Goal: Transaction & Acquisition: Purchase product/service

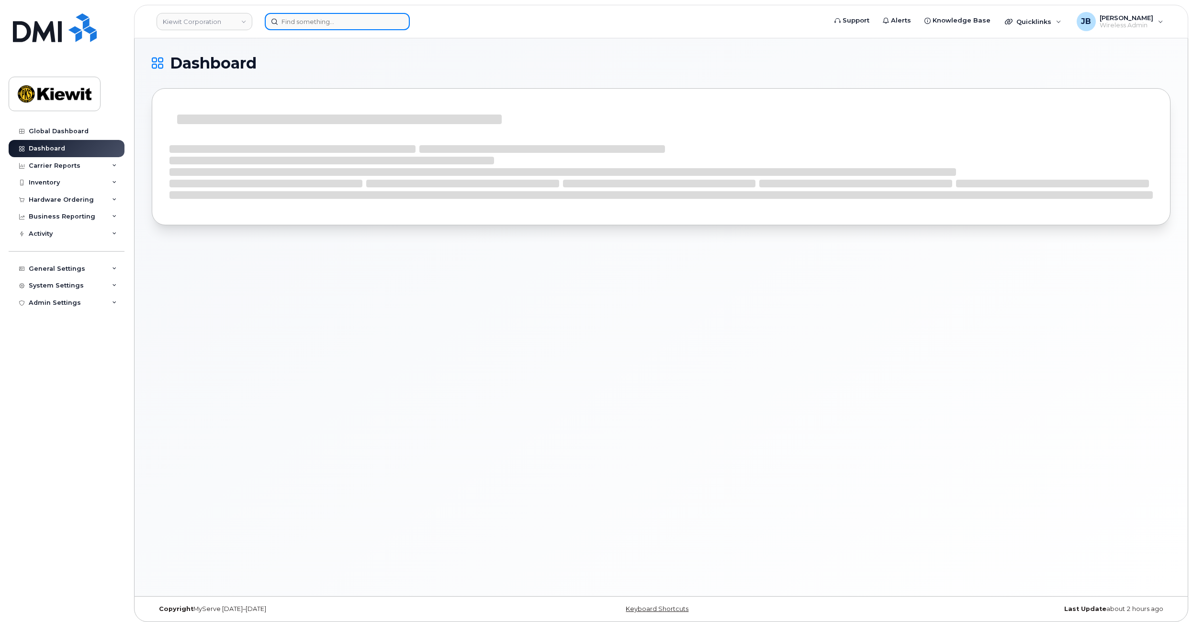
click at [352, 19] on input at bounding box center [337, 21] width 145 height 17
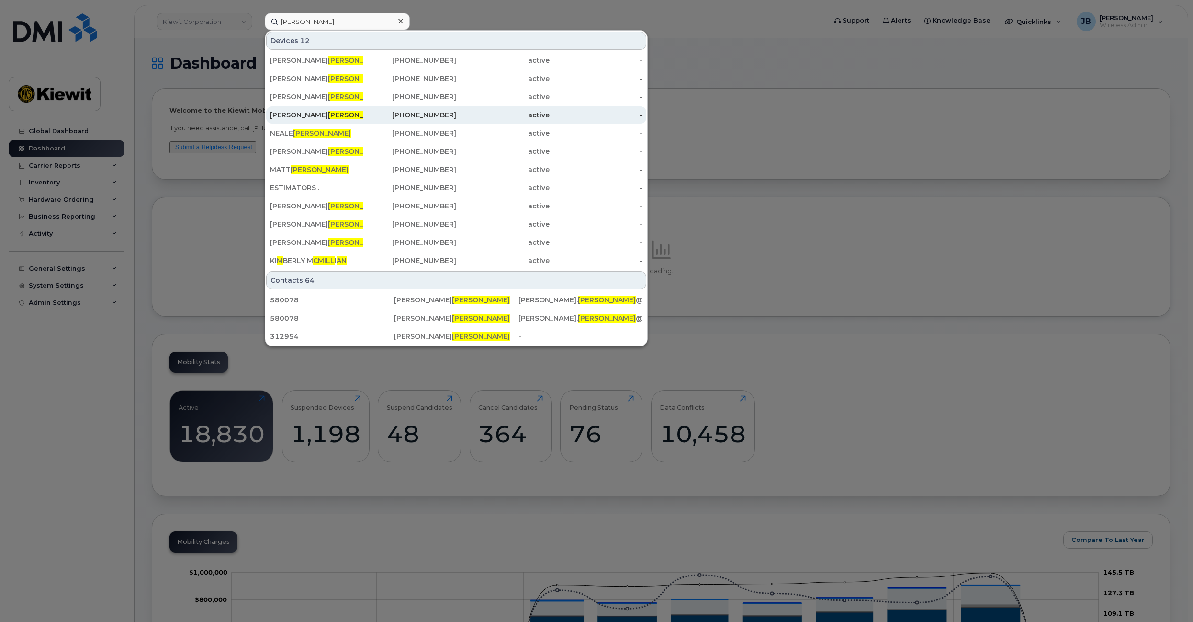
click at [392, 112] on div "402-430-9404" at bounding box center [409, 115] width 93 height 10
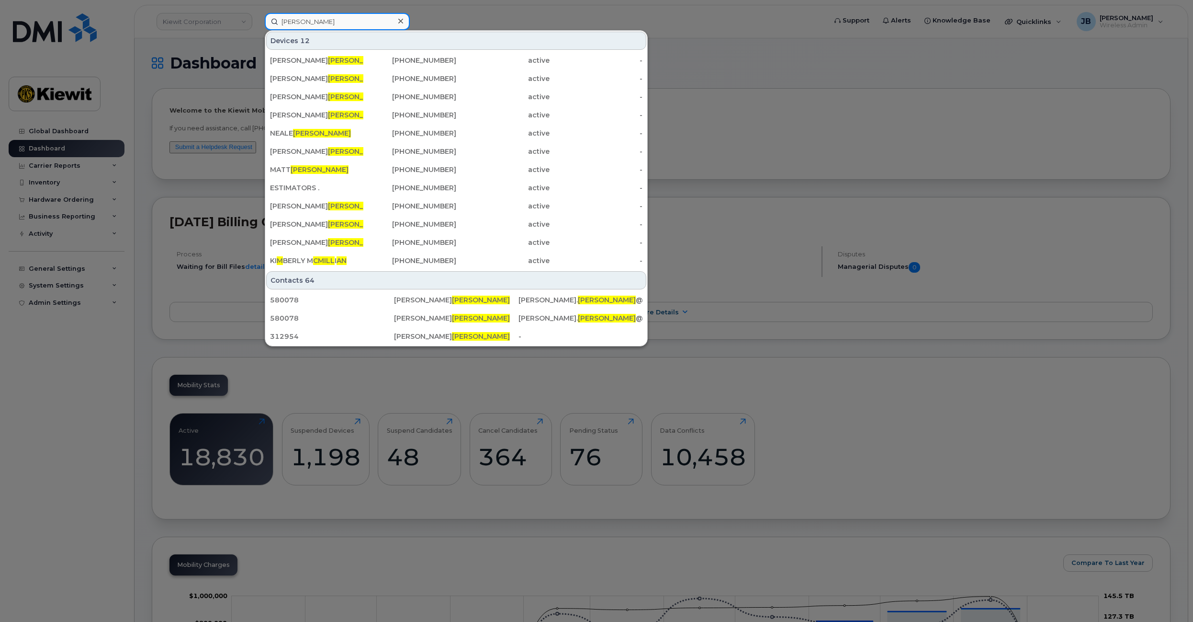
click at [283, 19] on input "mcmillan" at bounding box center [337, 21] width 145 height 17
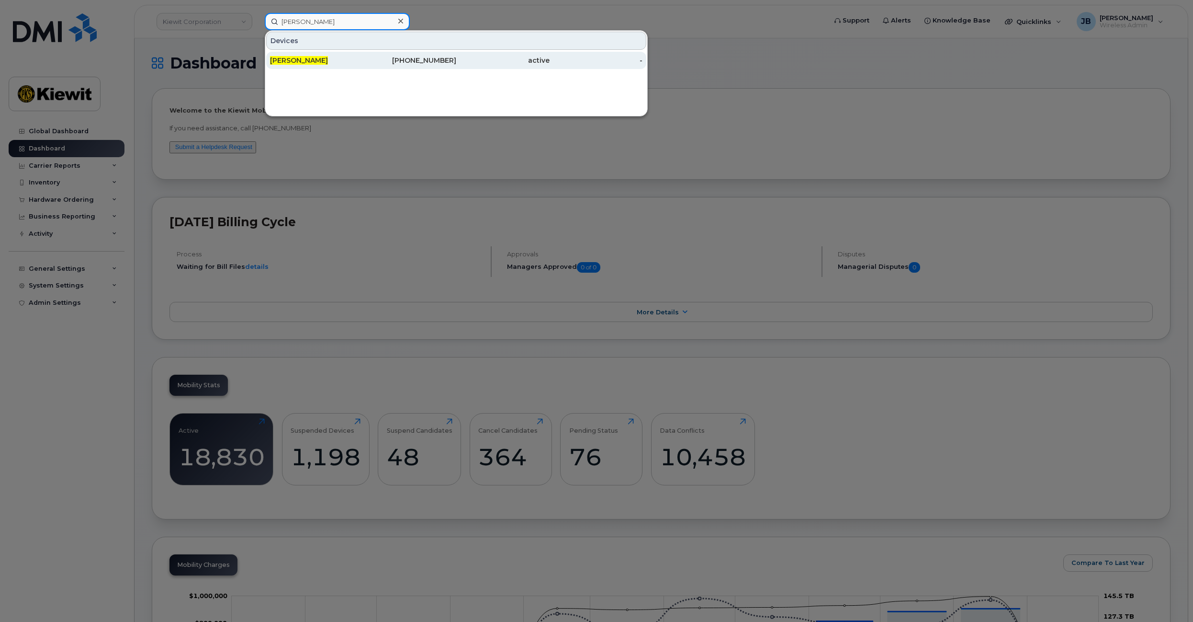
type input "curt mcmillan"
click at [360, 61] on div "[PERSON_NAME]" at bounding box center [316, 61] width 93 height 10
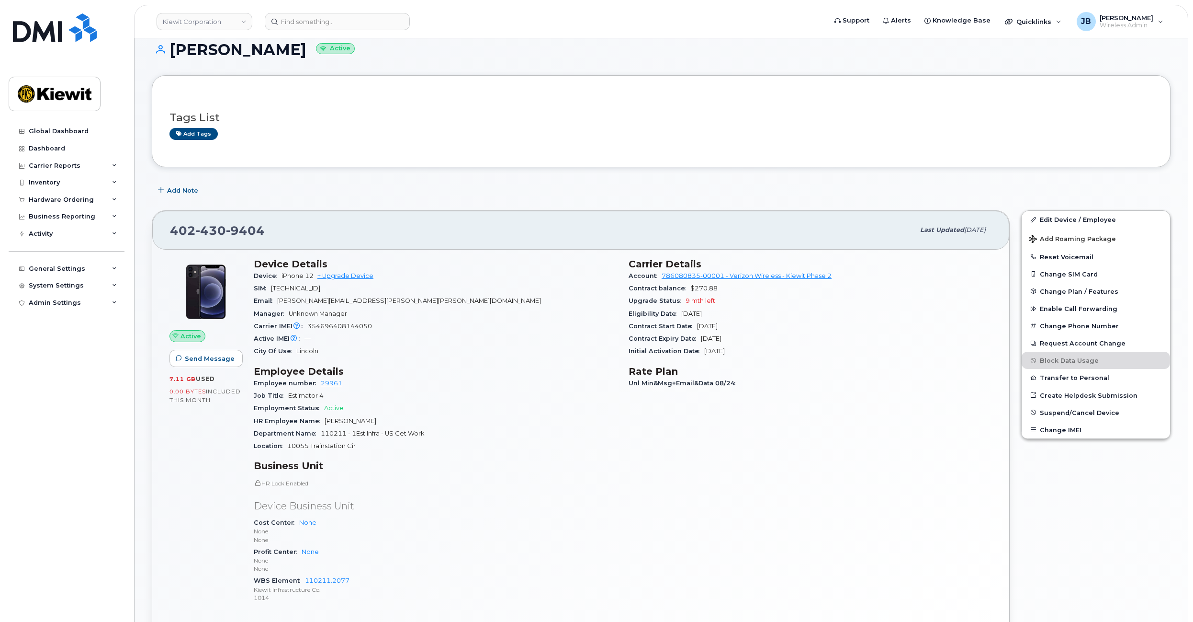
drag, startPoint x: 545, startPoint y: 316, endPoint x: 541, endPoint y: 330, distance: 15.0
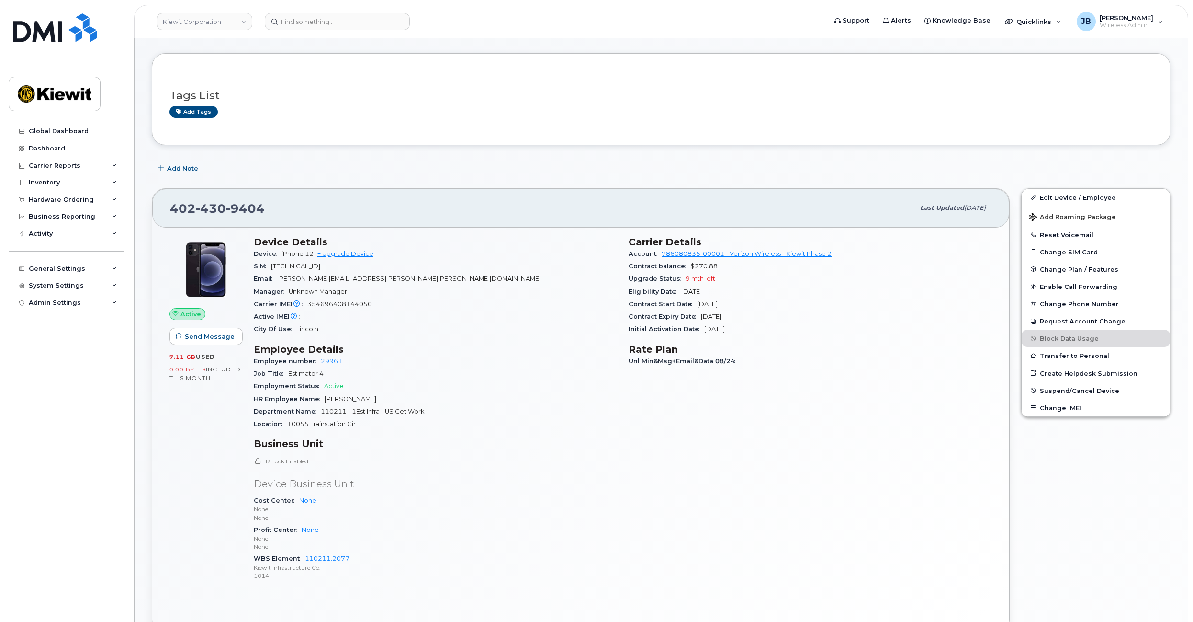
drag, startPoint x: 535, startPoint y: 308, endPoint x: 537, endPoint y: 329, distance: 21.1
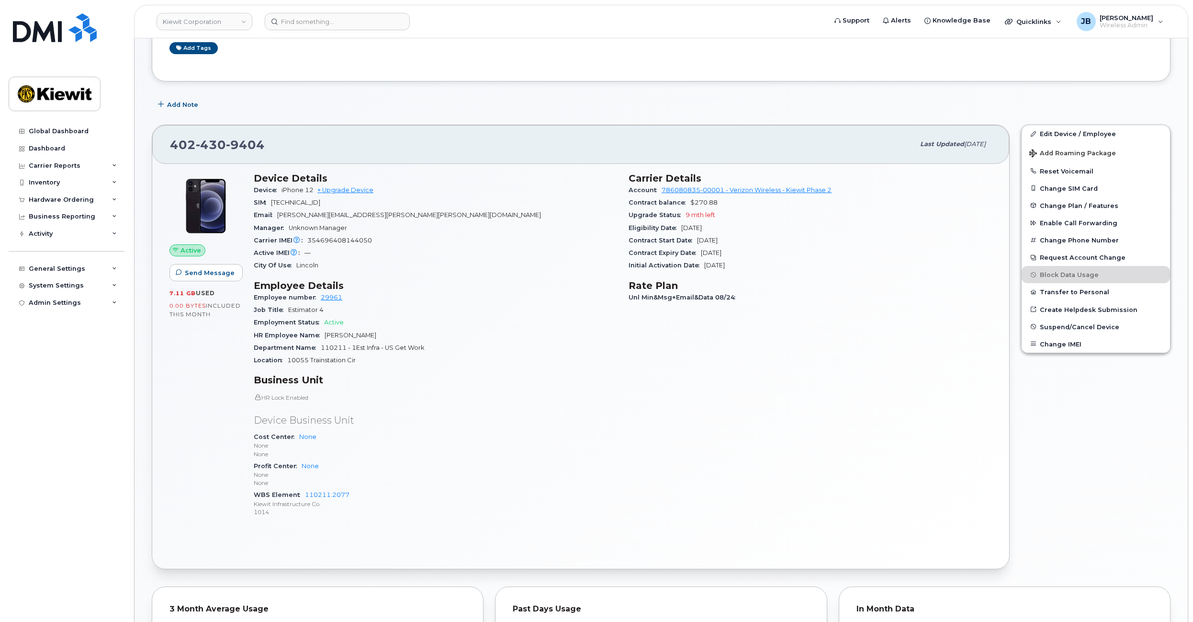
drag, startPoint x: 534, startPoint y: 309, endPoint x: 536, endPoint y: 336, distance: 27.3
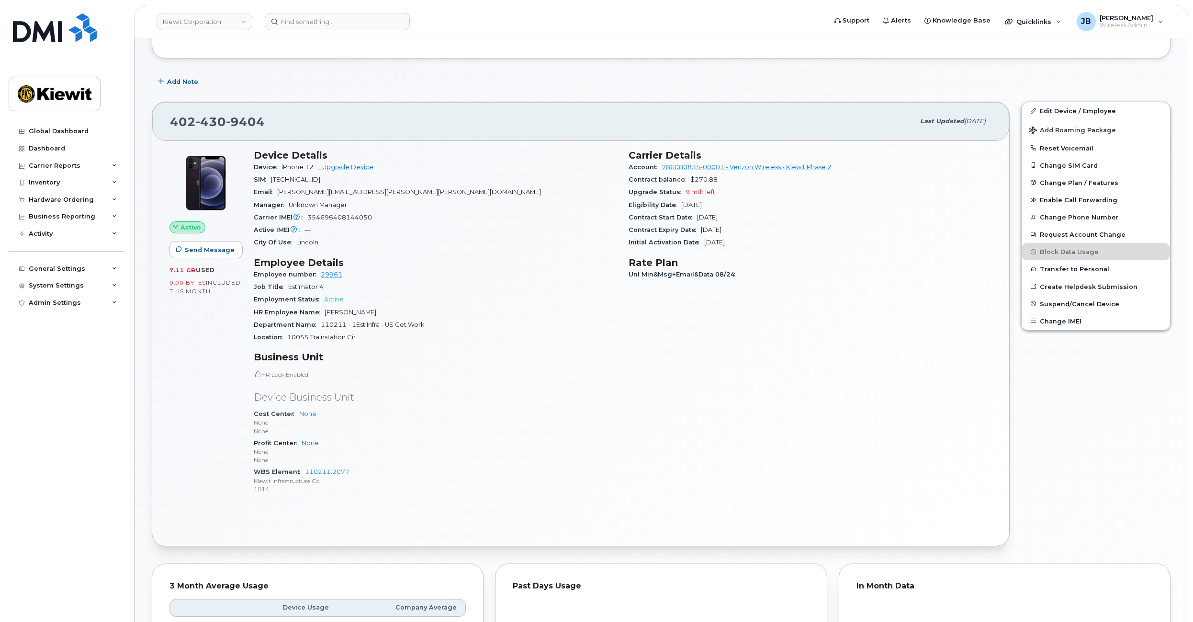
scroll to position [124, 0]
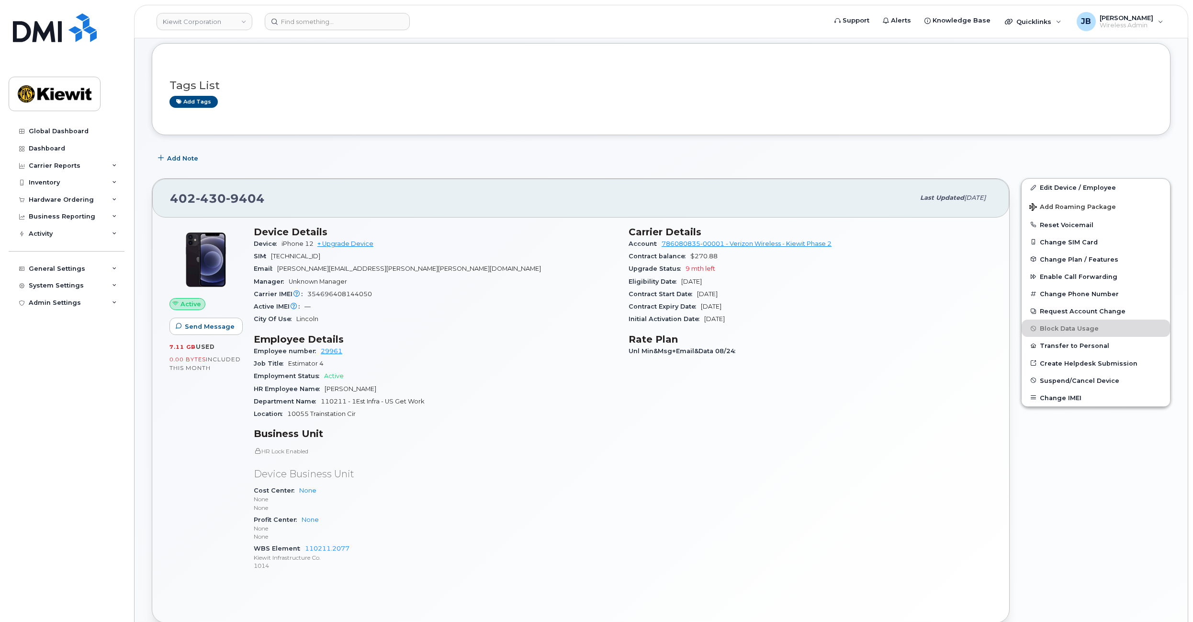
drag, startPoint x: 523, startPoint y: 337, endPoint x: 519, endPoint y: 365, distance: 28.6
drag, startPoint x: 470, startPoint y: 400, endPoint x: 478, endPoint y: 415, distance: 17.4
click at [478, 415] on section "Employee Details Employee number 29961 Job Title Estimator 4 Employment Status …" at bounding box center [435, 374] width 363 height 87
click at [478, 415] on div "Location 10055 Trainstation Cir" at bounding box center [435, 412] width 363 height 12
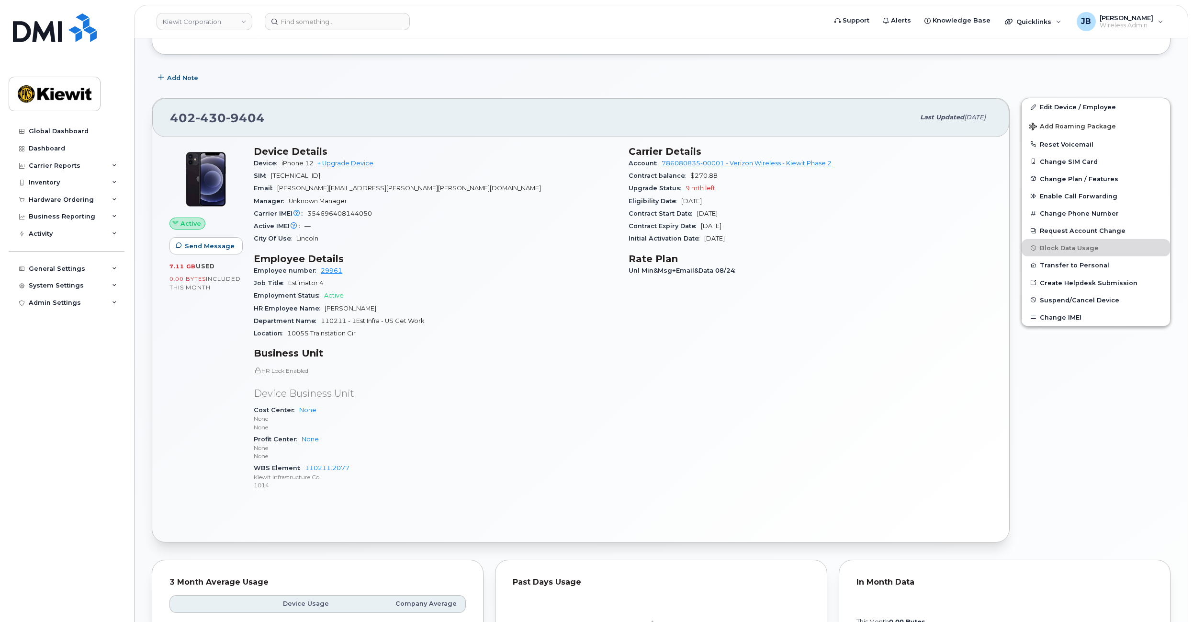
drag, startPoint x: 496, startPoint y: 343, endPoint x: 497, endPoint y: 385, distance: 41.7
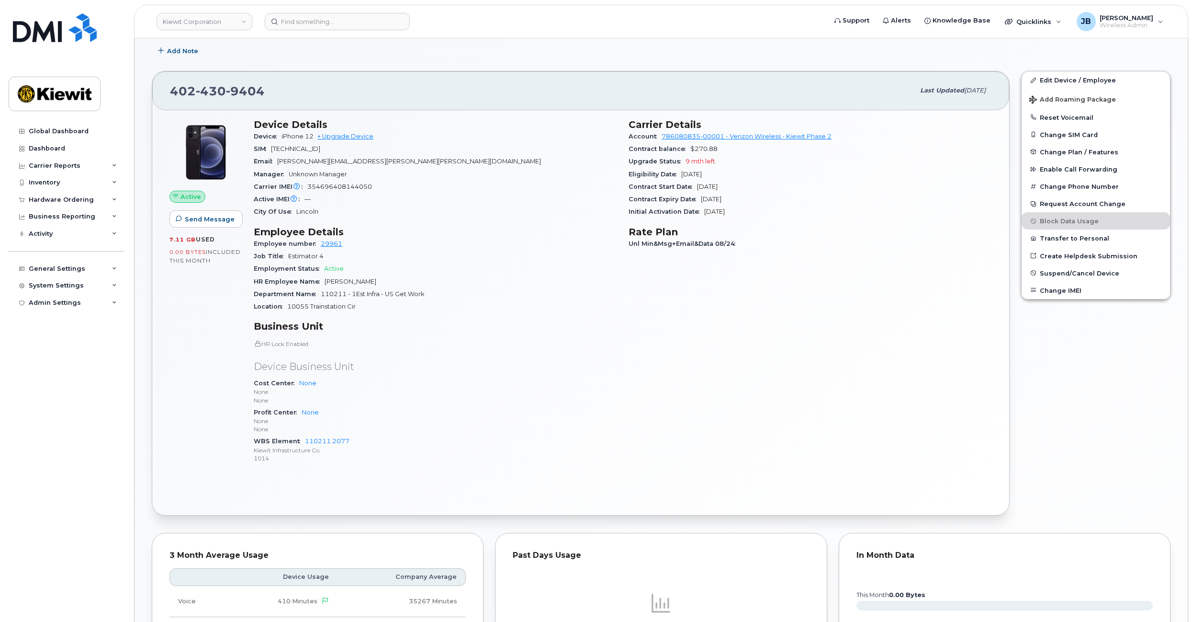
drag, startPoint x: 455, startPoint y: 308, endPoint x: 466, endPoint y: 310, distance: 11.7
click at [466, 310] on div "Location 10055 Trainstation Cir" at bounding box center [435, 306] width 363 height 12
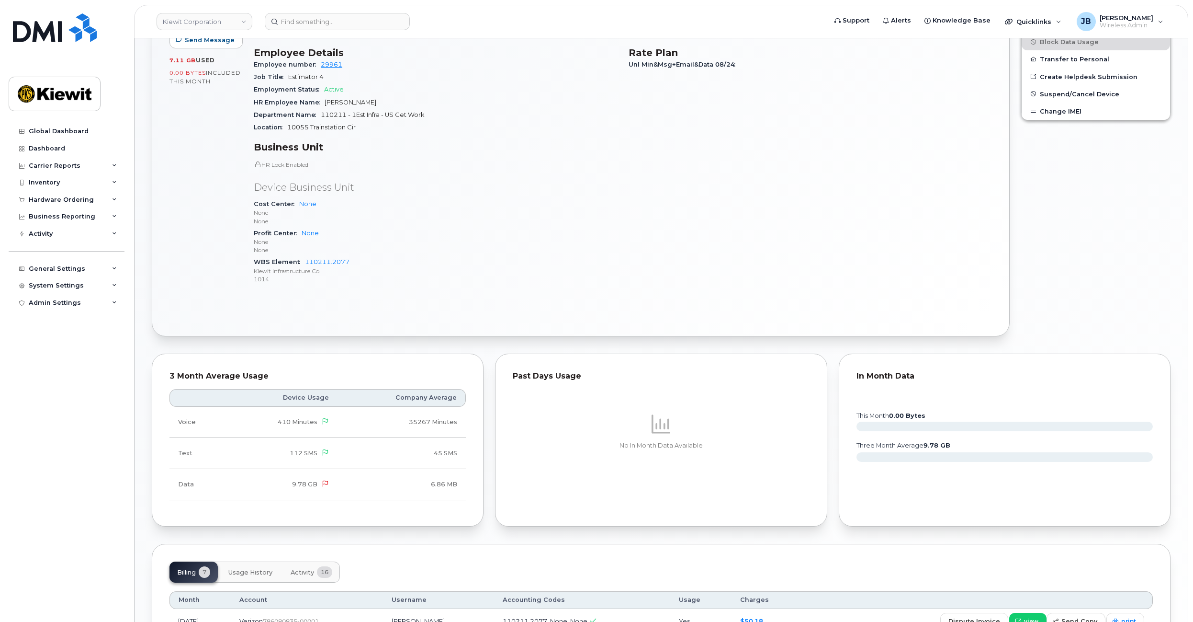
drag, startPoint x: 537, startPoint y: 270, endPoint x: 533, endPoint y: 323, distance: 53.7
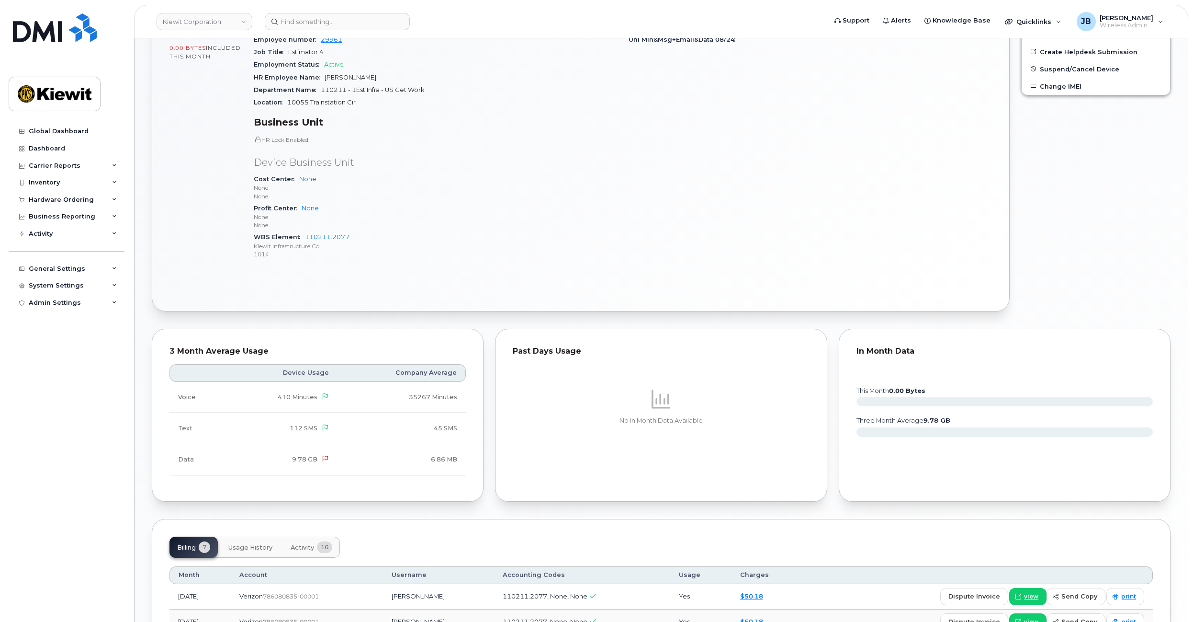
scroll to position [0, 0]
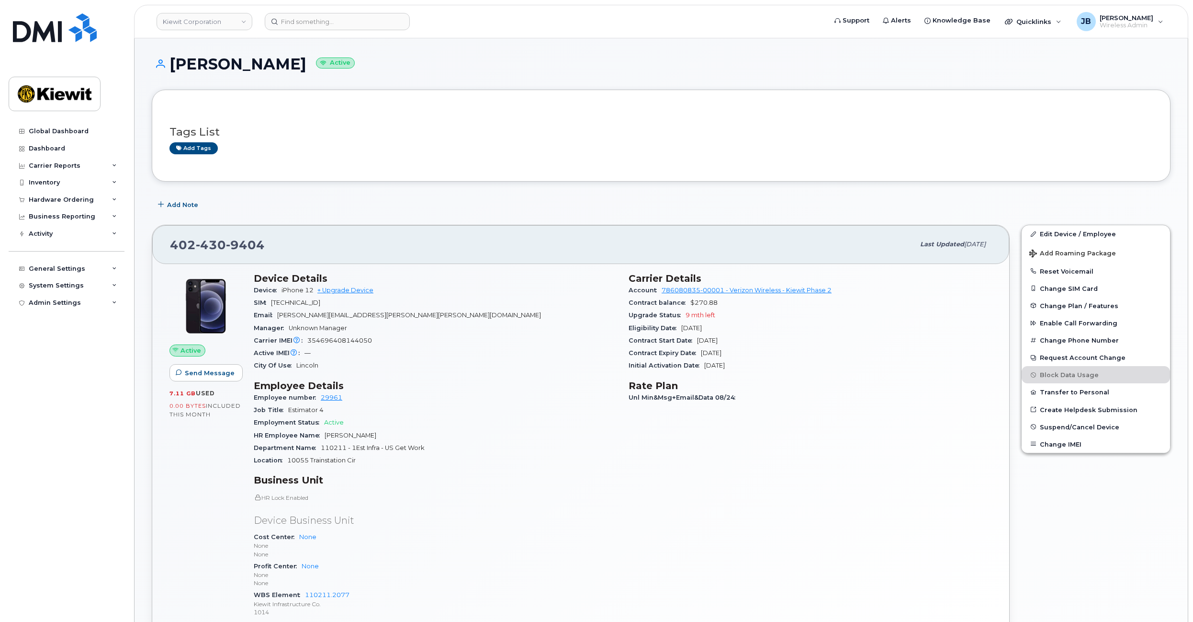
drag, startPoint x: 499, startPoint y: 332, endPoint x: 488, endPoint y: 193, distance: 139.8
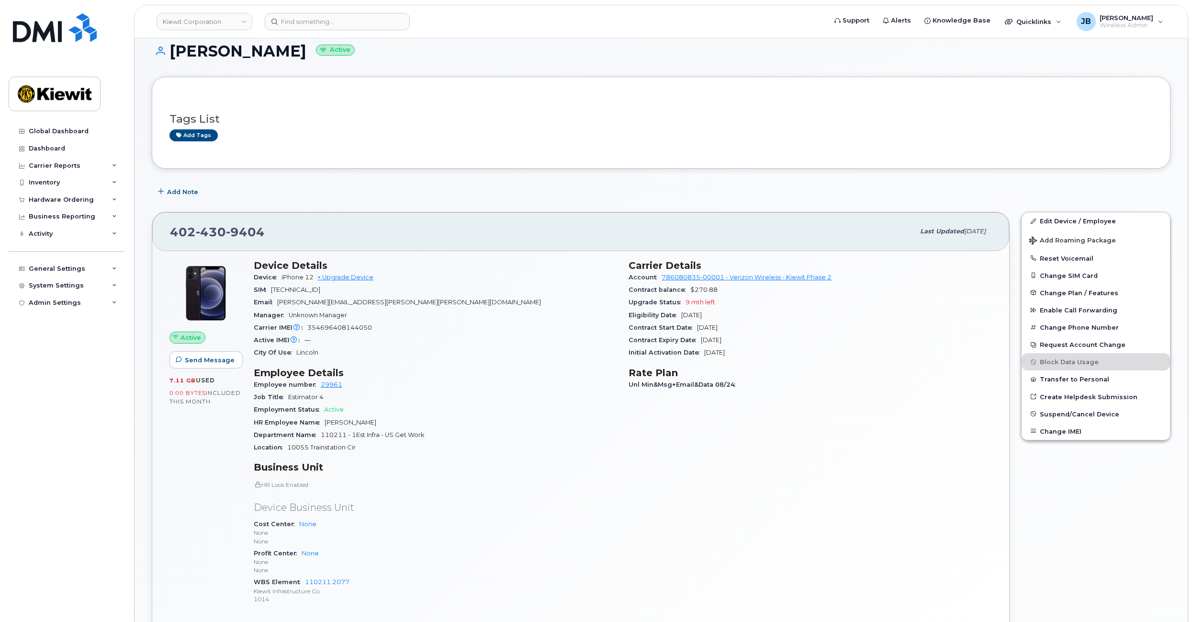
drag, startPoint x: 522, startPoint y: 290, endPoint x: 517, endPoint y: 314, distance: 24.5
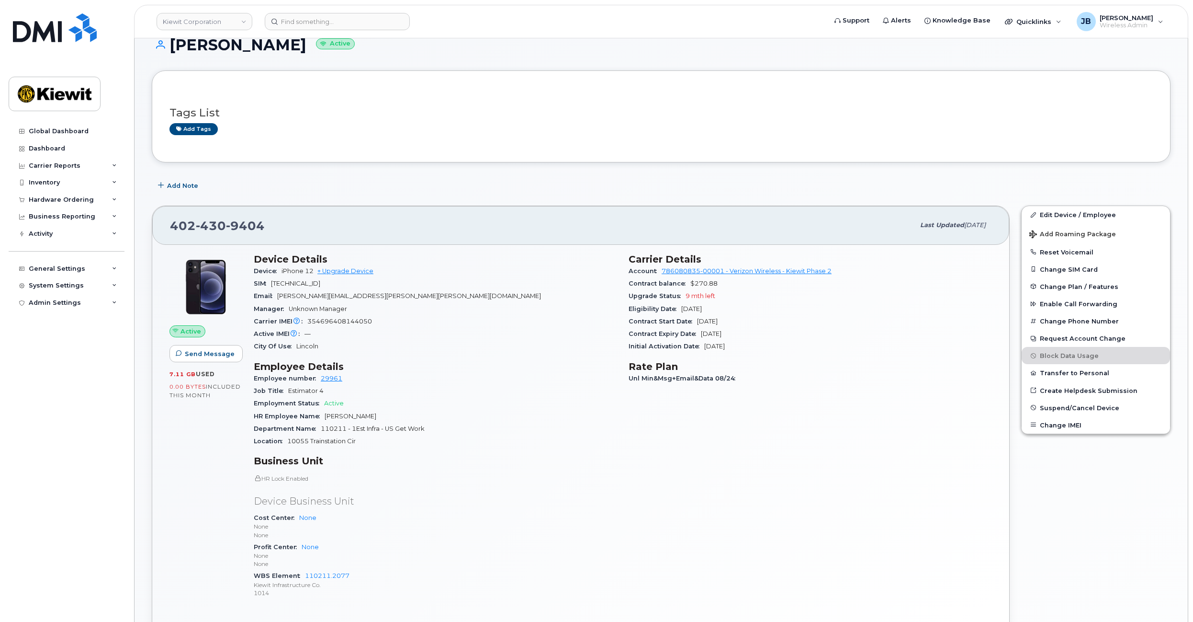
drag, startPoint x: 513, startPoint y: 284, endPoint x: 513, endPoint y: 298, distance: 13.9
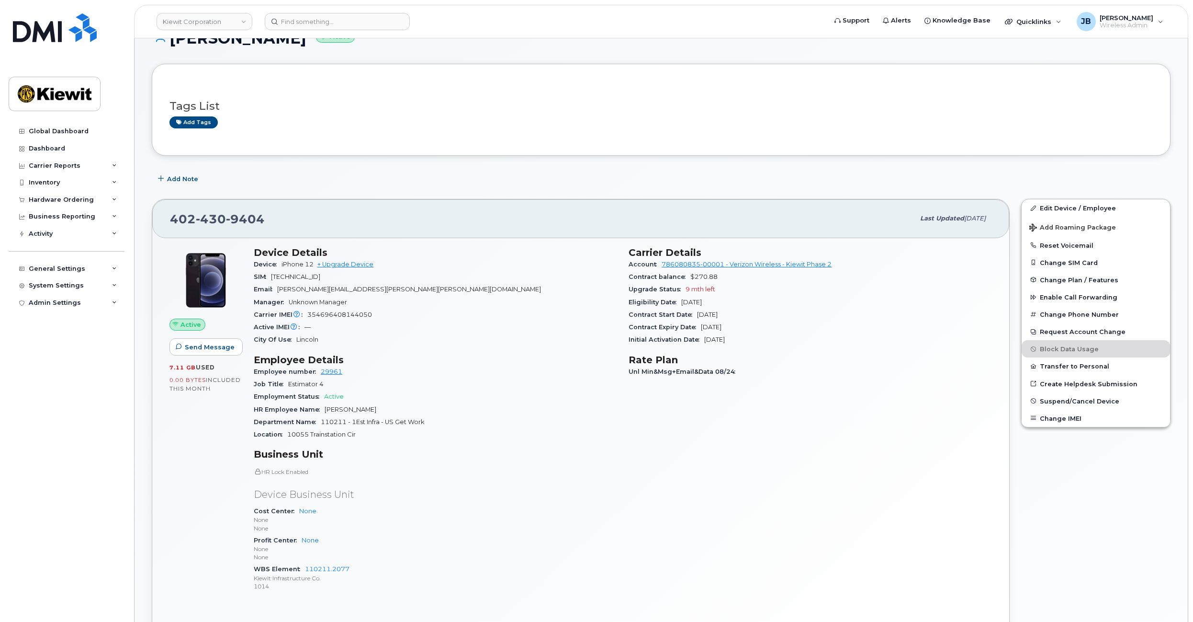
drag, startPoint x: 924, startPoint y: 296, endPoint x: 918, endPoint y: 310, distance: 14.6
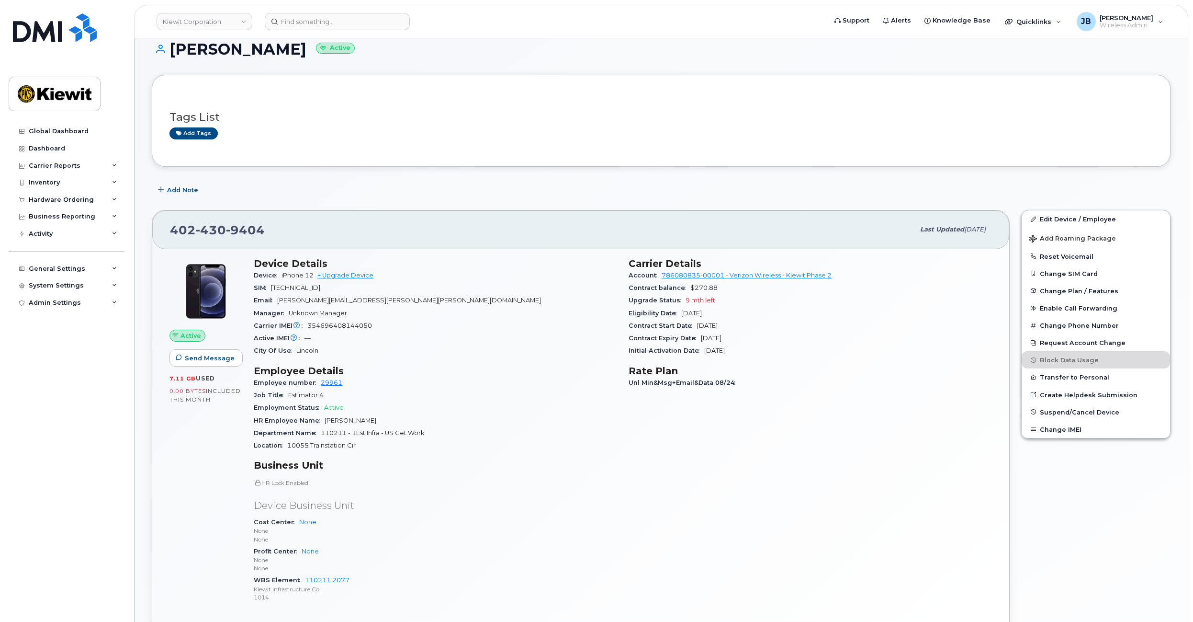
drag, startPoint x: 517, startPoint y: 372, endPoint x: 517, endPoint y: 359, distance: 12.5
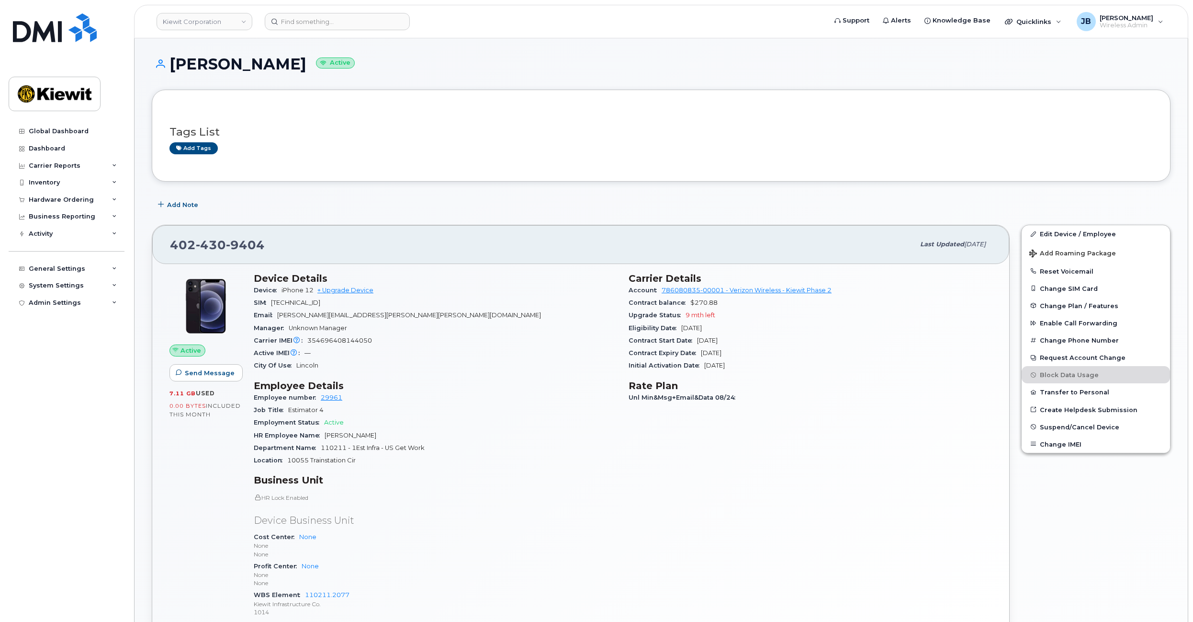
drag, startPoint x: 517, startPoint y: 355, endPoint x: 515, endPoint y: 325, distance: 30.3
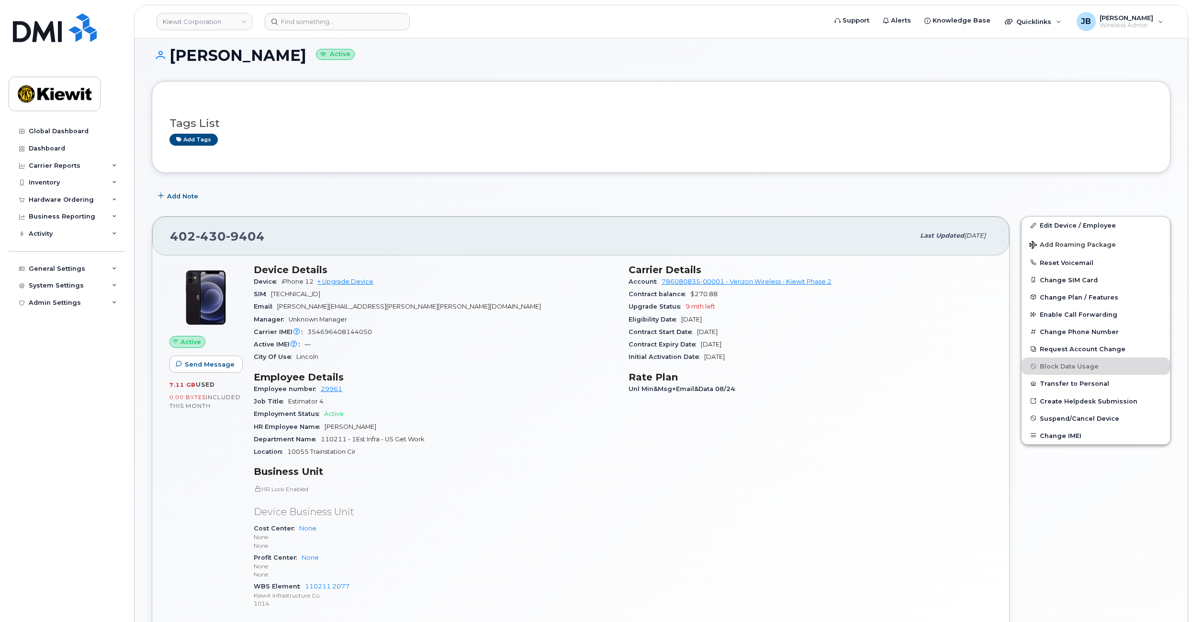
drag, startPoint x: 527, startPoint y: 290, endPoint x: 528, endPoint y: 303, distance: 13.0
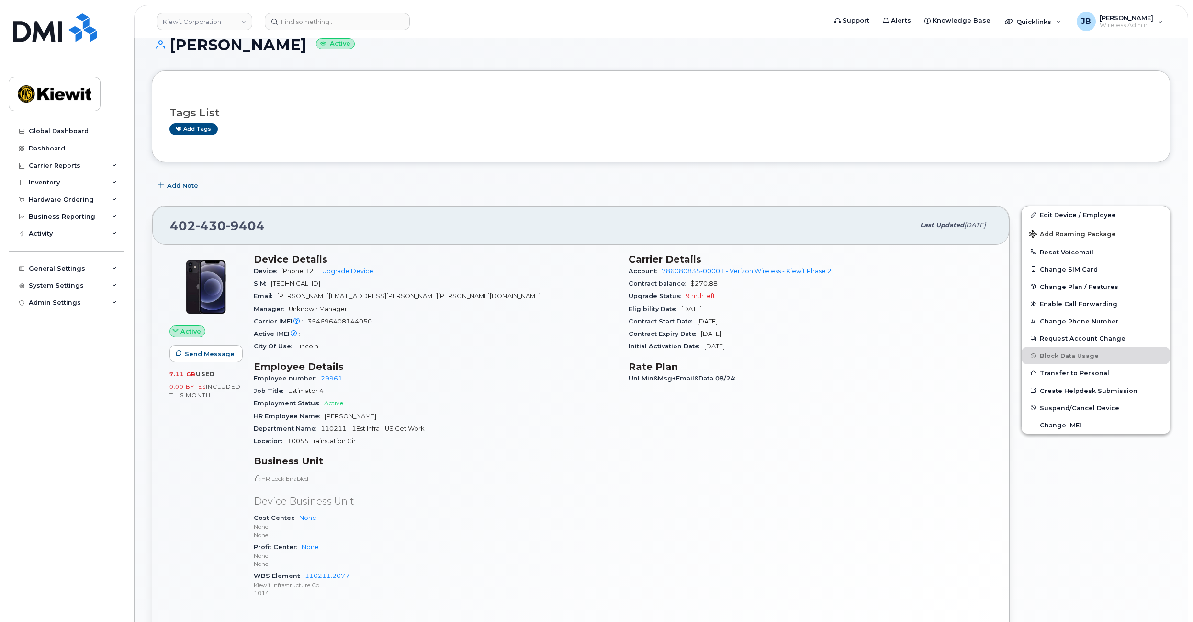
drag, startPoint x: 530, startPoint y: 286, endPoint x: 530, endPoint y: 302, distance: 15.8
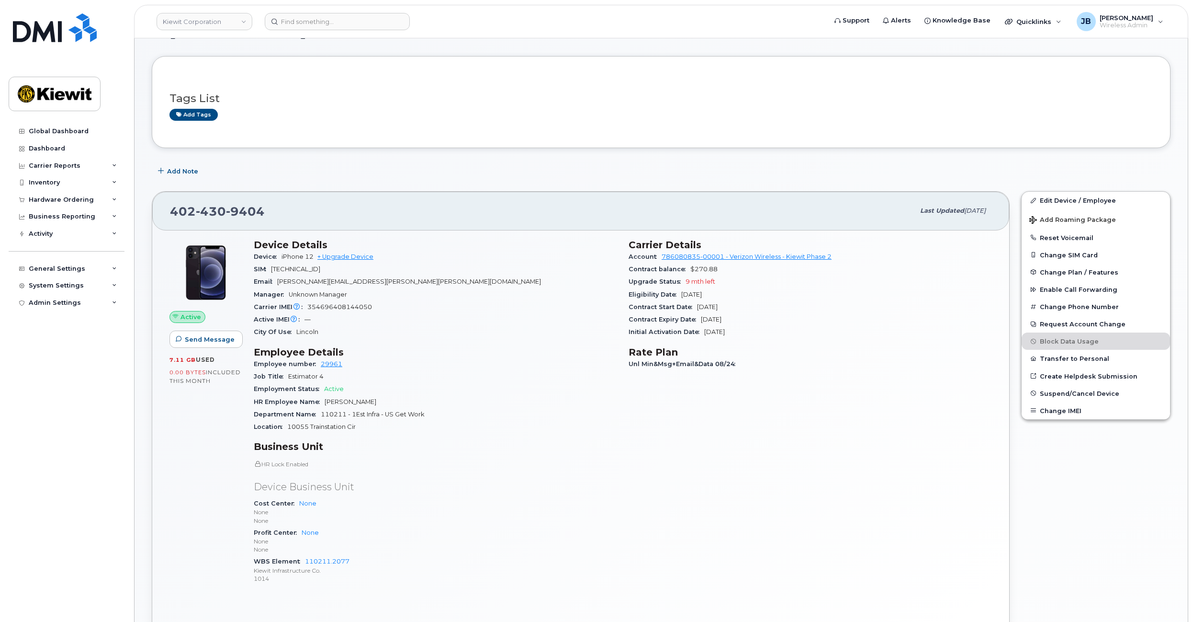
drag, startPoint x: 532, startPoint y: 282, endPoint x: 531, endPoint y: 303, distance: 20.6
drag, startPoint x: 421, startPoint y: 273, endPoint x: 425, endPoint y: 302, distance: 28.6
click at [425, 301] on section "Device Details Device iPhone 12 + Upgrade Device SIM 89148000007256471893 Email…" at bounding box center [435, 287] width 363 height 100
click at [425, 304] on div "Carrier IMEI Carrier IMEI is reported during the last billing cycle or change o…" at bounding box center [435, 305] width 363 height 12
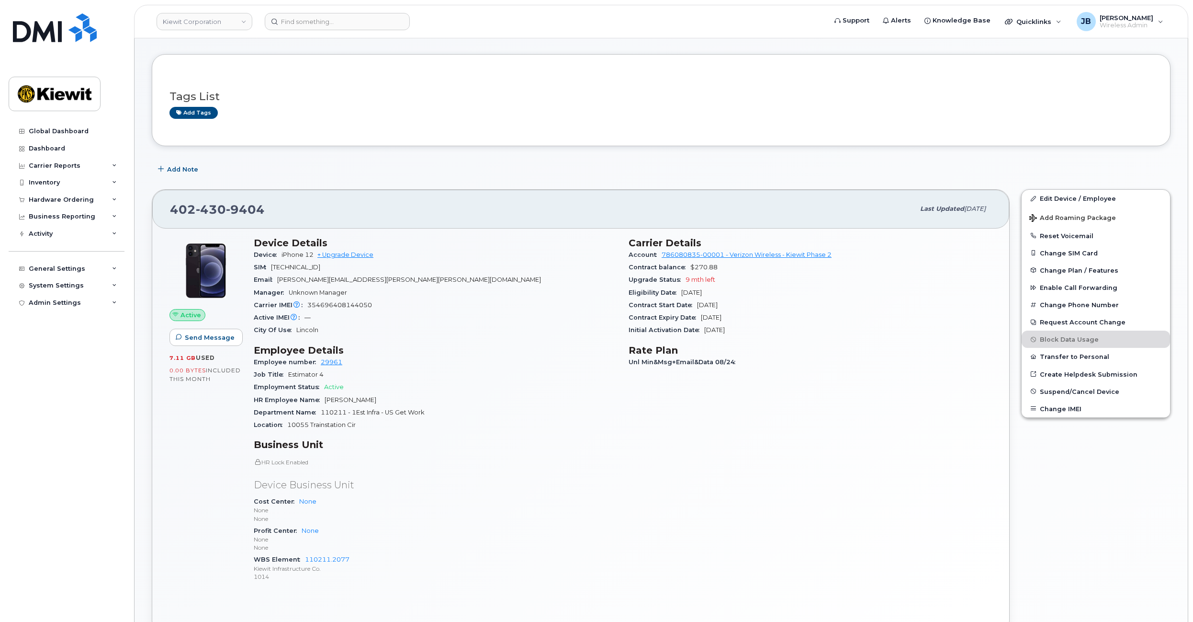
drag, startPoint x: 439, startPoint y: 306, endPoint x: 450, endPoint y: 305, distance: 11.2
click at [450, 305] on div "Carrier IMEI Carrier IMEI is reported during the last billing cycle or change o…" at bounding box center [435, 305] width 363 height 12
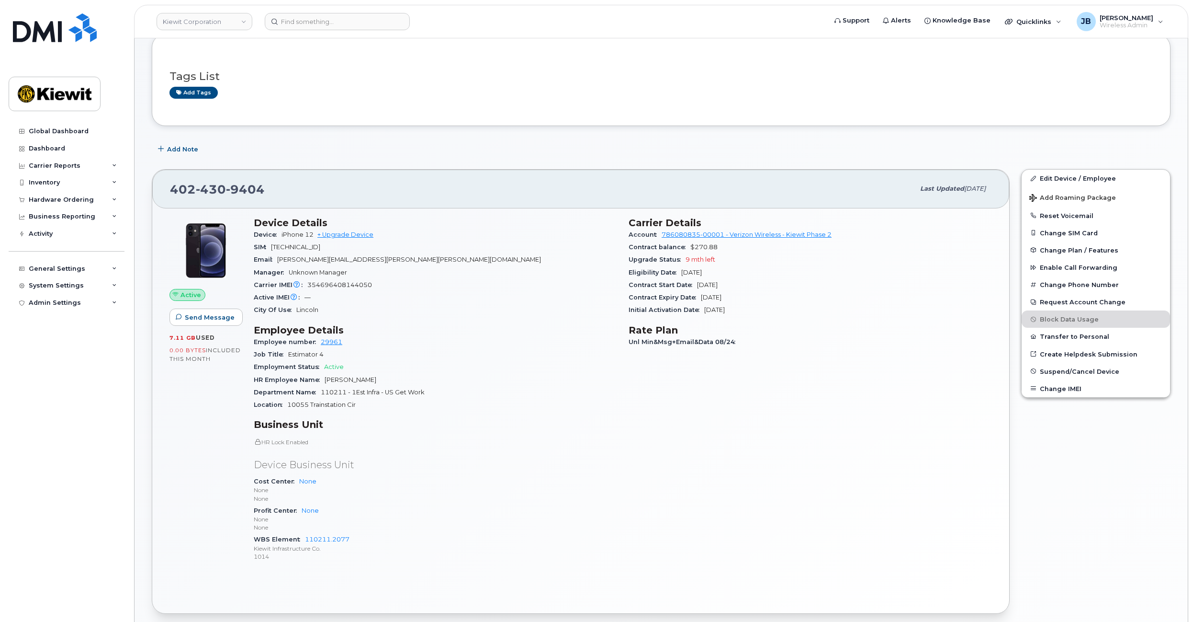
scroll to position [64, 0]
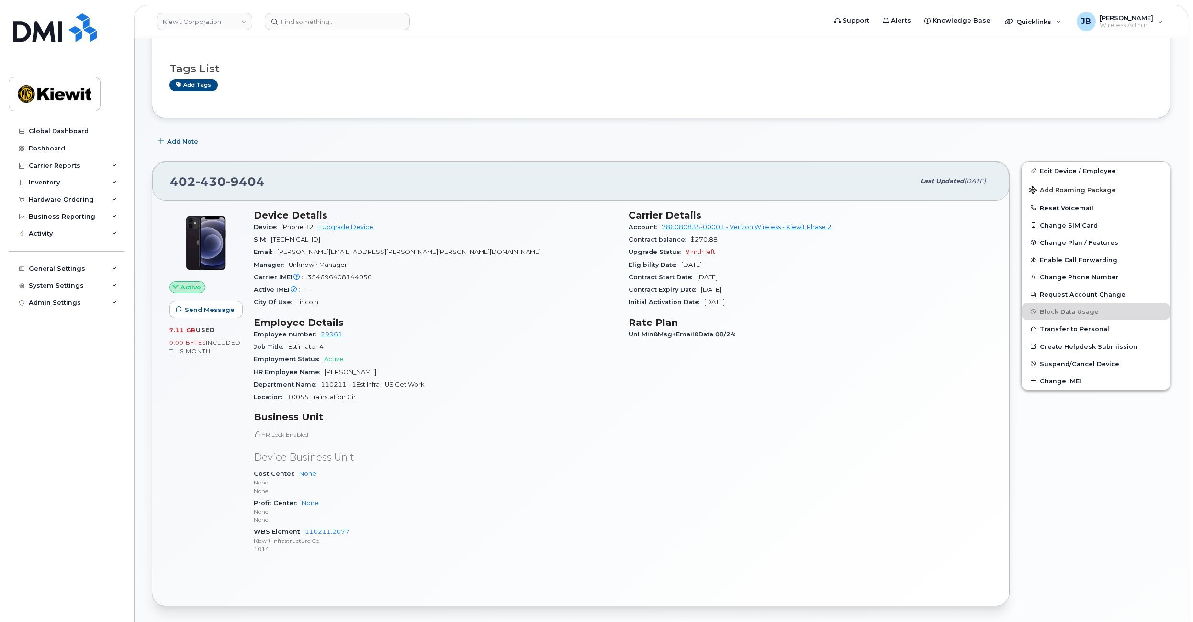
drag, startPoint x: 560, startPoint y: 310, endPoint x: 563, endPoint y: 337, distance: 27.0
drag, startPoint x: 509, startPoint y: 380, endPoint x: 508, endPoint y: 343, distance: 36.4
click at [507, 350] on section "Employee Details Employee number 29961 Job Title Estimator 4 Employment Status …" at bounding box center [435, 359] width 363 height 87
click at [508, 343] on div "Job Title Estimator 4" at bounding box center [435, 346] width 363 height 12
drag, startPoint x: 508, startPoint y: 343, endPoint x: 517, endPoint y: 387, distance: 44.9
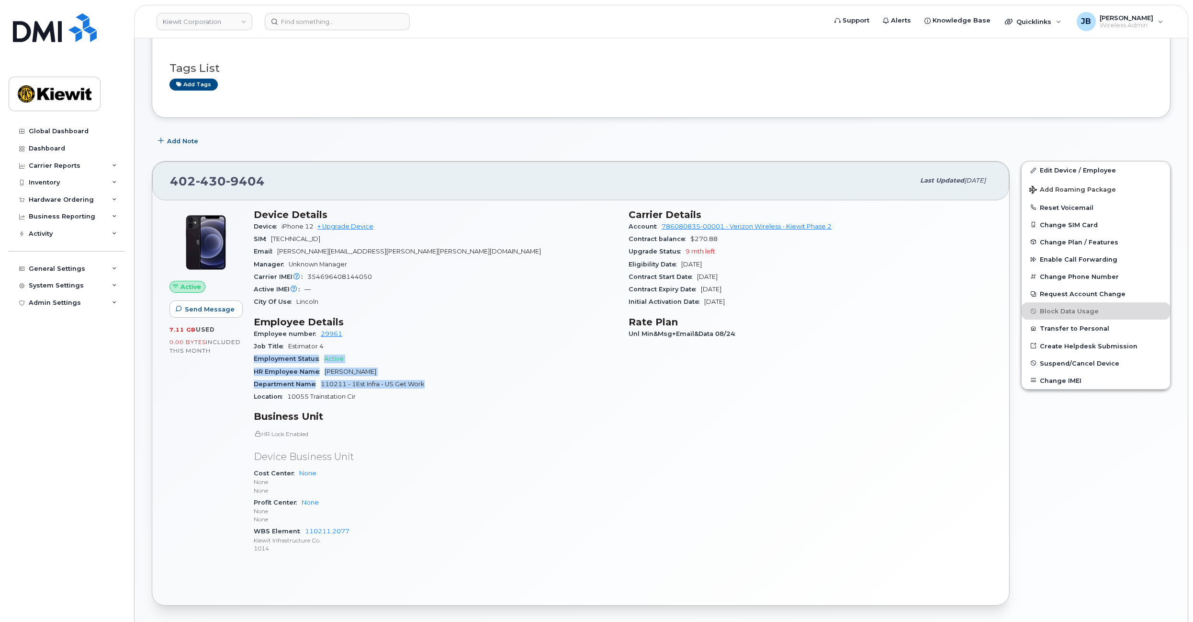
click at [516, 387] on section "Employee Details Employee number 29961 Job Title Estimator 4 Employment Status …" at bounding box center [435, 359] width 363 height 87
click at [517, 387] on div "Department Name 110211 - 1Est Infra - US Get Work" at bounding box center [435, 384] width 363 height 12
drag, startPoint x: 517, startPoint y: 390, endPoint x: 518, endPoint y: 383, distance: 7.3
click at [518, 383] on div "Department Name 110211 - 1Est Infra - US Get Work" at bounding box center [435, 384] width 363 height 12
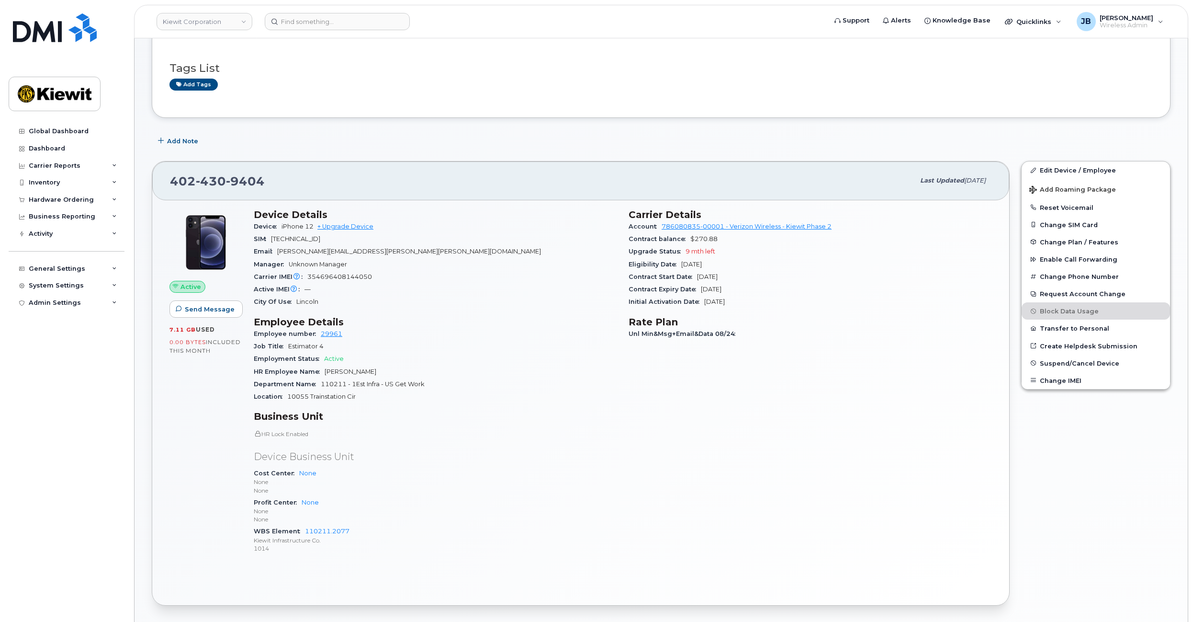
drag, startPoint x: 518, startPoint y: 383, endPoint x: 521, endPoint y: 388, distance: 6.4
click at [521, 388] on div "Department Name 110211 - 1Est Infra - US Get Work" at bounding box center [435, 384] width 363 height 12
click at [320, 238] on span "89148000007256471893" at bounding box center [295, 238] width 49 height 7
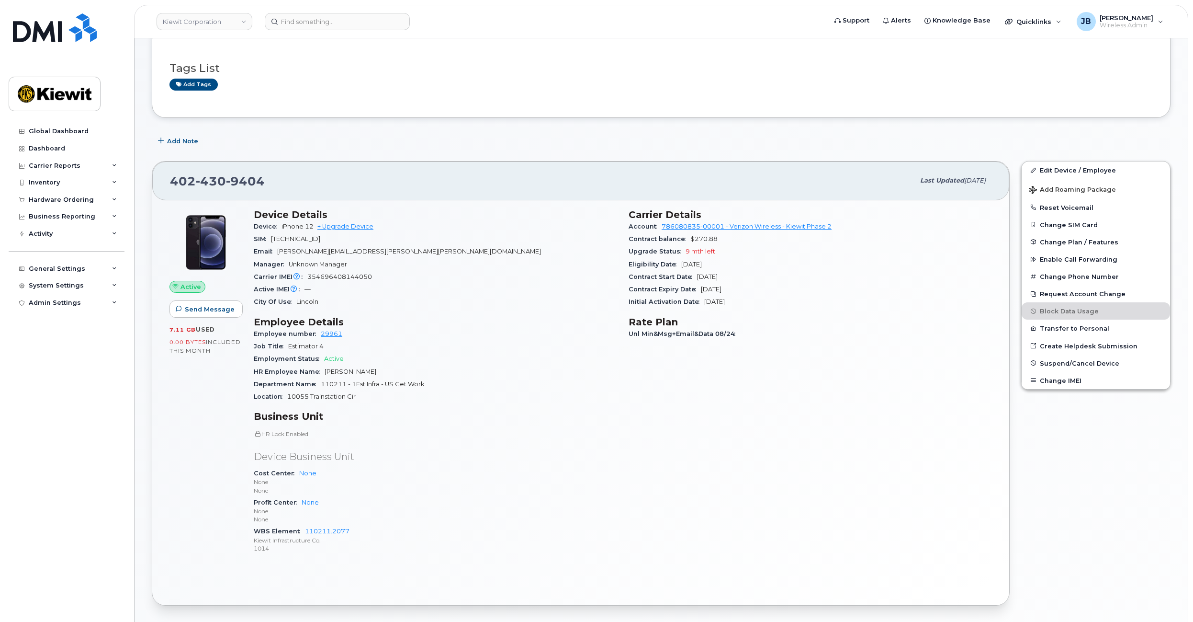
copy span "89148000007256471893"
drag, startPoint x: 750, startPoint y: 455, endPoint x: 697, endPoint y: 332, distance: 133.9
click at [749, 454] on div "Carrier Details Account 786080835-00001 - Verizon Wireless - Kiewit Phase 2 Con…" at bounding box center [810, 385] width 375 height 364
drag, startPoint x: 778, startPoint y: 316, endPoint x: 775, endPoint y: 270, distance: 46.1
click at [774, 274] on div "Carrier Details Account 786080835-00001 - Verizon Wireless - Kiewit Phase 2 Con…" at bounding box center [810, 385] width 375 height 364
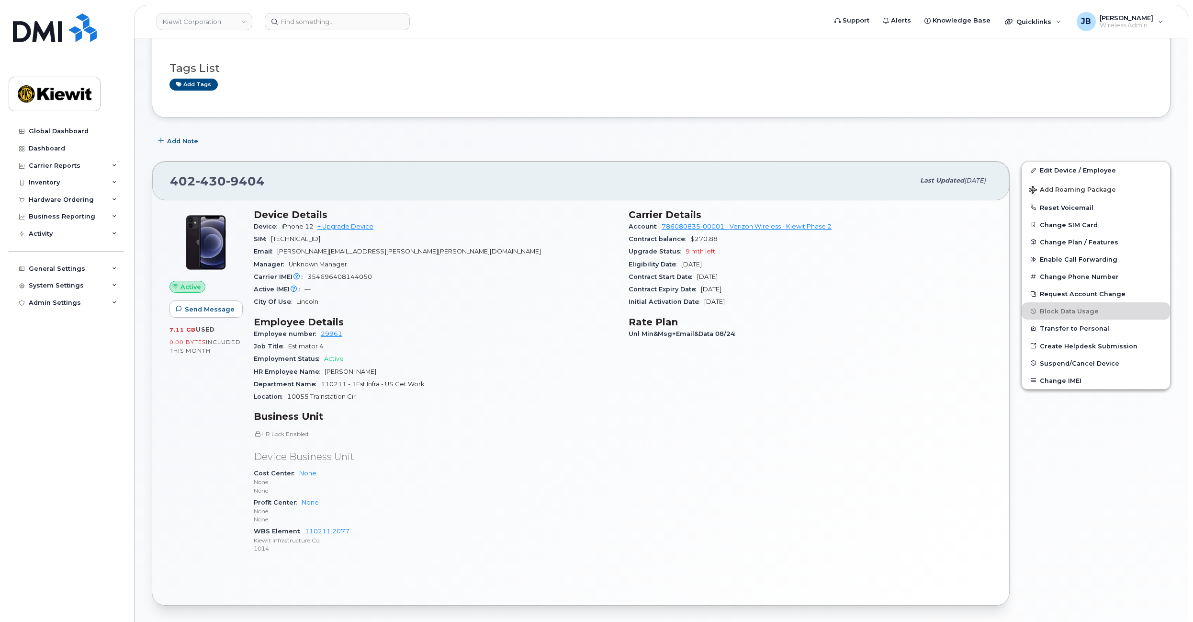
click at [792, 297] on div "Initial Activation Date Oct 27, 2009" at bounding box center [810, 301] width 363 height 12
click at [541, 315] on div "Device Details Device iPhone 12 + Upgrade Device SIM 89148000007256471893 Email…" at bounding box center [435, 385] width 375 height 364
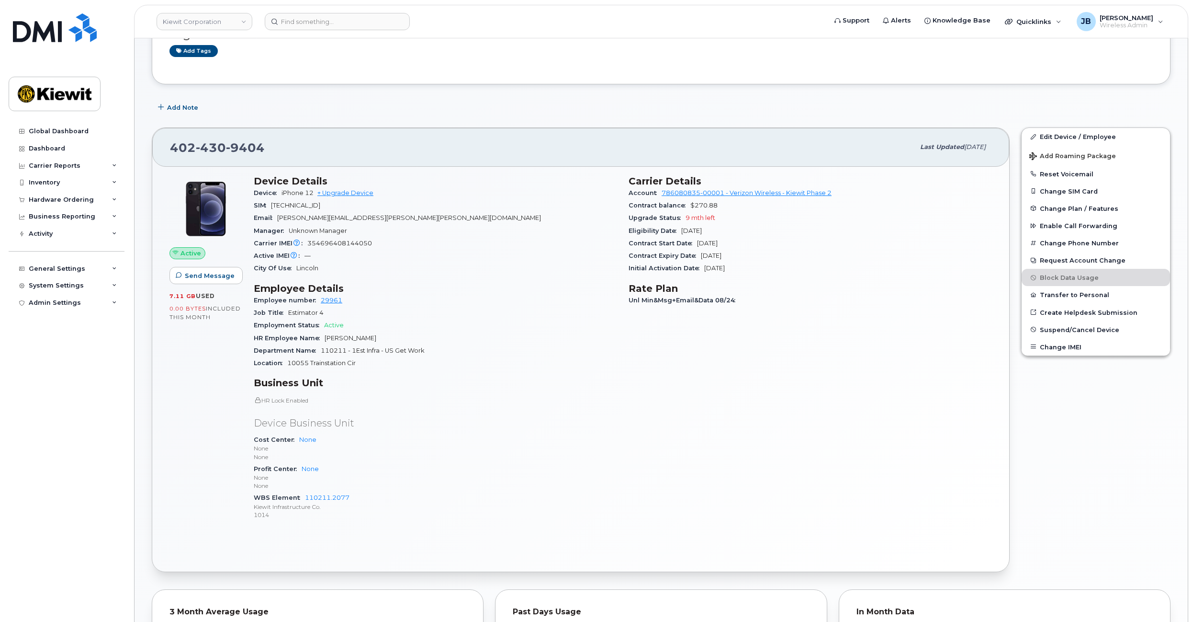
drag, startPoint x: 536, startPoint y: 234, endPoint x: 542, endPoint y: 274, distance: 40.2
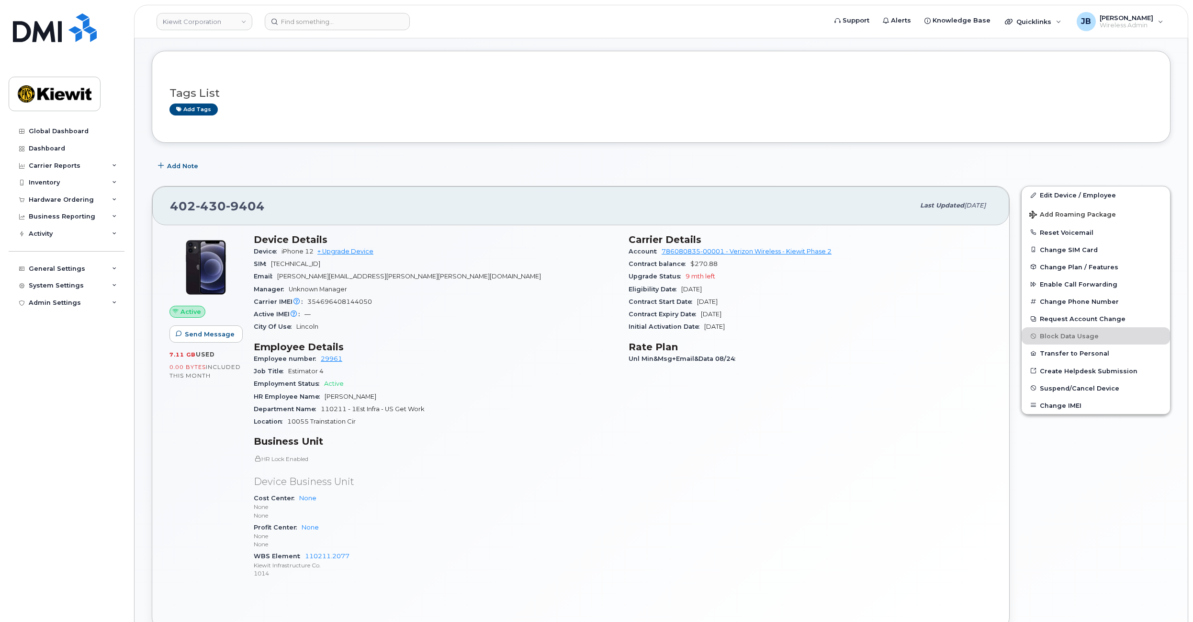
drag, startPoint x: 542, startPoint y: 274, endPoint x: 538, endPoint y: 236, distance: 38.1
drag, startPoint x: 538, startPoint y: 236, endPoint x: 534, endPoint y: 252, distance: 16.6
drag, startPoint x: 736, startPoint y: 278, endPoint x: 761, endPoint y: 318, distance: 48.0
click at [753, 306] on section "Carrier Details Account 786080835-00001 - Verizon Wireless - Kiewit Phase 2 Con…" at bounding box center [810, 281] width 363 height 100
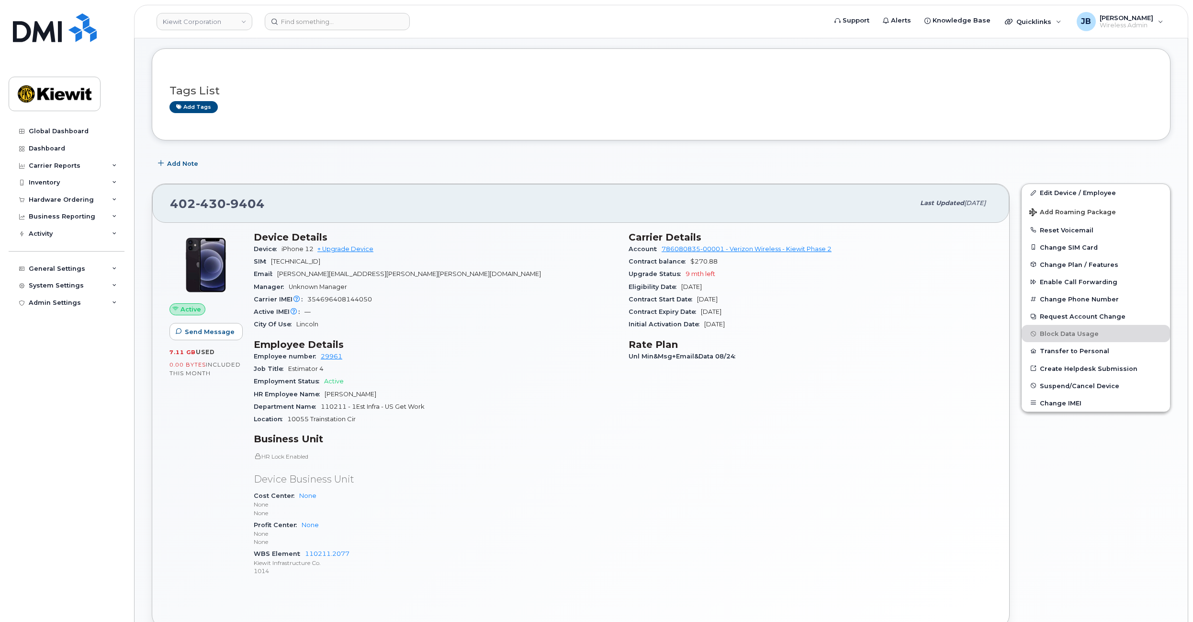
click at [762, 319] on div "Initial Activation Date Oct 27, 2009" at bounding box center [810, 324] width 363 height 12
drag, startPoint x: 764, startPoint y: 324, endPoint x: 768, endPoint y: 314, distance: 10.3
click at [767, 314] on section "Carrier Details Account 786080835-00001 - Verizon Wireless - Kiewit Phase 2 Con…" at bounding box center [810, 281] width 363 height 100
click at [768, 314] on div "Contract Expiry Date Jun 27, 2026" at bounding box center [810, 312] width 363 height 12
drag, startPoint x: 771, startPoint y: 321, endPoint x: 773, endPoint y: 316, distance: 6.2
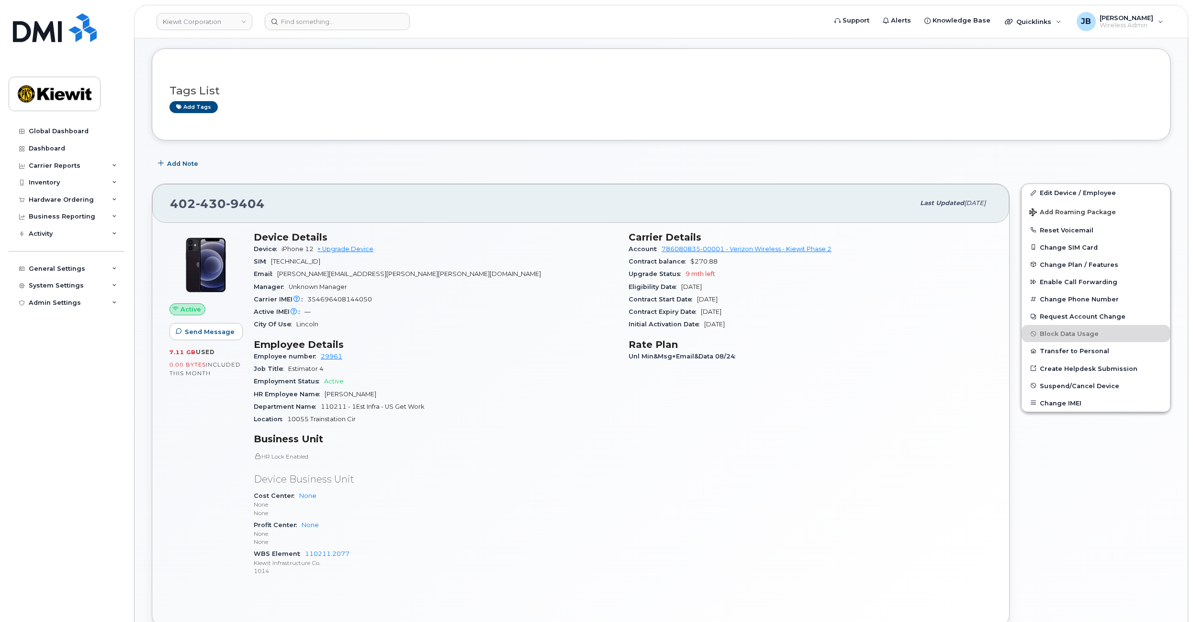
click at [773, 316] on section "Carrier Details Account 786080835-00001 - Verizon Wireless - Kiewit Phase 2 Con…" at bounding box center [810, 281] width 363 height 100
click at [774, 316] on div "Contract Expiry Date Jun 27, 2026" at bounding box center [810, 312] width 363 height 12
click at [775, 328] on div "Initial Activation Date Oct 27, 2009" at bounding box center [810, 324] width 363 height 12
drag, startPoint x: 775, startPoint y: 328, endPoint x: 695, endPoint y: 325, distance: 80.0
click at [774, 329] on div "Initial Activation Date Oct 27, 2009" at bounding box center [810, 324] width 363 height 12
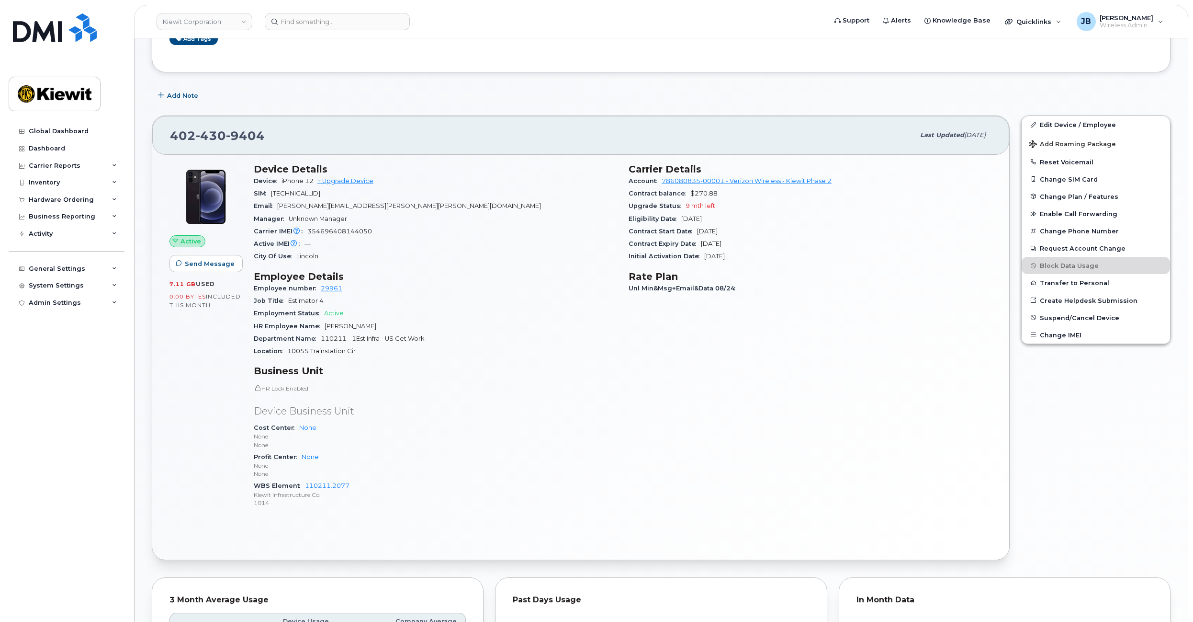
drag, startPoint x: 574, startPoint y: 297, endPoint x: 576, endPoint y: 345, distance: 47.5
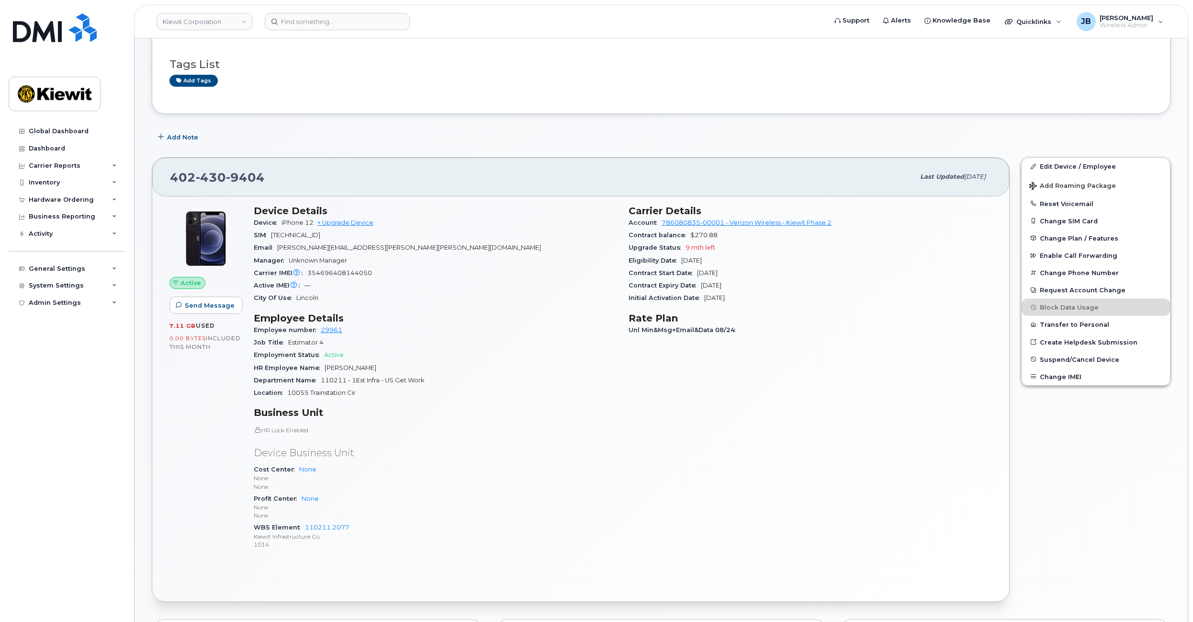
drag, startPoint x: 576, startPoint y: 345, endPoint x: 567, endPoint y: 306, distance: 39.8
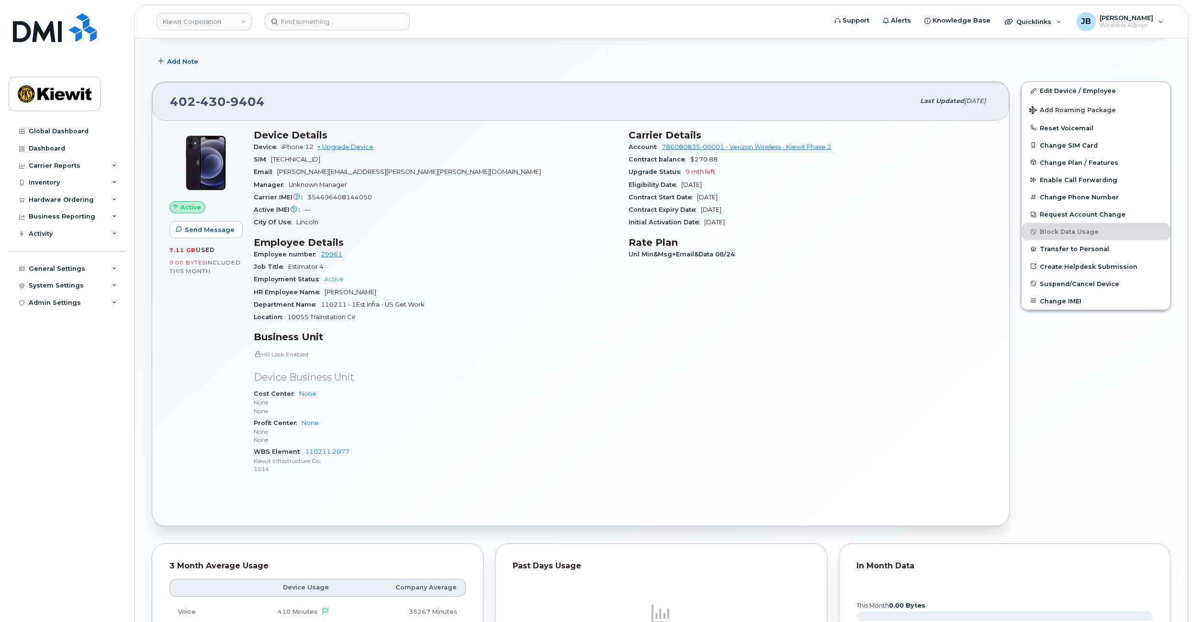
drag, startPoint x: 566, startPoint y: 299, endPoint x: 562, endPoint y: 342, distance: 43.3
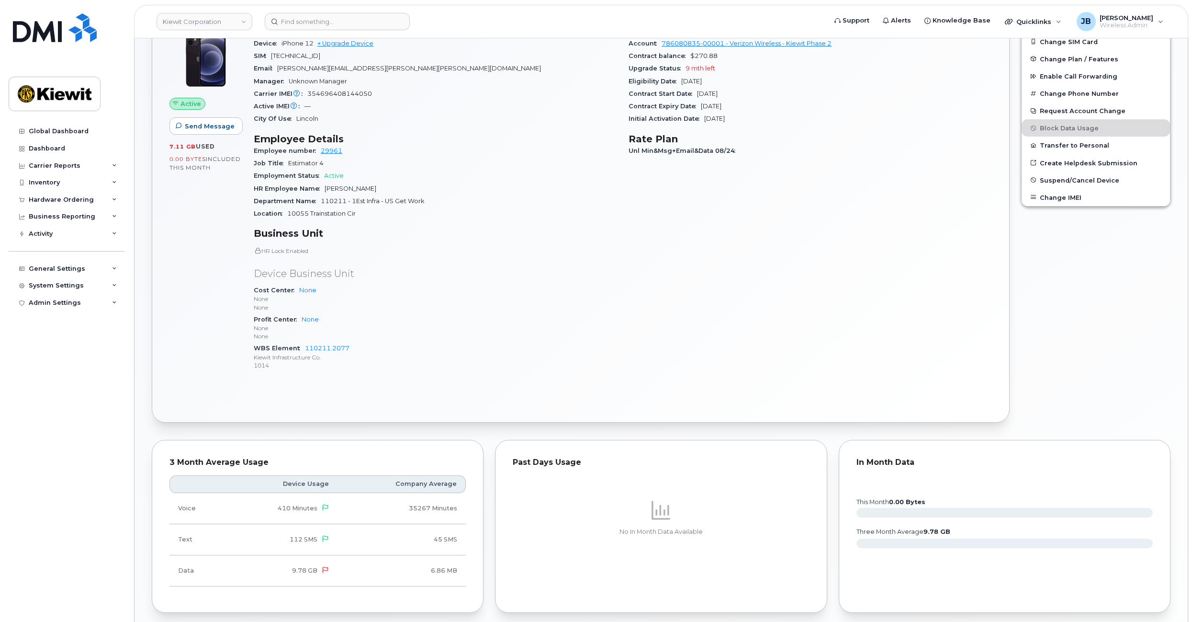
drag, startPoint x: 529, startPoint y: 343, endPoint x: 512, endPoint y: 382, distance: 42.3
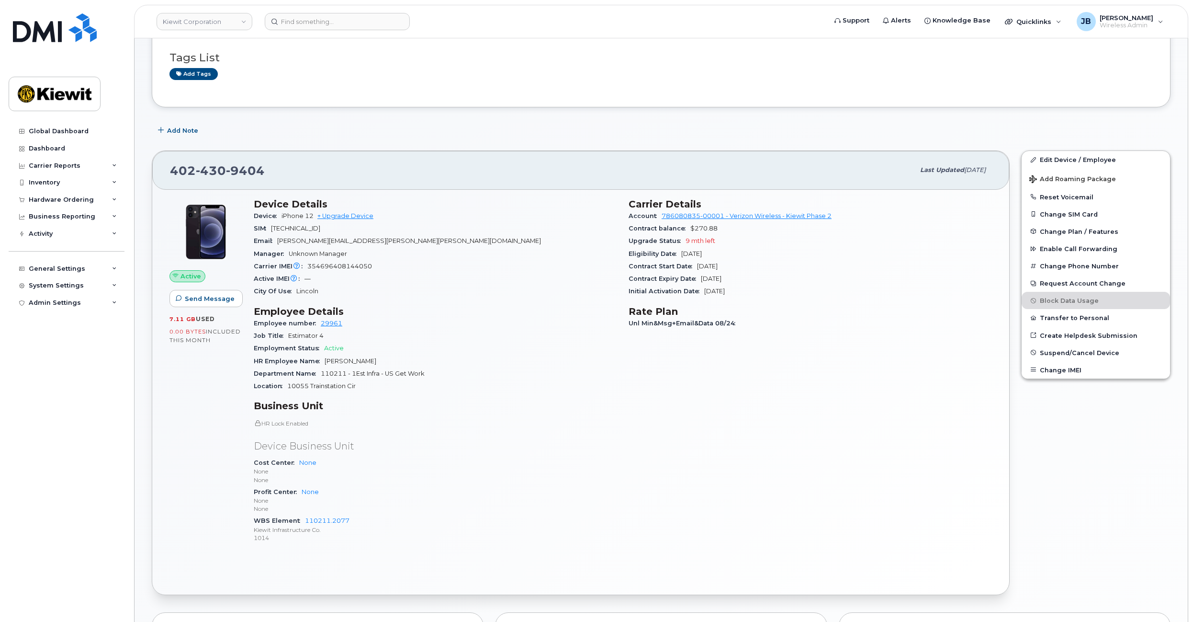
scroll to position [0, 0]
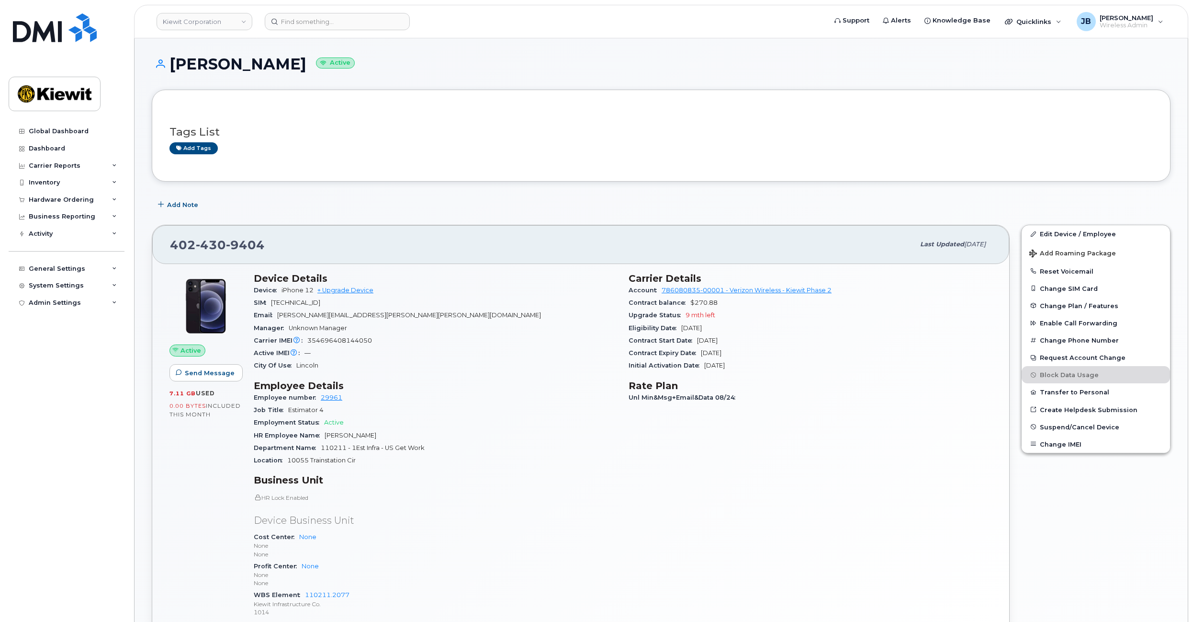
drag, startPoint x: 497, startPoint y: 403, endPoint x: 488, endPoint y: 317, distance: 86.6
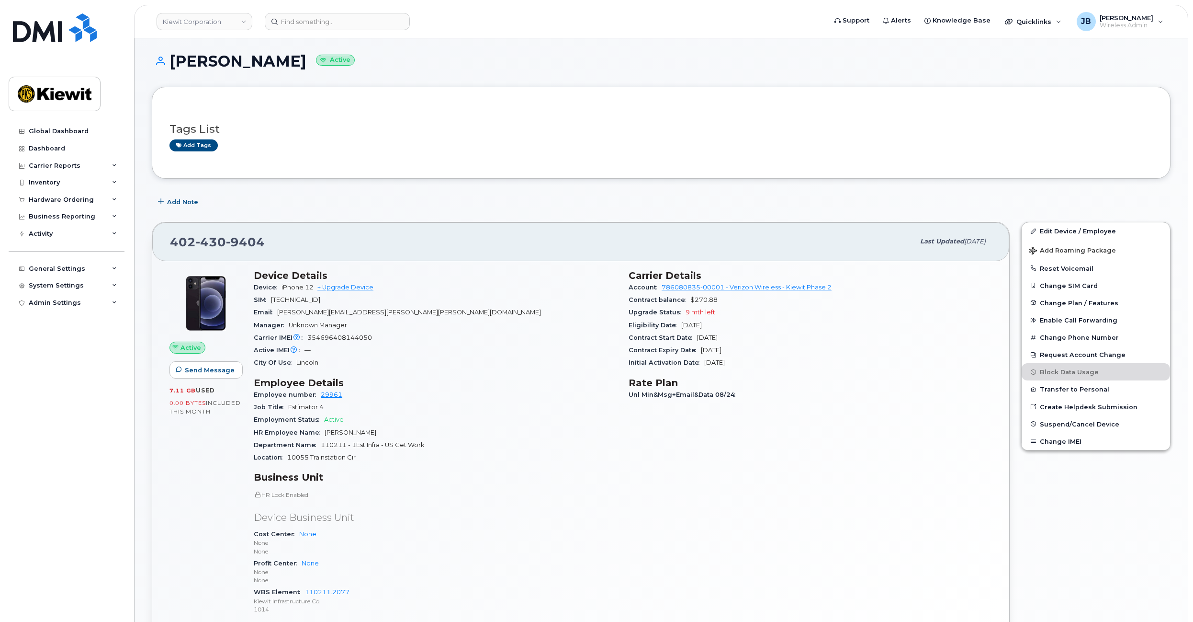
scroll to position [11, 0]
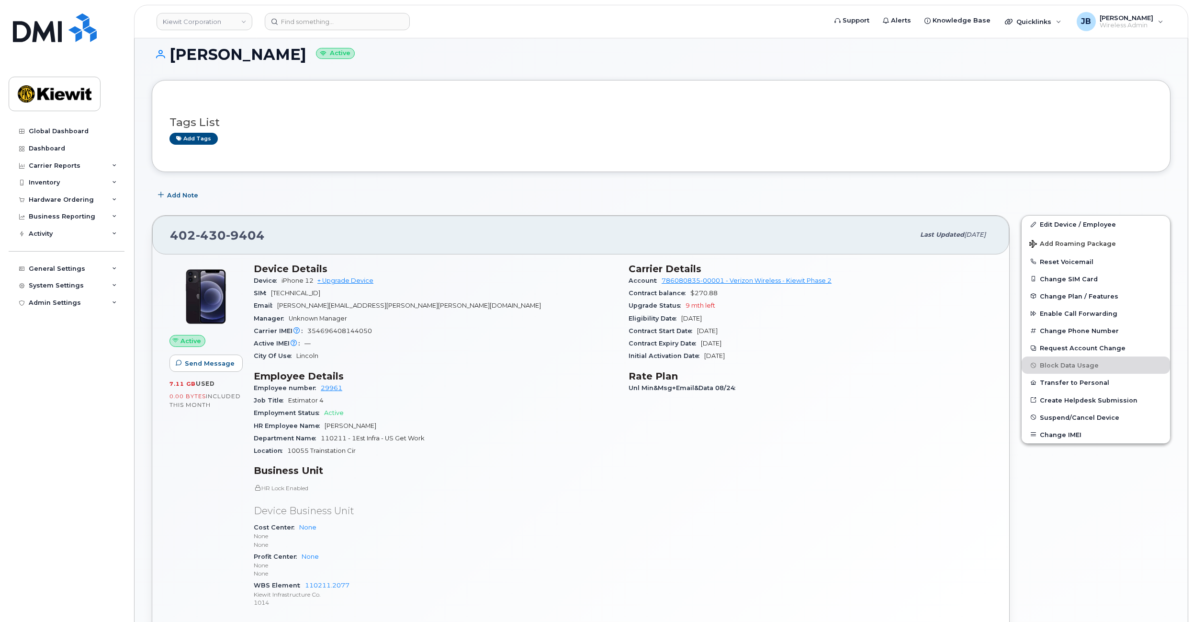
drag, startPoint x: 491, startPoint y: 311, endPoint x: 491, endPoint y: 334, distance: 23.0
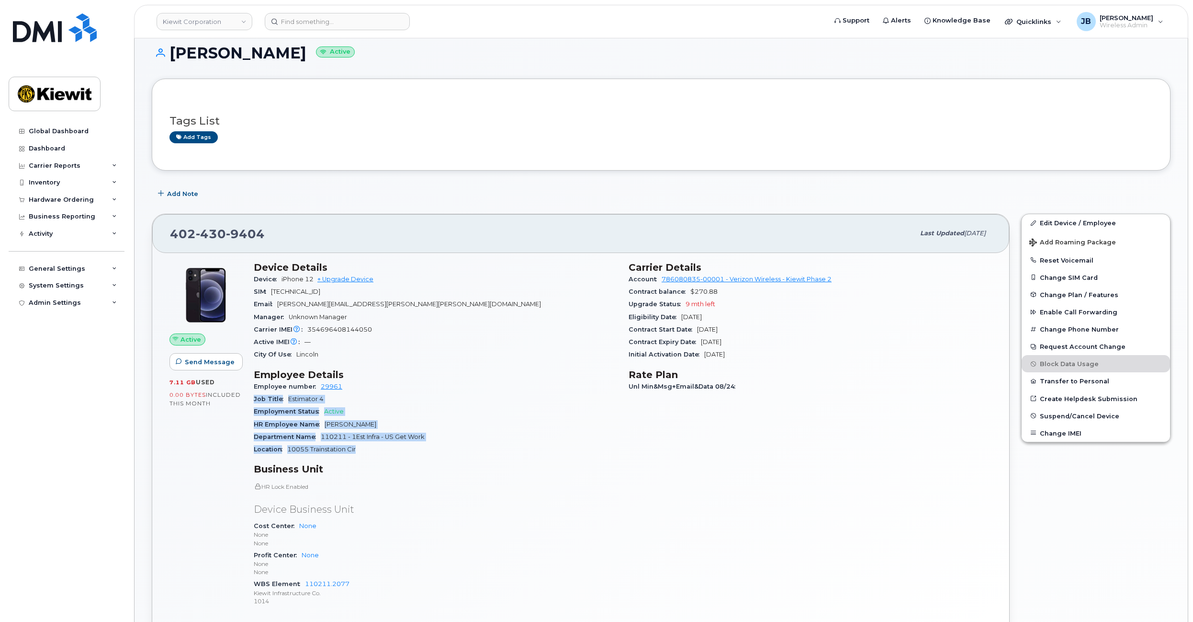
drag, startPoint x: 449, startPoint y: 389, endPoint x: 459, endPoint y: 457, distance: 68.3
click at [459, 455] on section "Employee Details Employee number 29961 Job Title Estimator 4 Employment Status …" at bounding box center [435, 412] width 363 height 87
click at [459, 457] on div "Device Details Device iPhone 12 + Upgrade Device SIM 89148000007256471893 Email…" at bounding box center [435, 438] width 375 height 364
drag, startPoint x: 457, startPoint y: 455, endPoint x: 460, endPoint y: 450, distance: 6.2
click at [460, 450] on div "Location 10055 Trainstation Cir" at bounding box center [435, 449] width 363 height 12
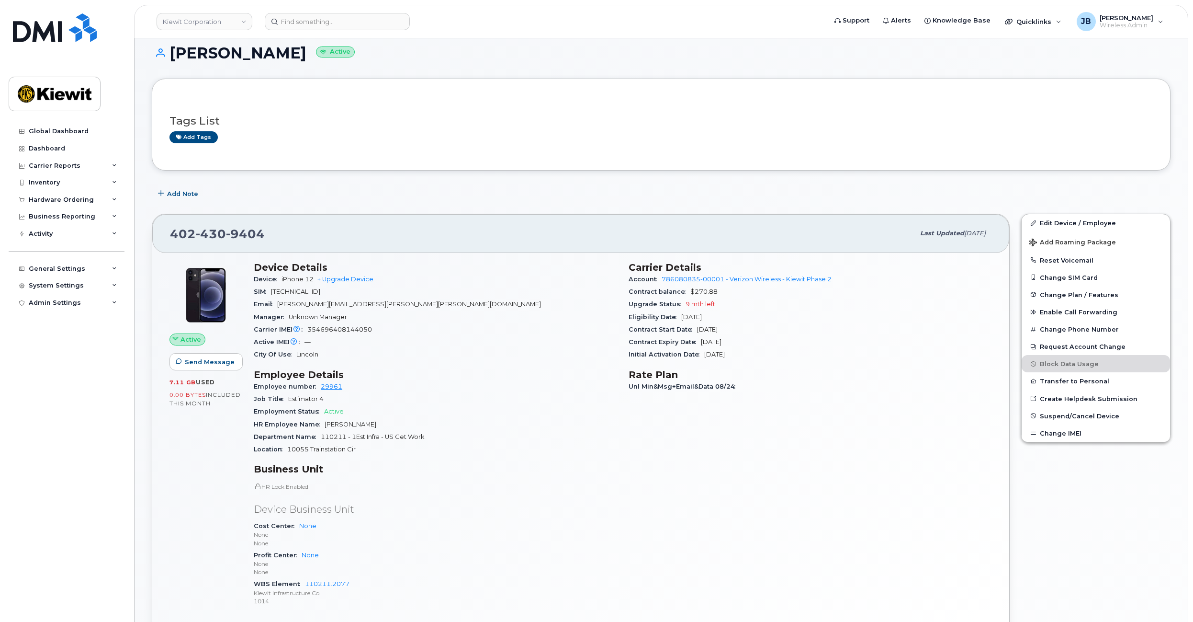
click at [460, 450] on div "Location 10055 Trainstation Cir" at bounding box center [435, 449] width 363 height 12
drag, startPoint x: 465, startPoint y: 447, endPoint x: 469, endPoint y: 452, distance: 6.8
click at [469, 452] on div "Location 10055 Trainstation Cir" at bounding box center [435, 449] width 363 height 12
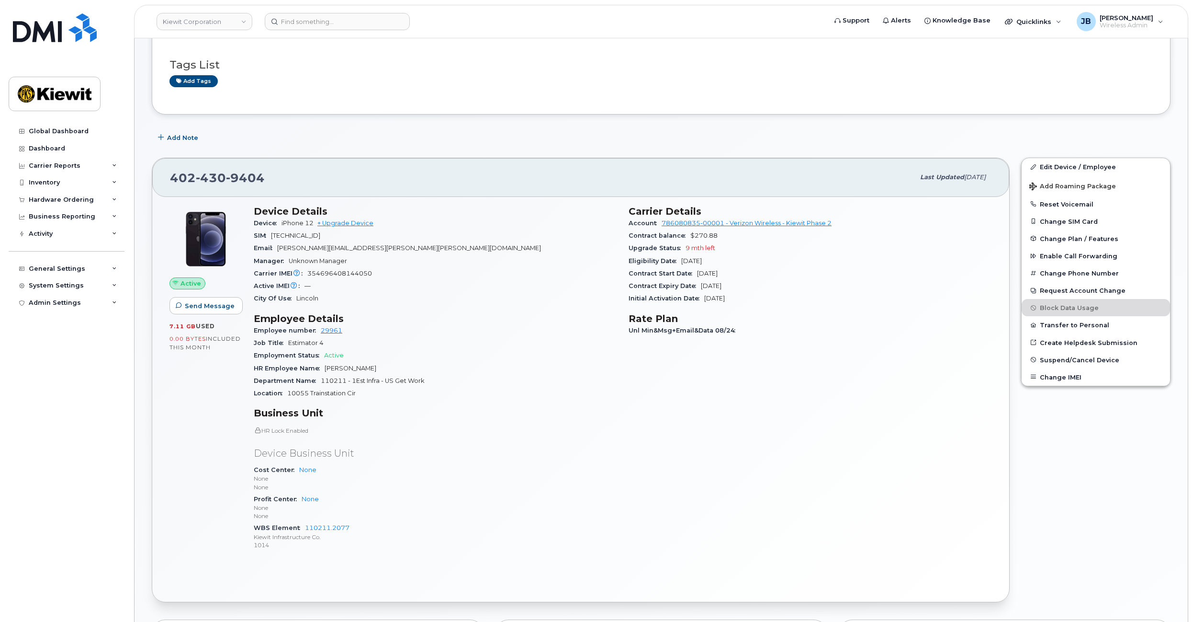
drag, startPoint x: 502, startPoint y: 336, endPoint x: 509, endPoint y: 375, distance: 39.4
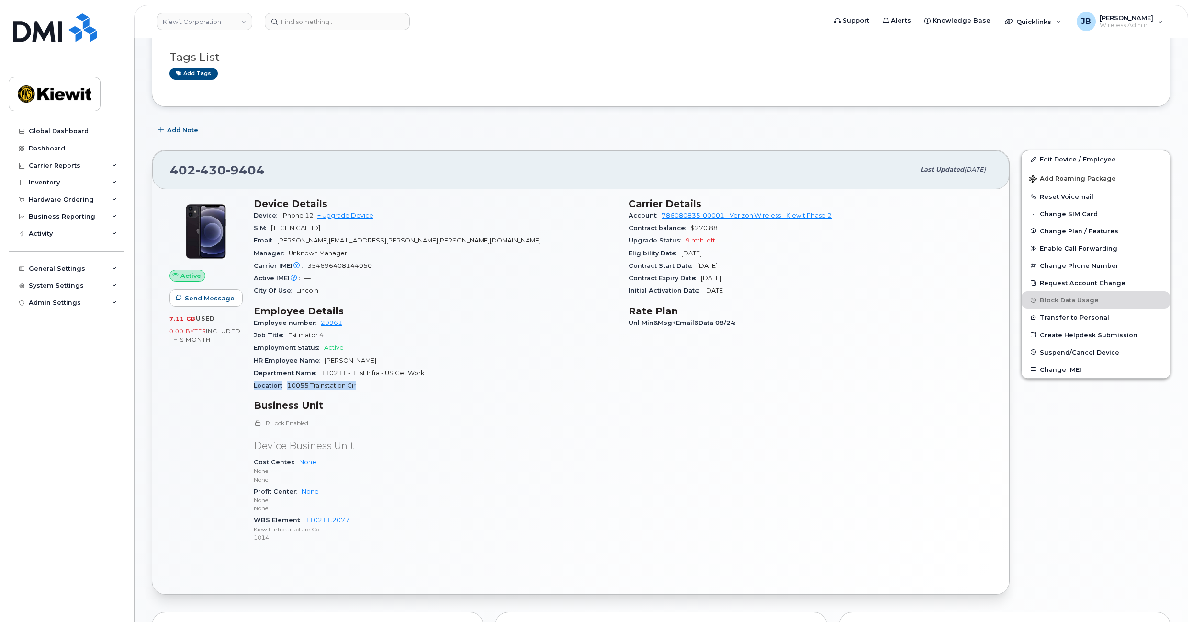
click at [498, 379] on section "Employee Details Employee number 29961 Job Title Estimator 4 Employment Status …" at bounding box center [435, 348] width 363 height 87
click at [498, 379] on div "Department Name 110211 - 1Est Infra - US Get Work" at bounding box center [435, 373] width 363 height 12
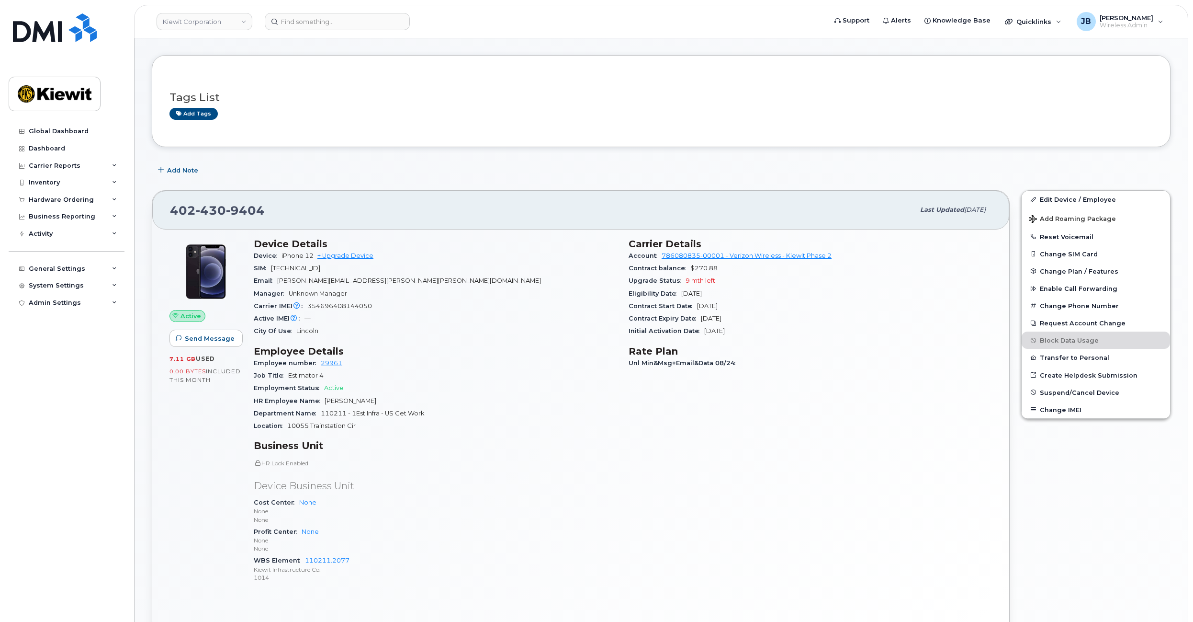
drag, startPoint x: 519, startPoint y: 361, endPoint x: 517, endPoint y: 329, distance: 31.2
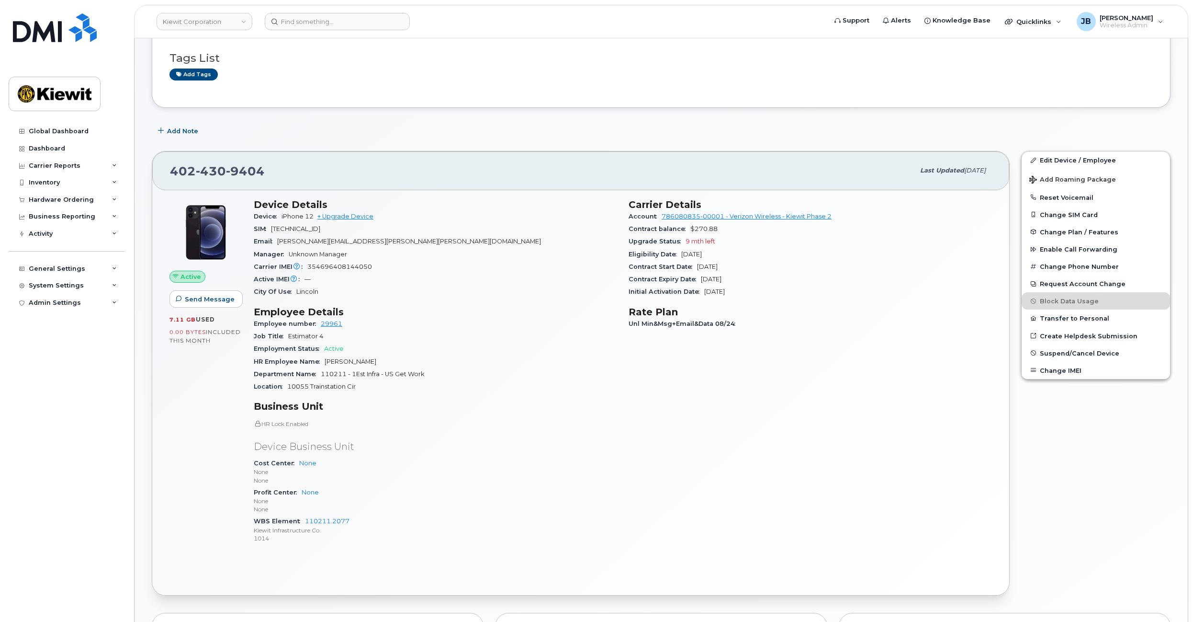
drag, startPoint x: 515, startPoint y: 339, endPoint x: 513, endPoint y: 377, distance: 38.4
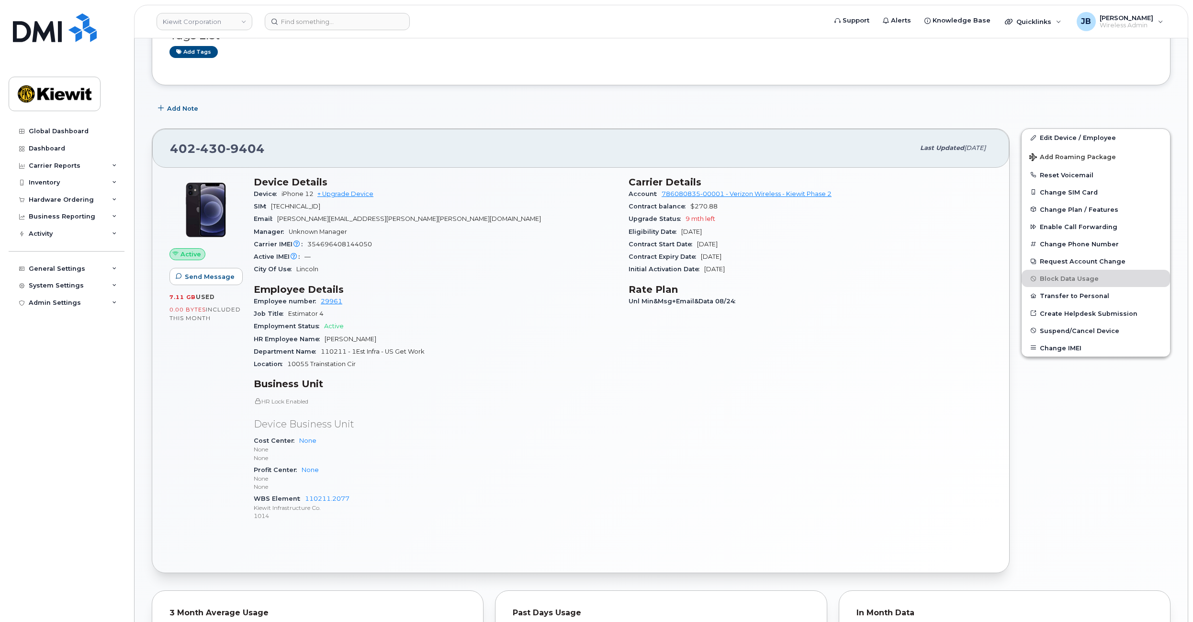
drag, startPoint x: 513, startPoint y: 377, endPoint x: 509, endPoint y: 361, distance: 17.4
drag, startPoint x: 508, startPoint y: 360, endPoint x: 507, endPoint y: 350, distance: 10.2
click at [507, 350] on div "Department Name 110211 - 1Est Infra - US Get Work" at bounding box center [435, 354] width 363 height 12
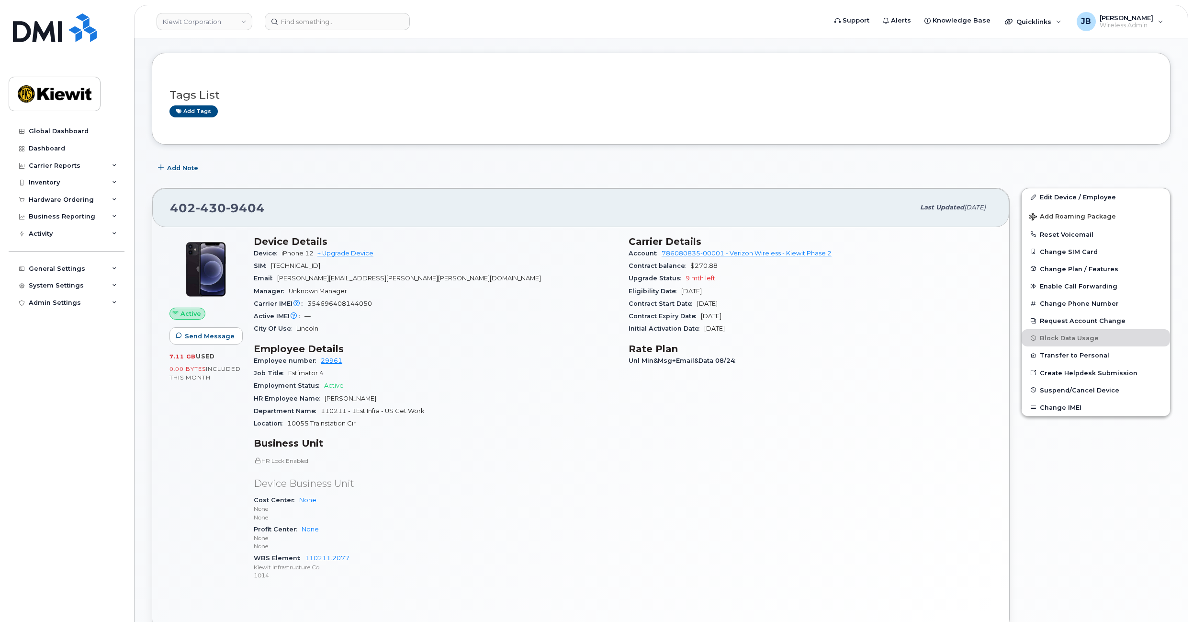
scroll to position [0, 0]
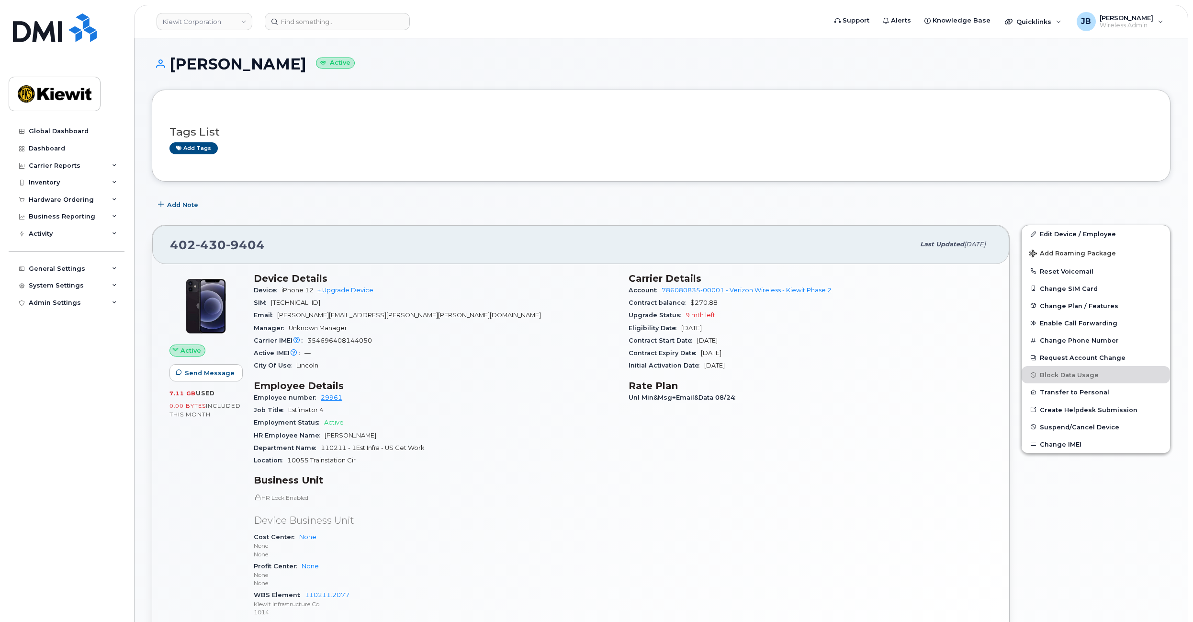
drag, startPoint x: 526, startPoint y: 397, endPoint x: 520, endPoint y: 347, distance: 50.7
drag, startPoint x: 490, startPoint y: 401, endPoint x: 489, endPoint y: 457, distance: 56.0
click at [489, 457] on section "Employee Details Employee number 29961 Job Title Estimator 4 Employment Status …" at bounding box center [435, 423] width 363 height 87
click at [489, 457] on div "Location 10055 Trainstation Cir" at bounding box center [435, 460] width 363 height 12
drag, startPoint x: 497, startPoint y: 466, endPoint x: 498, endPoint y: 458, distance: 8.7
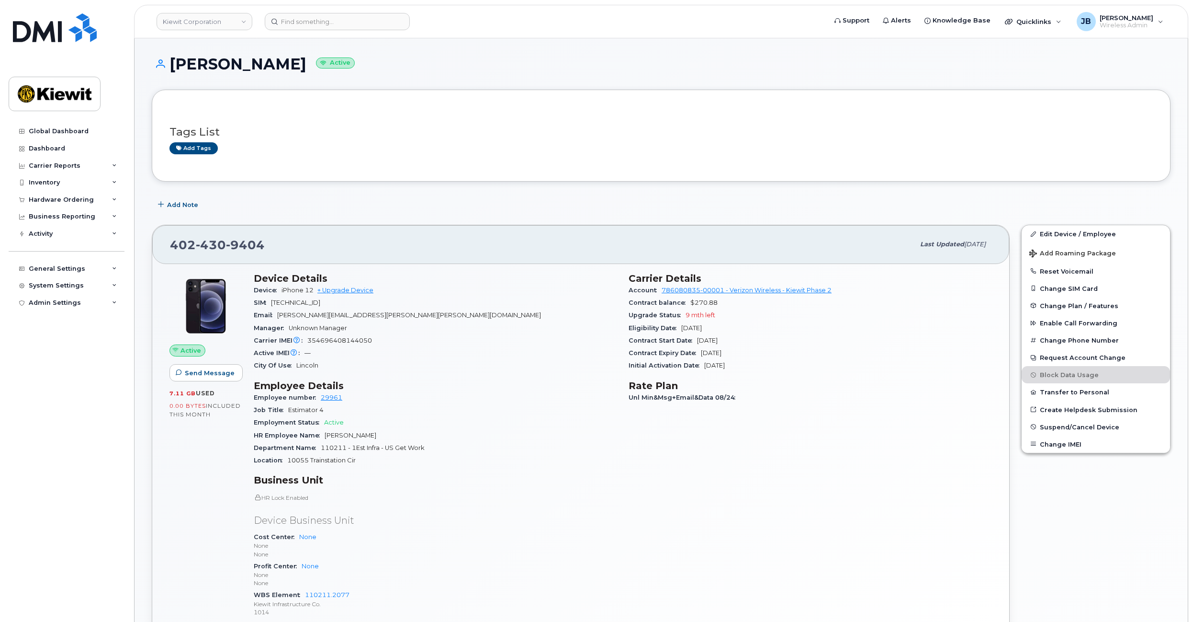
click at [498, 457] on div "Location 10055 Trainstation Cir" at bounding box center [435, 460] width 363 height 12
click at [499, 459] on div "Location 10055 Trainstation Cir" at bounding box center [435, 460] width 363 height 12
drag, startPoint x: 536, startPoint y: 454, endPoint x: 530, endPoint y: 420, distance: 35.0
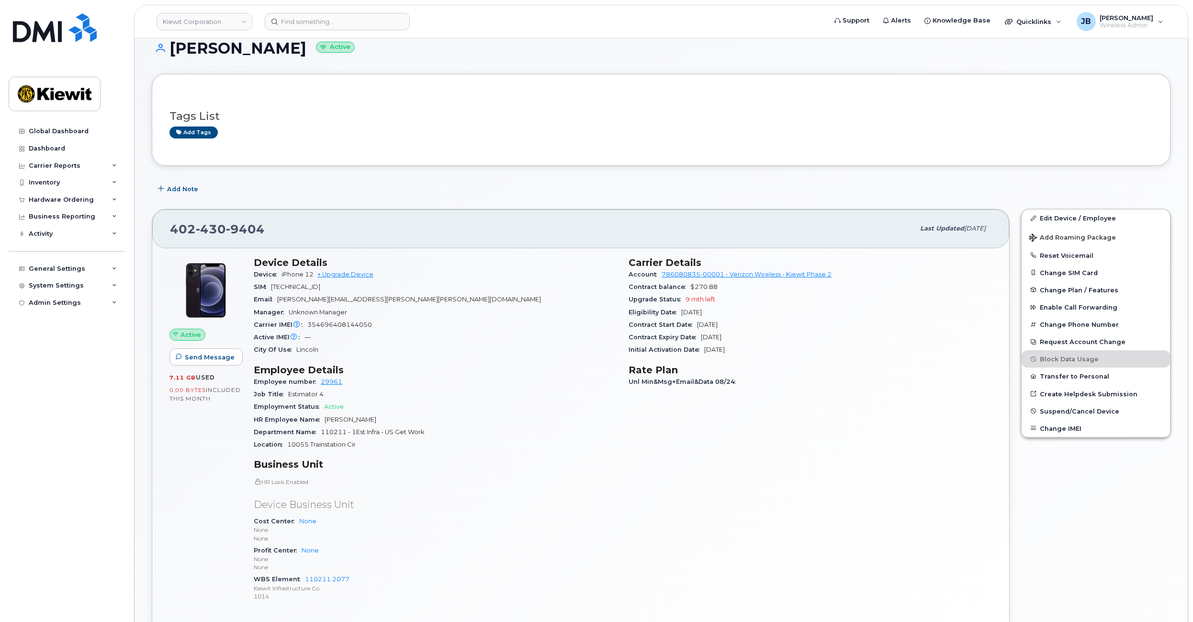
drag, startPoint x: 538, startPoint y: 359, endPoint x: 538, endPoint y: 384, distance: 24.9
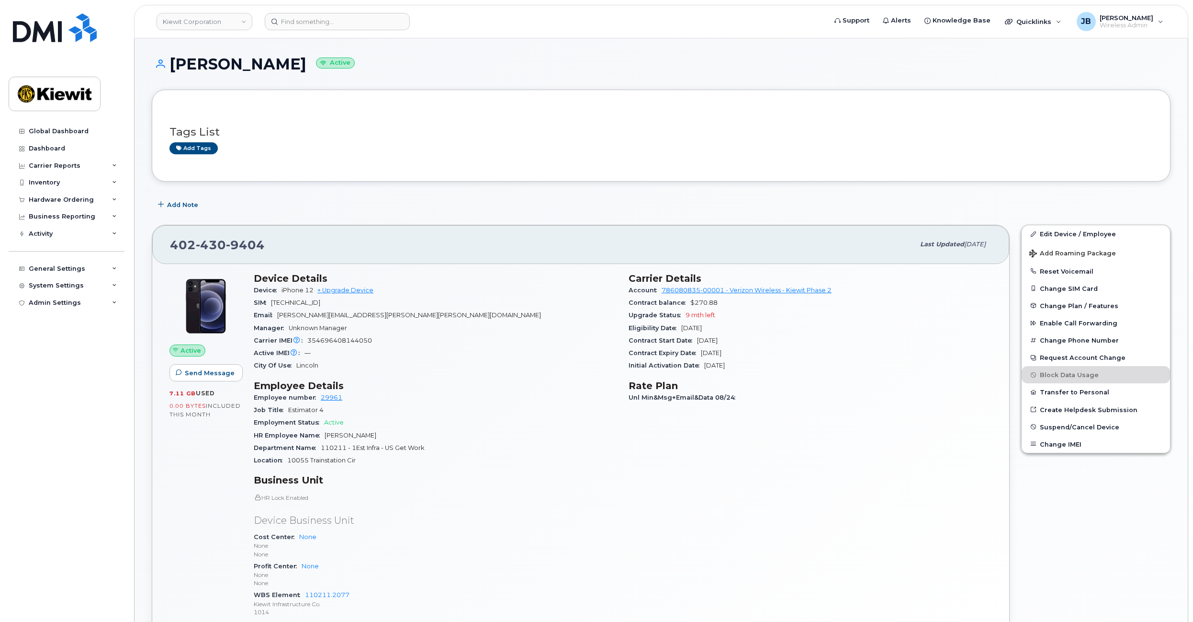
drag, startPoint x: 535, startPoint y: 399, endPoint x: 529, endPoint y: 360, distance: 39.7
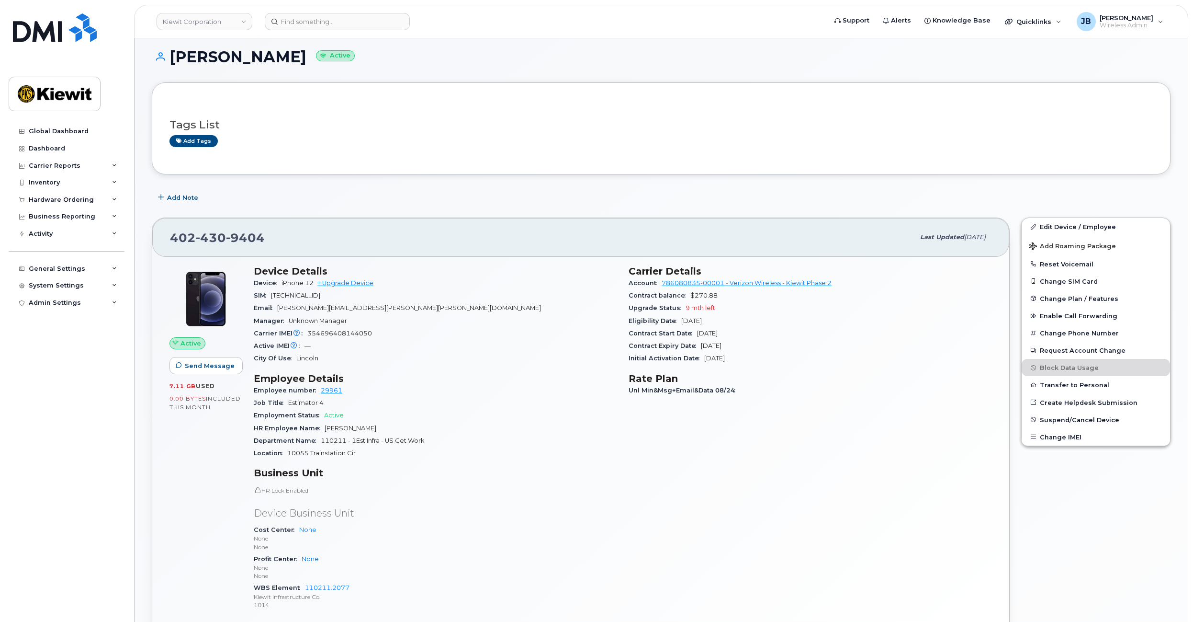
drag, startPoint x: 529, startPoint y: 334, endPoint x: 533, endPoint y: 352, distance: 18.0
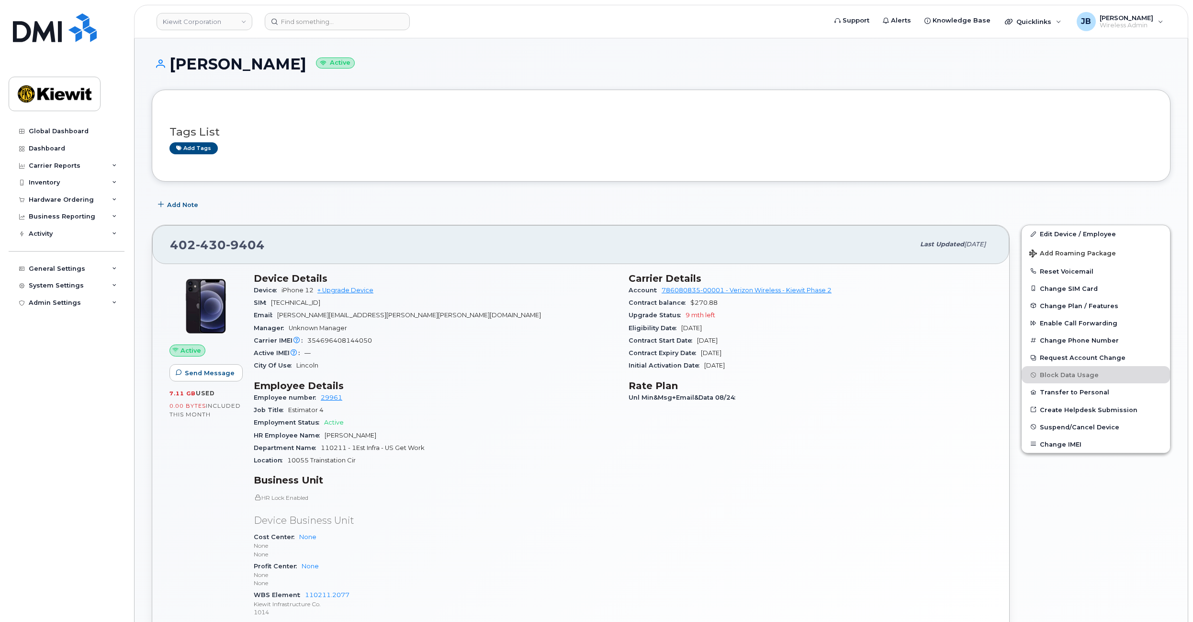
drag, startPoint x: 533, startPoint y: 352, endPoint x: 530, endPoint y: 333, distance: 18.9
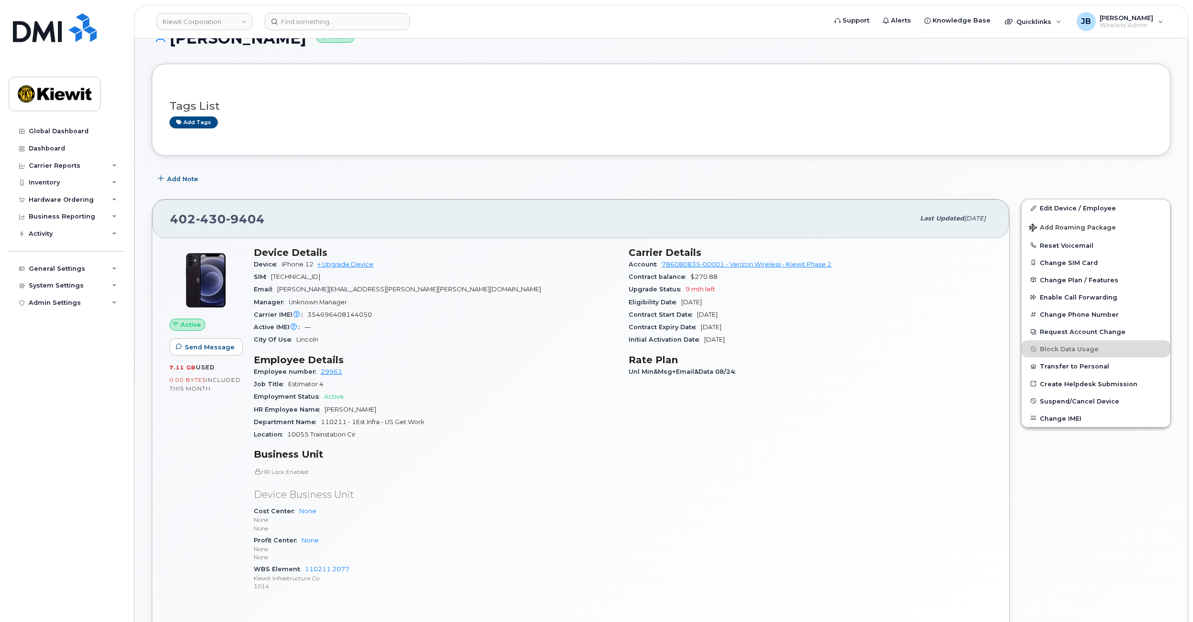
drag, startPoint x: 529, startPoint y: 320, endPoint x: 531, endPoint y: 349, distance: 28.8
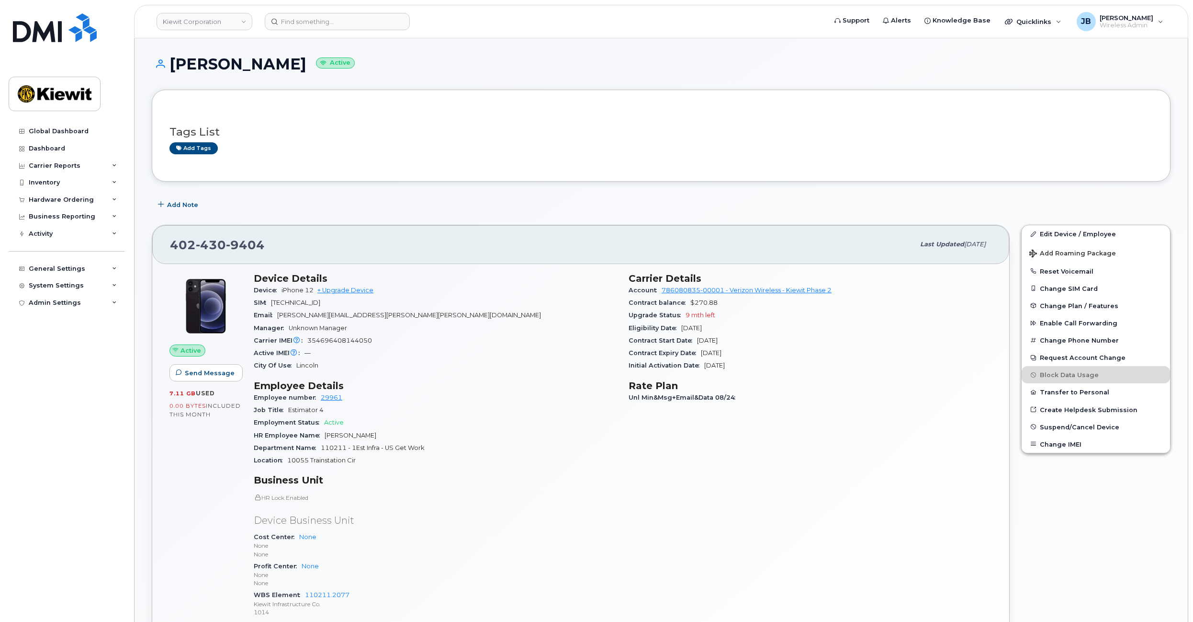
drag
click at [353, 286] on link "+ Upgrade Device" at bounding box center [346, 289] width 56 height 7
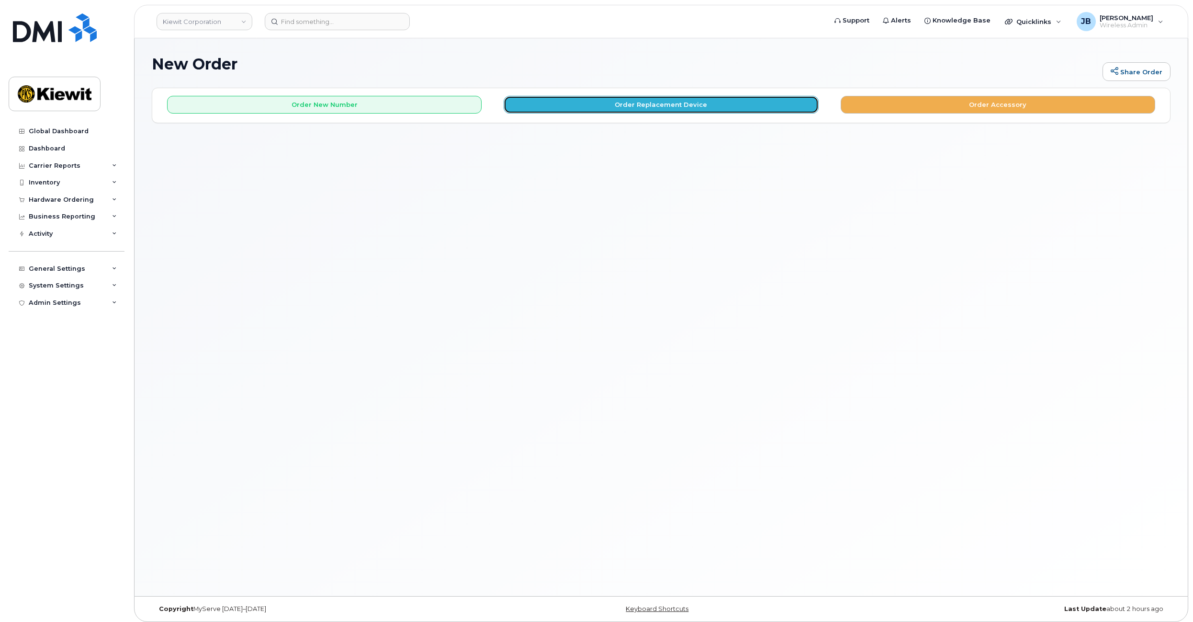
click at [567, 99] on button "Order Replacement Device" at bounding box center [661, 105] width 315 height 18
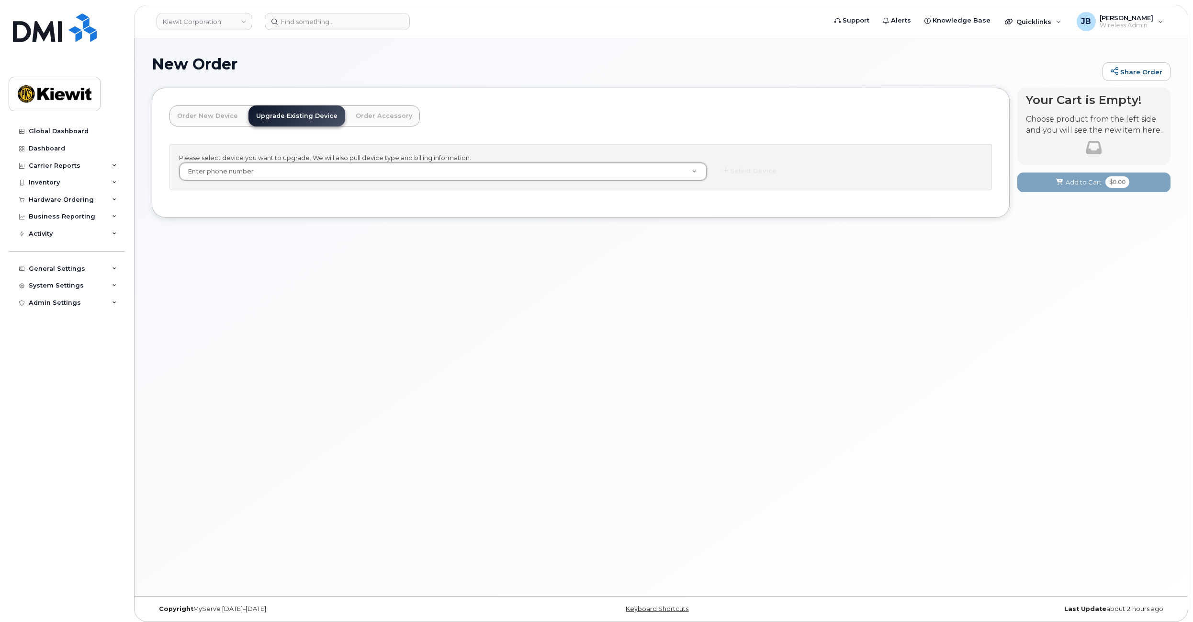
click at [745, 128] on header "Order New Device Upgrade Existing Device Order Accessory Order new device and n…" at bounding box center [581, 124] width 823 height 38
drag, startPoint x: 830, startPoint y: 163, endPoint x: 820, endPoint y: 158, distance: 11.1
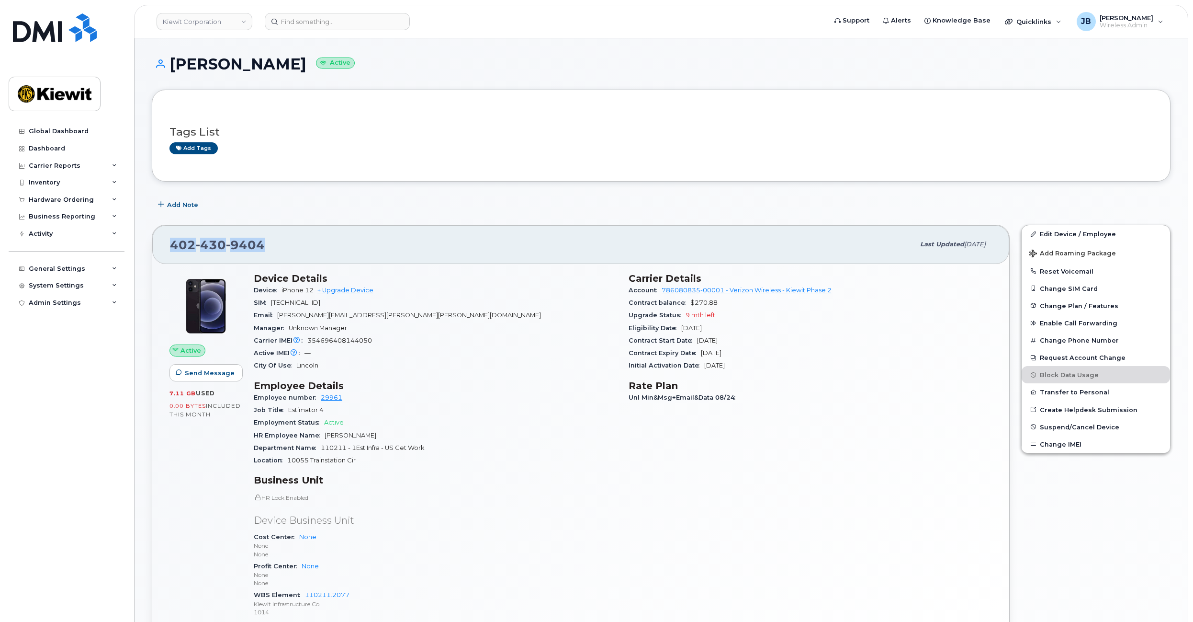
drag, startPoint x: 280, startPoint y: 241, endPoint x: 159, endPoint y: 241, distance: 121.2
click at [155, 239] on div "402 430 9404 Last updated Sep 06, 2025" at bounding box center [580, 244] width 857 height 38
copy span "402 430 9404"
click at [353, 292] on link "+ Upgrade Device" at bounding box center [346, 289] width 56 height 7
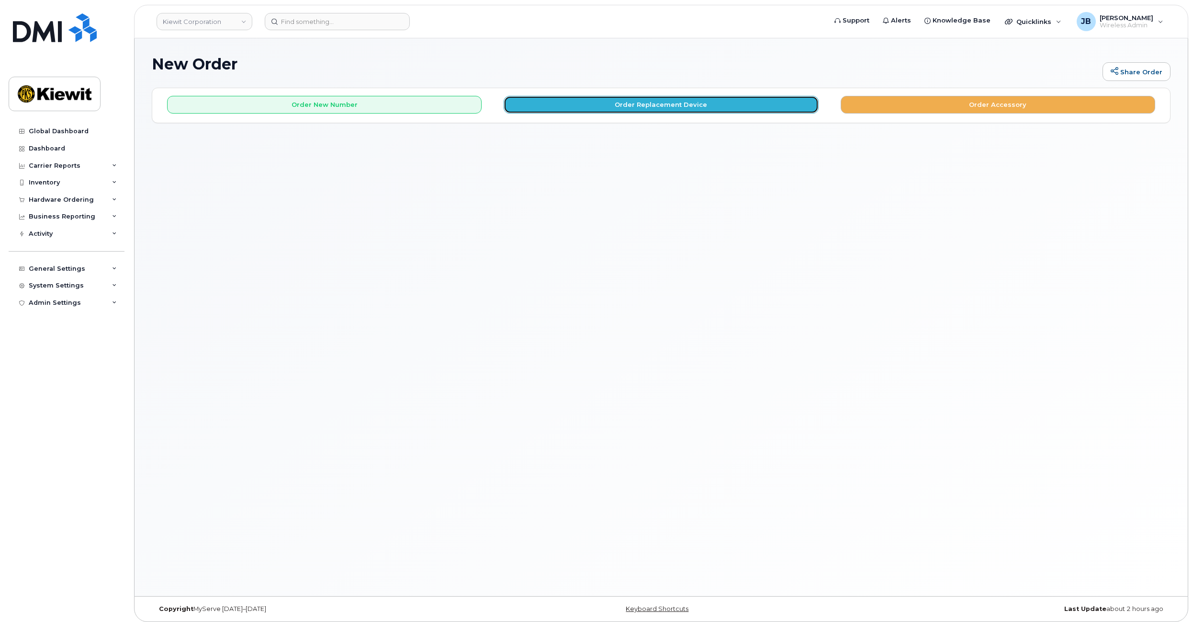
click at [600, 104] on button "Order Replacement Device" at bounding box center [661, 105] width 315 height 18
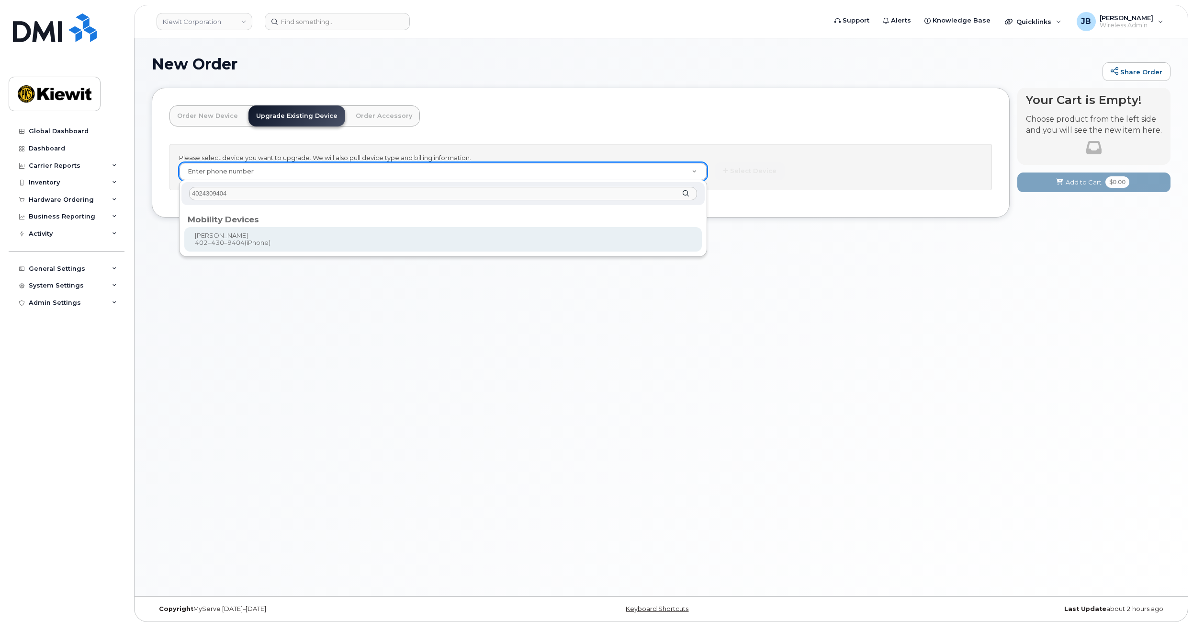
type input "4024309404"
type input "1167532"
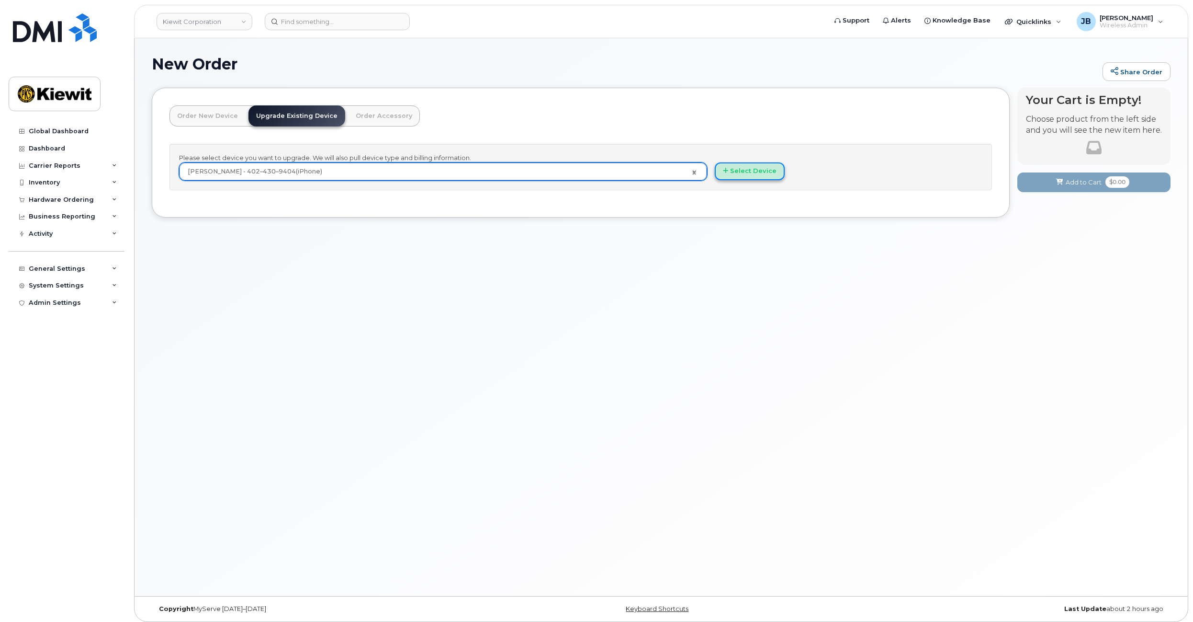
click at [745, 174] on button "Select Device" at bounding box center [750, 171] width 70 height 18
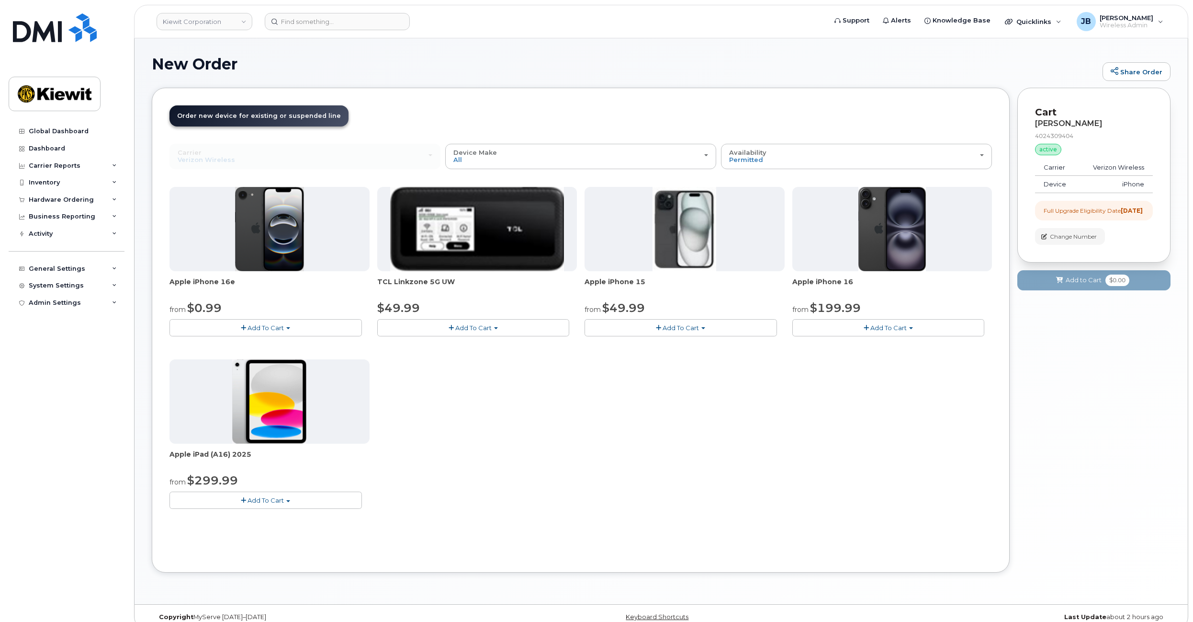
drag, startPoint x: 710, startPoint y: 427, endPoint x: 710, endPoint y: 433, distance: 6.2
drag, startPoint x: 787, startPoint y: 428, endPoint x: 786, endPoint y: 396, distance: 32.6
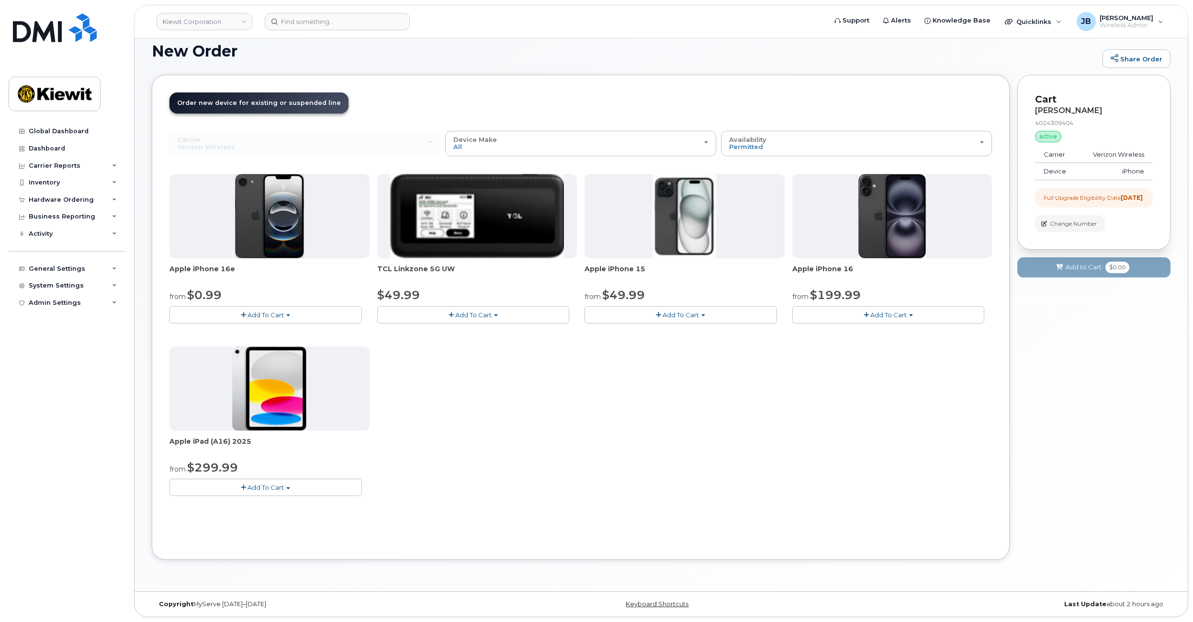
drag, startPoint x: 785, startPoint y: 400, endPoint x: 787, endPoint y: 420, distance: 20.2
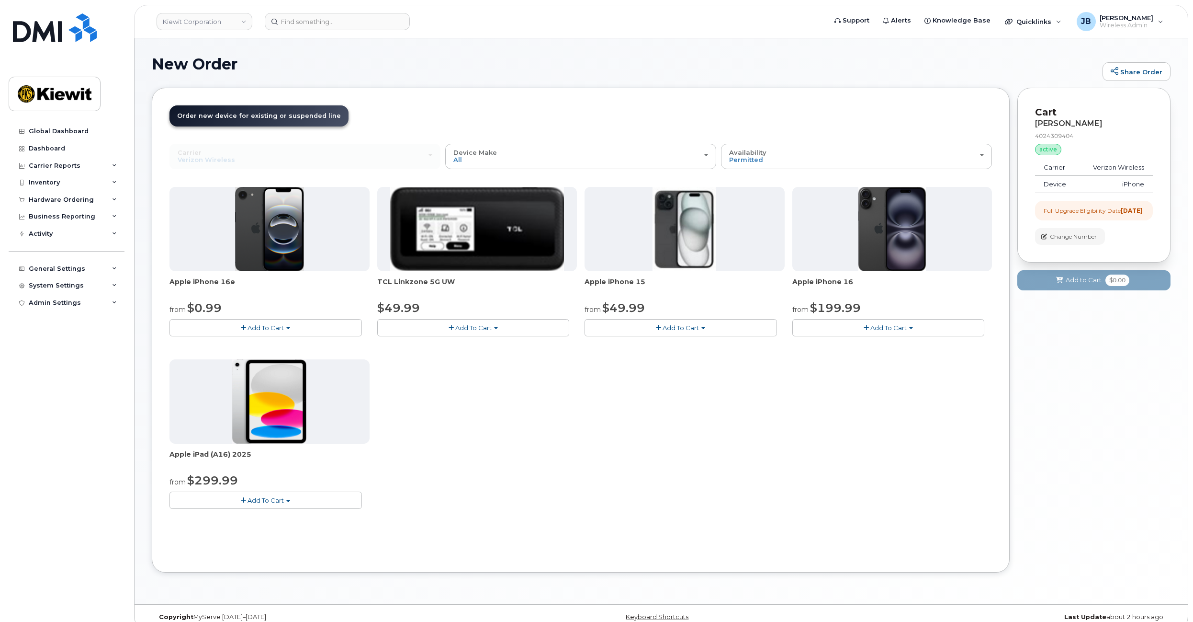
drag, startPoint x: 787, startPoint y: 420, endPoint x: 779, endPoint y: 381, distance: 40.0
drag, startPoint x: 780, startPoint y: 367, endPoint x: 782, endPoint y: 353, distance: 14.1
click at [159, 595] on div "New Order Share Order × Share This Order If you want to allow others to create …" at bounding box center [662, 321] width 1054 height 566
click at [703, 444] on div "Apple iPhone 16e from $0.99 Add To Cart $0.99 - 2 Year Upgrade (128GB) $599.99 …" at bounding box center [581, 355] width 823 height 337
drag, startPoint x: 788, startPoint y: 342, endPoint x: 785, endPoint y: 355, distance: 13.2
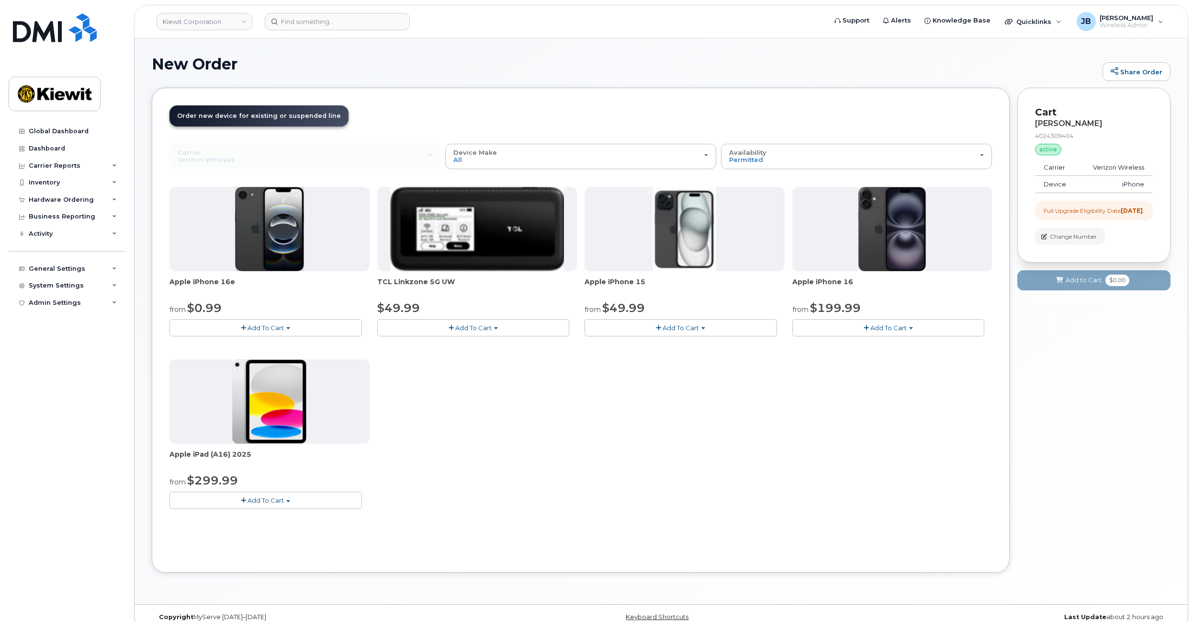
click at [896, 455] on div "Apple iPhone 16e from $0.99 Add To Cart $0.99 - 2 Year Upgrade (128GB) $599.99 …" at bounding box center [581, 355] width 823 height 337
click at [743, 148] on span "Availability" at bounding box center [747, 152] width 37 height 8
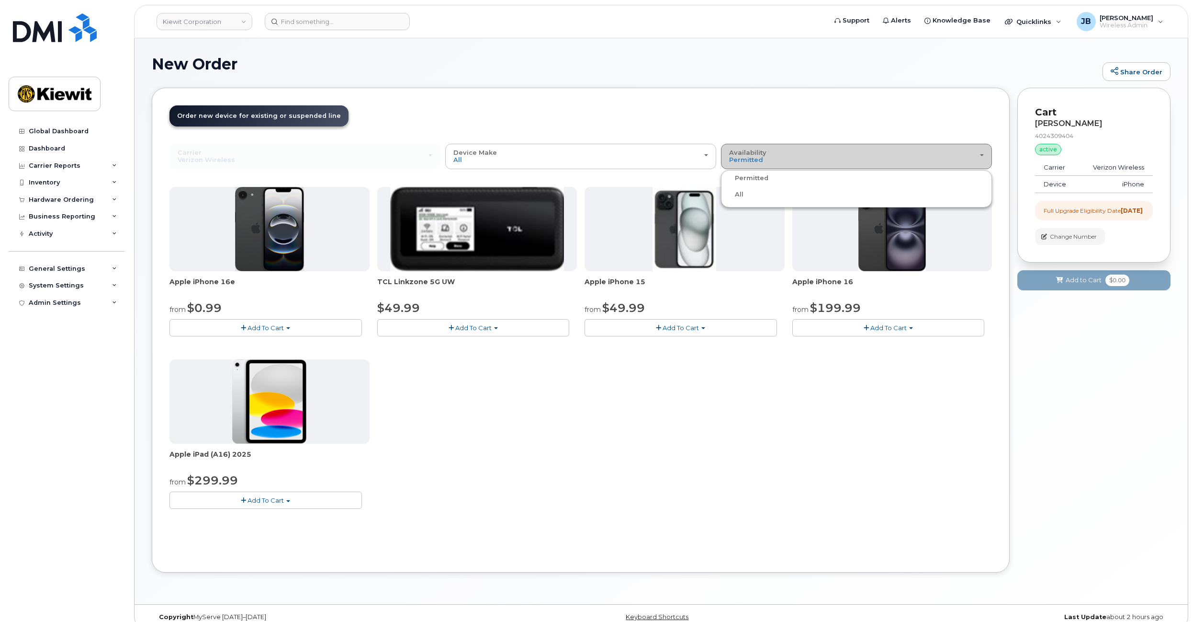
click at [748, 155] on span "Availability" at bounding box center [747, 152] width 37 height 8
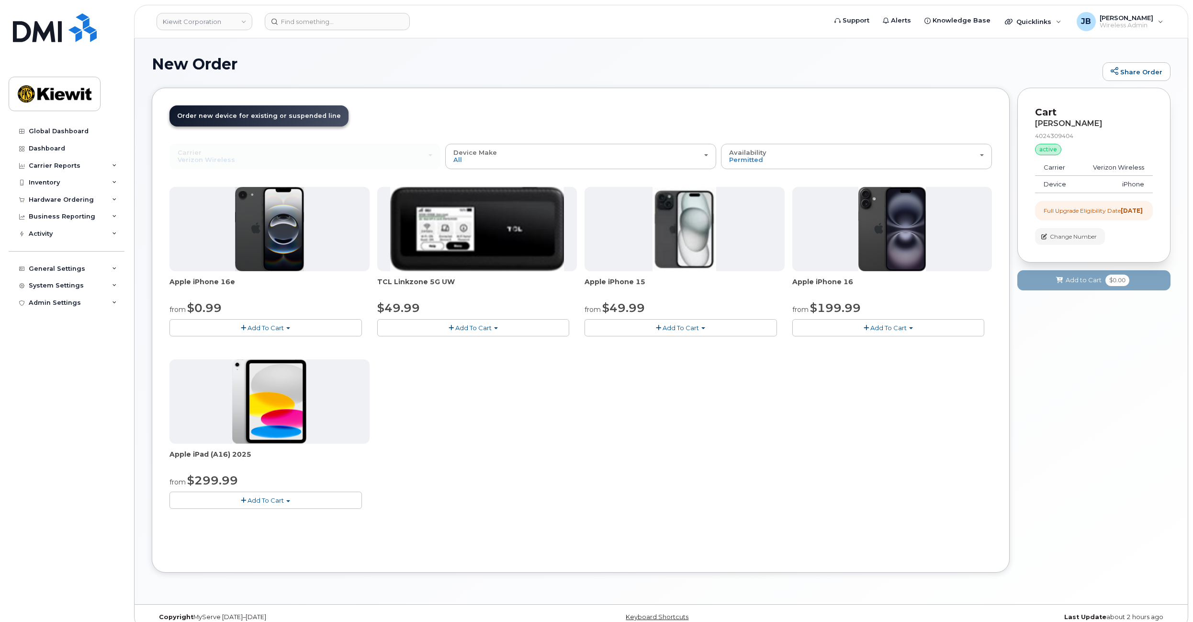
click at [750, 122] on header "Order New Device Upgrade Existing Device Order Accessory Order new device and n…" at bounding box center [581, 124] width 823 height 38
click at [656, 163] on div "Device Make All iPhone Modem Tablet" at bounding box center [581, 156] width 255 height 15
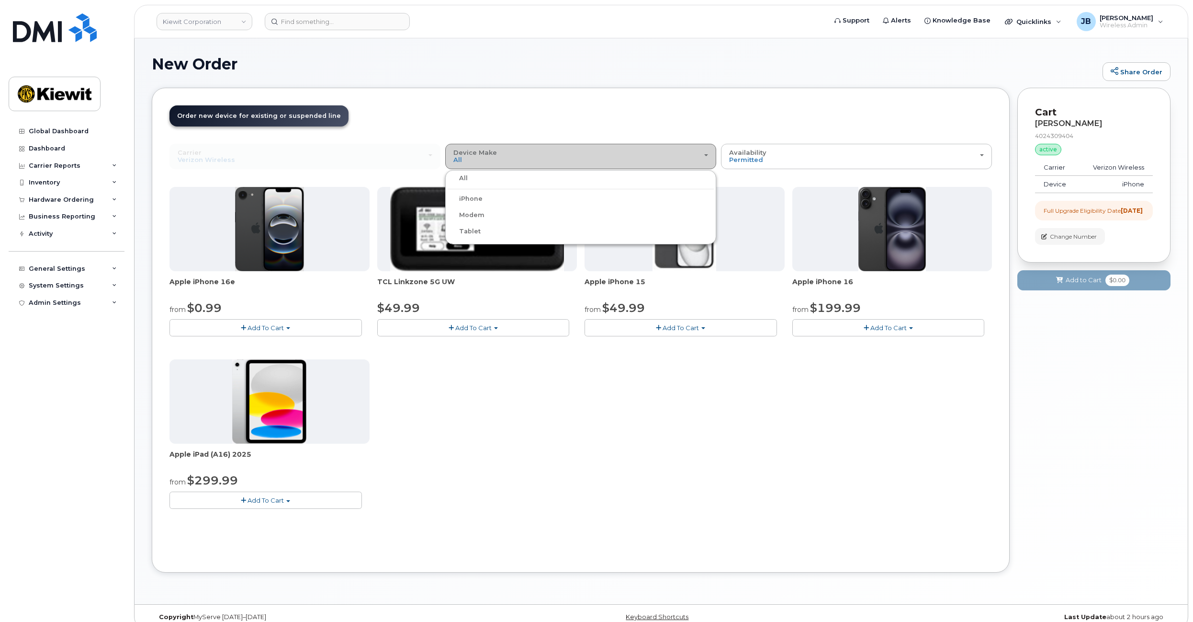
click at [656, 151] on div "Device Make All iPhone Modem Tablet" at bounding box center [581, 156] width 255 height 15
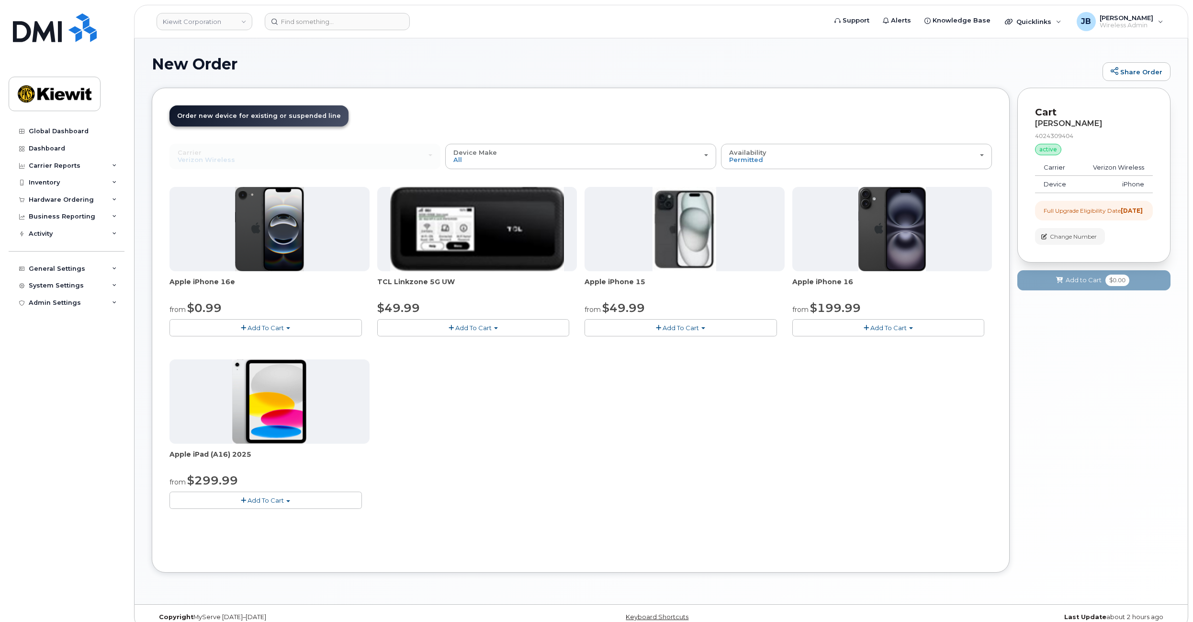
click at [675, 122] on header "Order New Device Upgrade Existing Device Order Accessory Order new device and n…" at bounding box center [581, 124] width 823 height 38
click at [905, 322] on button "Add To Cart" at bounding box center [889, 327] width 193 height 17
click at [873, 357] on link "$199.99 - 2 Year Upgrade (128GB)" at bounding box center [859, 357] width 129 height 12
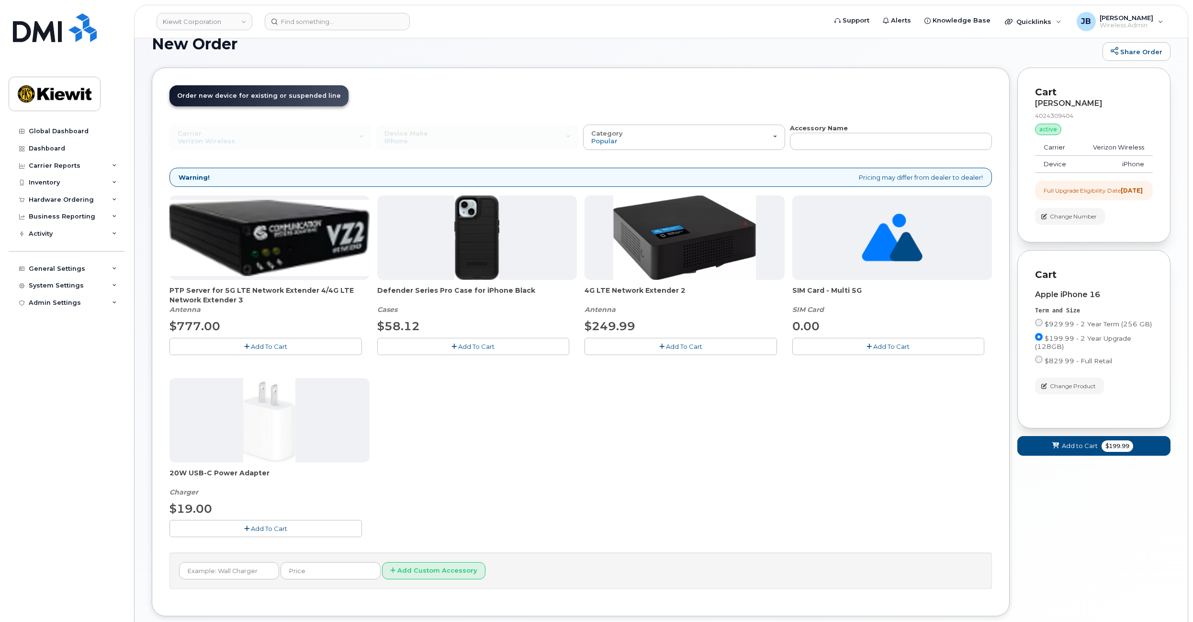
drag, startPoint x: 590, startPoint y: 390, endPoint x: 584, endPoint y: 422, distance: 32.7
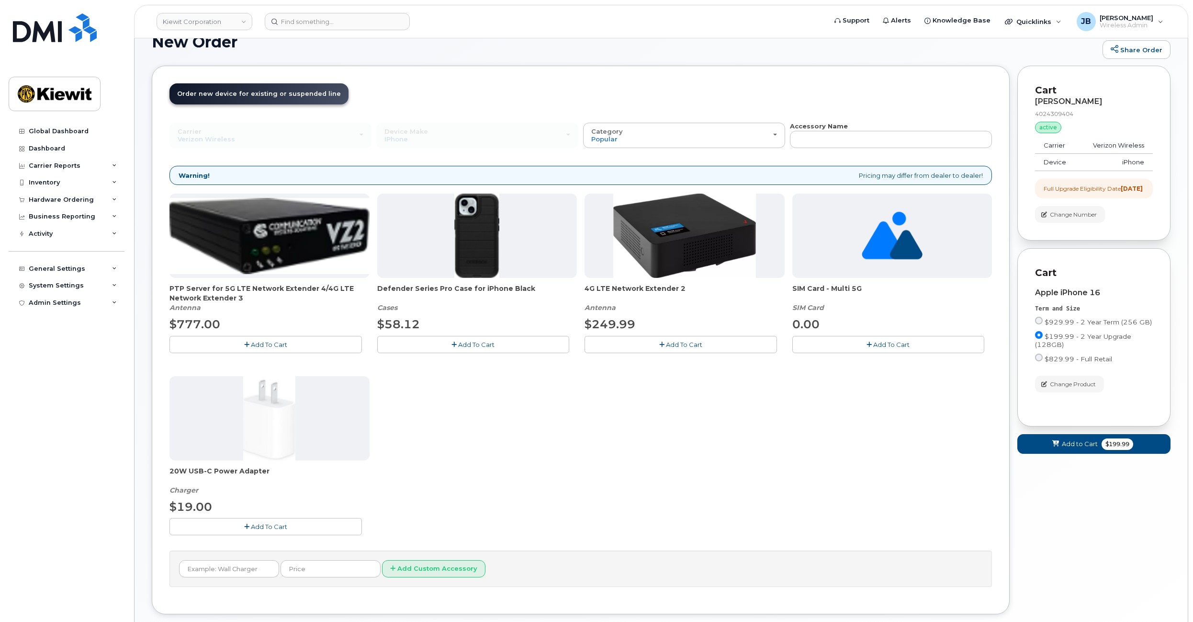
drag, startPoint x: 590, startPoint y: 444, endPoint x: 590, endPoint y: 431, distance: 13.4
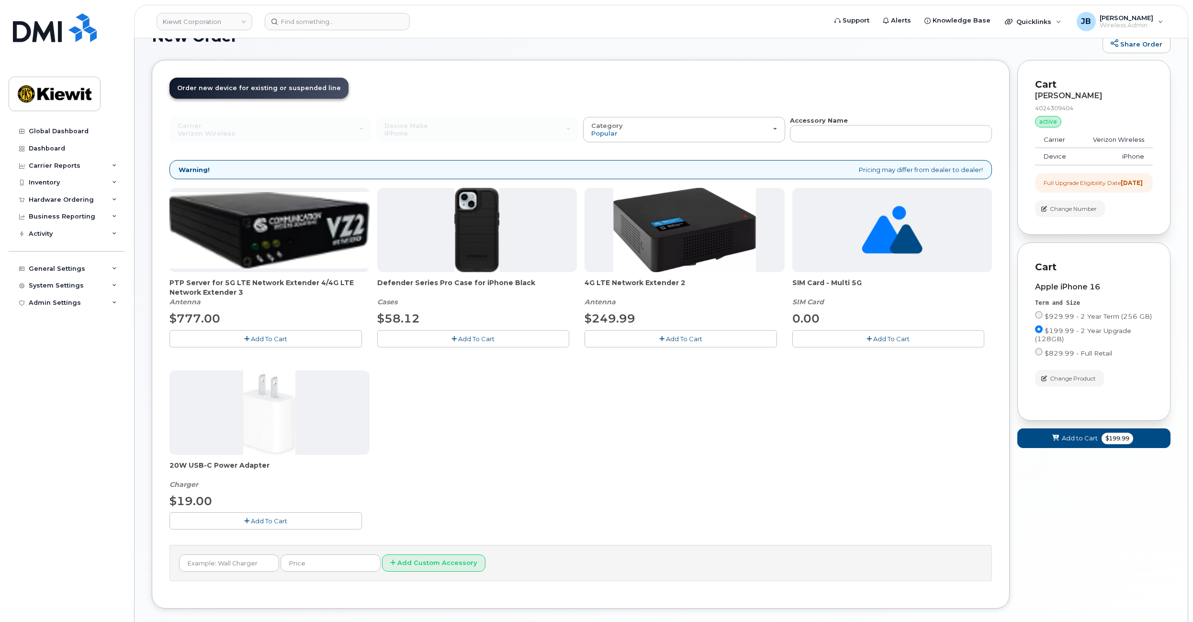
scroll to position [47, 0]
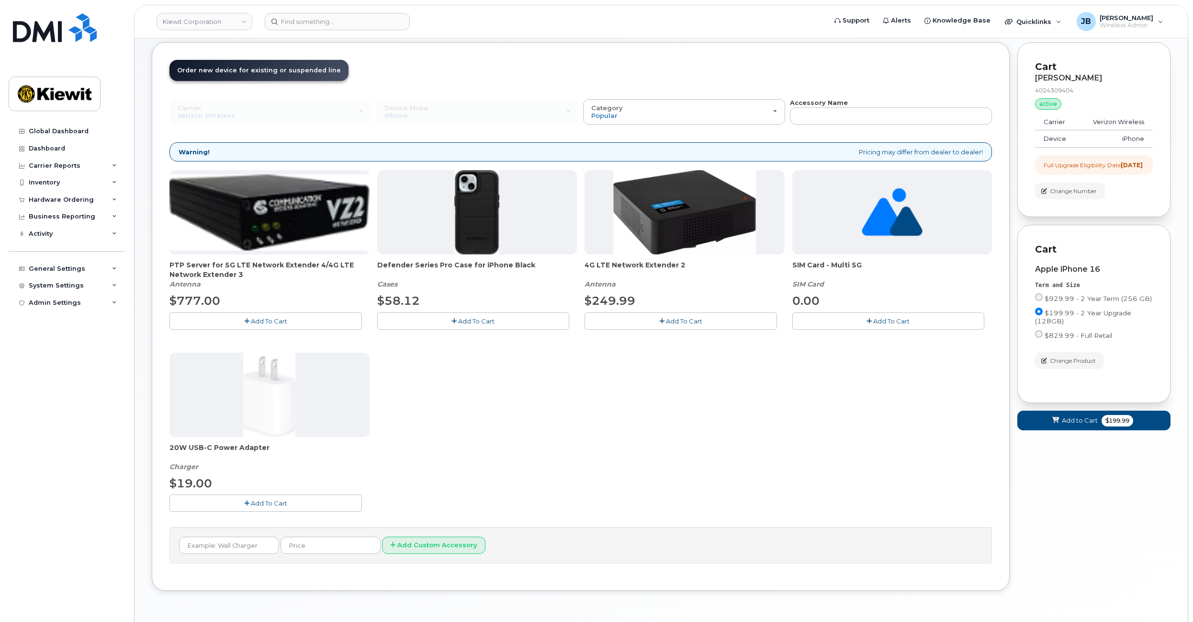
drag, startPoint x: 590, startPoint y: 431, endPoint x: 582, endPoint y: 459, distance: 28.8
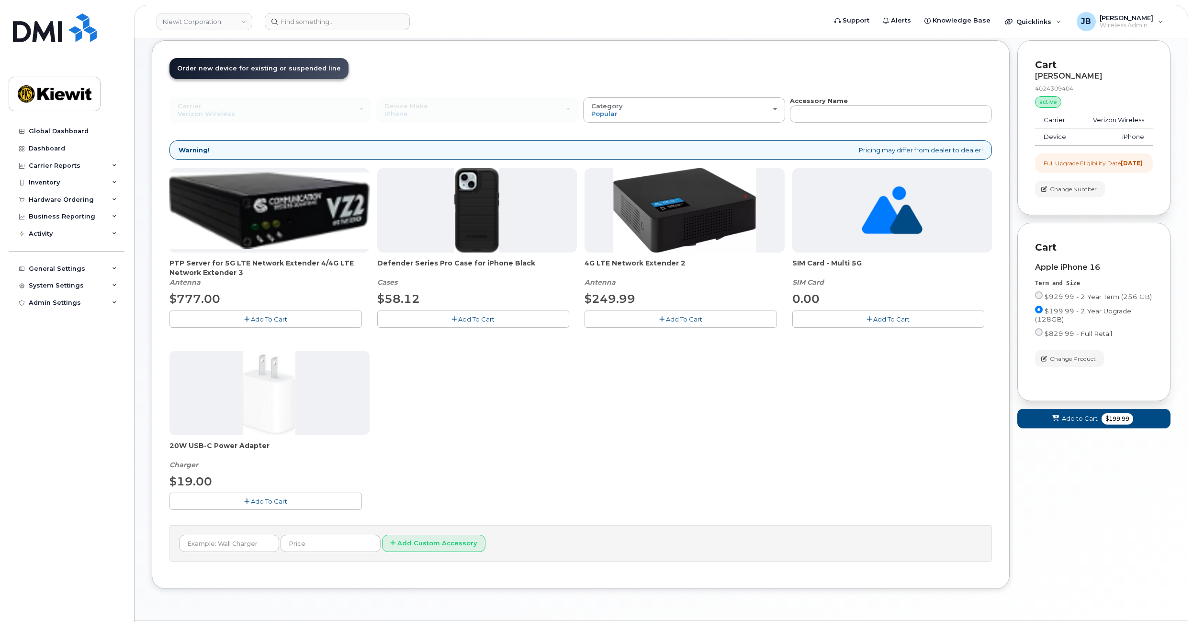
click at [216, 501] on button "Add To Cart" at bounding box center [266, 500] width 193 height 17
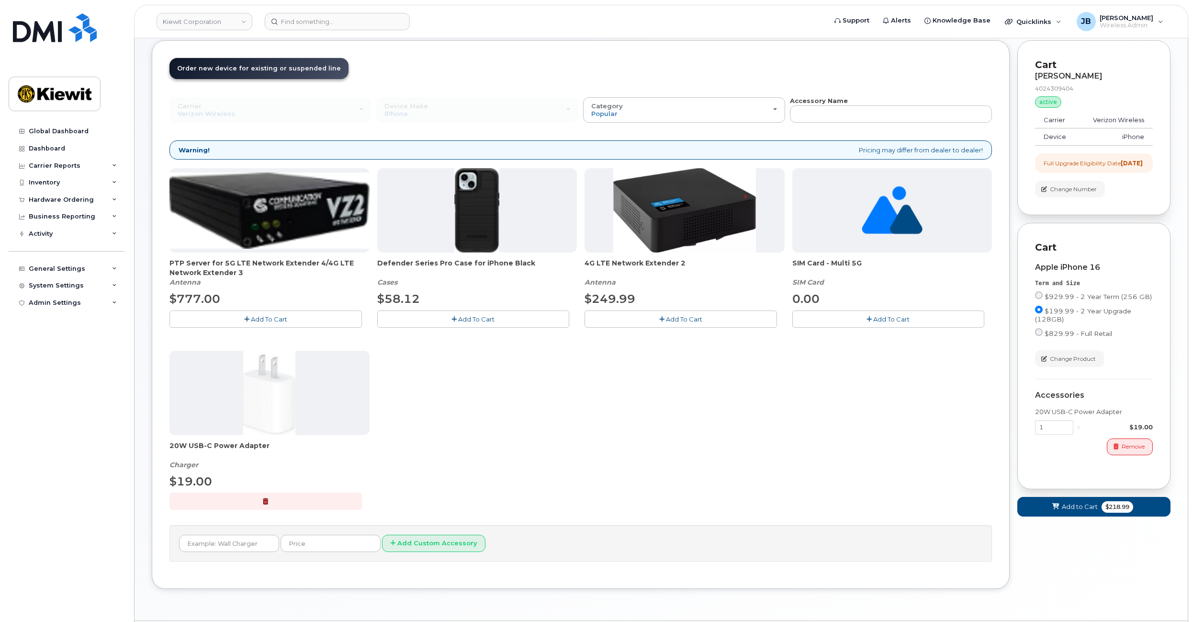
click at [488, 321] on span "Add To Cart" at bounding box center [476, 319] width 36 height 8
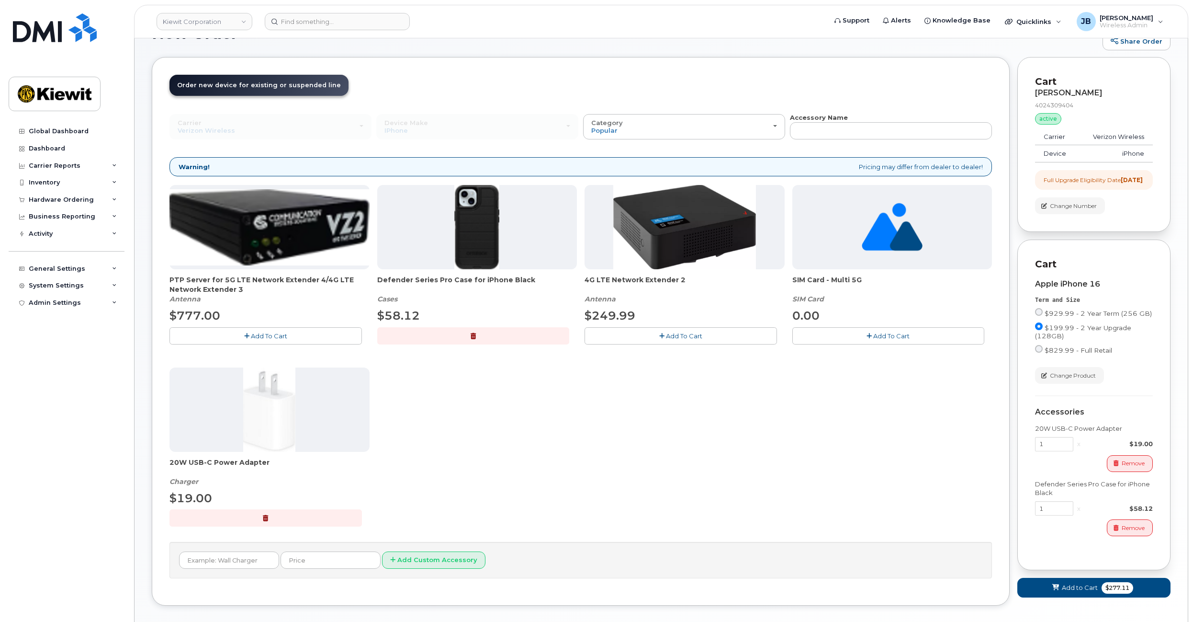
drag, startPoint x: 577, startPoint y: 441, endPoint x: 577, endPoint y: 418, distance: 23.5
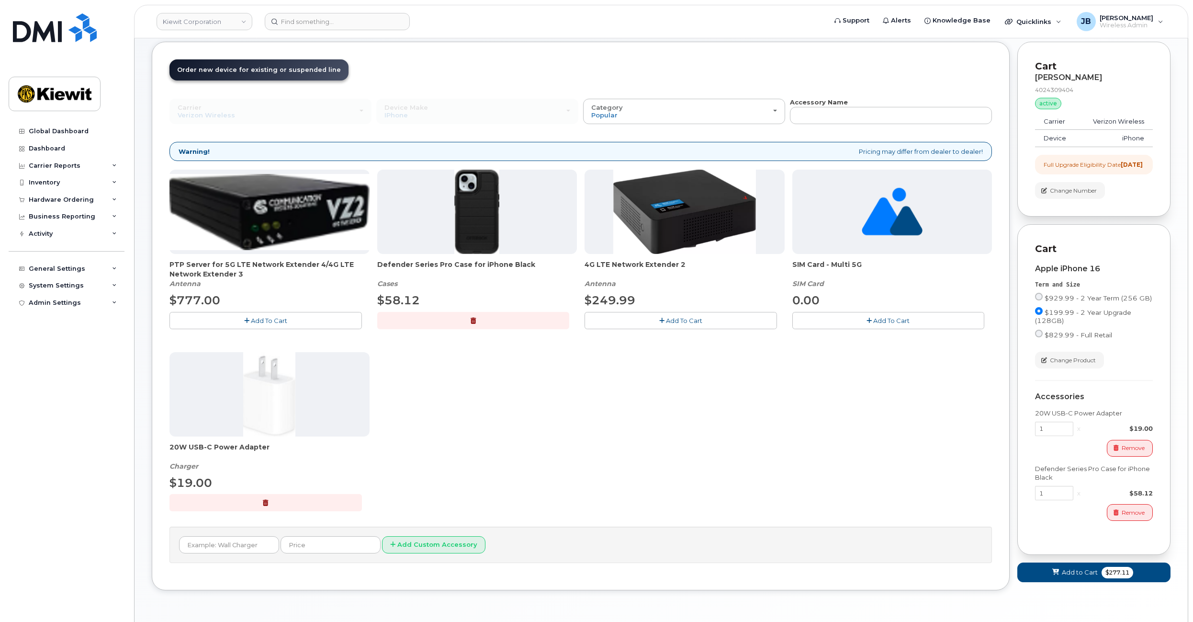
drag, startPoint x: 568, startPoint y: 407, endPoint x: 570, endPoint y: 434, distance: 27.3
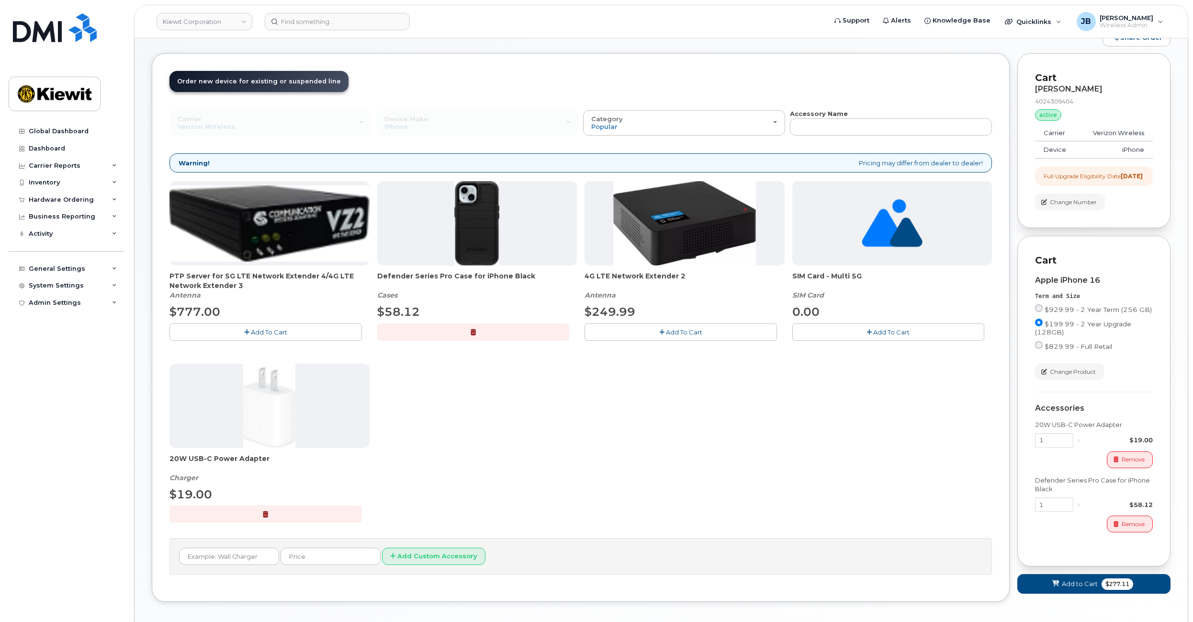
drag, startPoint x: 570, startPoint y: 434, endPoint x: 569, endPoint y: 409, distance: 24.4
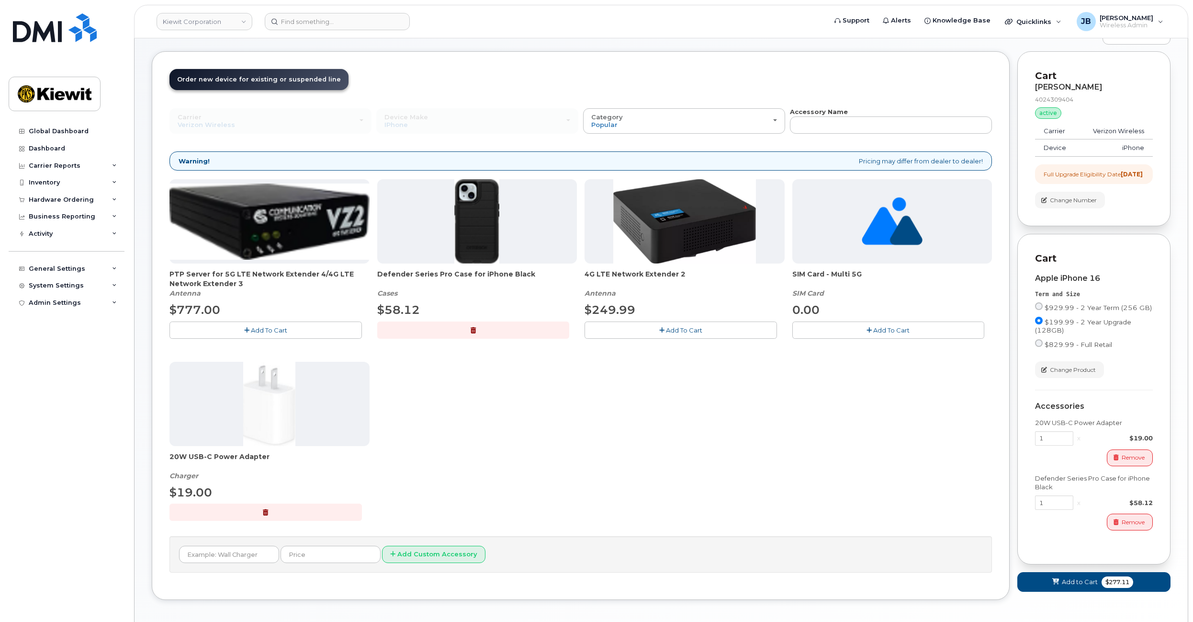
scroll to position [51, 0]
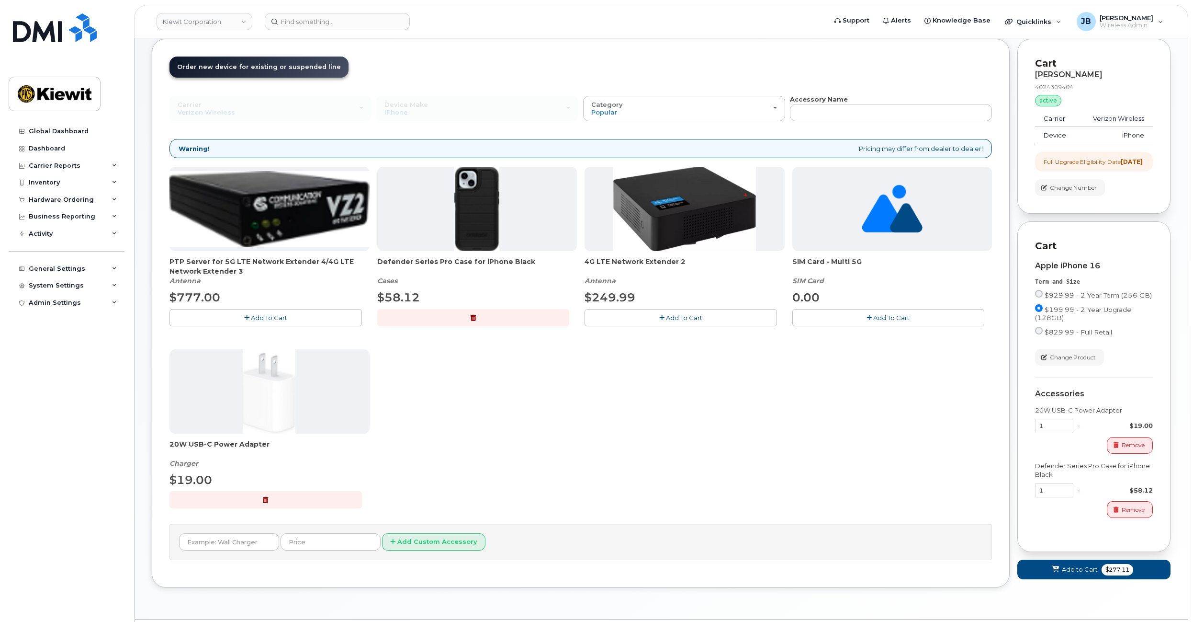
drag, startPoint x: 567, startPoint y: 401, endPoint x: 572, endPoint y: 430, distance: 28.7
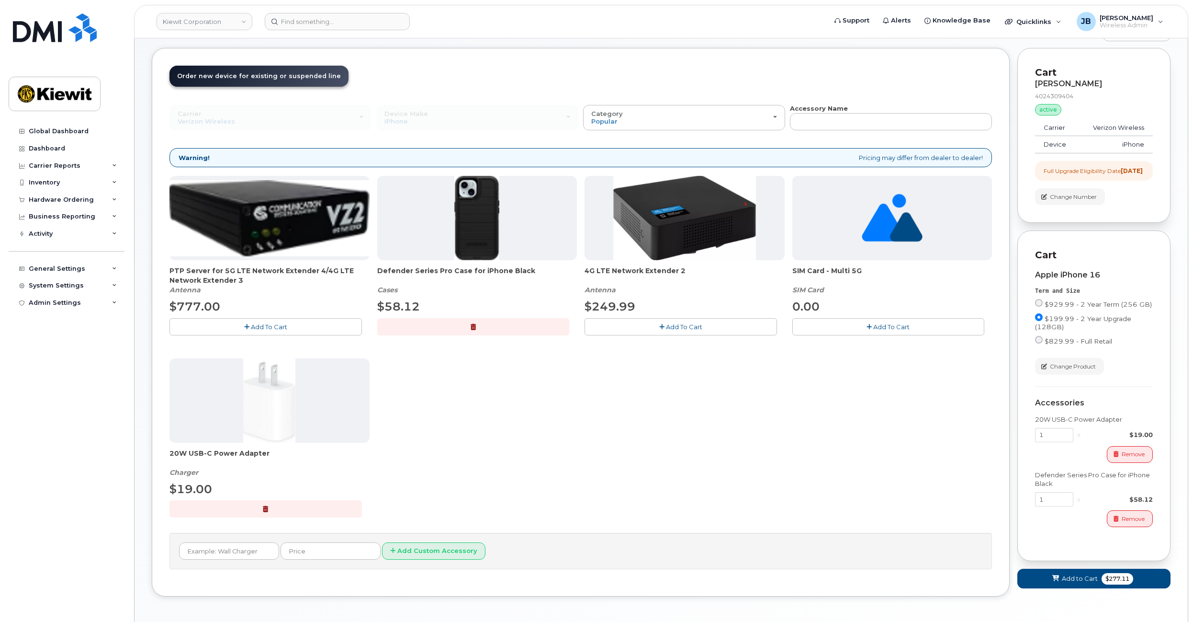
scroll to position [0, 0]
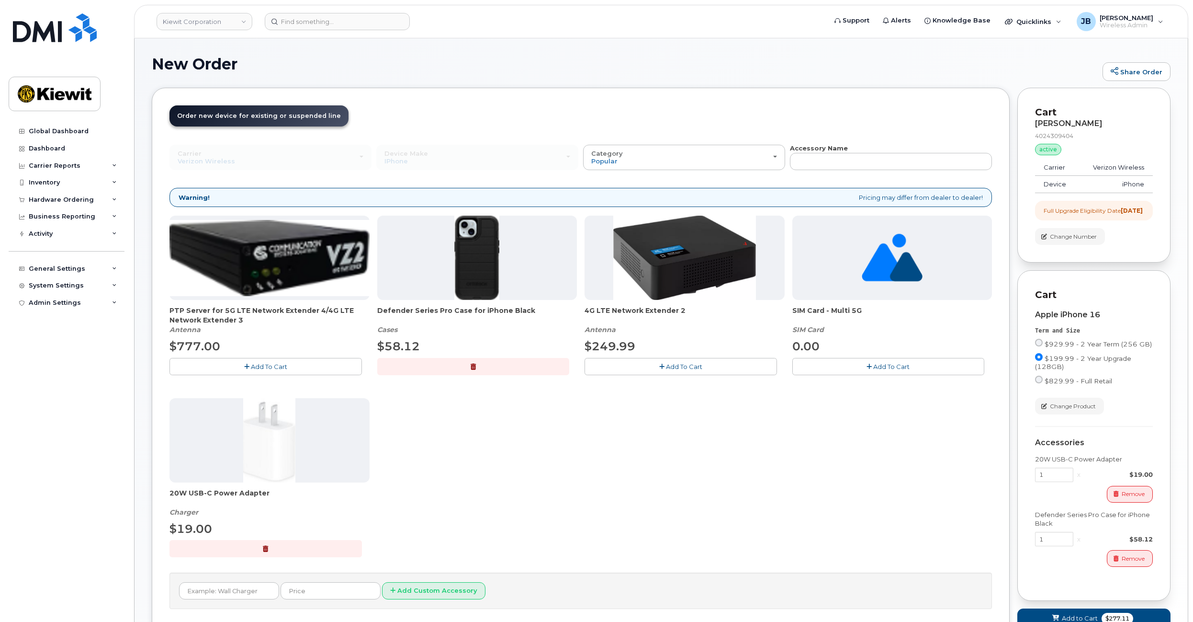
drag, startPoint x: 1009, startPoint y: 451, endPoint x: 1010, endPoint y: 402, distance: 48.9
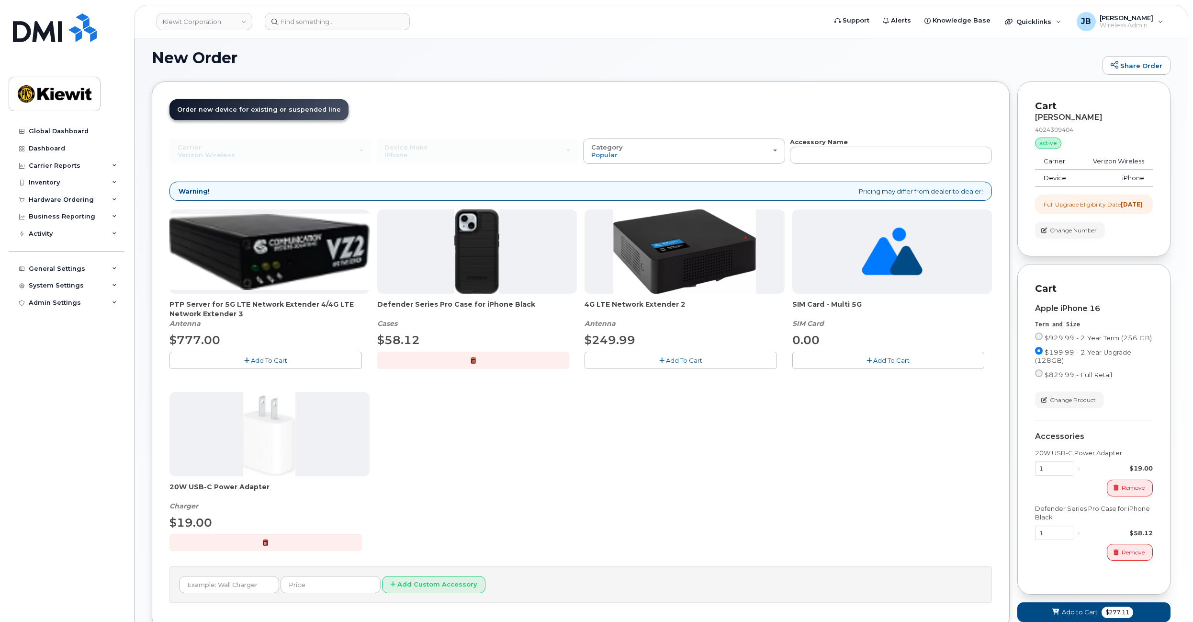
scroll to position [27, 0]
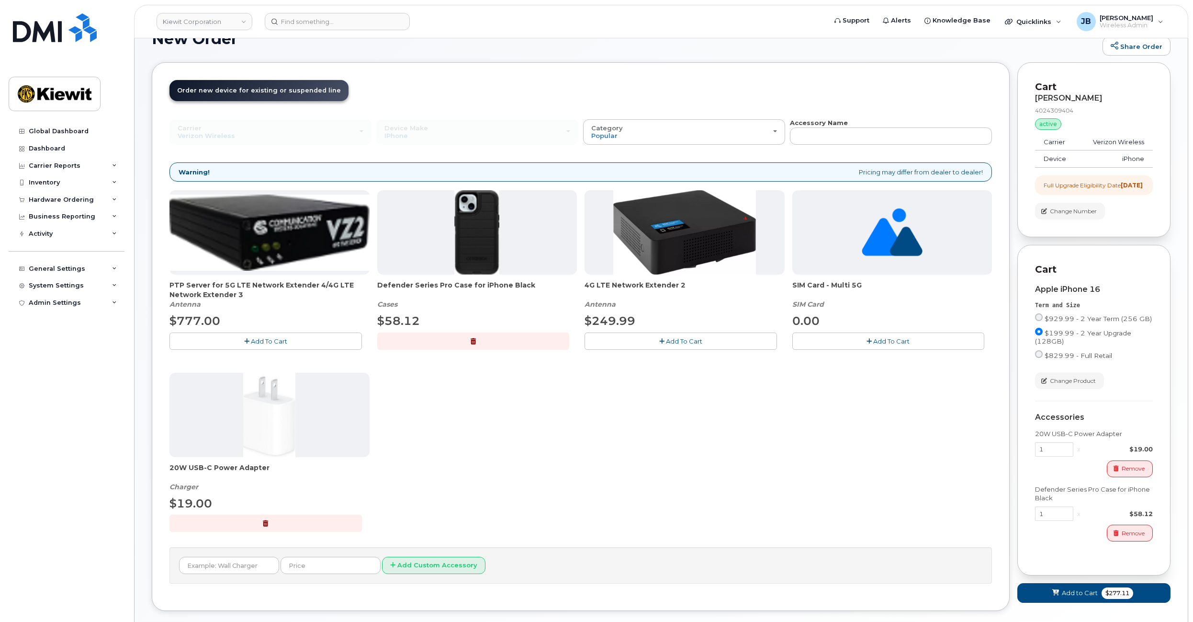
drag, startPoint x: 1012, startPoint y: 398, endPoint x: 1016, endPoint y: 427, distance: 29.1
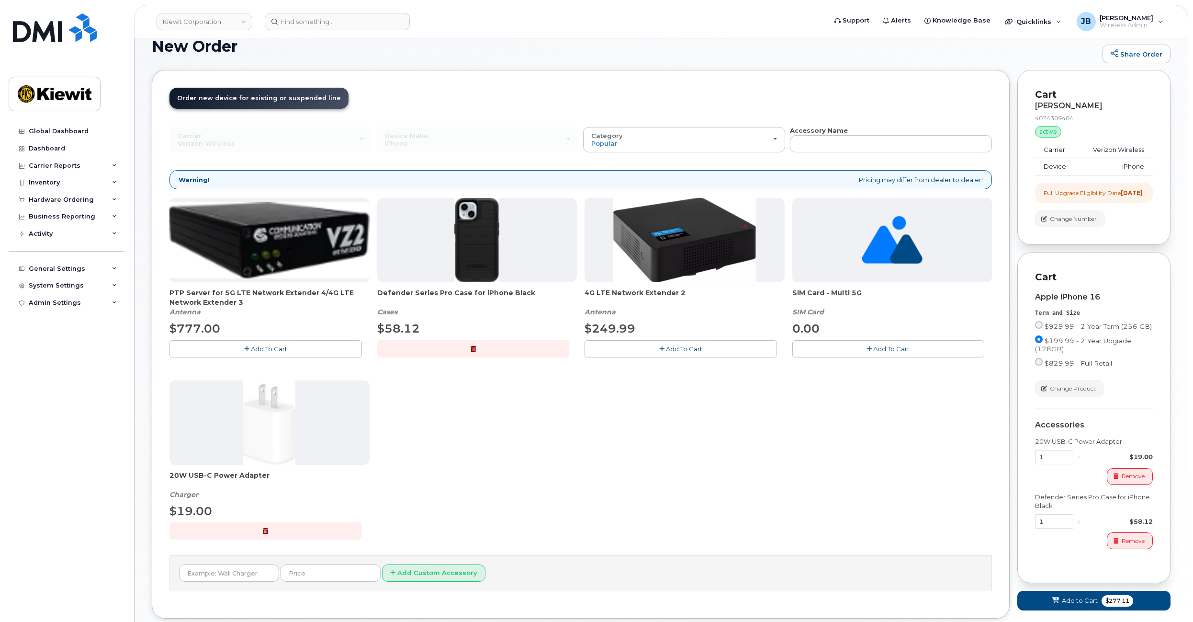
scroll to position [0, 0]
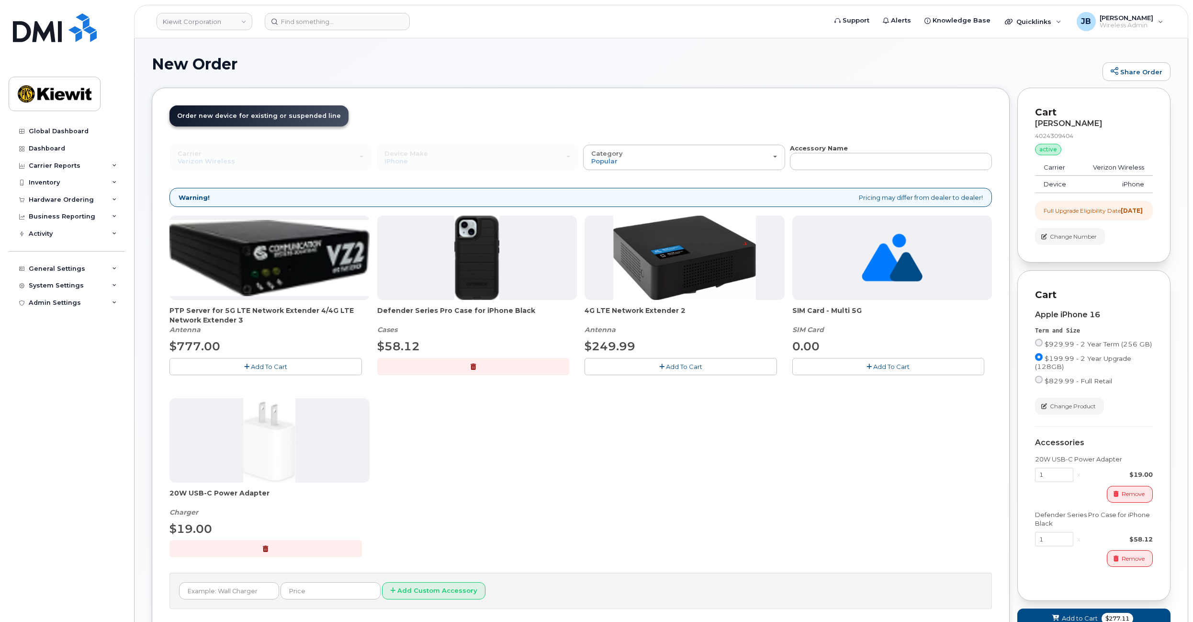
drag, startPoint x: 570, startPoint y: 448, endPoint x: 573, endPoint y: 411, distance: 37.0
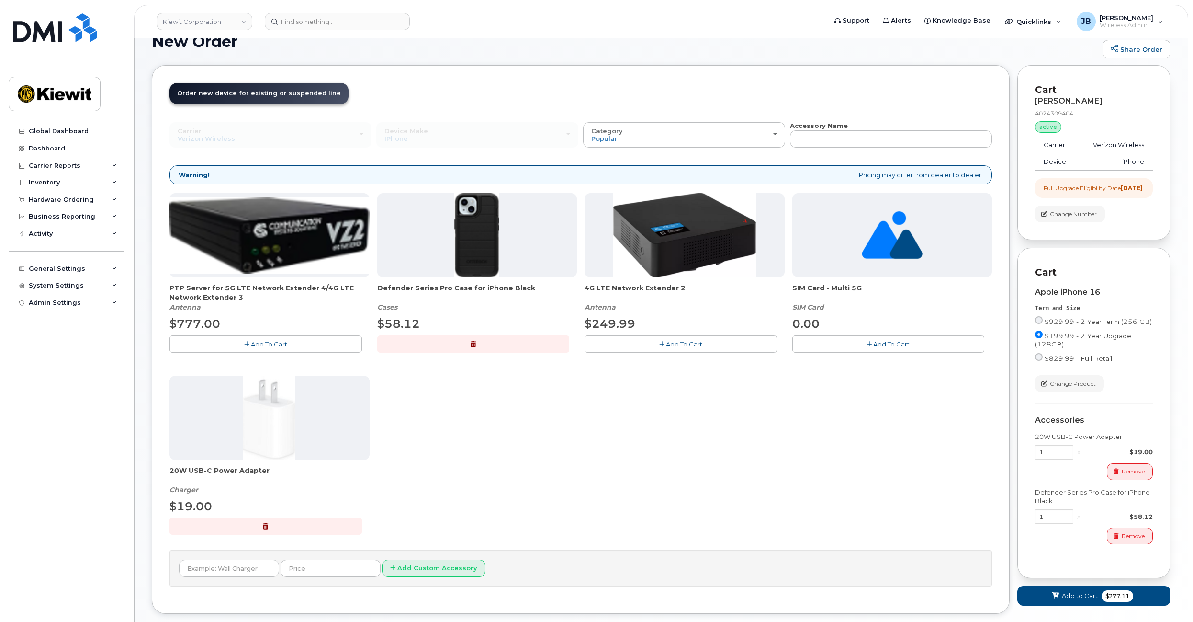
drag, startPoint x: 579, startPoint y: 389, endPoint x: 579, endPoint y: 412, distance: 23.0
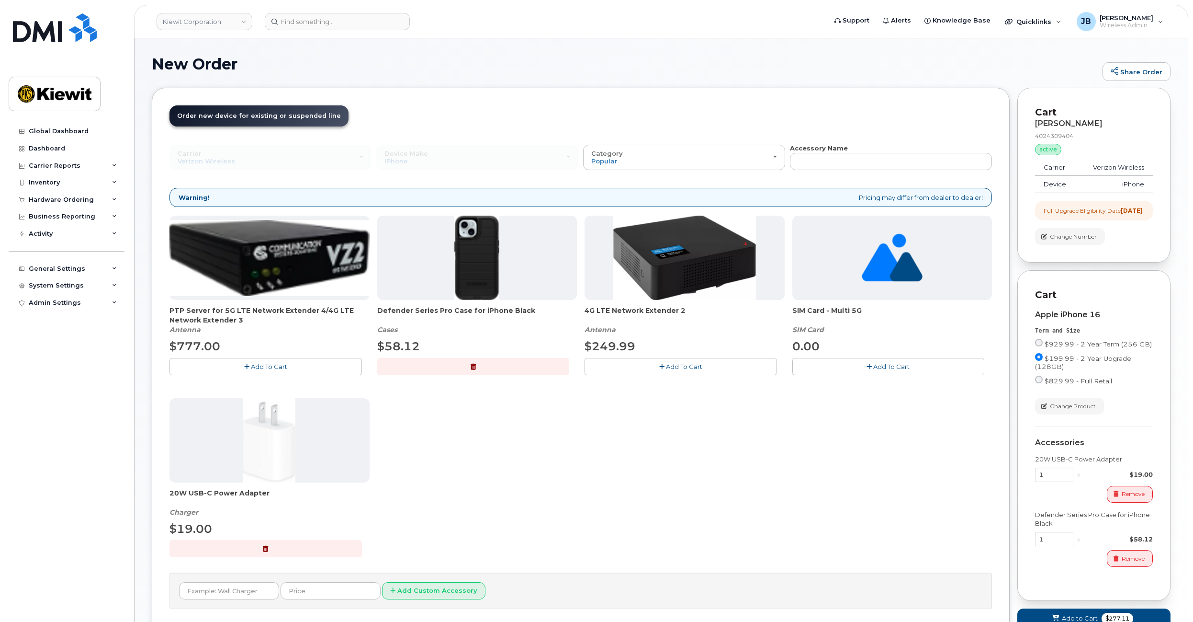
drag, startPoint x: 579, startPoint y: 413, endPoint x: 575, endPoint y: 375, distance: 37.5
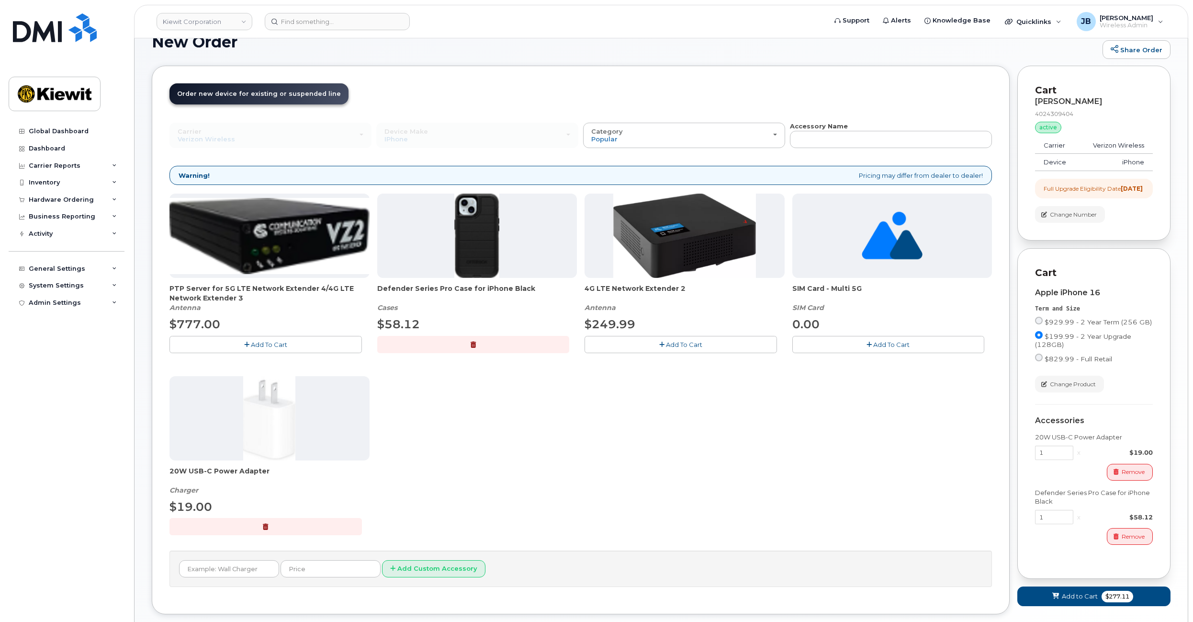
drag, startPoint x: 581, startPoint y: 369, endPoint x: 576, endPoint y: 393, distance: 24.9
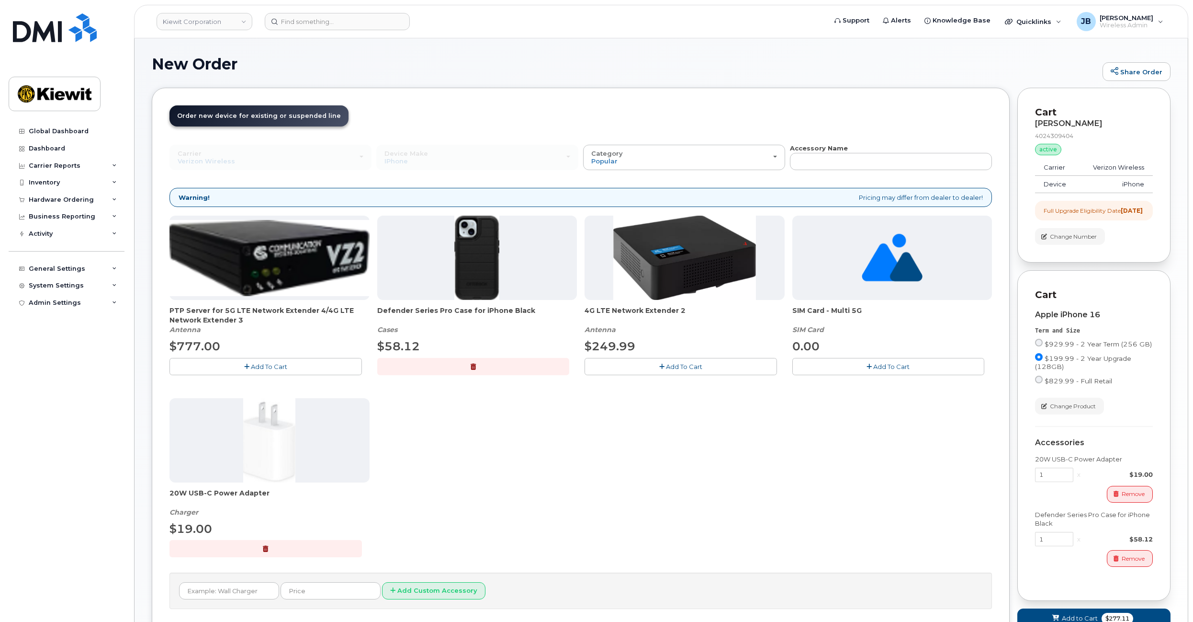
drag, startPoint x: 580, startPoint y: 414, endPoint x: 573, endPoint y: 381, distance: 33.2
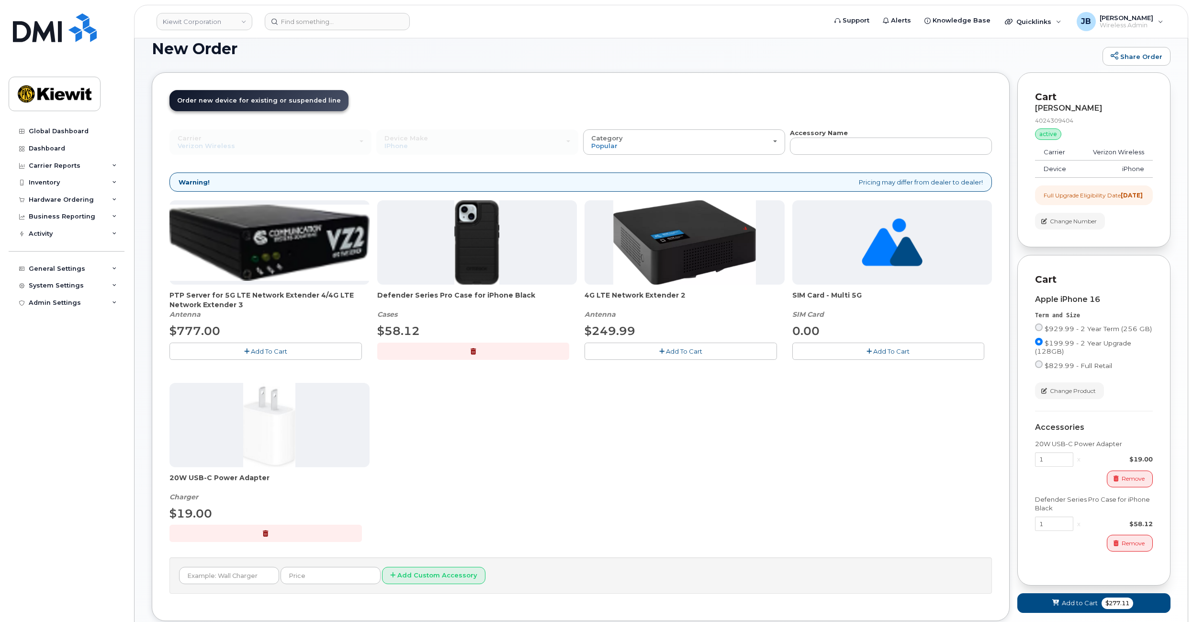
drag, startPoint x: 573, startPoint y: 381, endPoint x: 578, endPoint y: 404, distance: 23.0
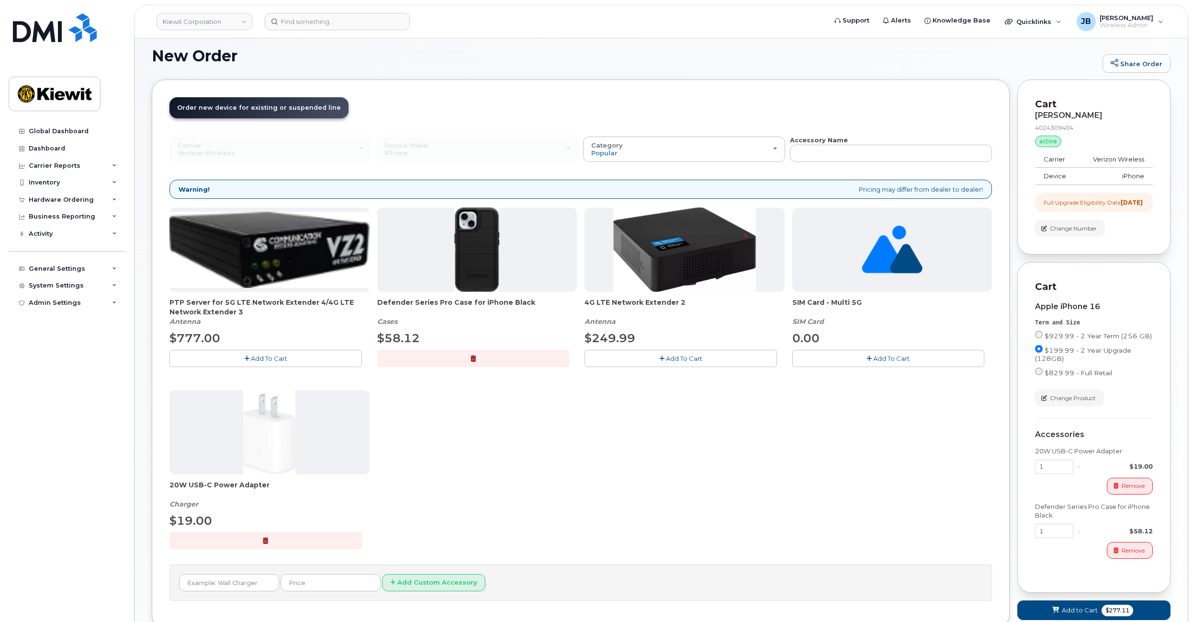
drag, startPoint x: 586, startPoint y: 417, endPoint x: 579, endPoint y: 402, distance: 16.5
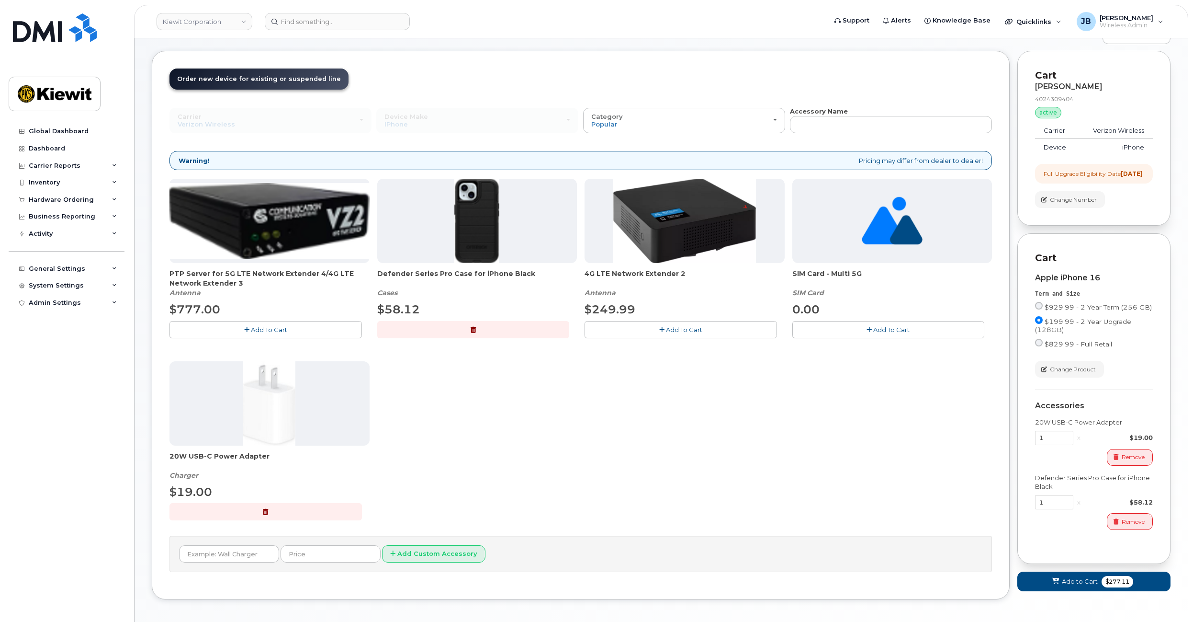
drag, startPoint x: 579, startPoint y: 402, endPoint x: 579, endPoint y: 431, distance: 29.7
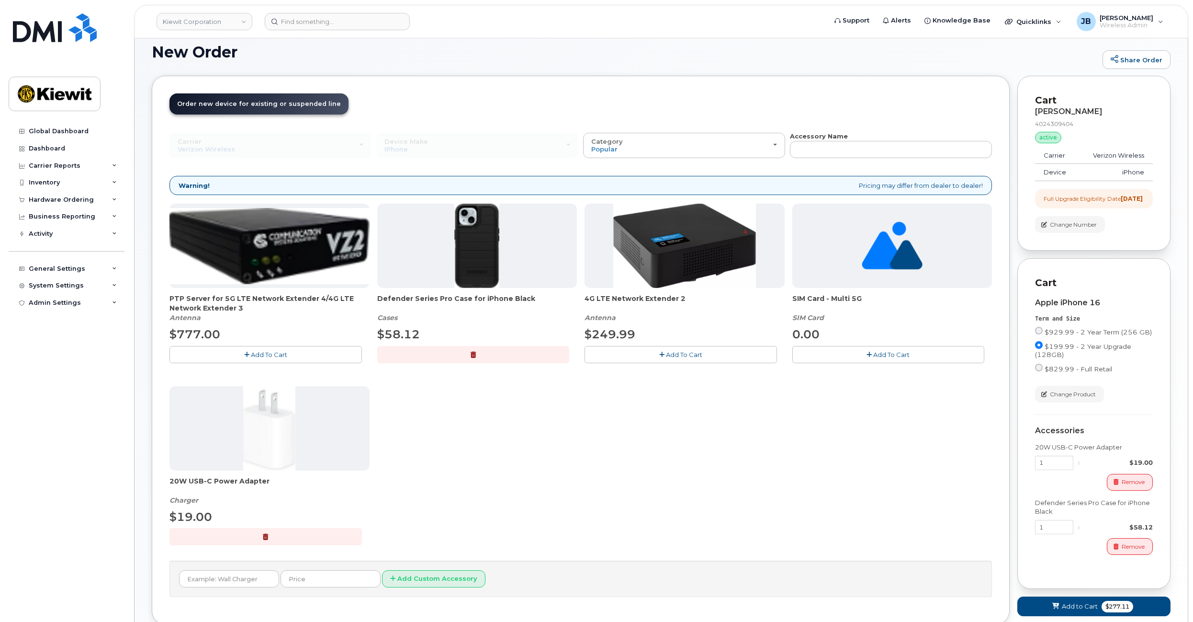
drag, startPoint x: 579, startPoint y: 431, endPoint x: 573, endPoint y: 403, distance: 29.4
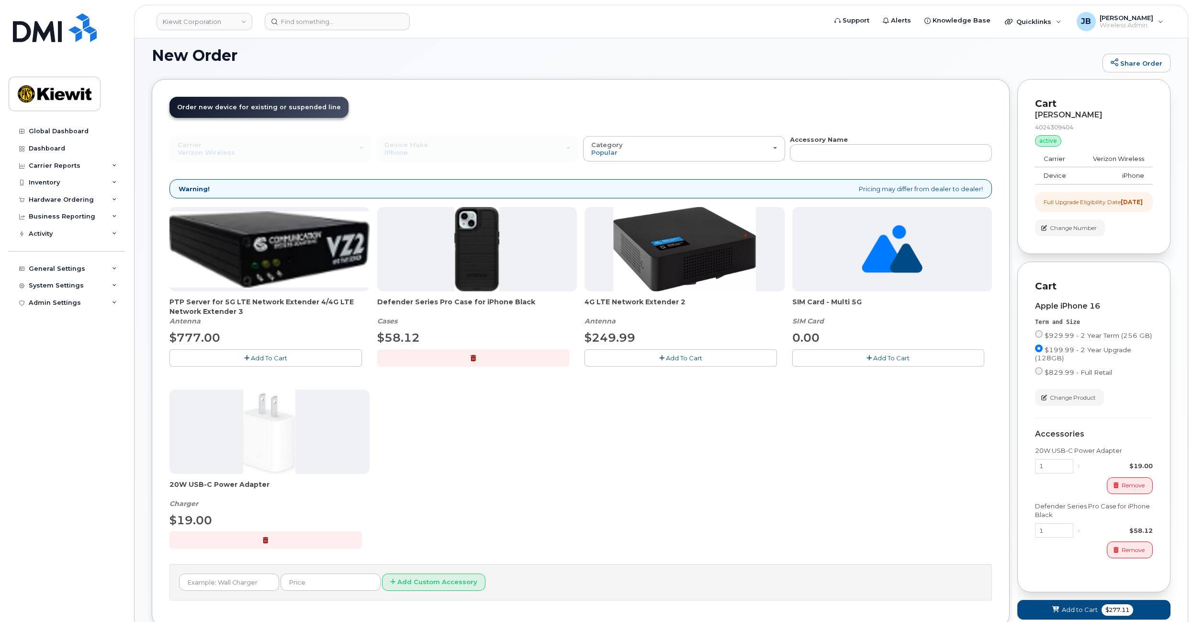
scroll to position [12, 0]
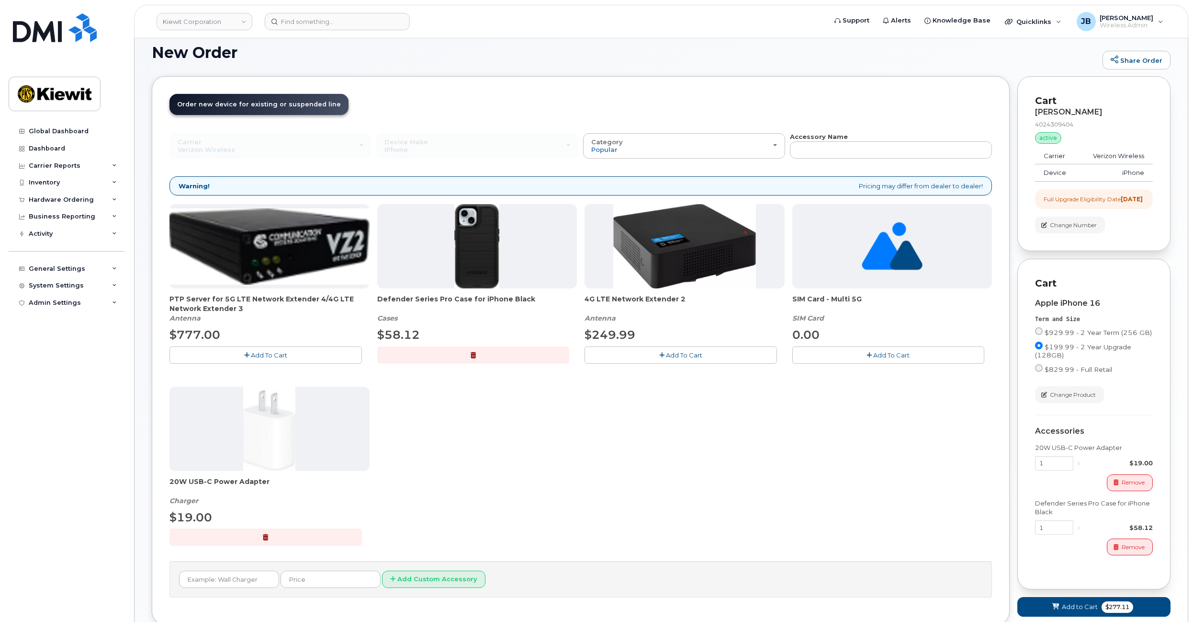
drag, startPoint x: 576, startPoint y: 398, endPoint x: 578, endPoint y: 413, distance: 14.9
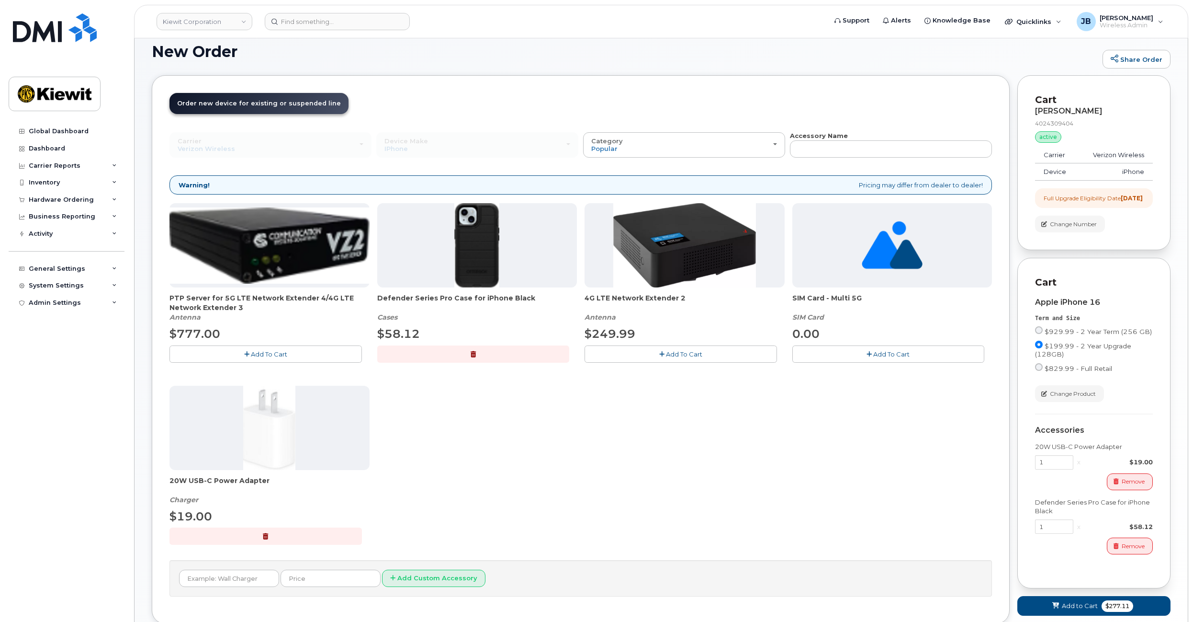
scroll to position [0, 0]
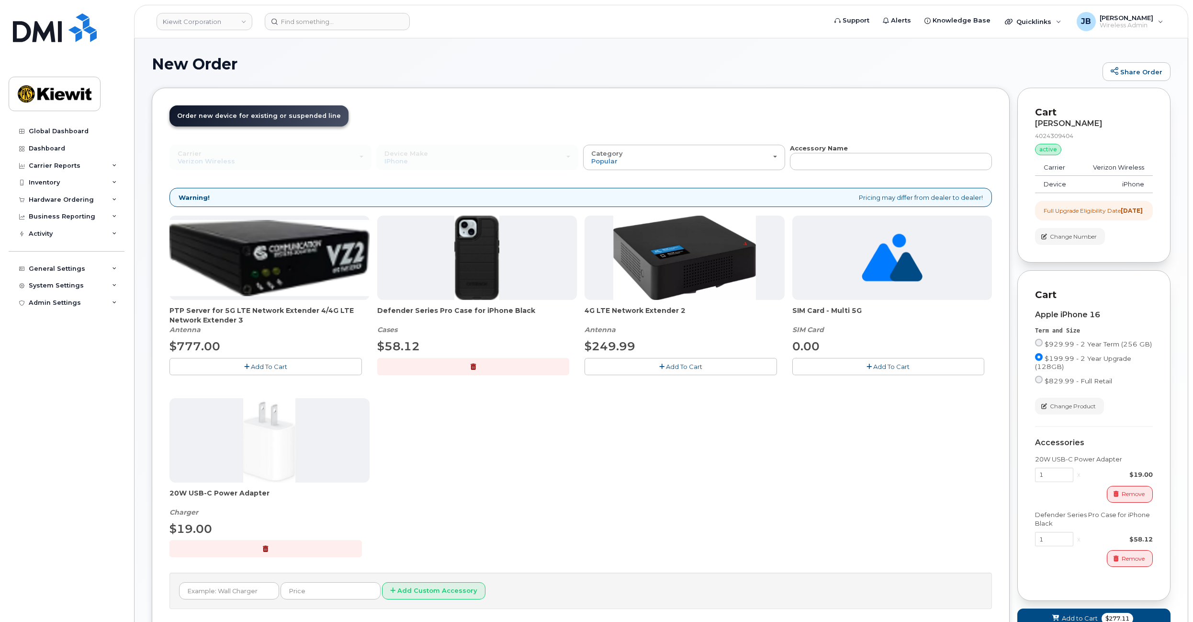
drag, startPoint x: 569, startPoint y: 410, endPoint x: 567, endPoint y: 354, distance: 55.6
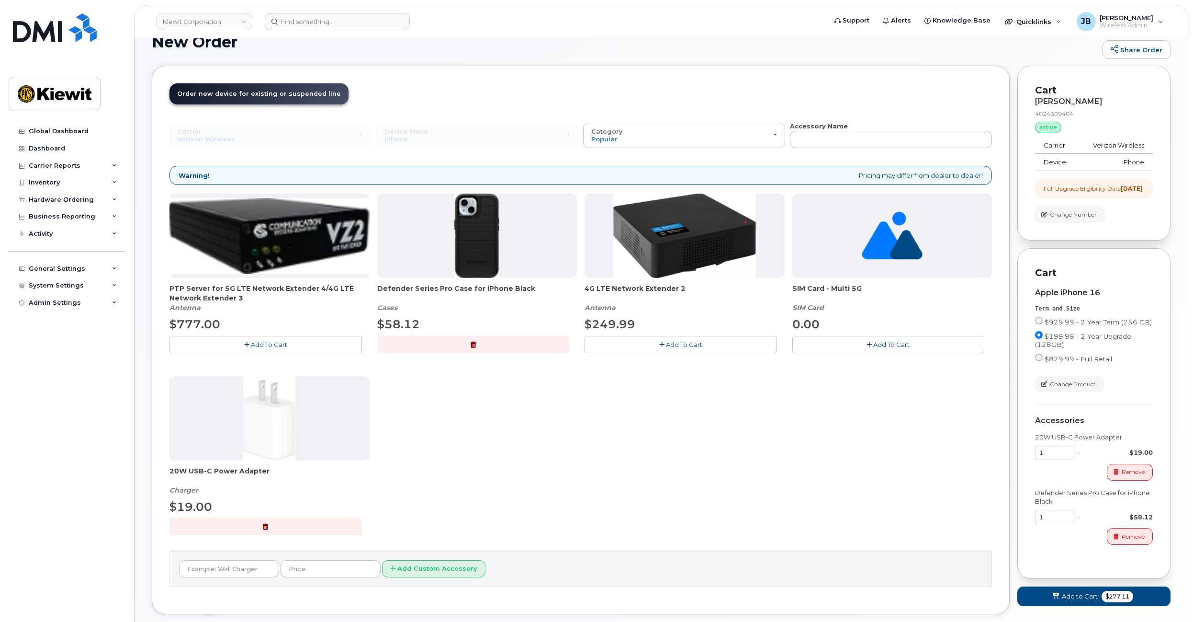
drag, startPoint x: 567, startPoint y: 354, endPoint x: 575, endPoint y: 380, distance: 27.0
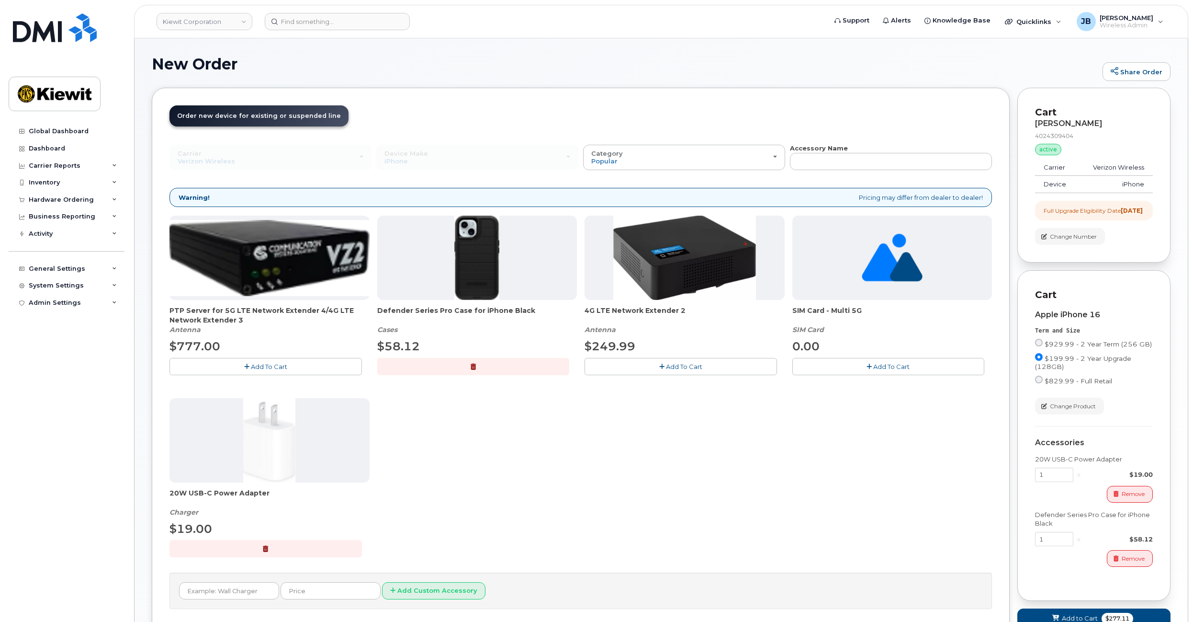
drag, startPoint x: 576, startPoint y: 383, endPoint x: 585, endPoint y: 325, distance: 58.7
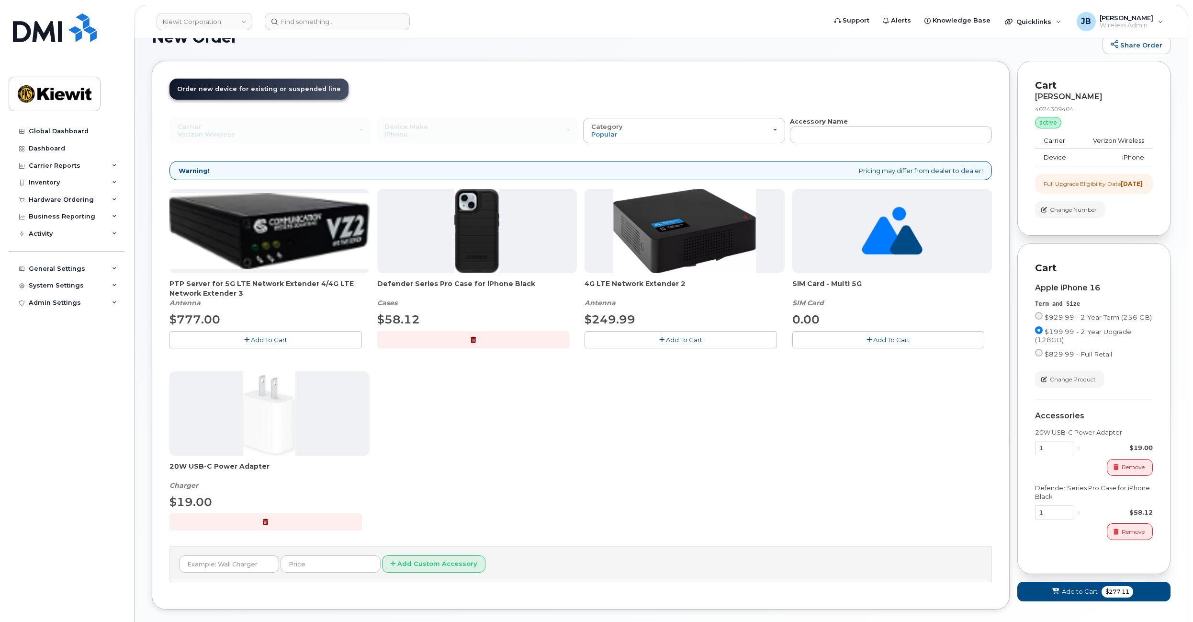
drag, startPoint x: 580, startPoint y: 338, endPoint x: 581, endPoint y: 350, distance: 11.5
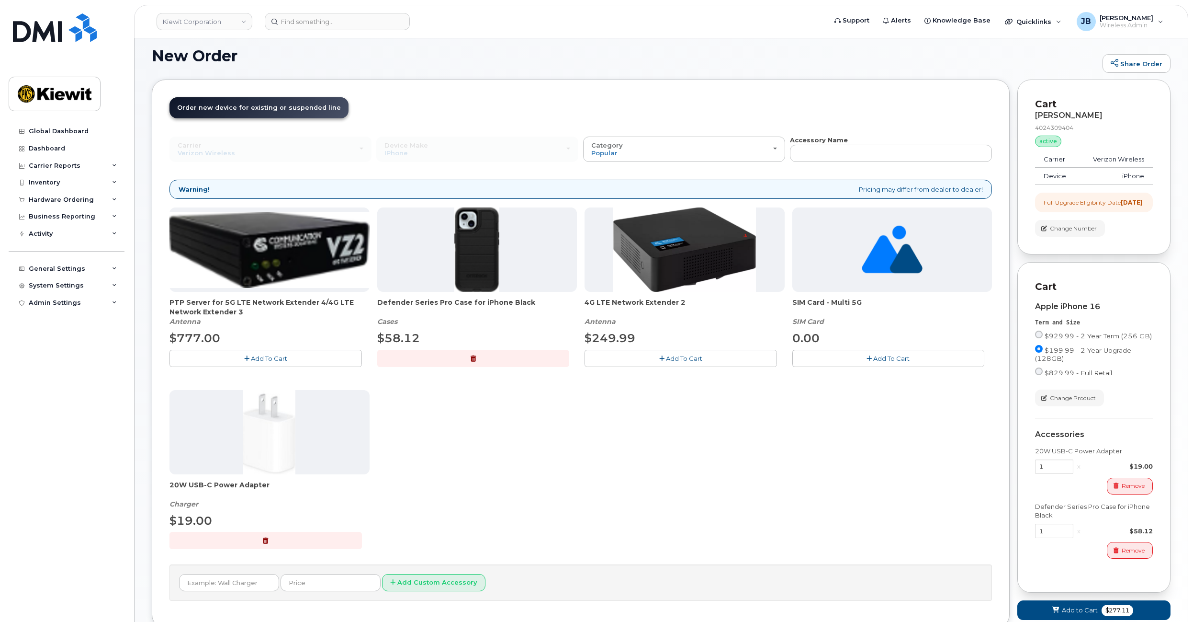
drag, startPoint x: 581, startPoint y: 355, endPoint x: 576, endPoint y: 333, distance: 23.2
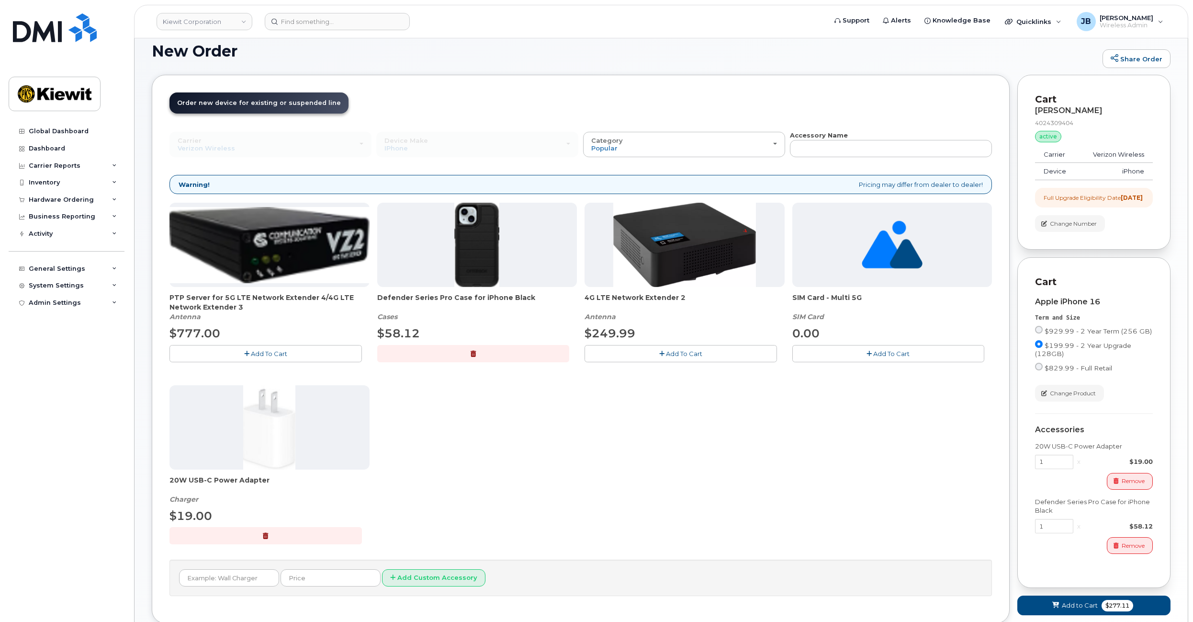
drag, startPoint x: 578, startPoint y: 331, endPoint x: 580, endPoint y: 347, distance: 15.6
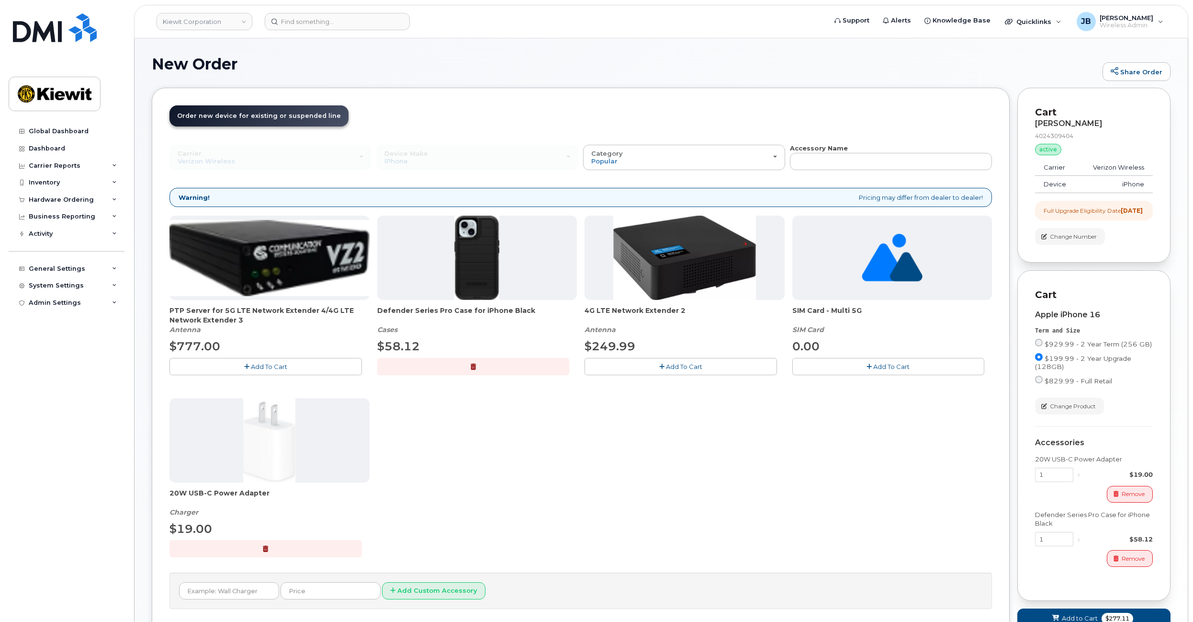
drag, startPoint x: 484, startPoint y: 303, endPoint x: 481, endPoint y: 279, distance: 24.7
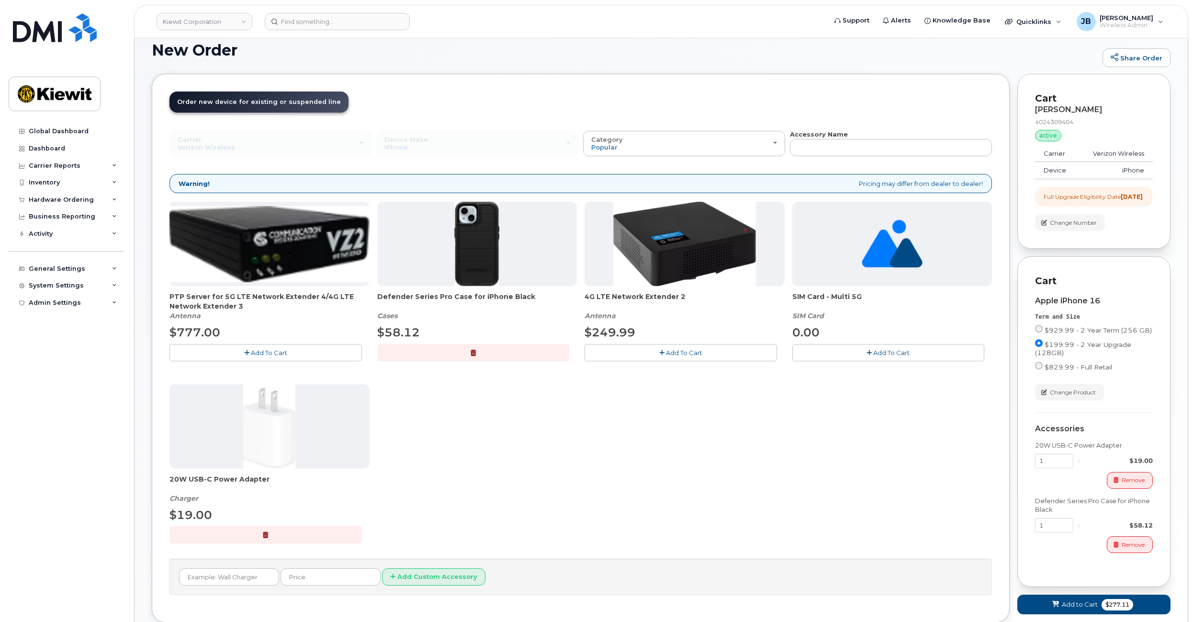
scroll to position [21, 0]
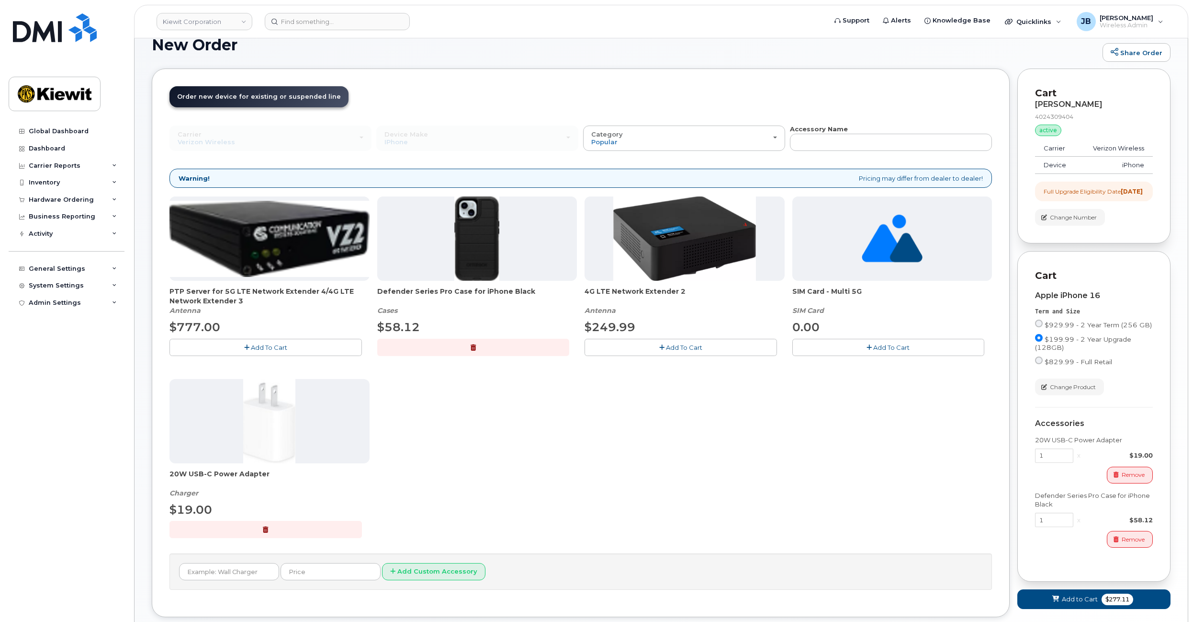
drag, startPoint x: 484, startPoint y: 270, endPoint x: 484, endPoint y: 295, distance: 25.9
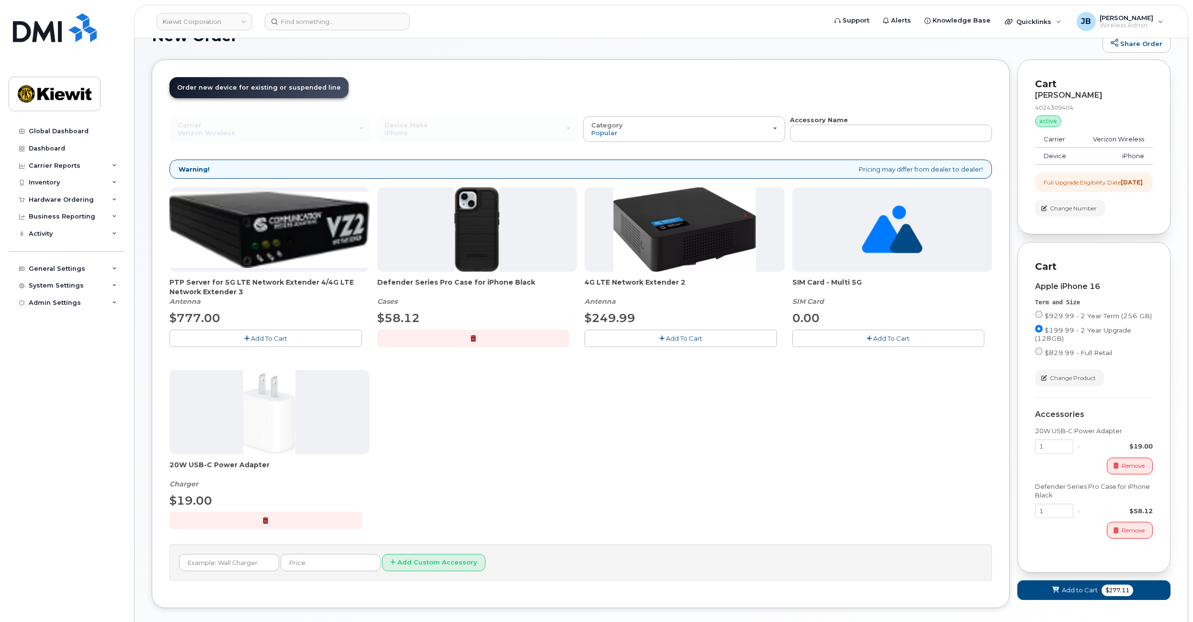
scroll to position [35, 0]
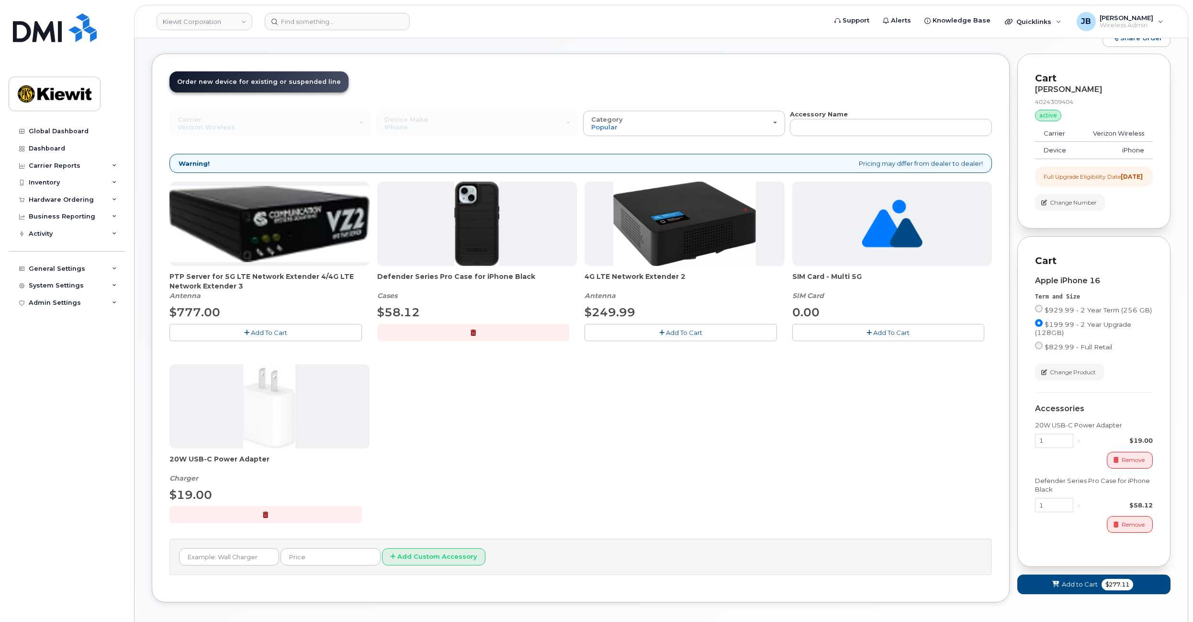
drag, startPoint x: 481, startPoint y: 250, endPoint x: 480, endPoint y: 269, distance: 18.7
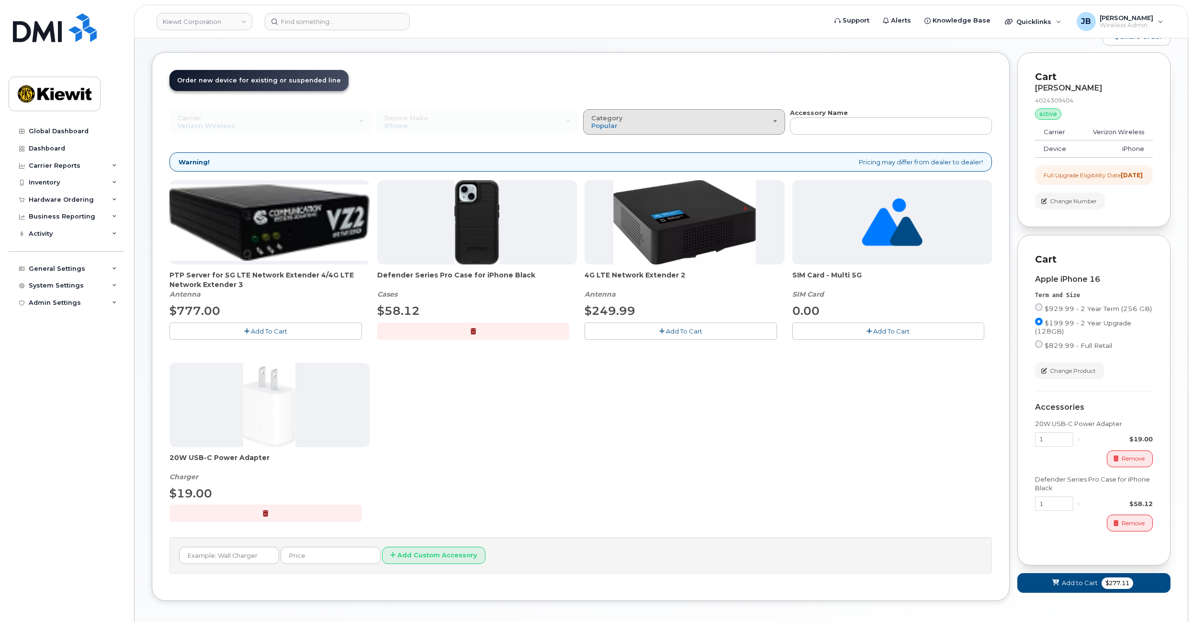
click at [645, 125] on div "Category Popular" at bounding box center [684, 121] width 186 height 15
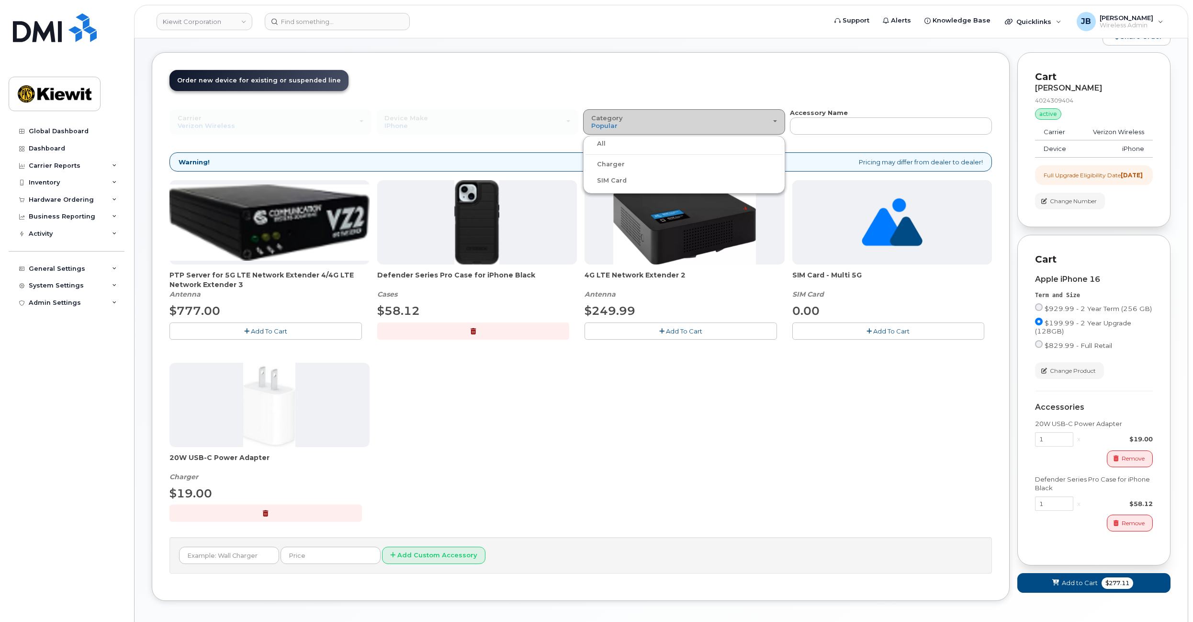
click at [623, 110] on button "Category Popular" at bounding box center [684, 121] width 202 height 25
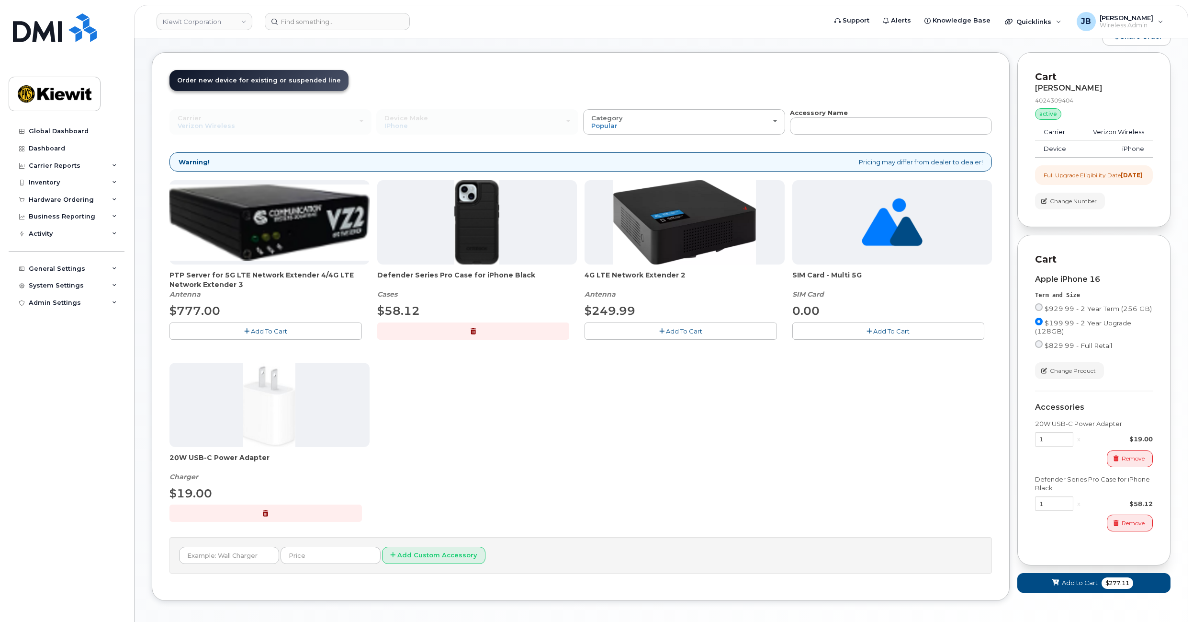
click at [624, 86] on header "Order New Device Upgrade Existing Device Order Accessory Order new device and n…" at bounding box center [581, 89] width 823 height 38
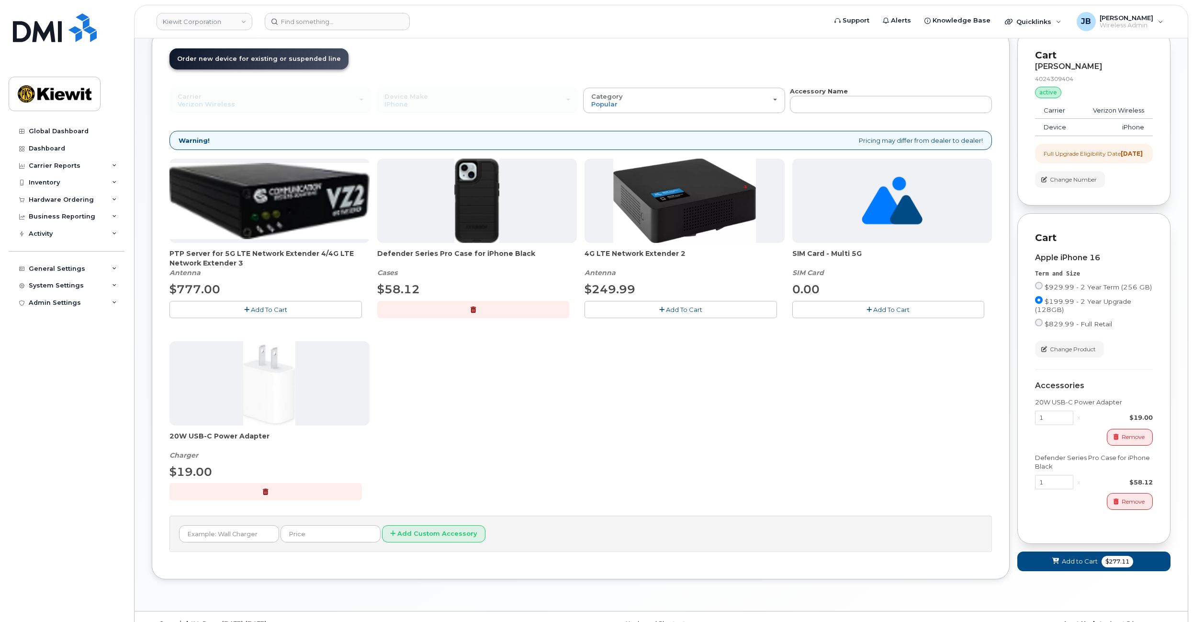
drag, startPoint x: 582, startPoint y: 269, endPoint x: 582, endPoint y: 290, distance: 21.1
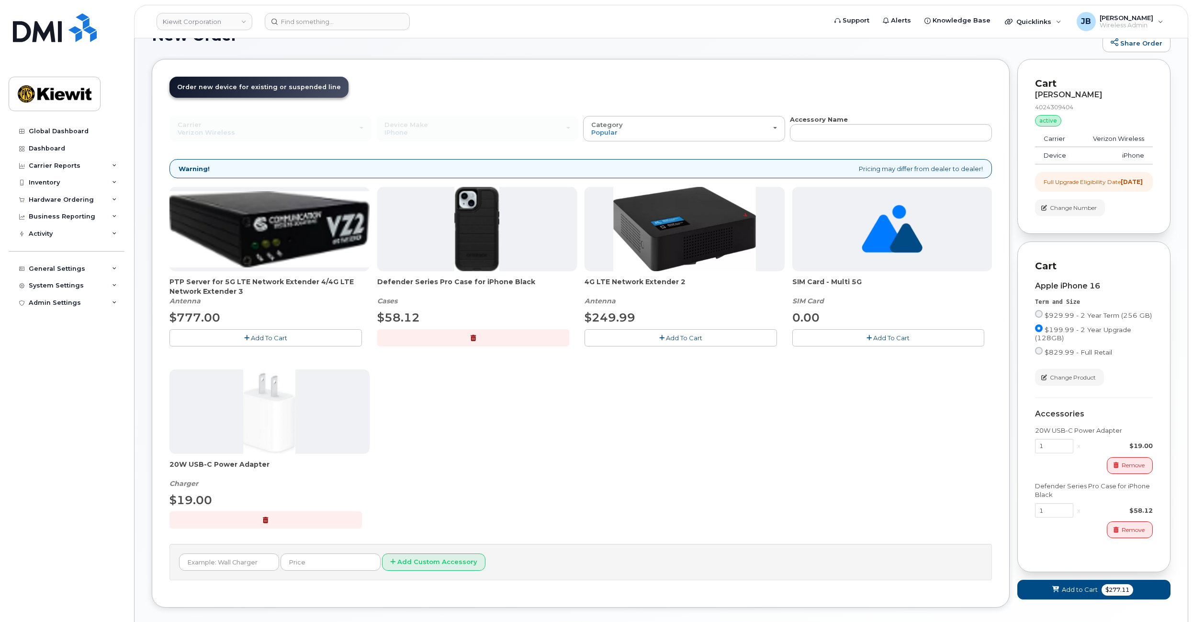
drag, startPoint x: 582, startPoint y: 290, endPoint x: 578, endPoint y: 267, distance: 23.4
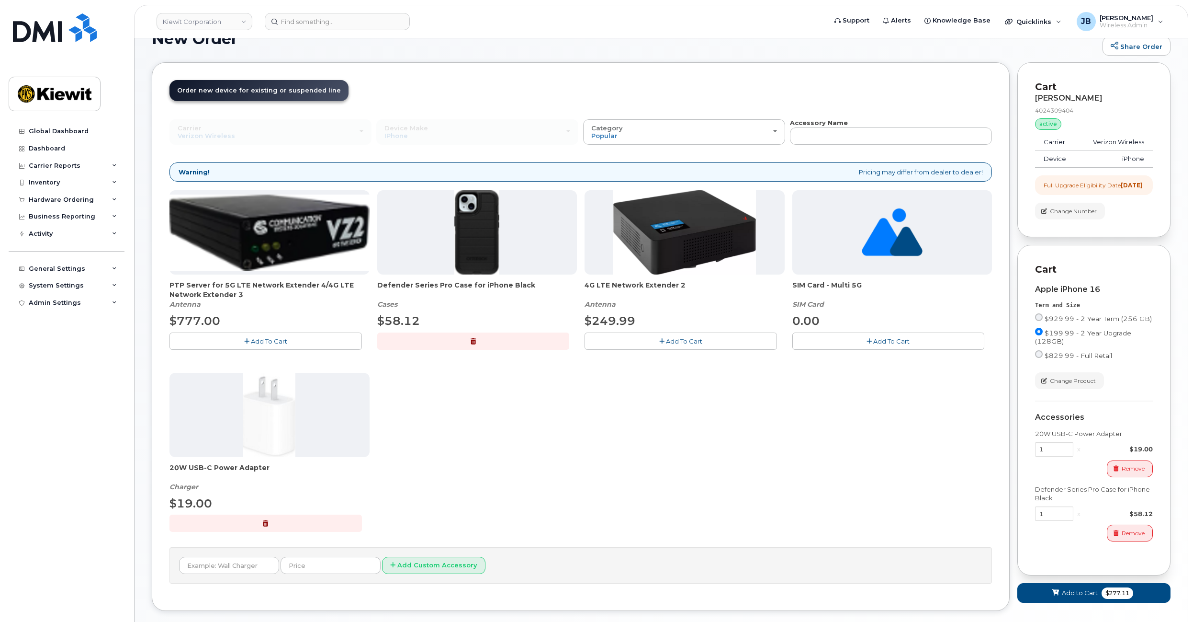
click at [472, 246] on img at bounding box center [476, 232] width 45 height 84
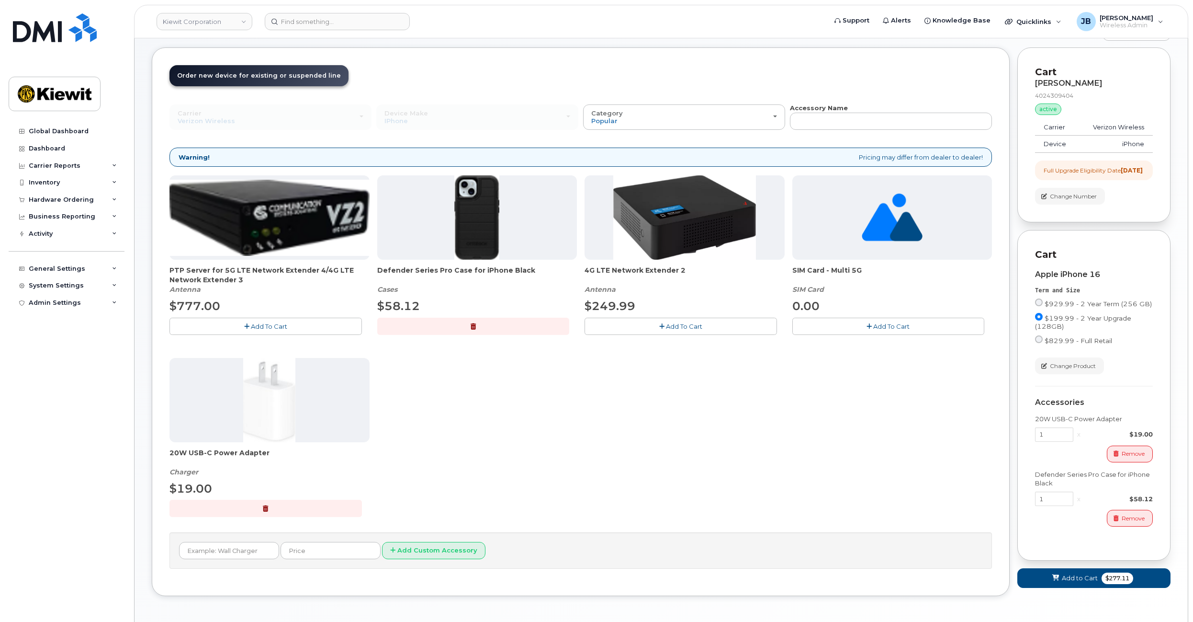
drag, startPoint x: 577, startPoint y: 377, endPoint x: 577, endPoint y: 392, distance: 14.8
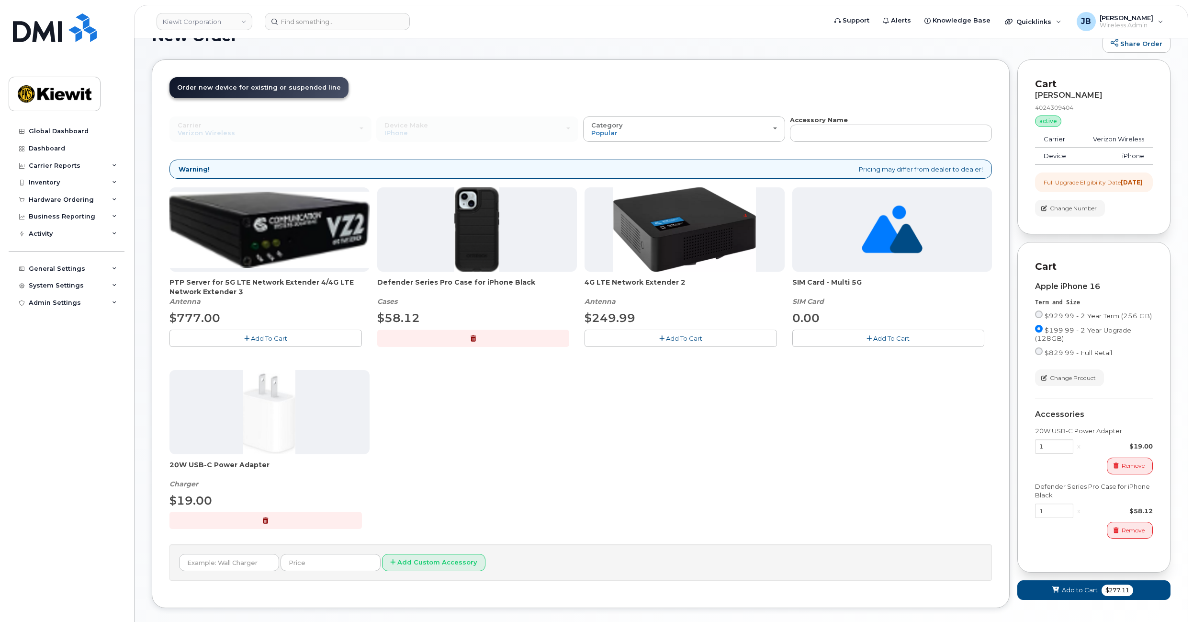
scroll to position [0, 0]
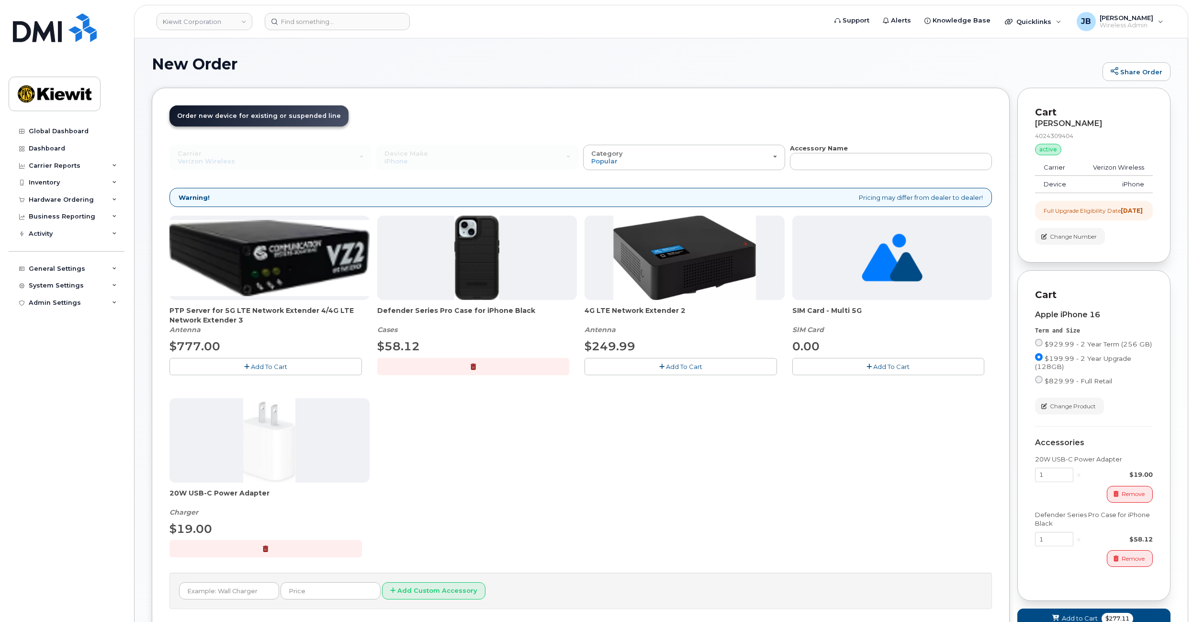
drag, startPoint x: 578, startPoint y: 396, endPoint x: 573, endPoint y: 346, distance: 50.6
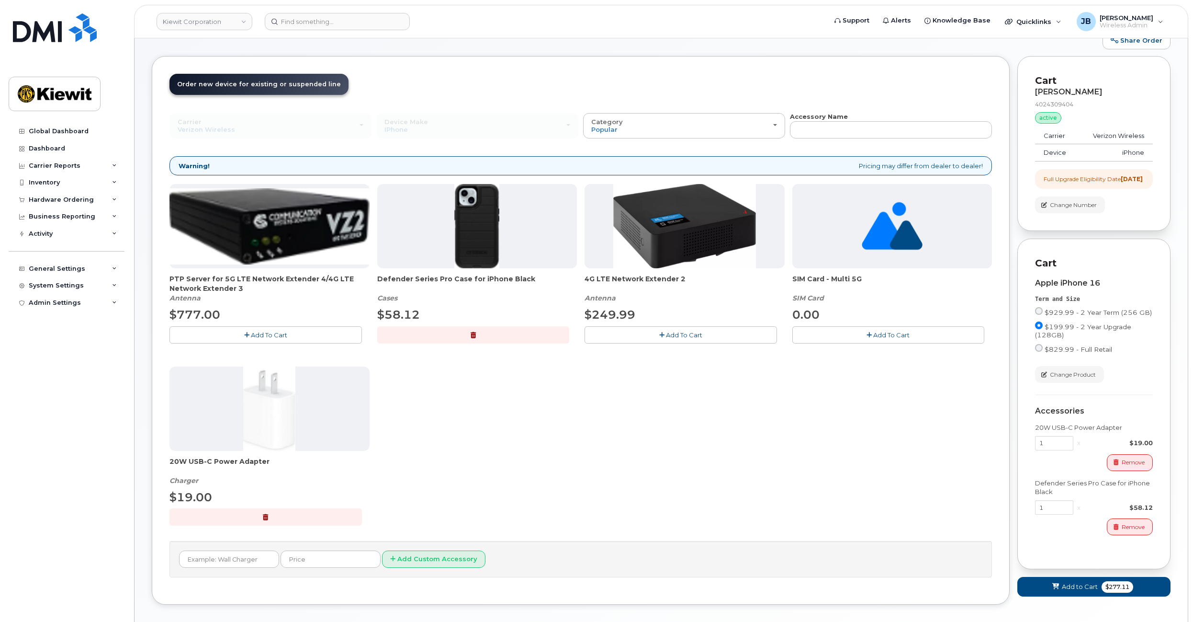
drag, startPoint x: 582, startPoint y: 335, endPoint x: 580, endPoint y: 353, distance: 18.4
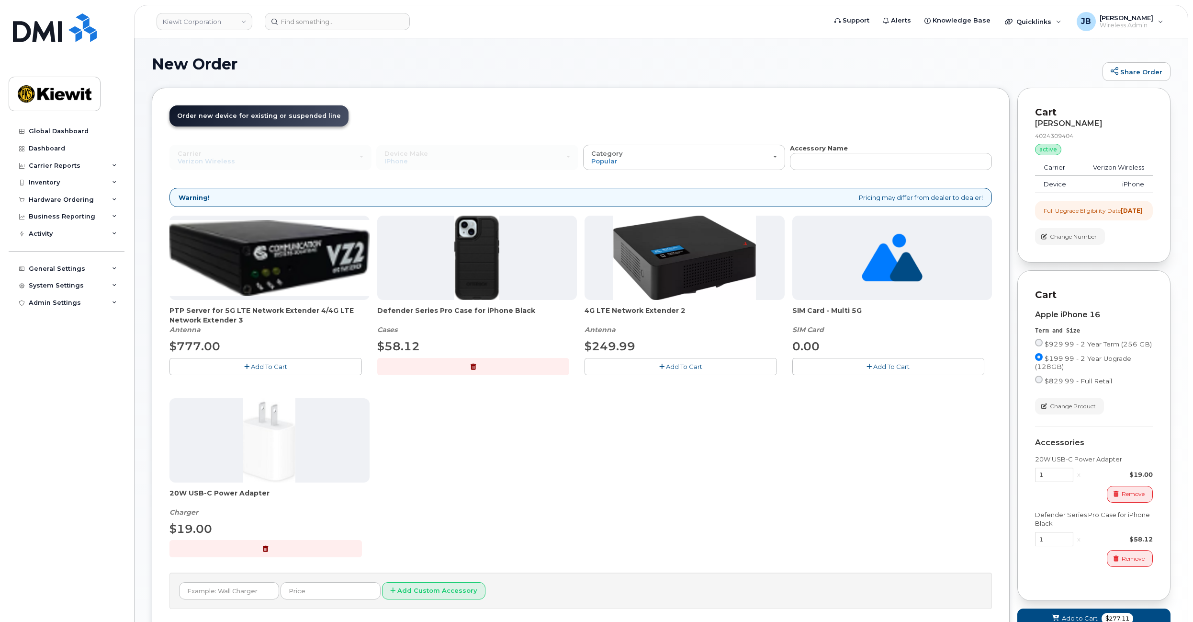
drag
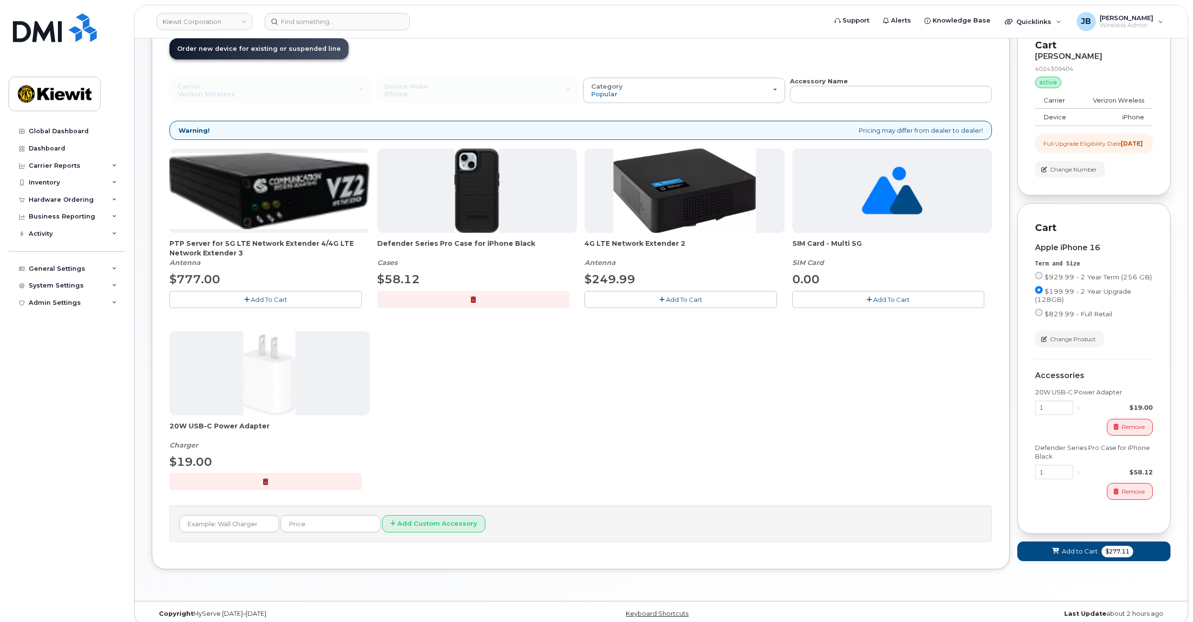
drag, startPoint x: 581, startPoint y: 331, endPoint x: 578, endPoint y: 348, distance: 16.6
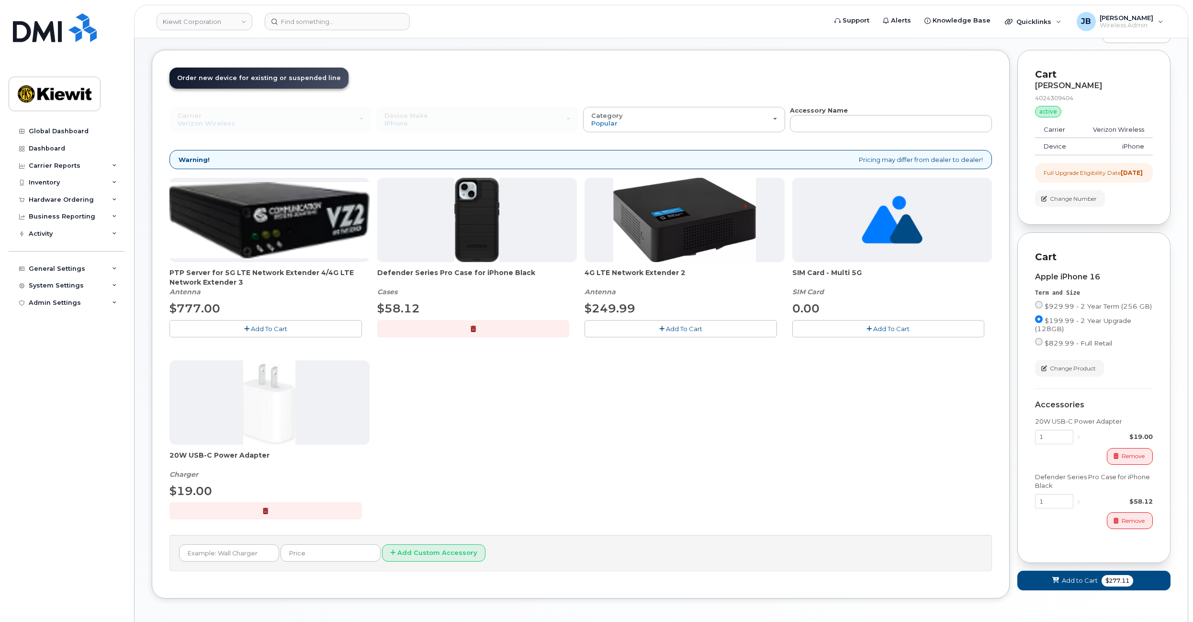
drag, startPoint x: 578, startPoint y: 348, endPoint x: 572, endPoint y: 321, distance: 26.9
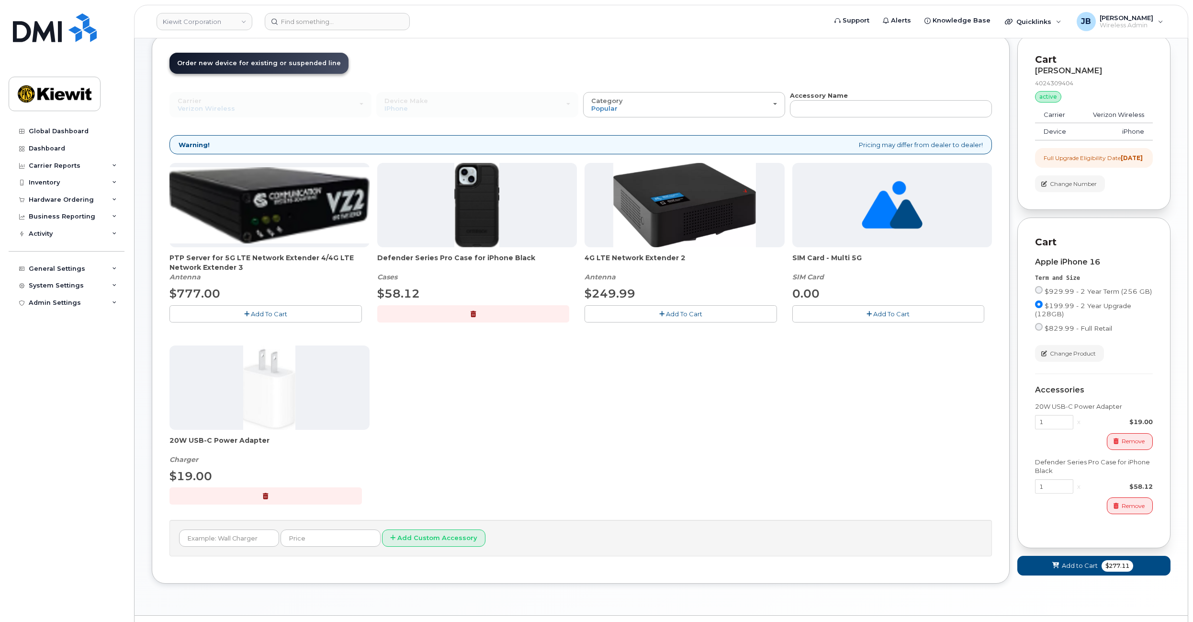
drag, startPoint x: 576, startPoint y: 311, endPoint x: 576, endPoint y: 329, distance: 18.7
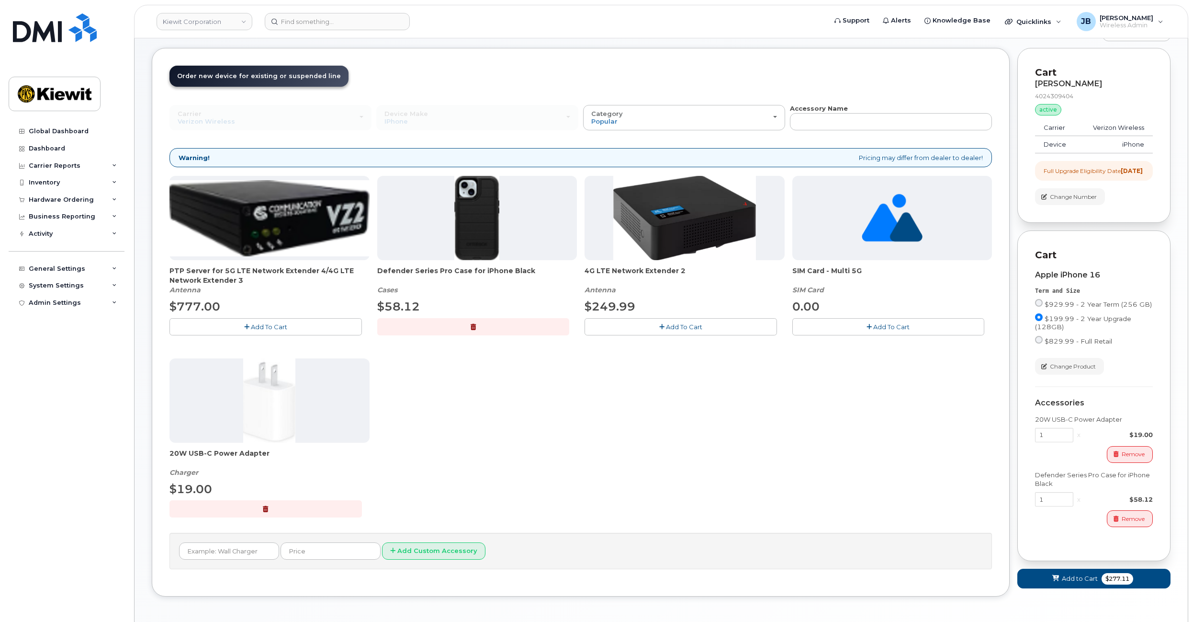
scroll to position [48, 0]
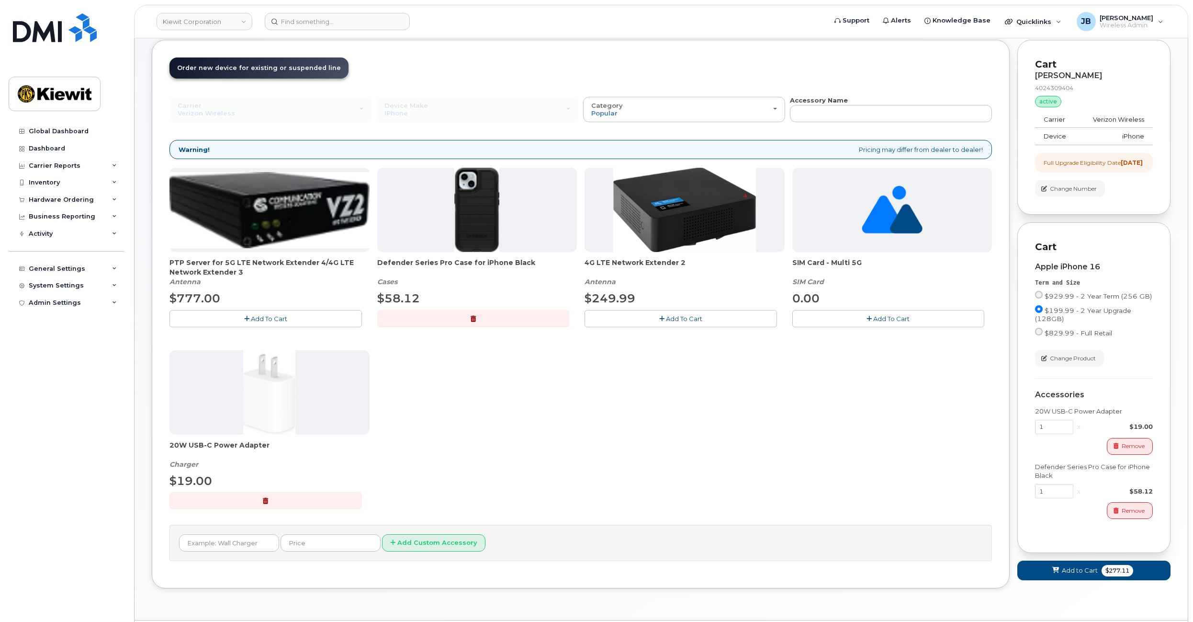
drag, startPoint x: 580, startPoint y: 295, endPoint x: 579, endPoint y: 319, distance: 24.0
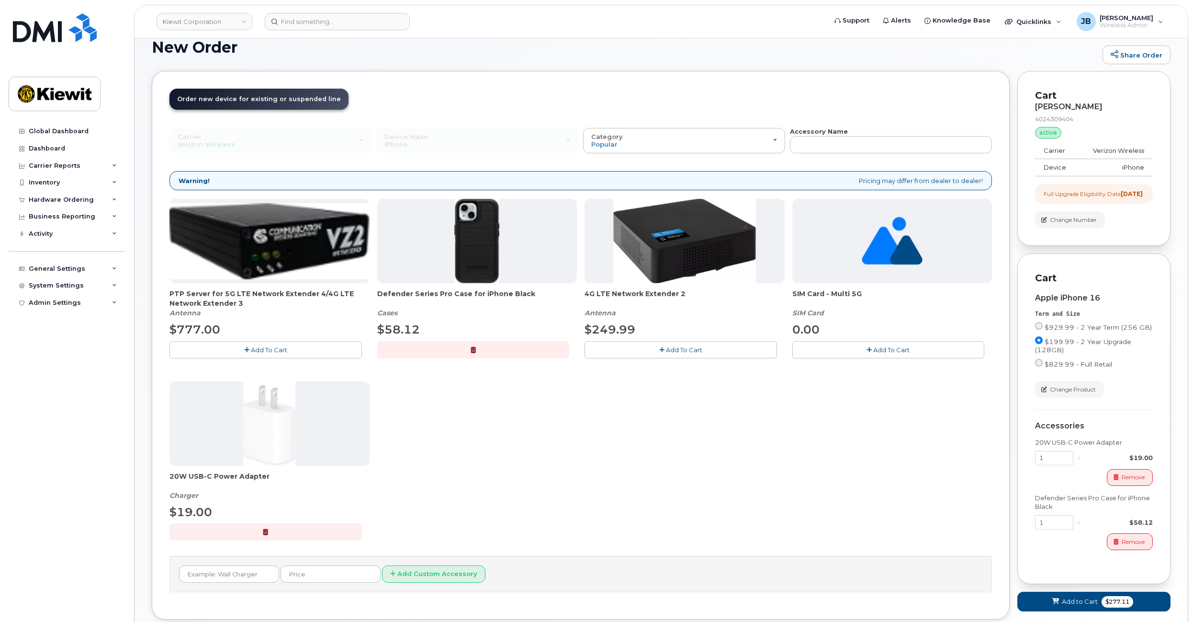
drag, startPoint x: 579, startPoint y: 374, endPoint x: 576, endPoint y: 344, distance: 30.9
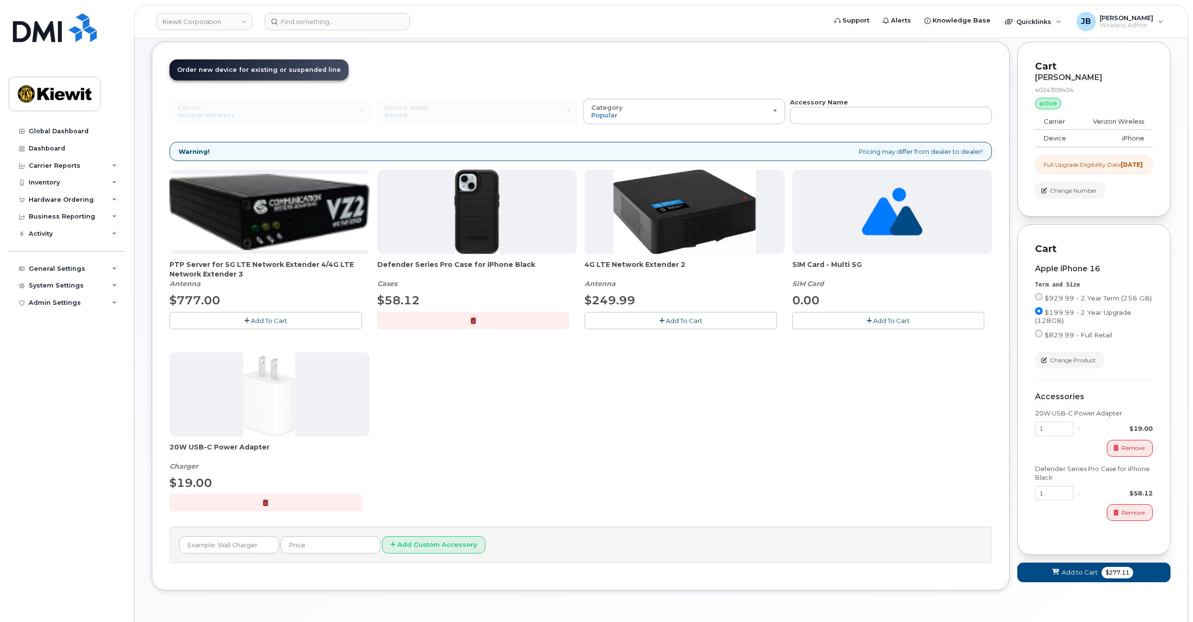
drag, startPoint x: 577, startPoint y: 335, endPoint x: 578, endPoint y: 352, distance: 17.2
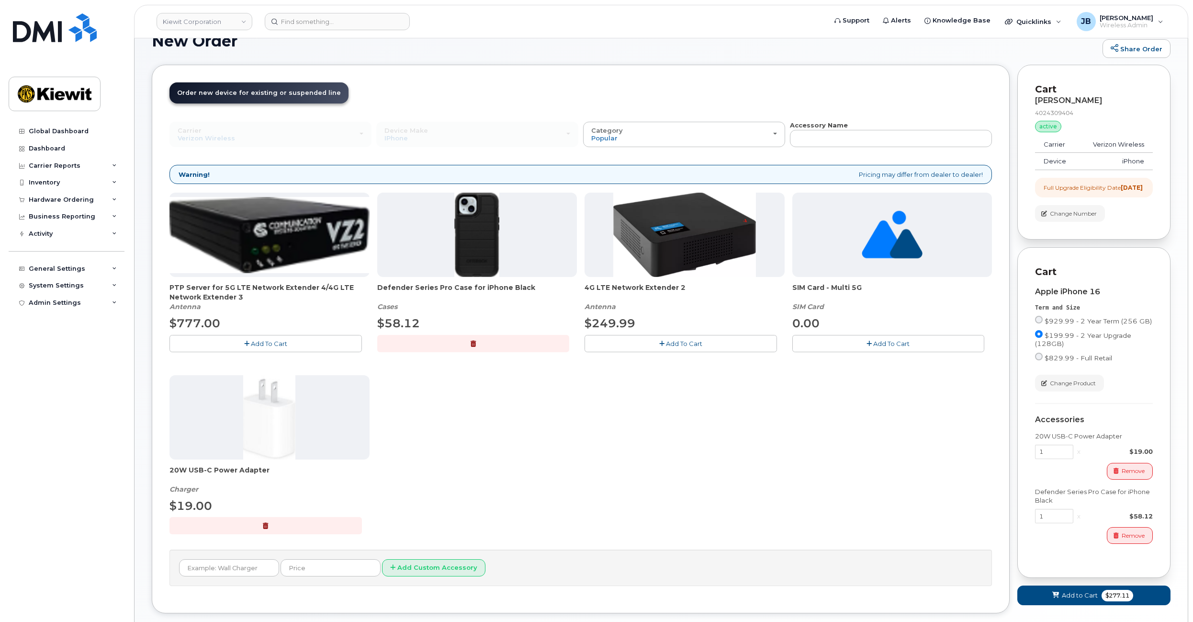
drag, startPoint x: 578, startPoint y: 352, endPoint x: 576, endPoint y: 332, distance: 20.2
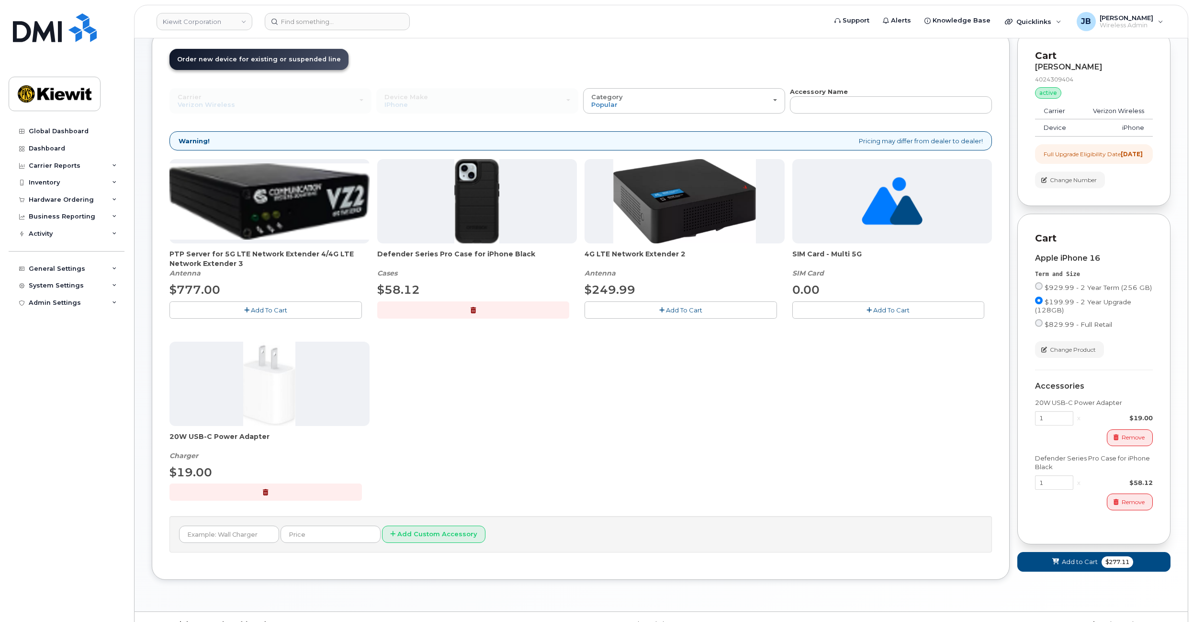
drag, startPoint x: 577, startPoint y: 329, endPoint x: 578, endPoint y: 346, distance: 17.3
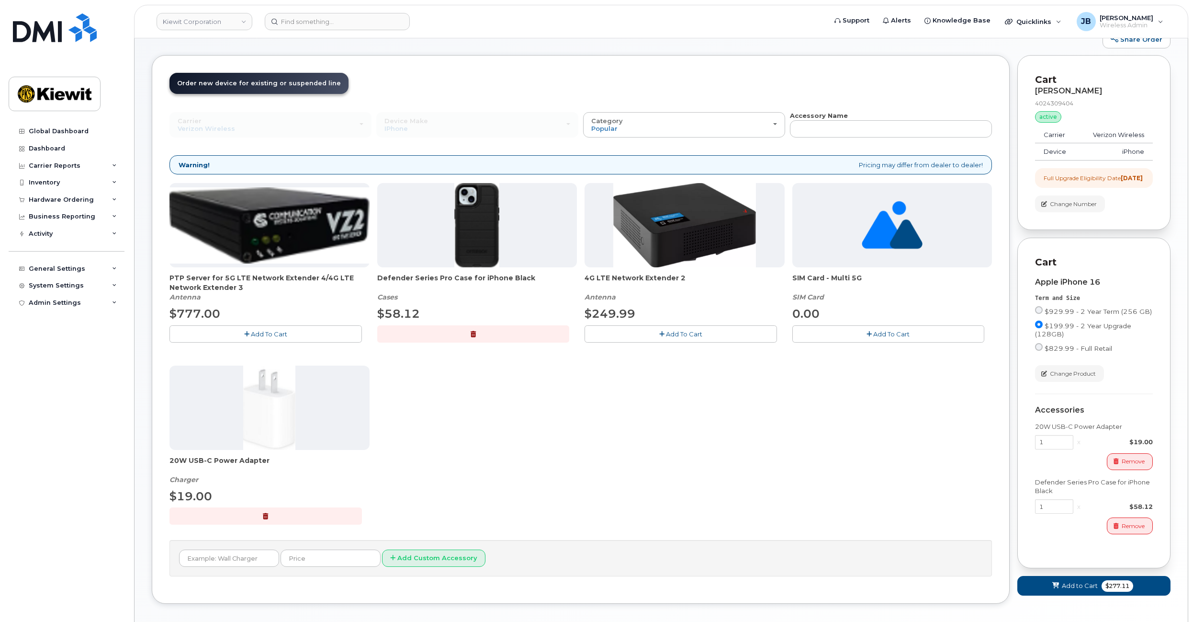
drag, startPoint x: 578, startPoint y: 346, endPoint x: 578, endPoint y: 329, distance: 17.7
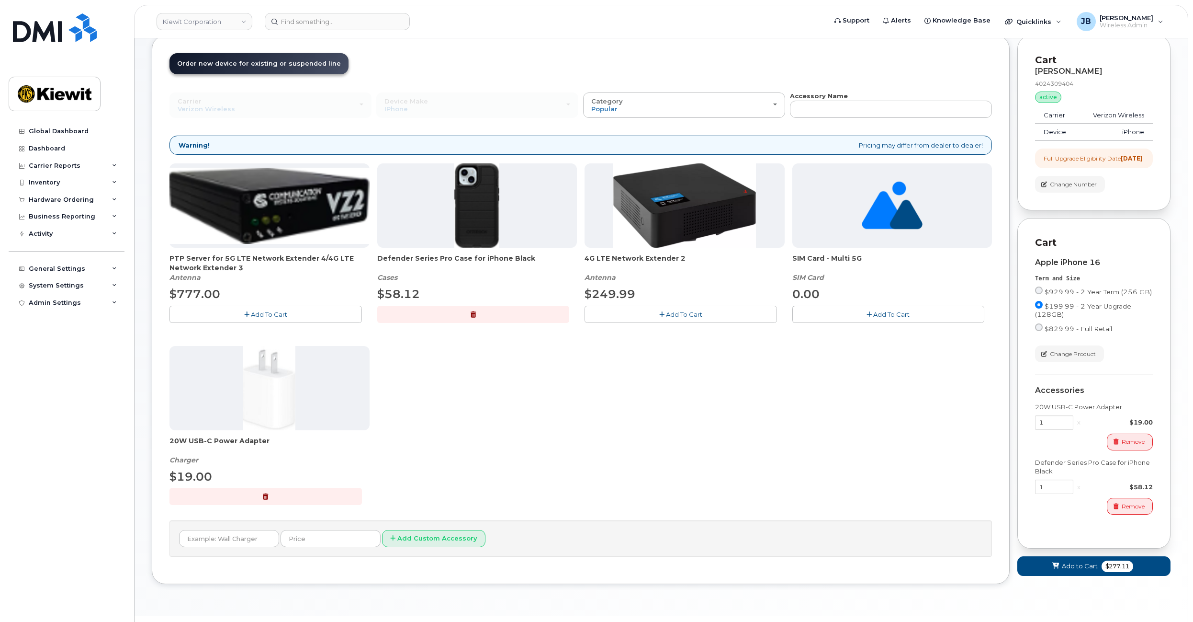
drag, startPoint x: 583, startPoint y: 317, endPoint x: 584, endPoint y: 334, distance: 17.8
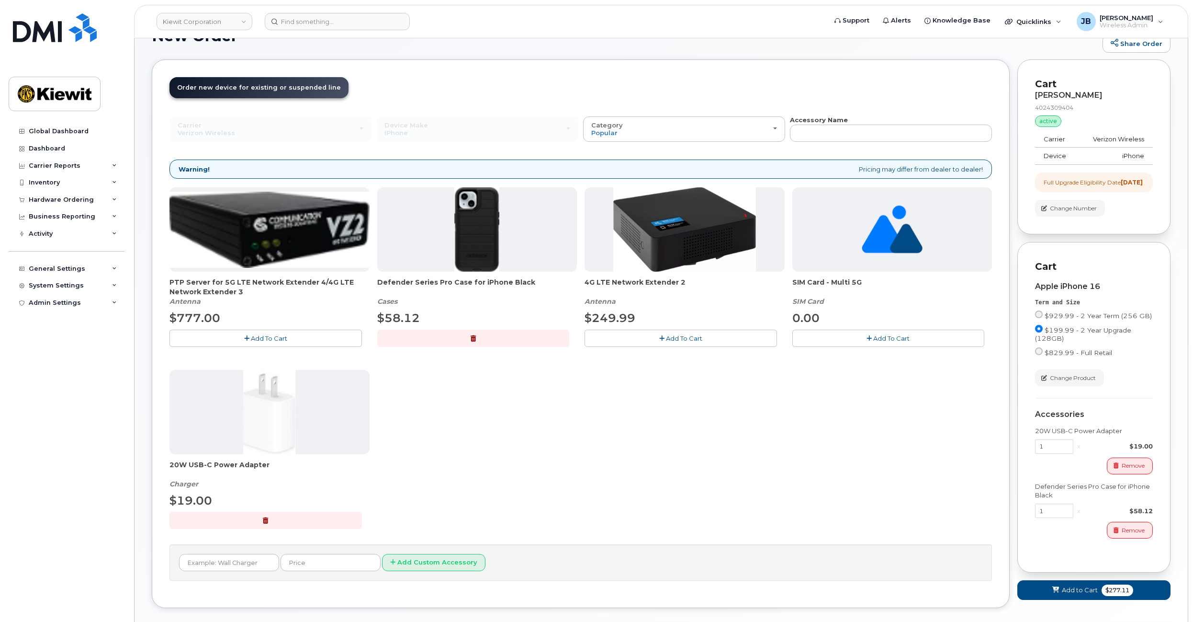
drag, startPoint x: 578, startPoint y: 348, endPoint x: 575, endPoint y: 327, distance: 20.9
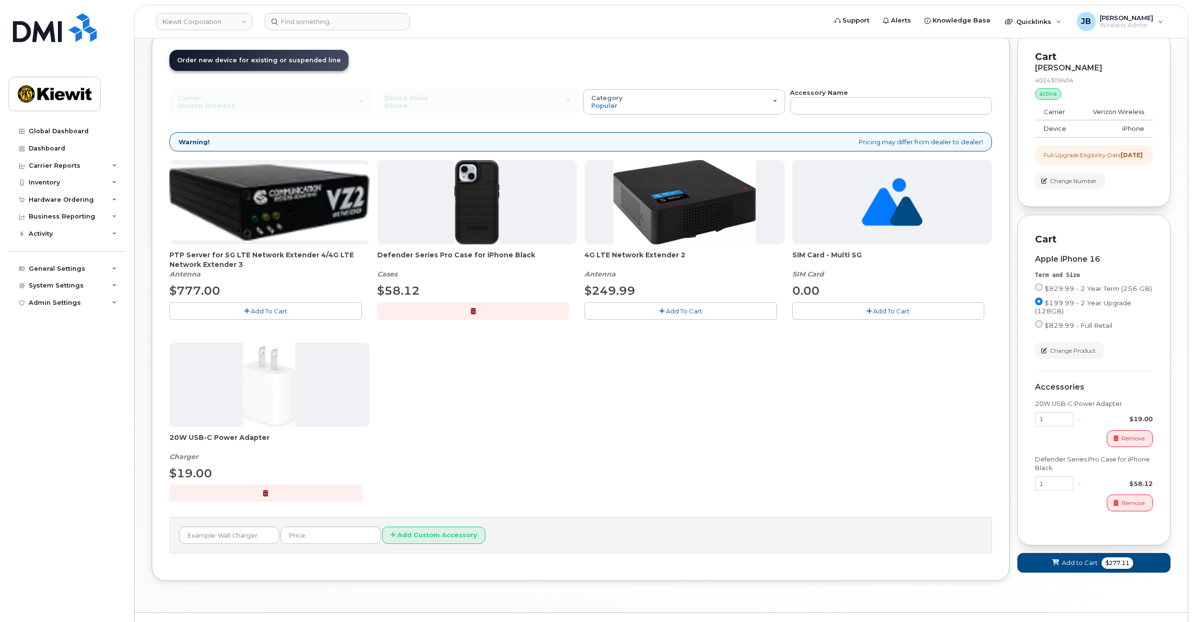
drag, startPoint x: 577, startPoint y: 328, endPoint x: 577, endPoint y: 336, distance: 8.1
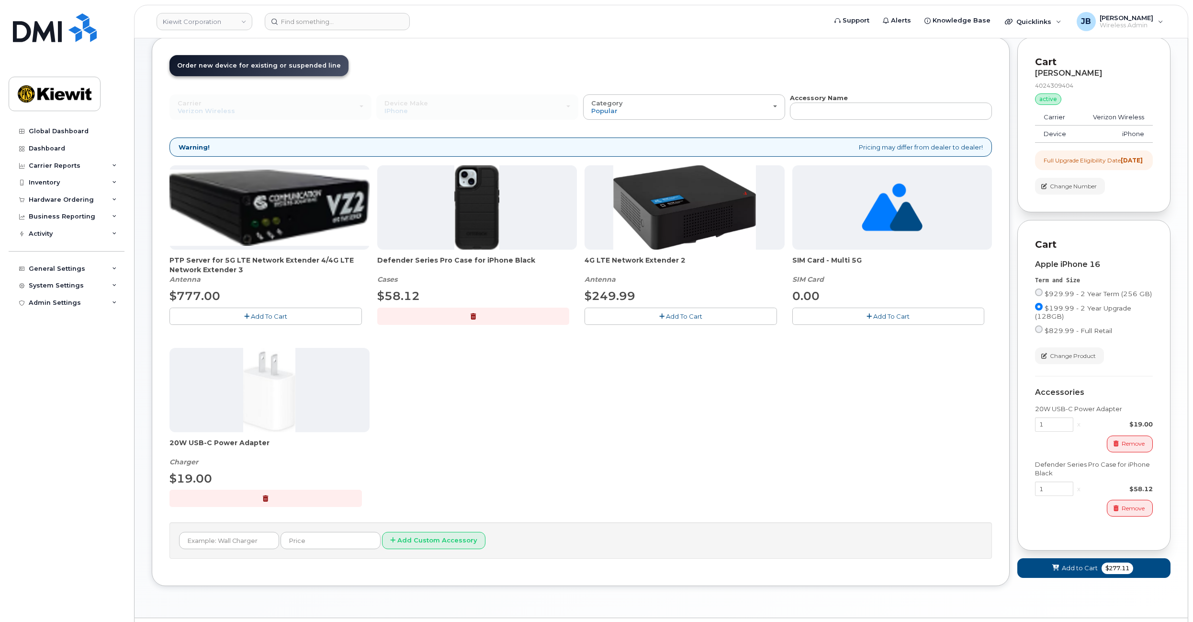
scroll to position [53, 0]
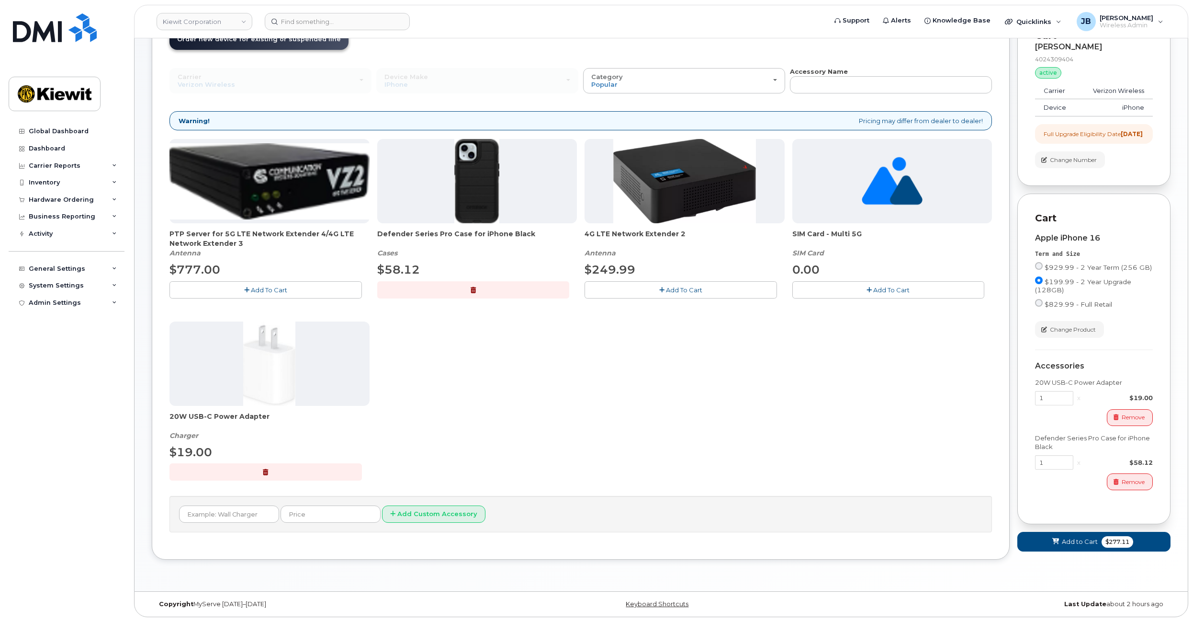
drag, startPoint x: 649, startPoint y: 362, endPoint x: 636, endPoint y: 398, distance: 38.6
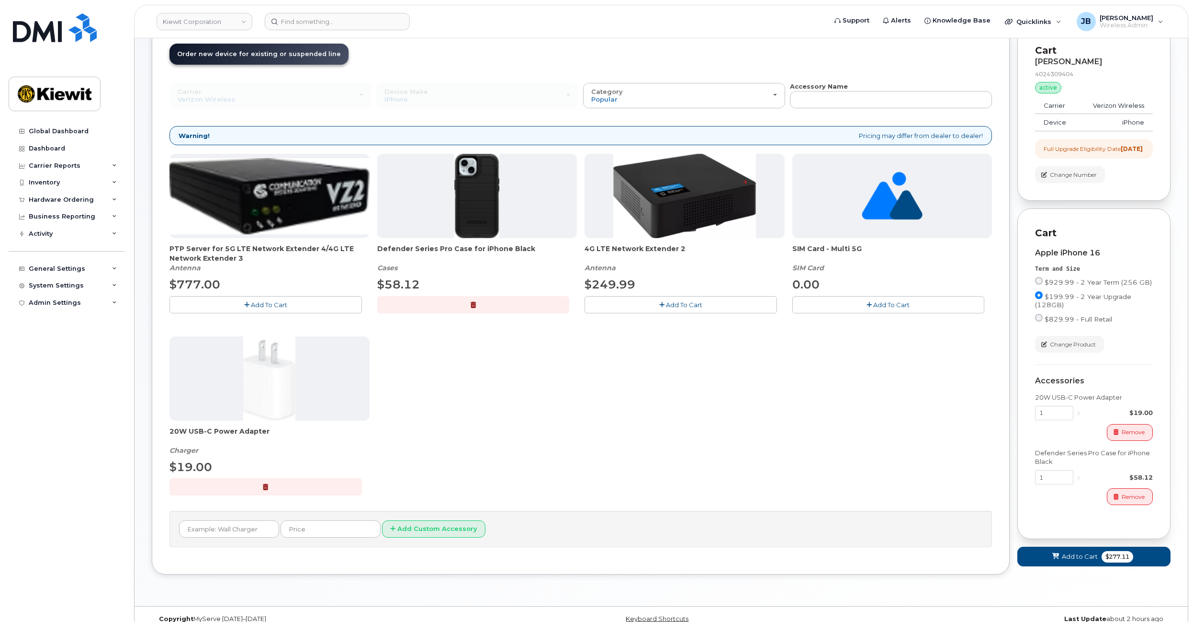
drag, startPoint x: 630, startPoint y: 402, endPoint x: 613, endPoint y: 377, distance: 30.3
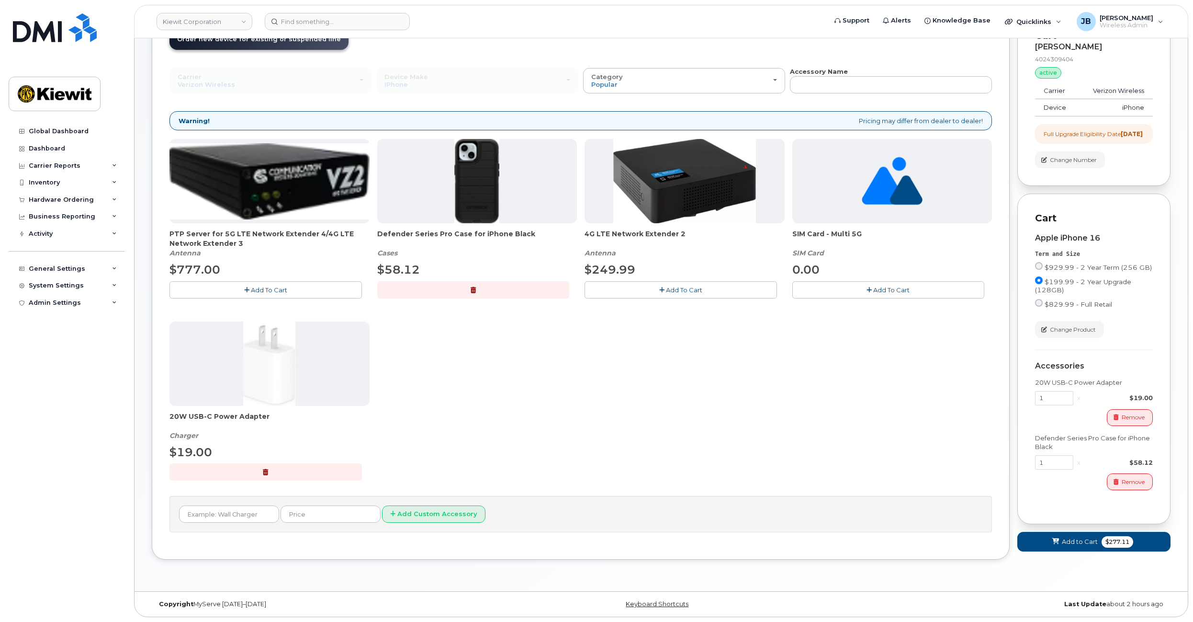
drag, startPoint x: 592, startPoint y: 364, endPoint x: 585, endPoint y: 402, distance: 38.0
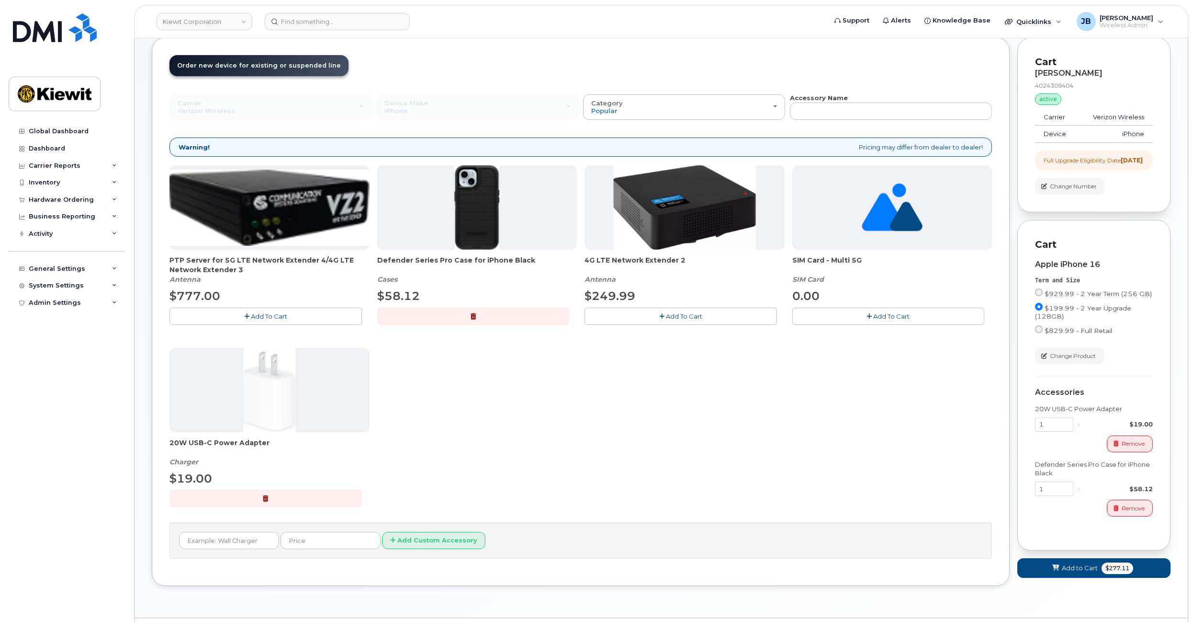
drag, startPoint x: 585, startPoint y: 402, endPoint x: 577, endPoint y: 374, distance: 28.9
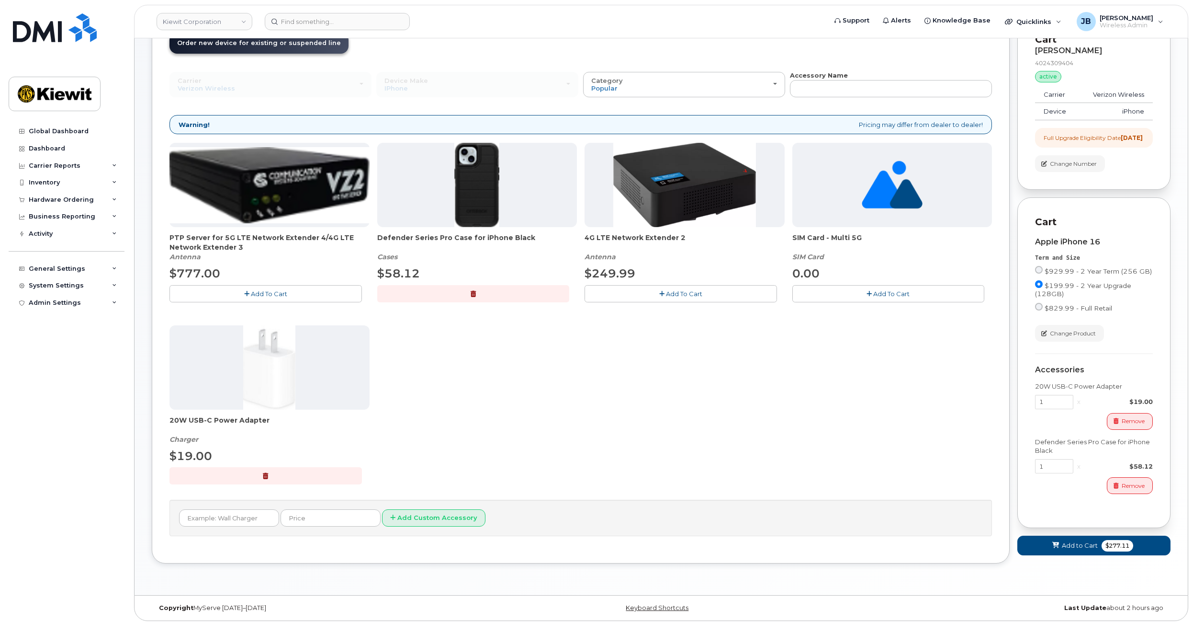
drag, startPoint x: 577, startPoint y: 374, endPoint x: 568, endPoint y: 408, distance: 34.6
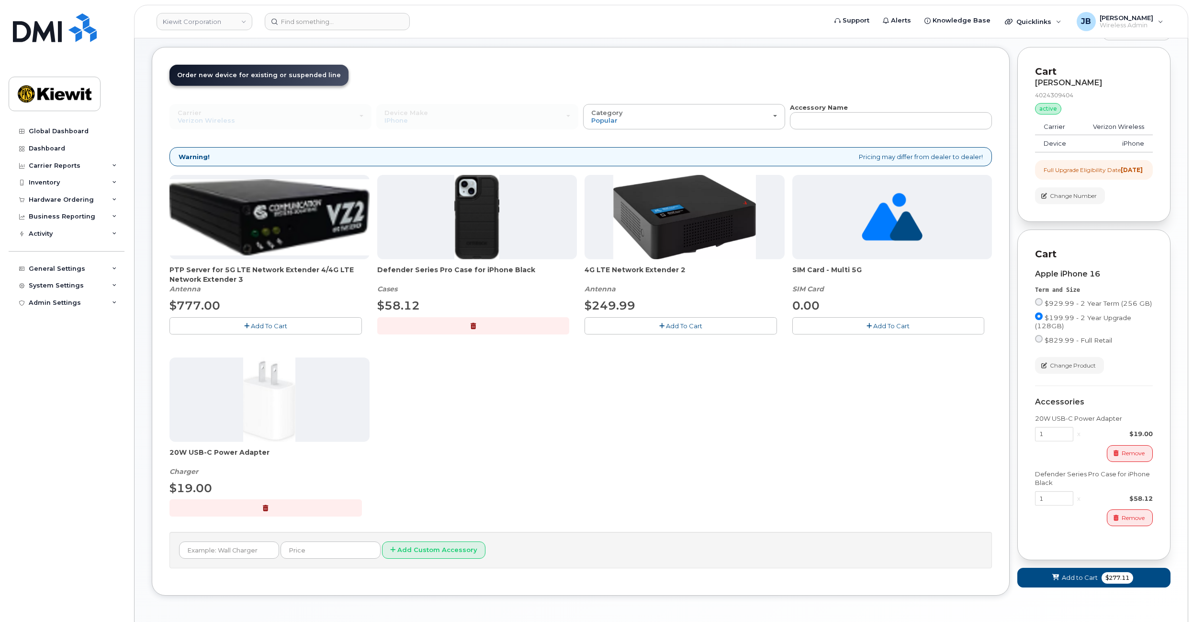
drag, startPoint x: 577, startPoint y: 383, endPoint x: 573, endPoint y: 339, distance: 44.2
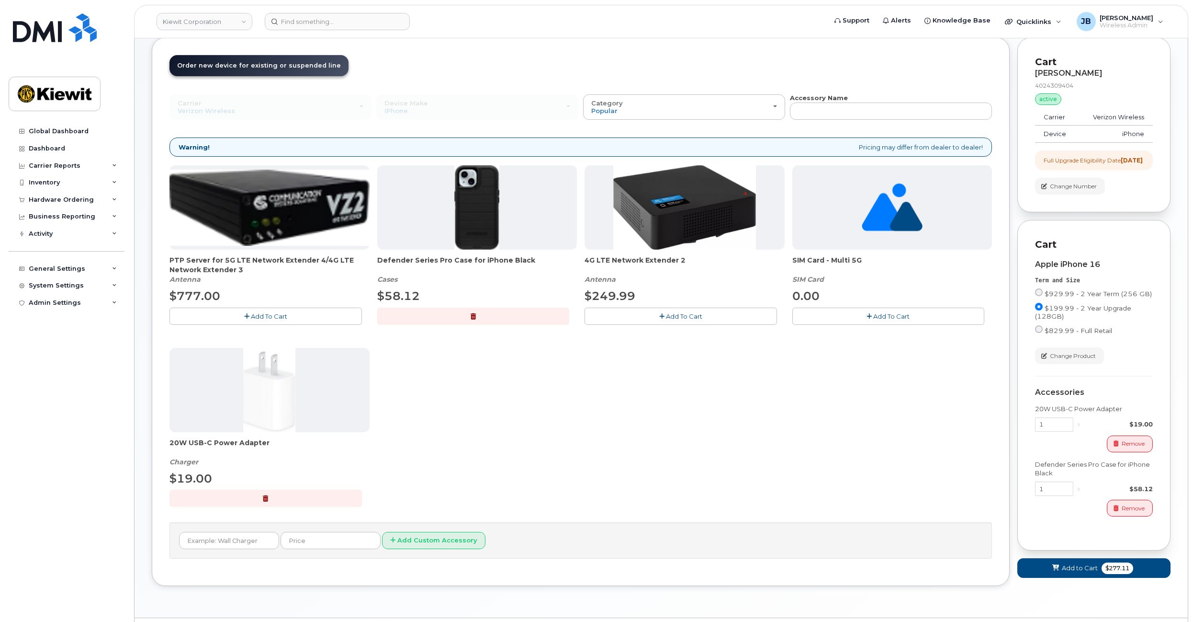
scroll to position [75, 0]
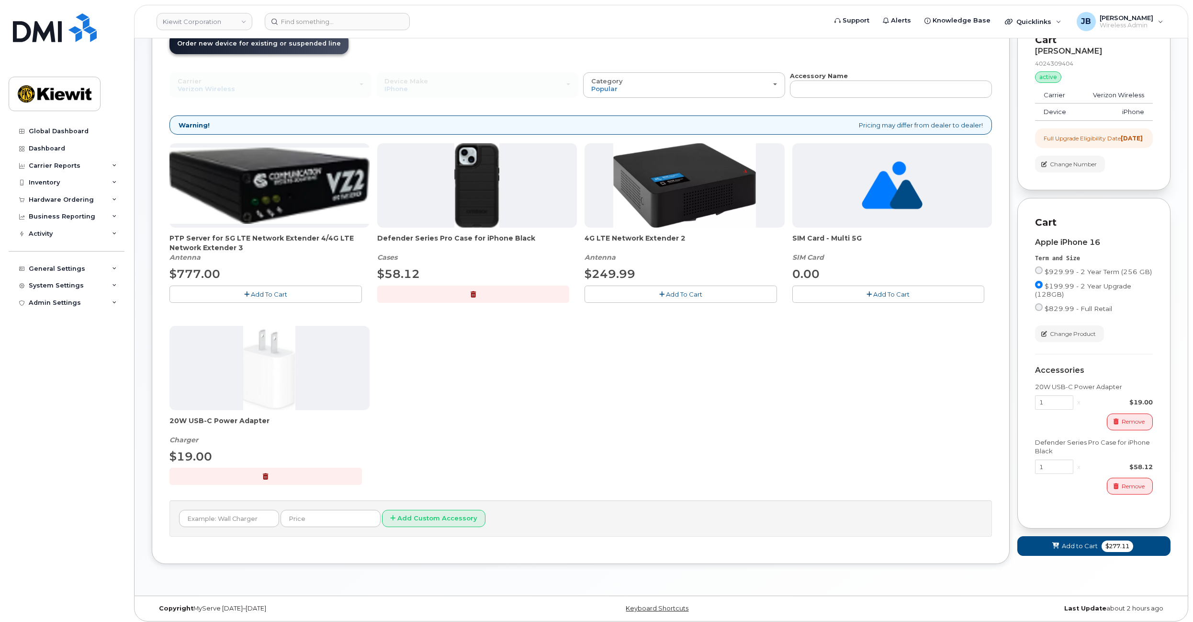
drag, startPoint x: 573, startPoint y: 337, endPoint x: 576, endPoint y: 368, distance: 31.2
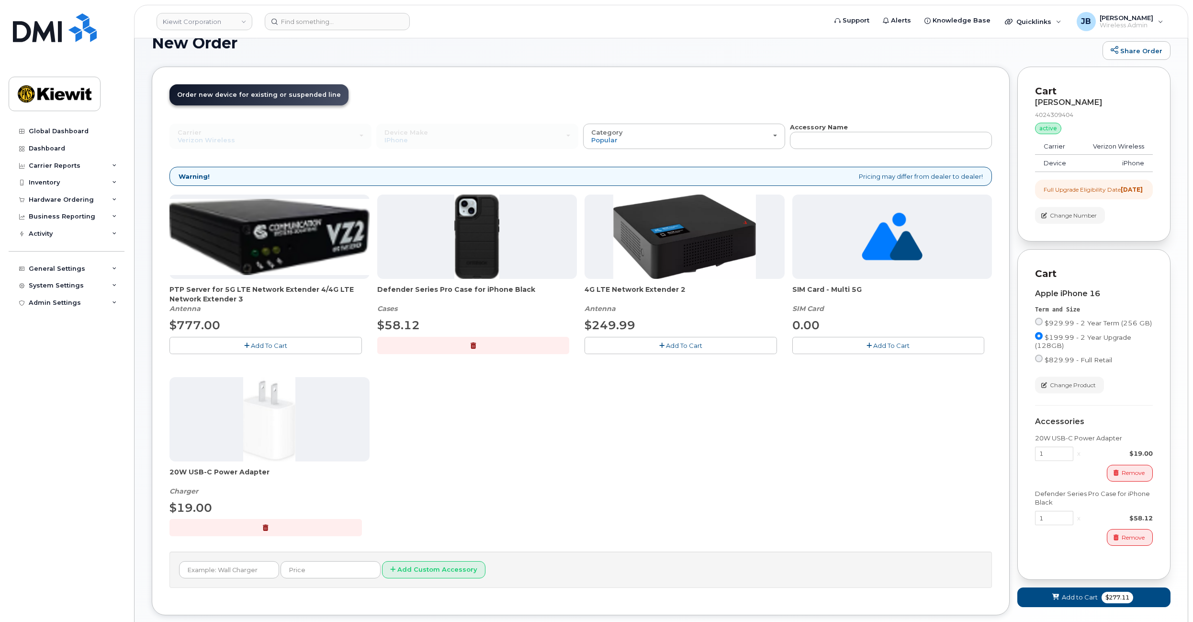
drag, startPoint x: 569, startPoint y: 357, endPoint x: 574, endPoint y: 326, distance: 32.0
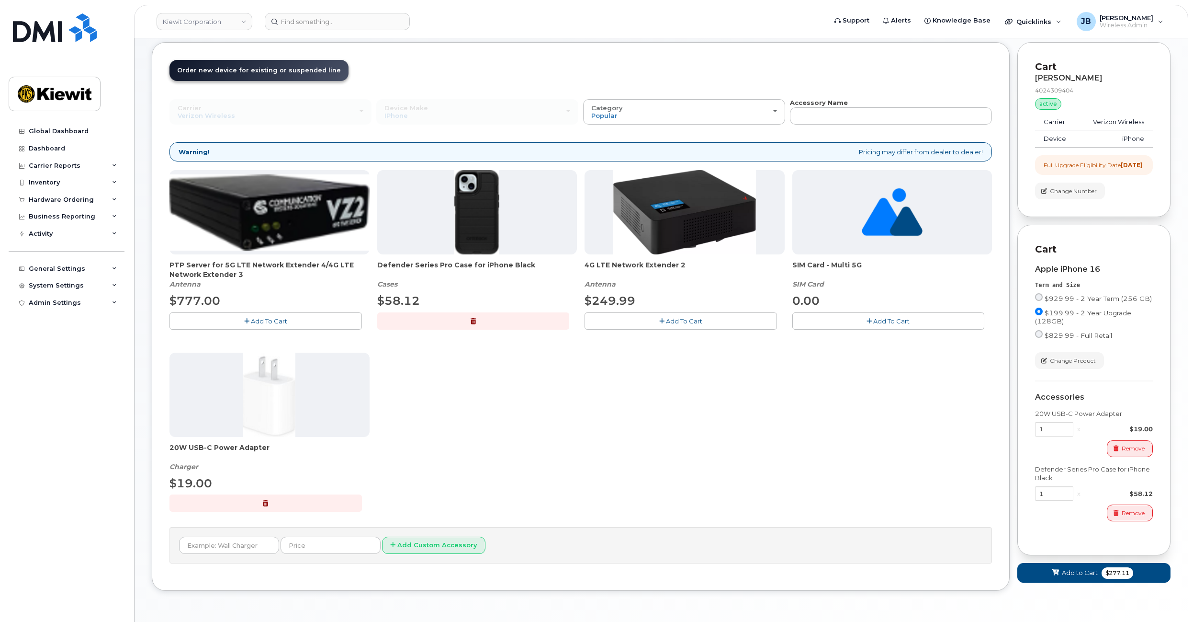
drag, startPoint x: 576, startPoint y: 316, endPoint x: 579, endPoint y: 340, distance: 23.7
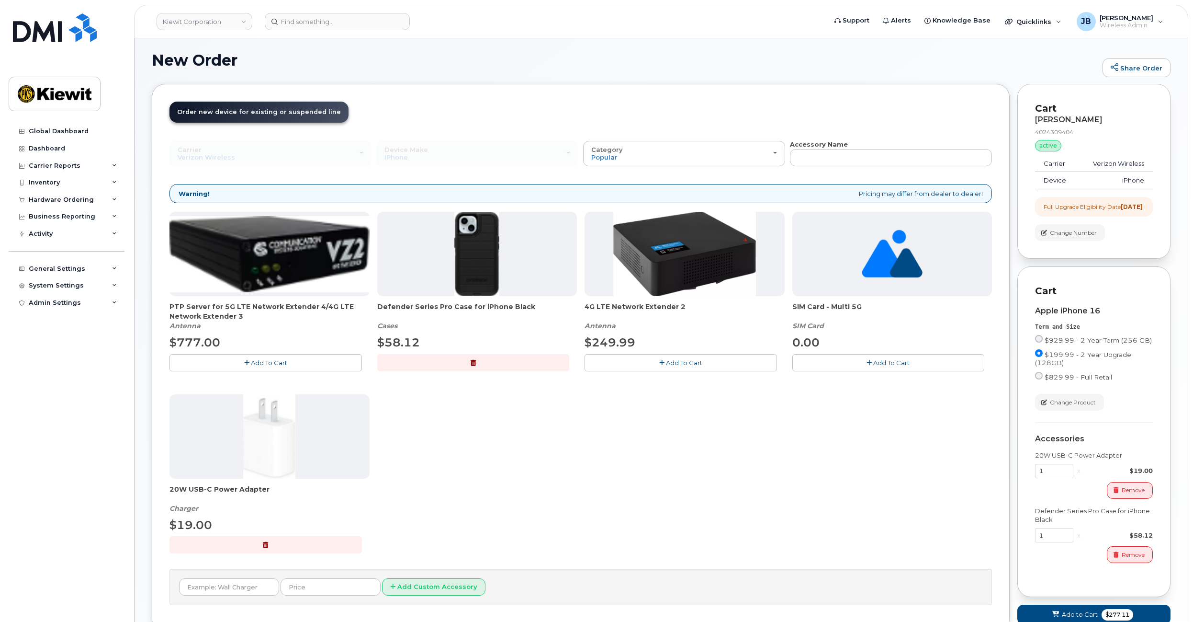
drag, startPoint x: 579, startPoint y: 357, endPoint x: 576, endPoint y: 328, distance: 29.4
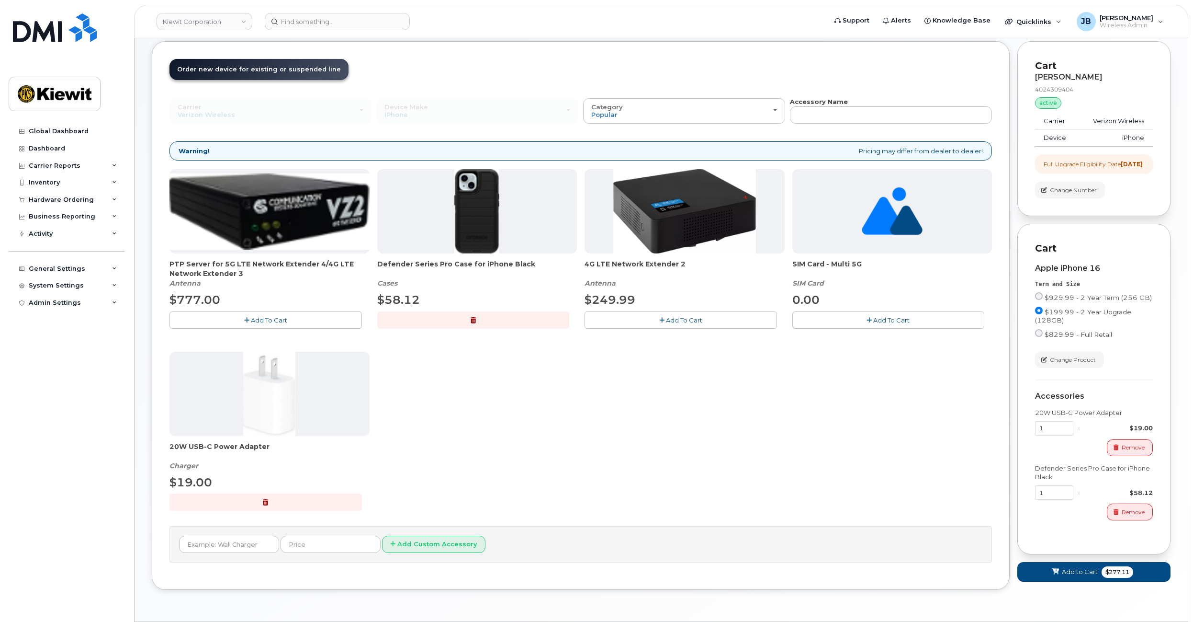
drag, startPoint x: 576, startPoint y: 328, endPoint x: 580, endPoint y: 356, distance: 28.5
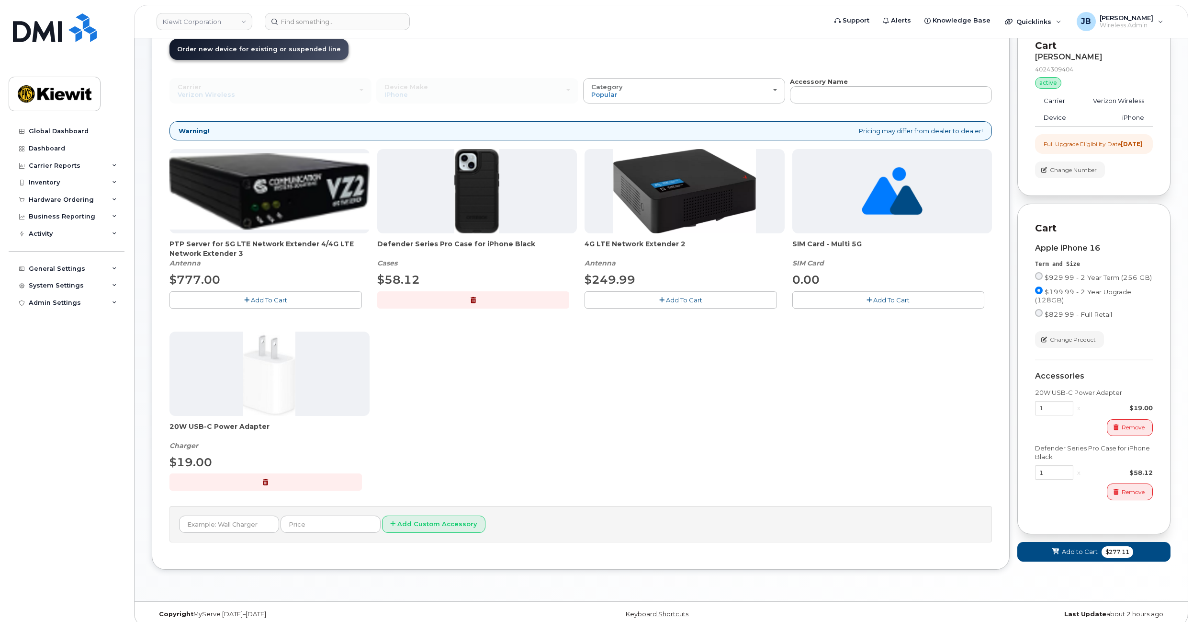
drag, startPoint x: 577, startPoint y: 350, endPoint x: 577, endPoint y: 373, distance: 23.0
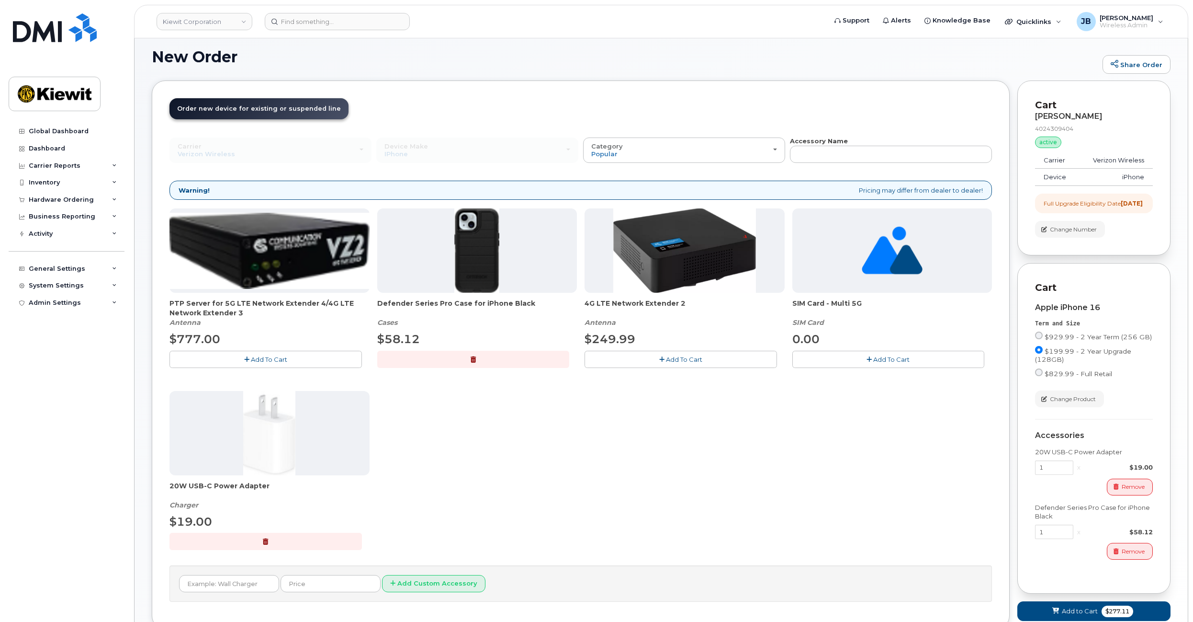
scroll to position [0, 0]
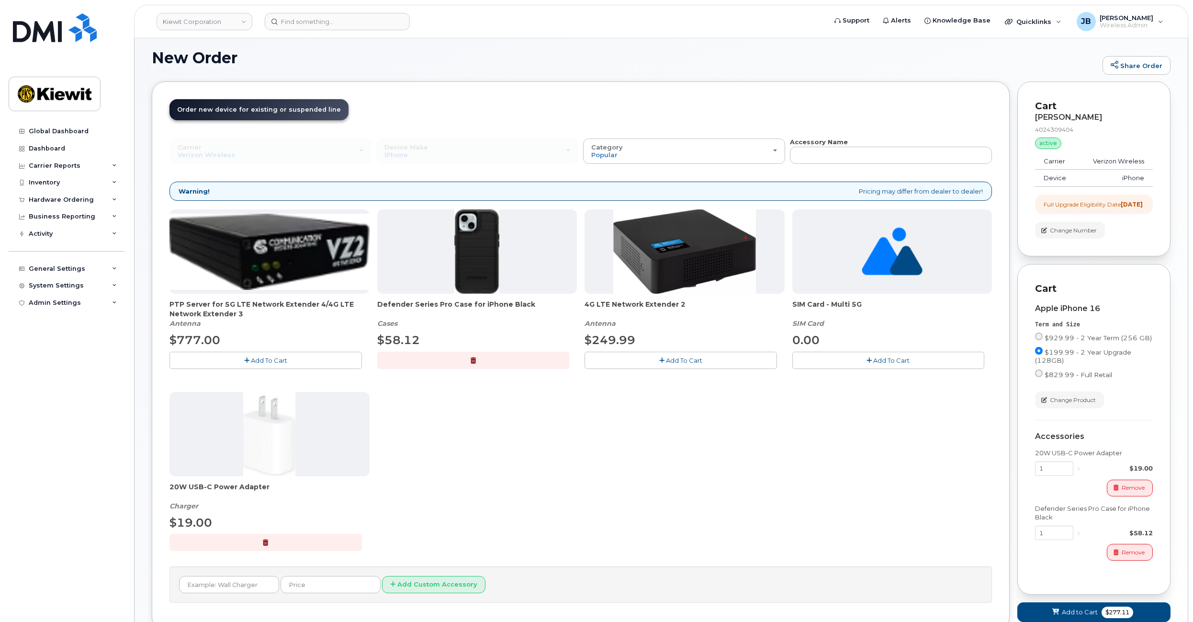
drag, startPoint x: 575, startPoint y: 363, endPoint x: 575, endPoint y: 325, distance: 38.3
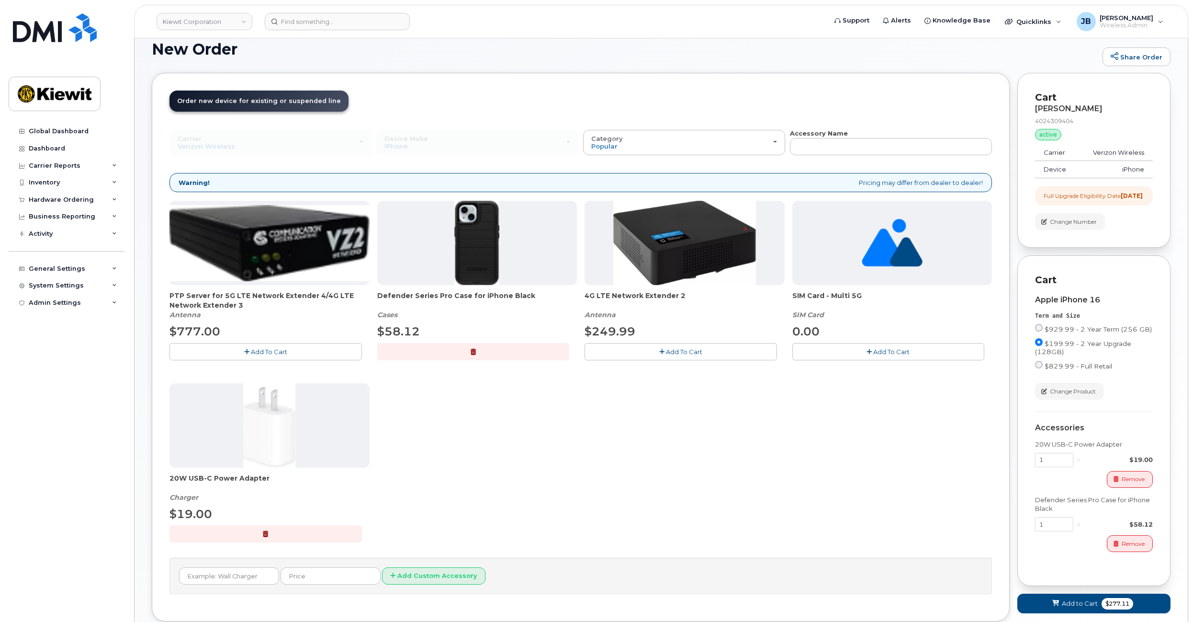
scroll to position [20, 0]
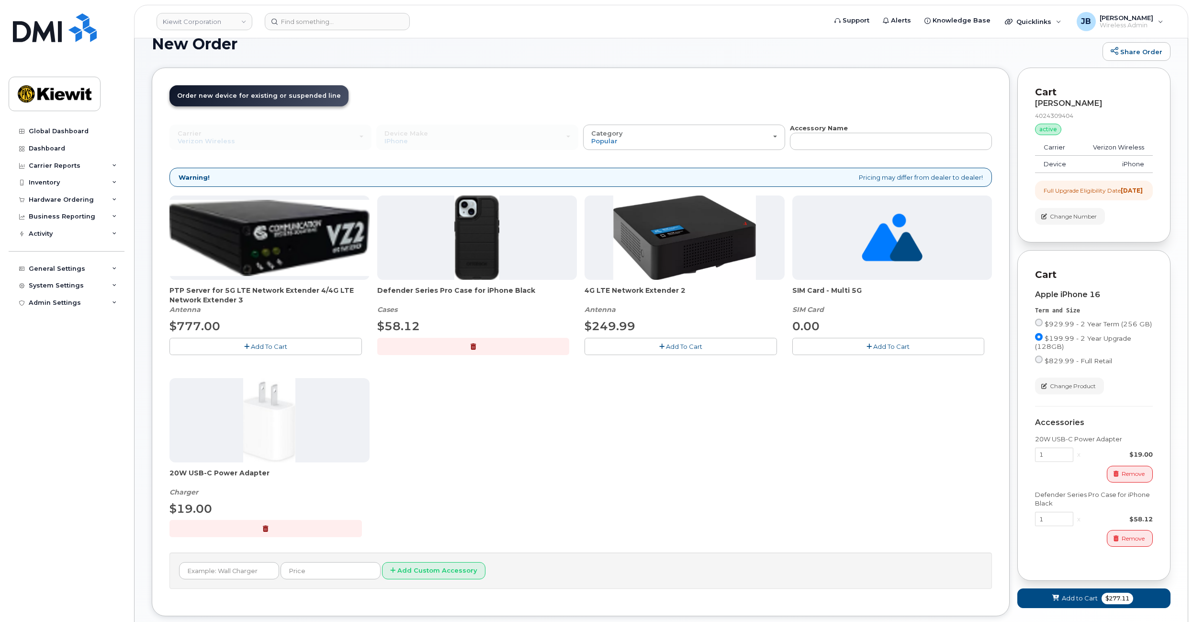
drag, startPoint x: 576, startPoint y: 325, endPoint x: 579, endPoint y: 344, distance: 19.9
click at [1066, 602] on span "Add to Cart" at bounding box center [1080, 597] width 36 height 9
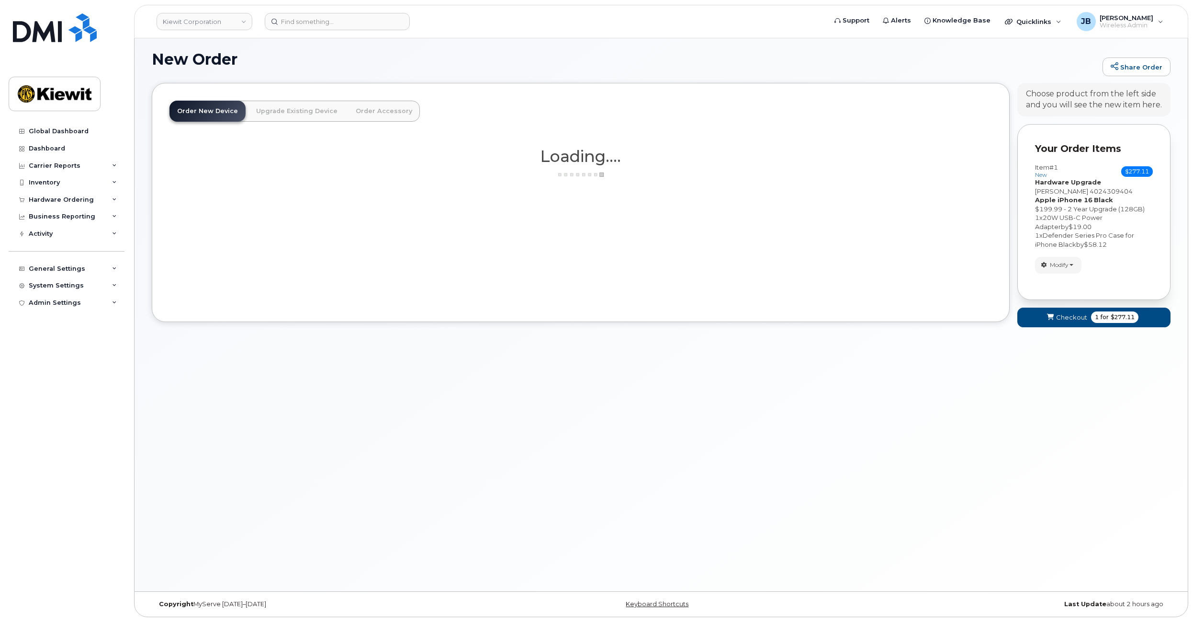
scroll to position [13, 0]
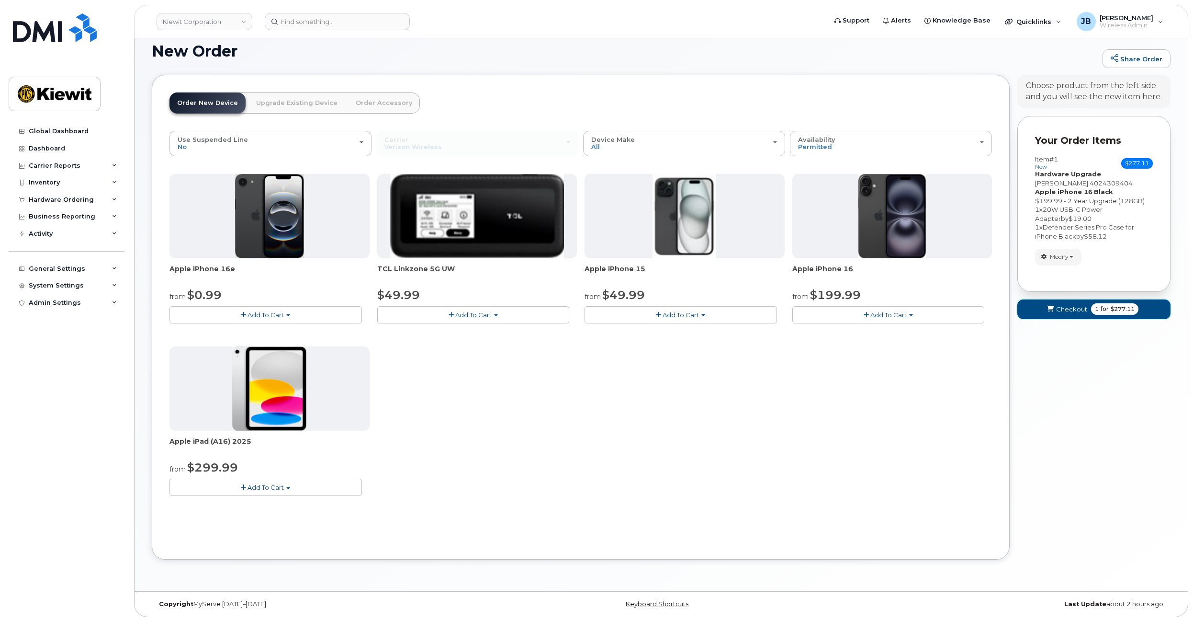
click at [1086, 313] on span "Checkout" at bounding box center [1071, 309] width 31 height 9
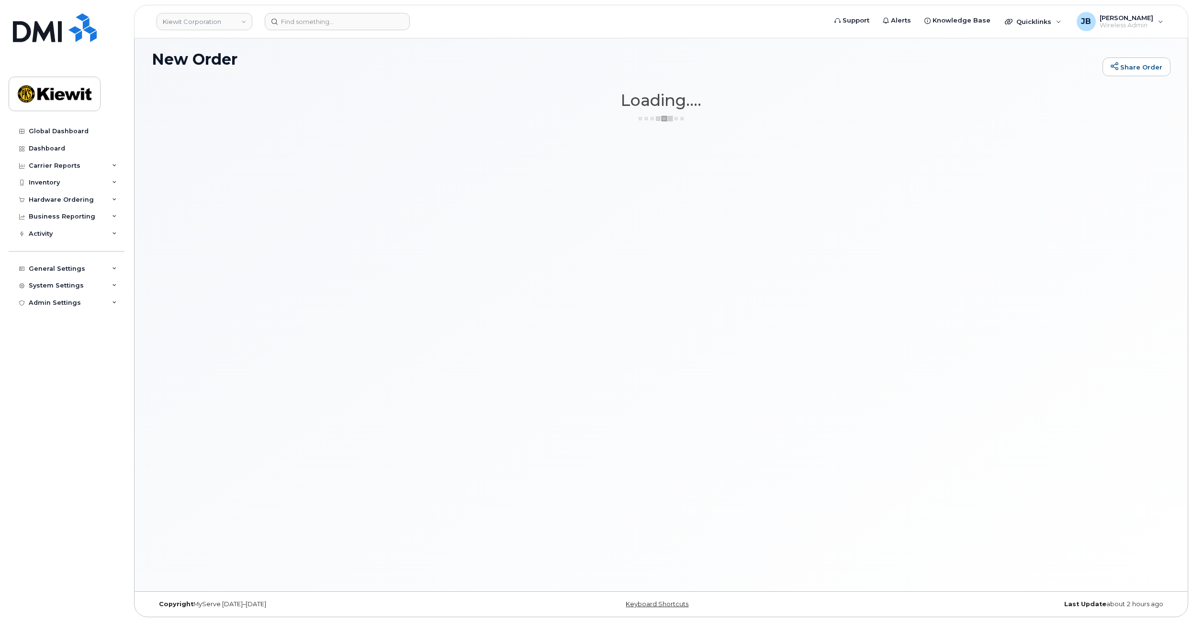
scroll to position [5, 0]
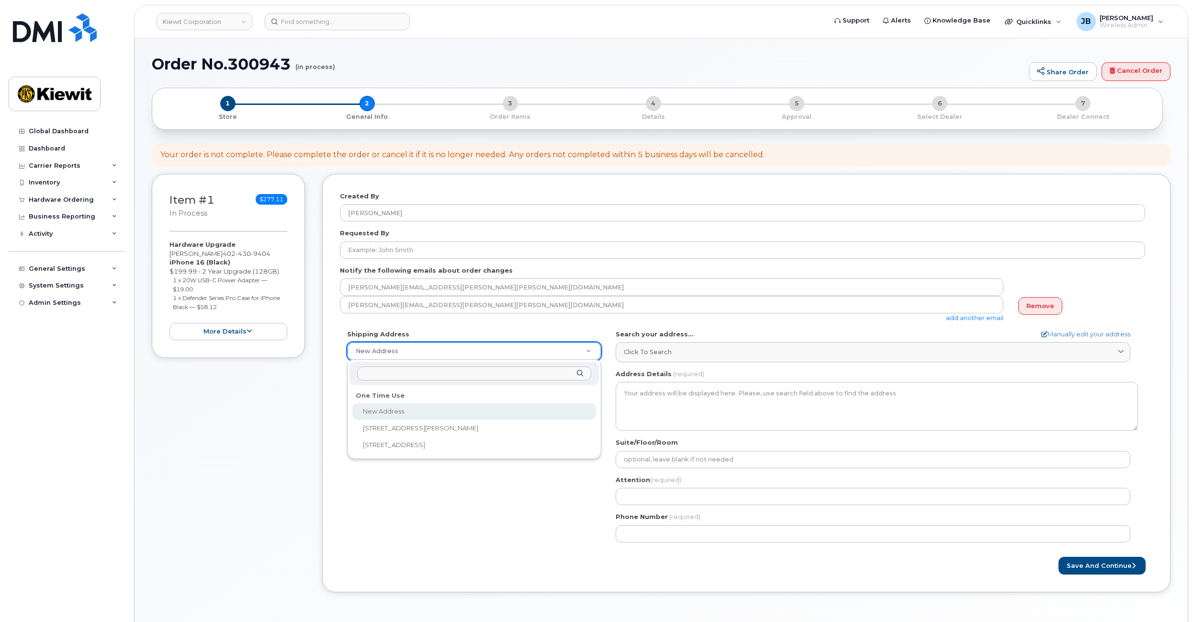
select select
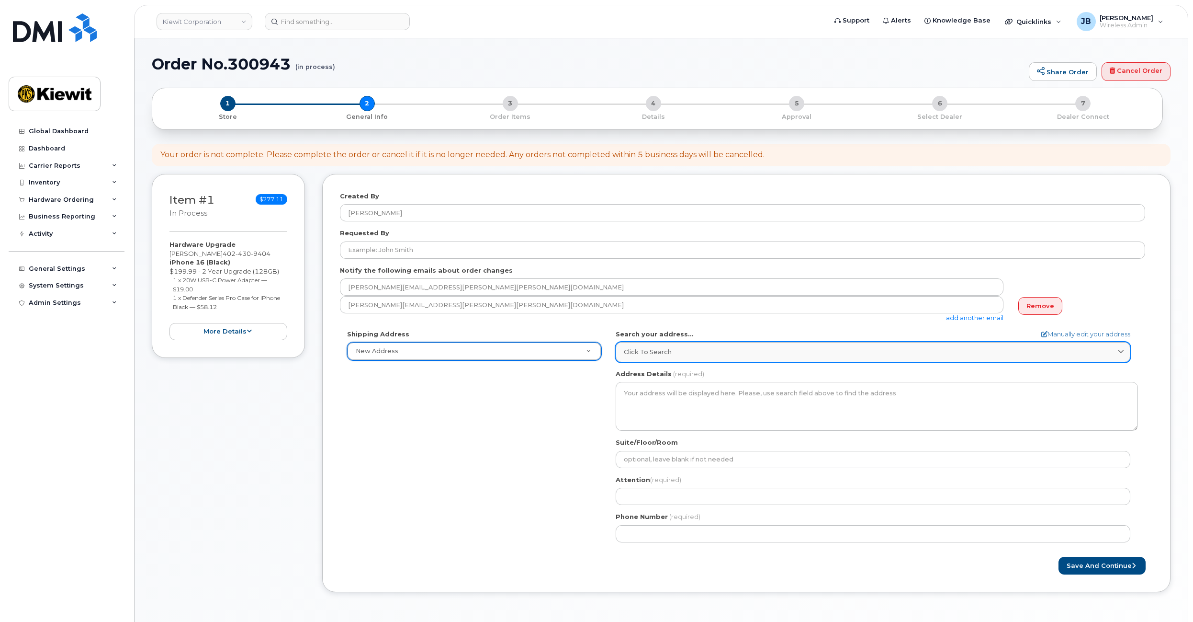
click at [668, 346] on link "Click to search" at bounding box center [873, 352] width 515 height 20
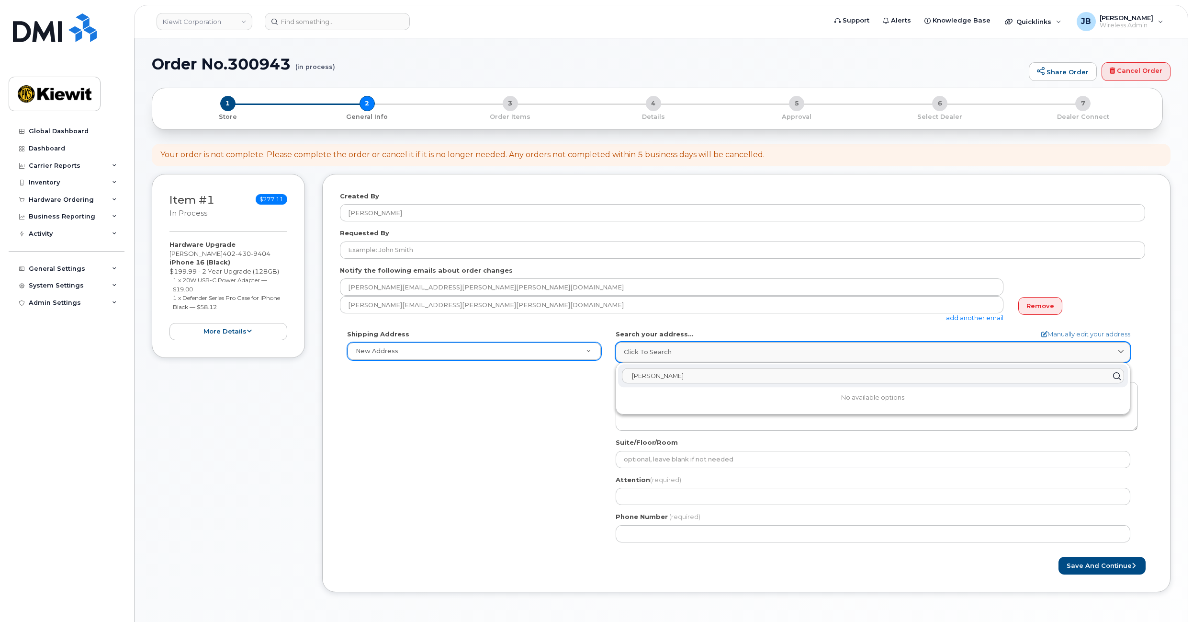
type input "[PERSON_NAME]"
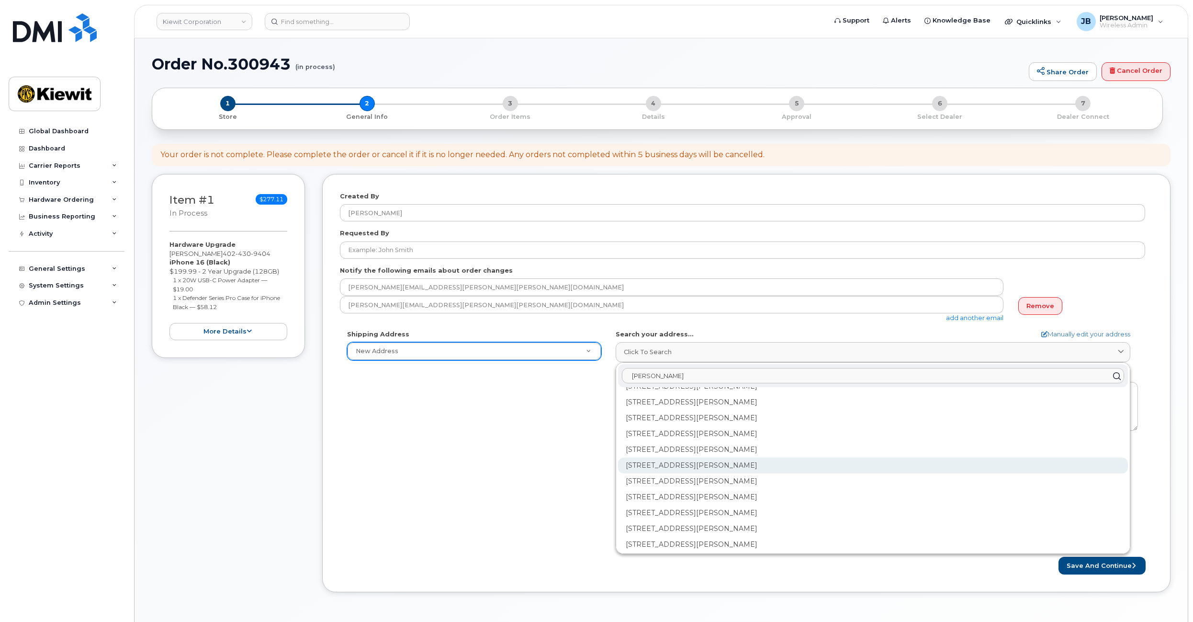
scroll to position [48, 0]
click at [680, 376] on input "[PERSON_NAME]" at bounding box center [873, 375] width 502 height 15
drag, startPoint x: 588, startPoint y: 405, endPoint x: 607, endPoint y: 397, distance: 20.4
click at [588, 405] on div "Shipping Address New Address New Address [STREET_ADDRESS][PERSON_NAME] AB Searc…" at bounding box center [742, 439] width 805 height 220
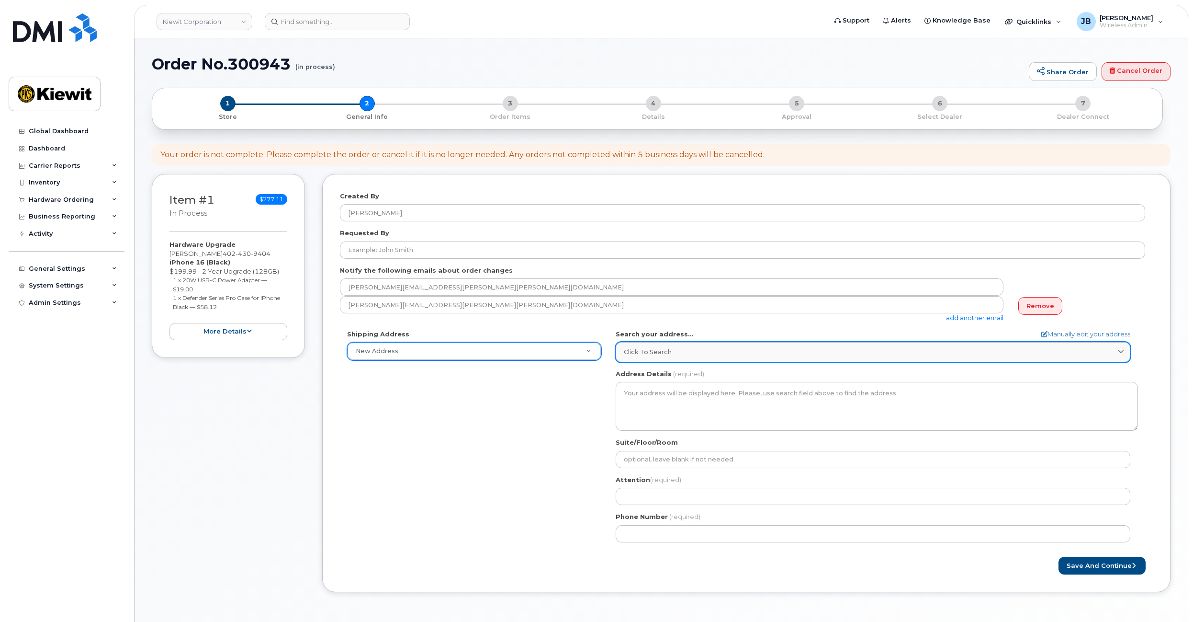
click at [655, 352] on span "Click to search" at bounding box center [648, 351] width 48 height 9
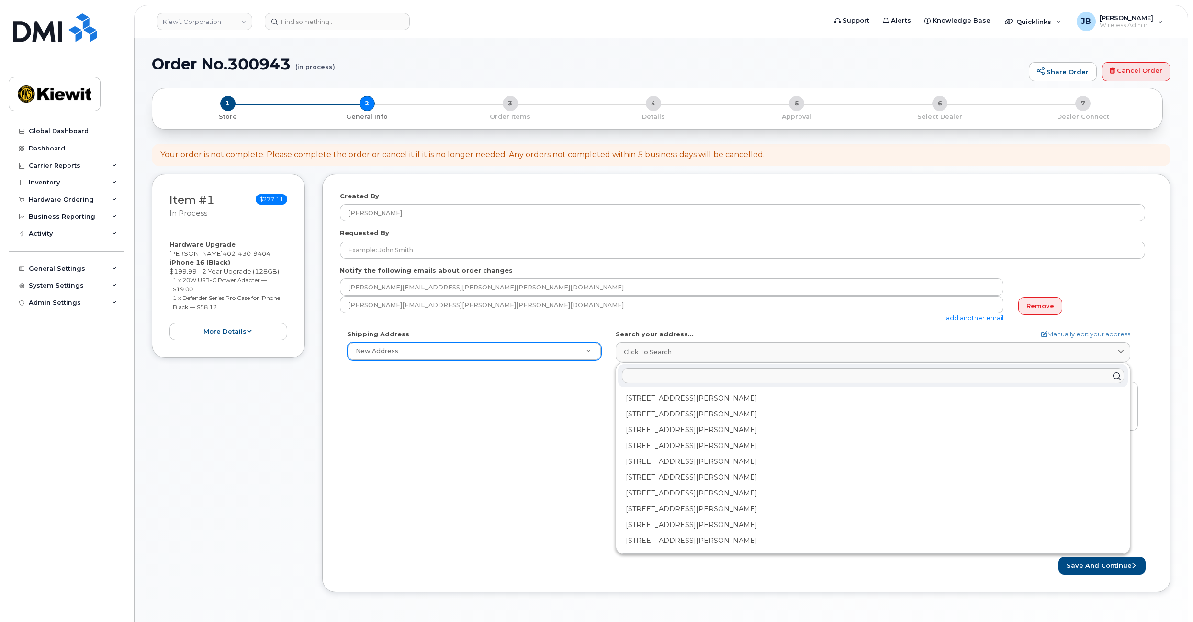
click at [516, 429] on div "Shipping Address New Address New Address [STREET_ADDRESS][PERSON_NAME] AB Searc…" at bounding box center [742, 439] width 805 height 220
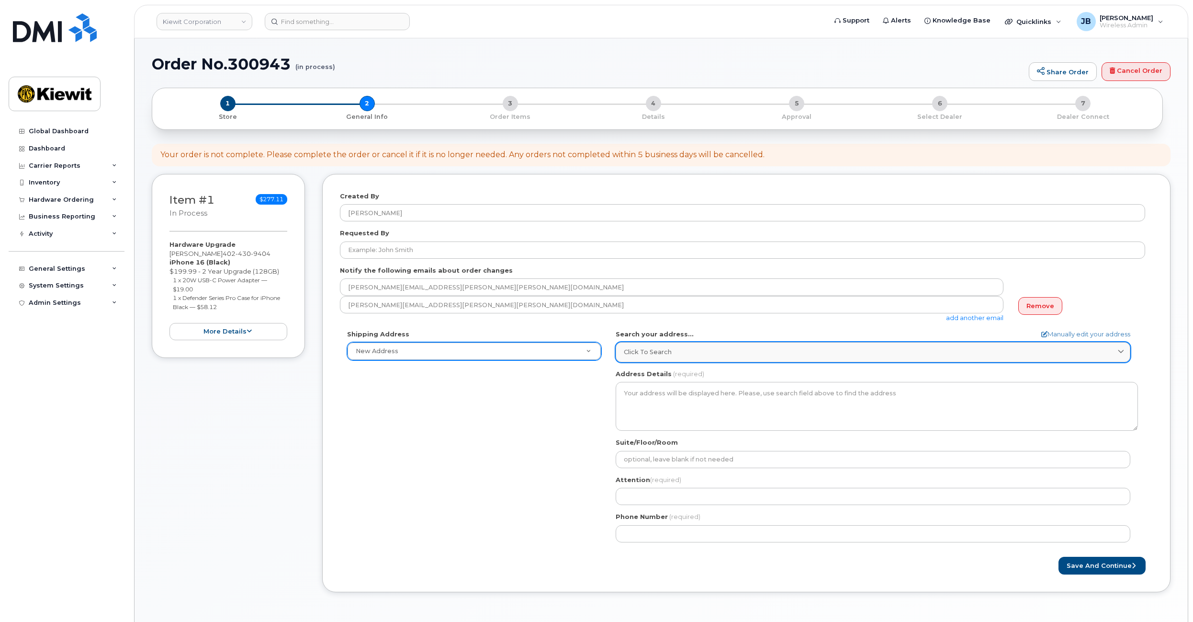
click at [700, 351] on div "Click to search" at bounding box center [873, 351] width 499 height 9
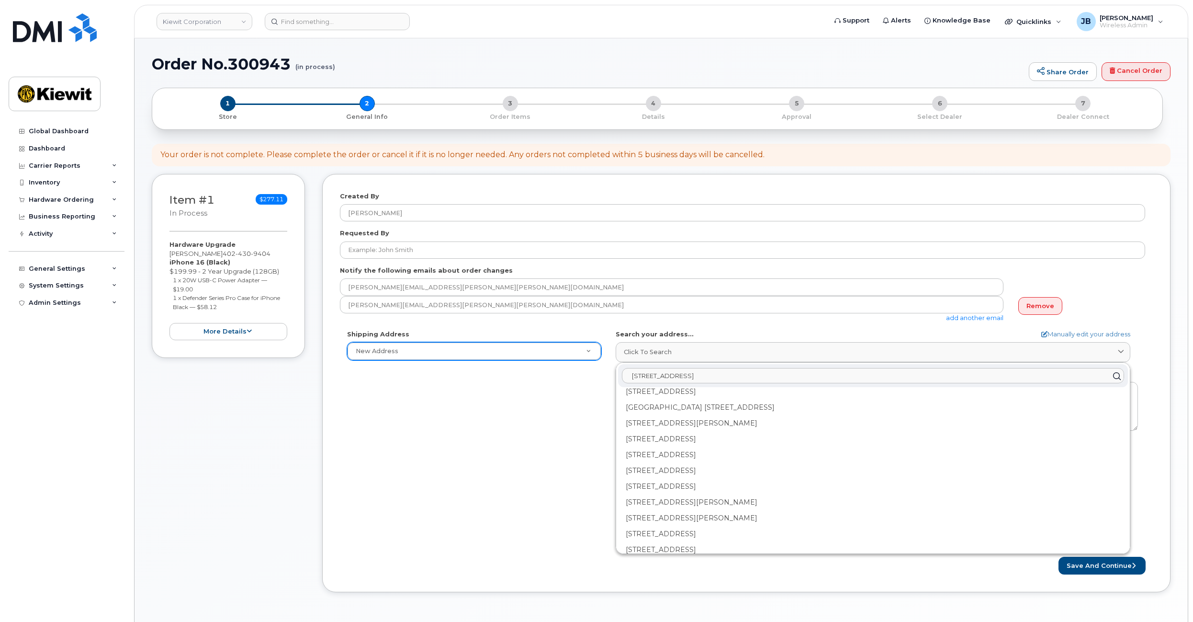
scroll to position [0, 0]
drag, startPoint x: 725, startPoint y: 379, endPoint x: 529, endPoint y: 393, distance: 196.4
click at [529, 393] on div "Shipping Address New Address New Address [STREET_ADDRESS][PERSON_NAME] AB Searc…" at bounding box center [742, 439] width 805 height 220
type input "[STREET_ADDRESS]"
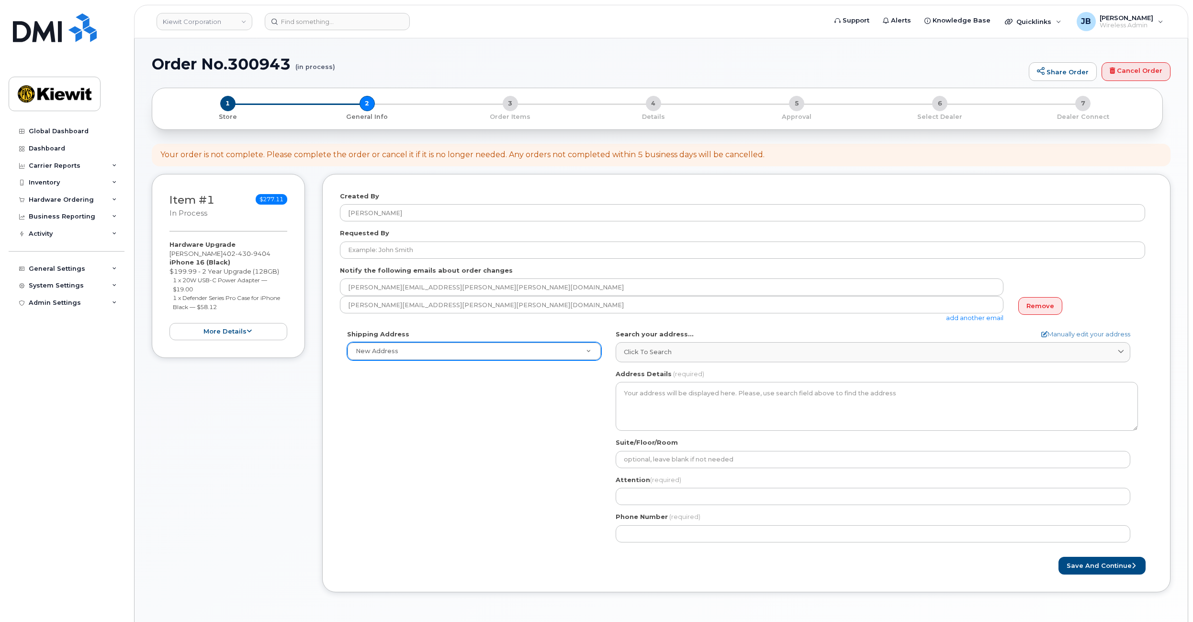
click at [529, 394] on div "Shipping Address New Address New Address [STREET_ADDRESS][PERSON_NAME] AB Searc…" at bounding box center [742, 439] width 805 height 220
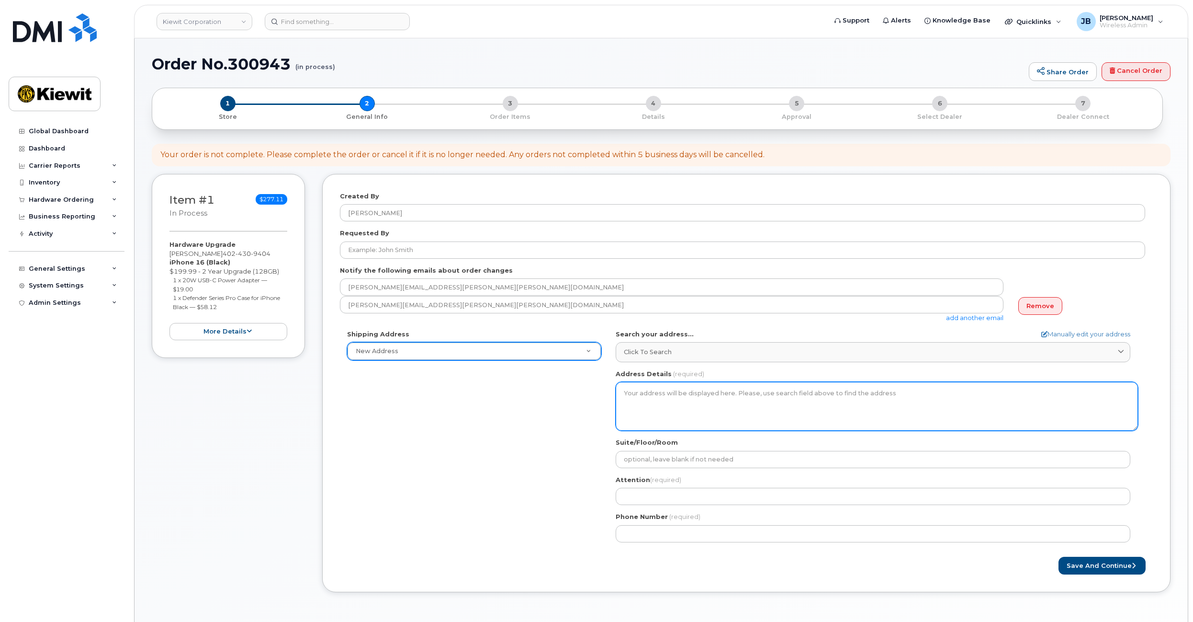
click at [717, 395] on textarea "Address Details" at bounding box center [877, 406] width 522 height 49
click at [711, 391] on textarea "Address Details" at bounding box center [877, 406] width 522 height 49
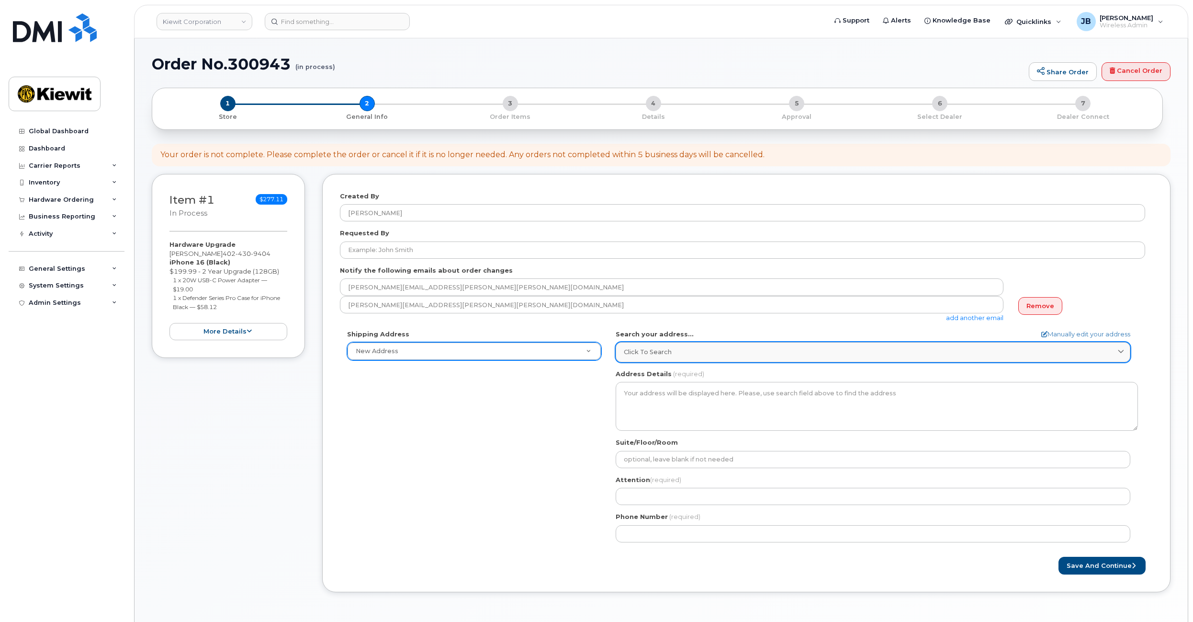
click at [708, 361] on link "Click to search" at bounding box center [873, 352] width 515 height 20
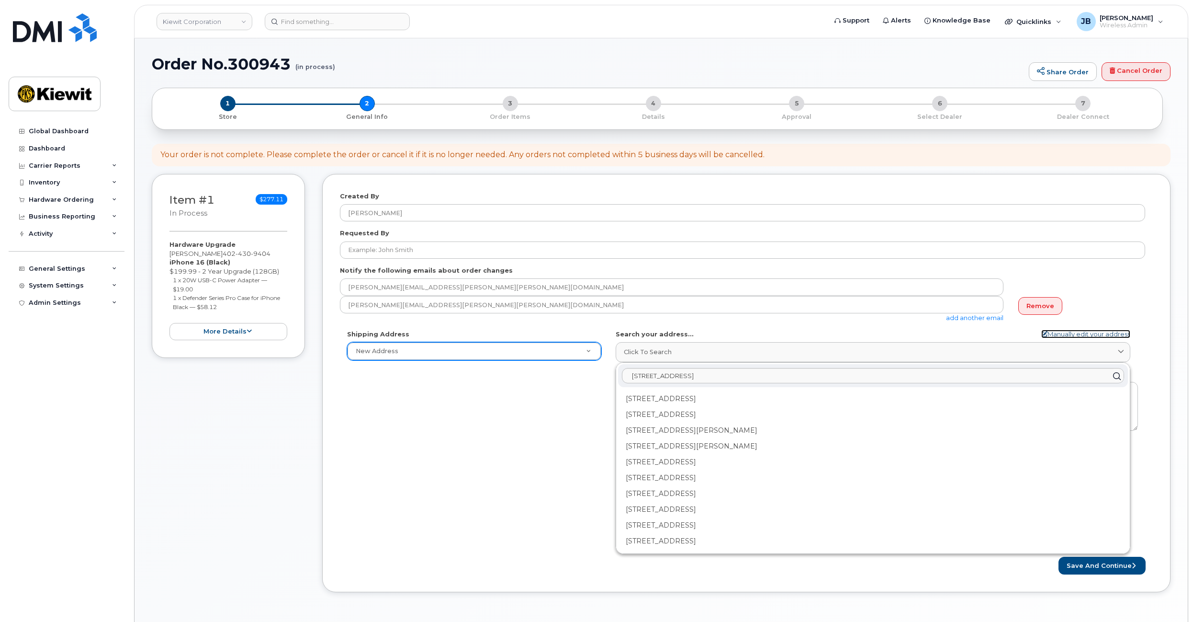
click at [1076, 334] on link "Manually edit your address" at bounding box center [1086, 333] width 89 height 9
select select
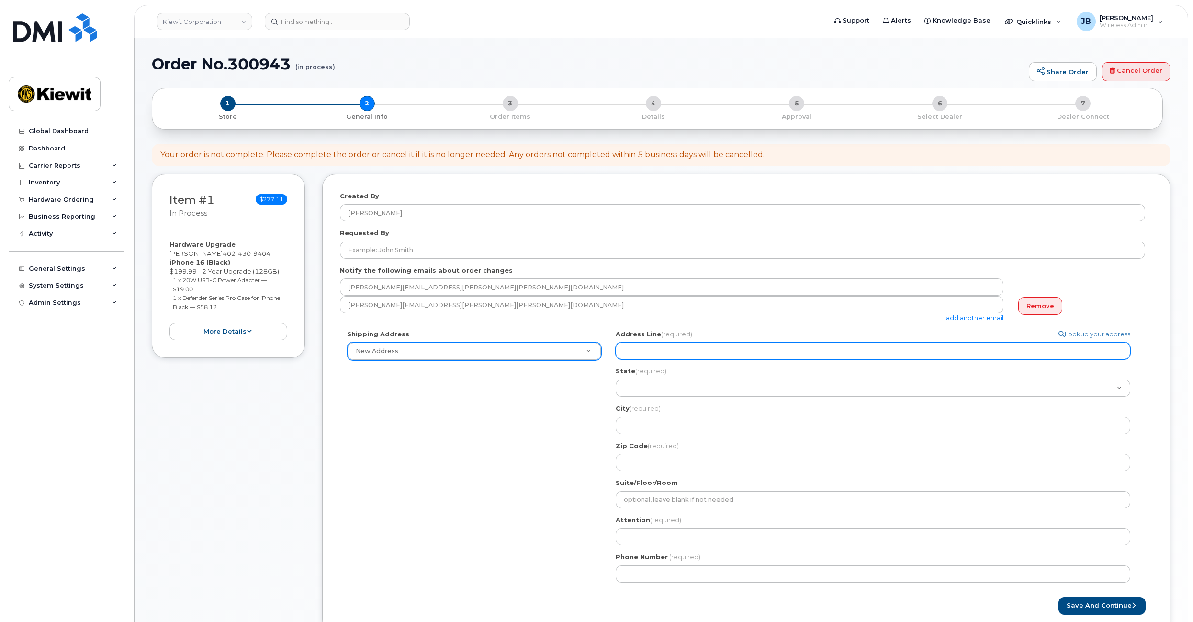
click at [683, 345] on input "Address Line (required)" at bounding box center [873, 350] width 515 height 17
select select
type input "2"
select select
type input "24"
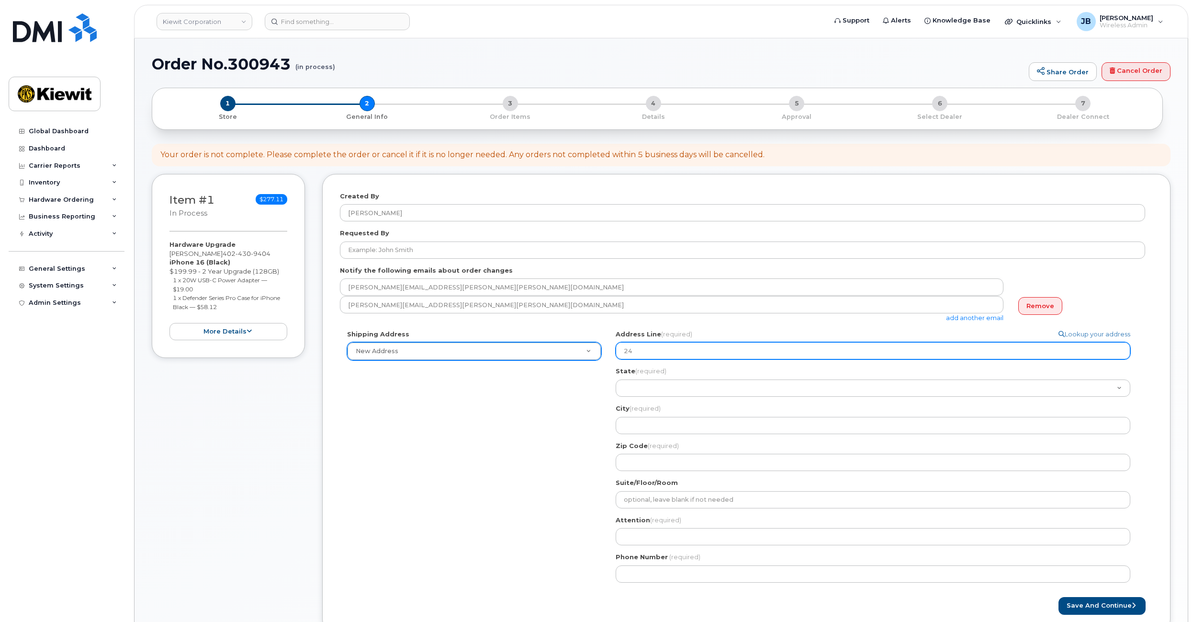
select select
type input "242"
select select
type input "2422"
select select
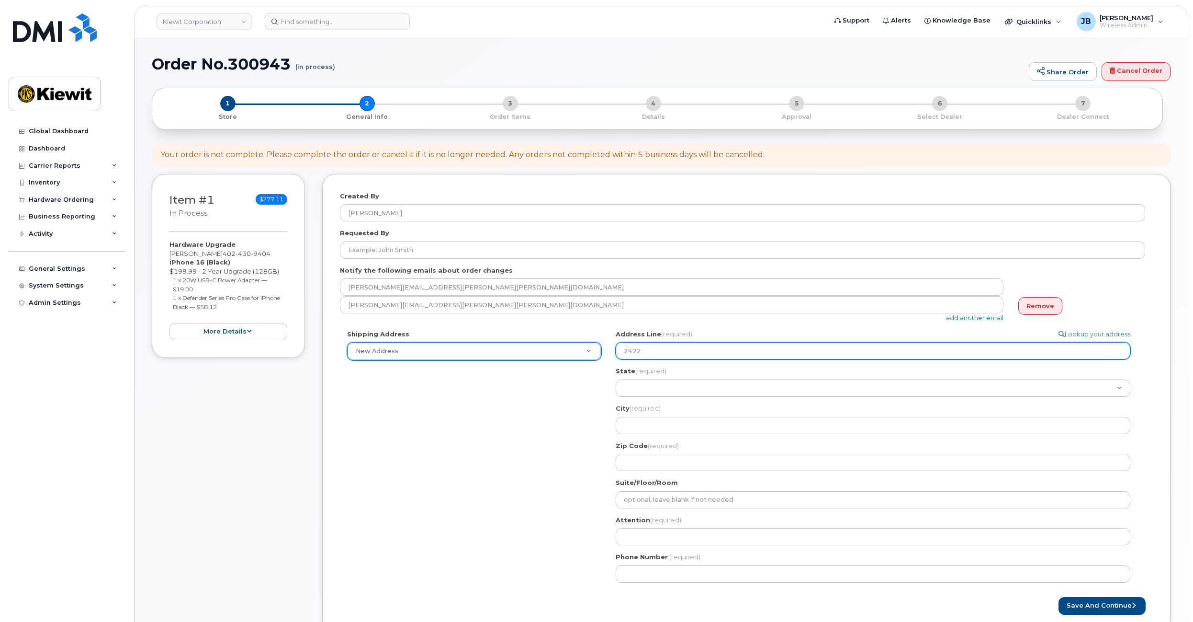
type input "2422 C"
select select
type input "2422 Co"
select select
type input "2422 Cou"
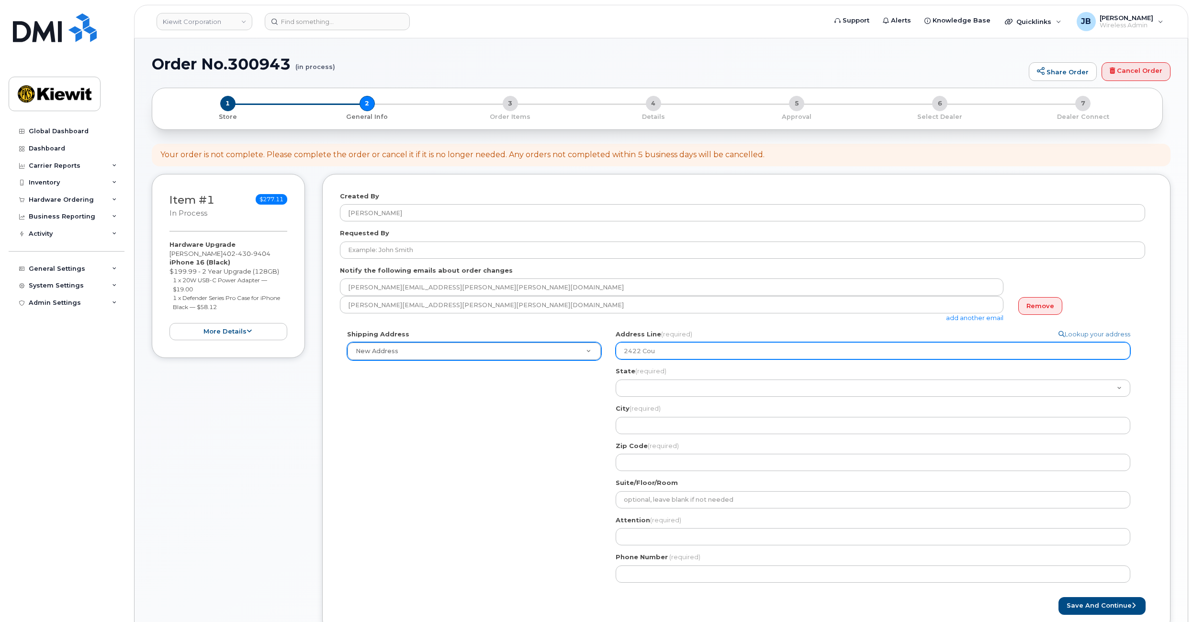
select select
type input "2422 Coun"
select select
type input "2422 Count"
select select
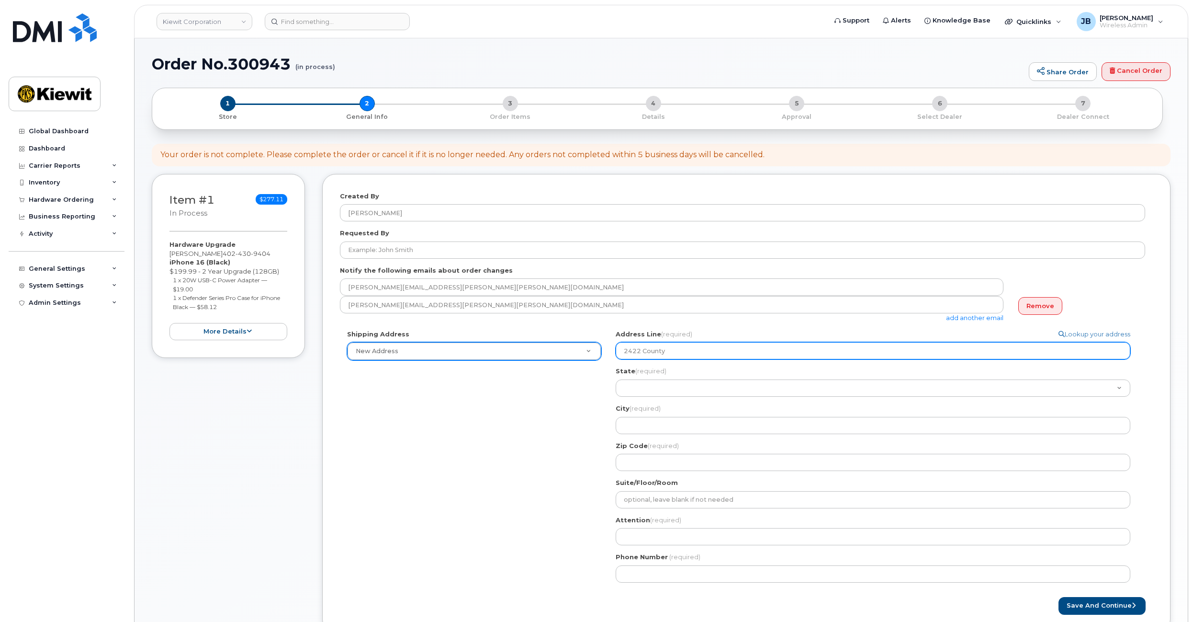
type input "2422 County"
select select
type input "[GEOGRAPHIC_DATA]"
select select
type input "[GEOGRAPHIC_DATA]"
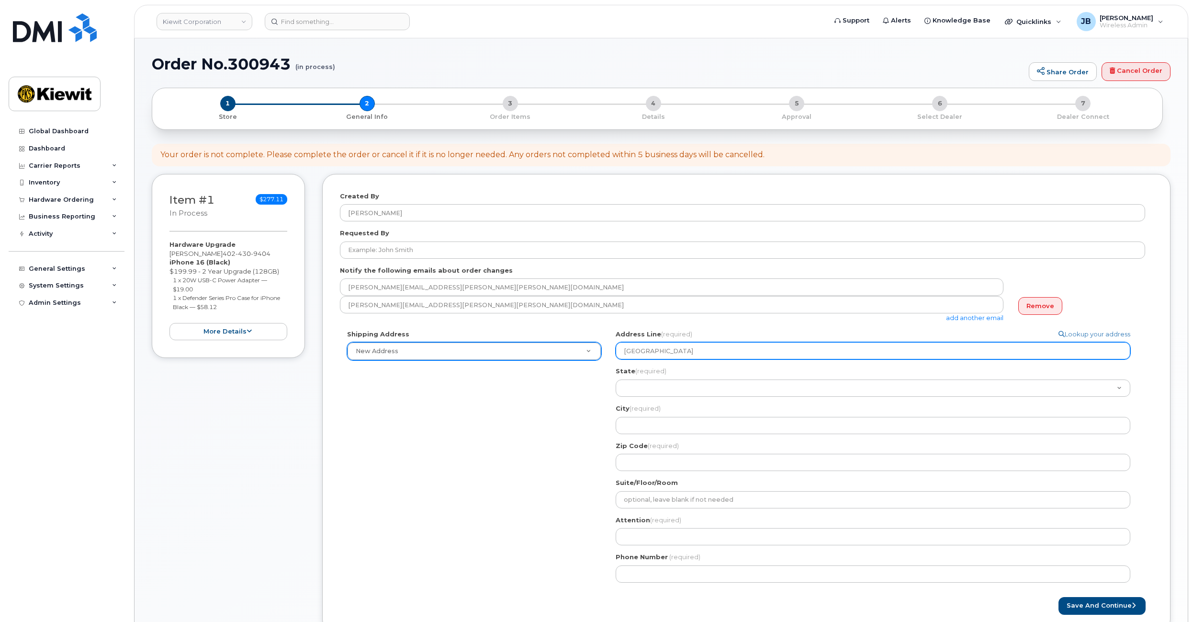
select select
type input "[STREET_ADDRESS]"
select select
type input "[STREET_ADDRESS]"
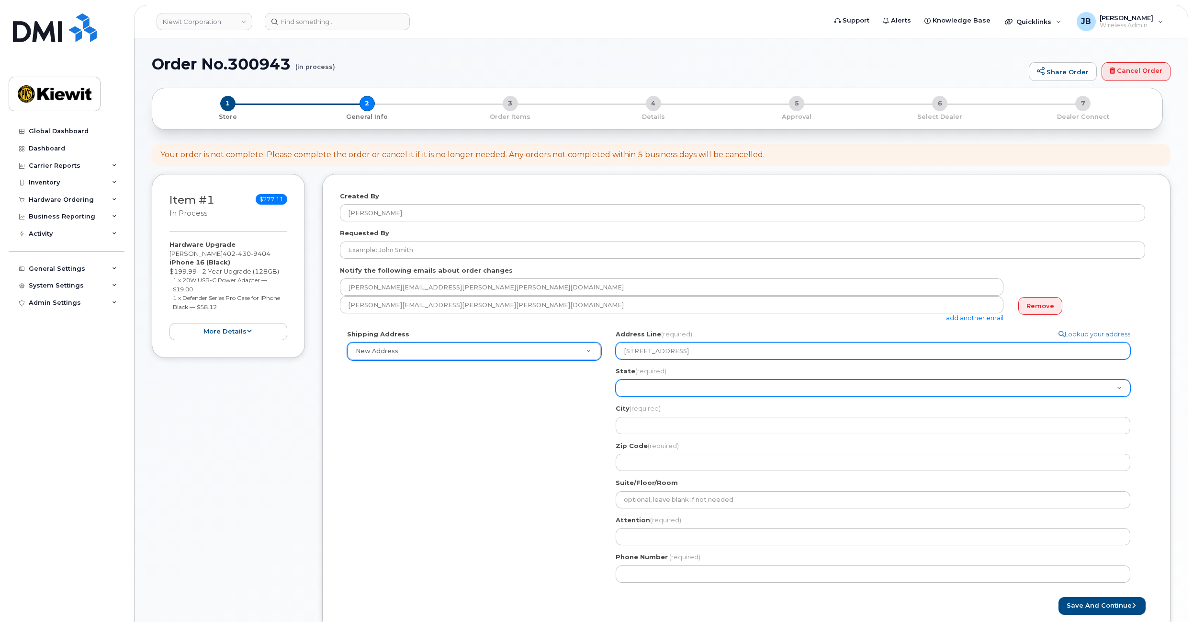
select select "NE"
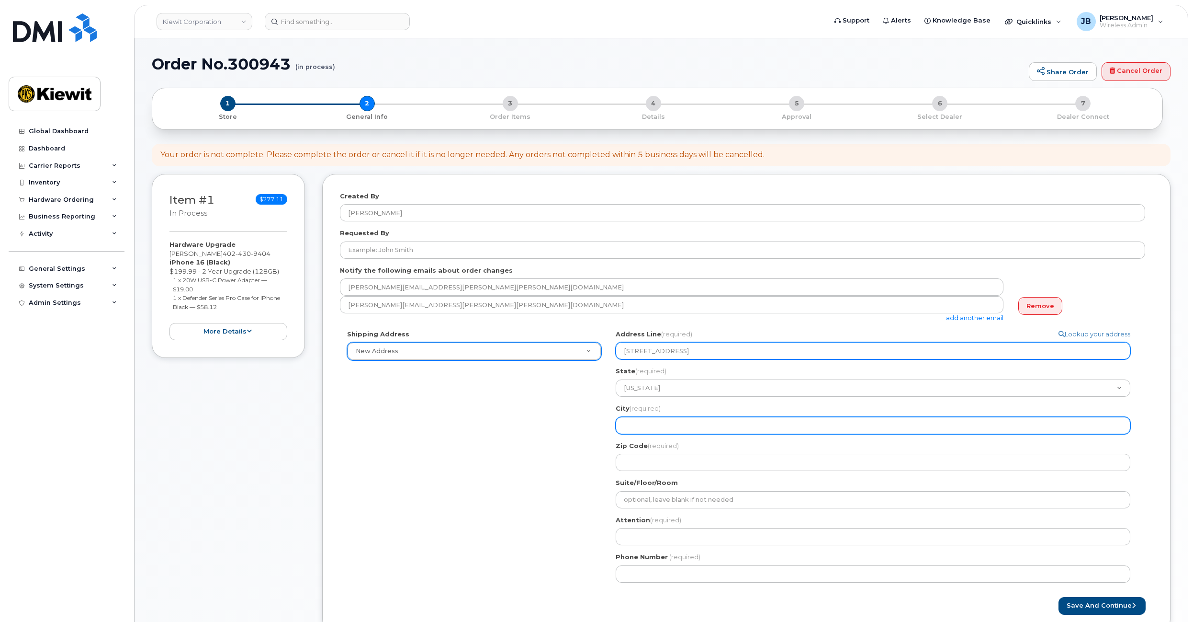
select select
type input "C"
select select
type input "Cr"
select select
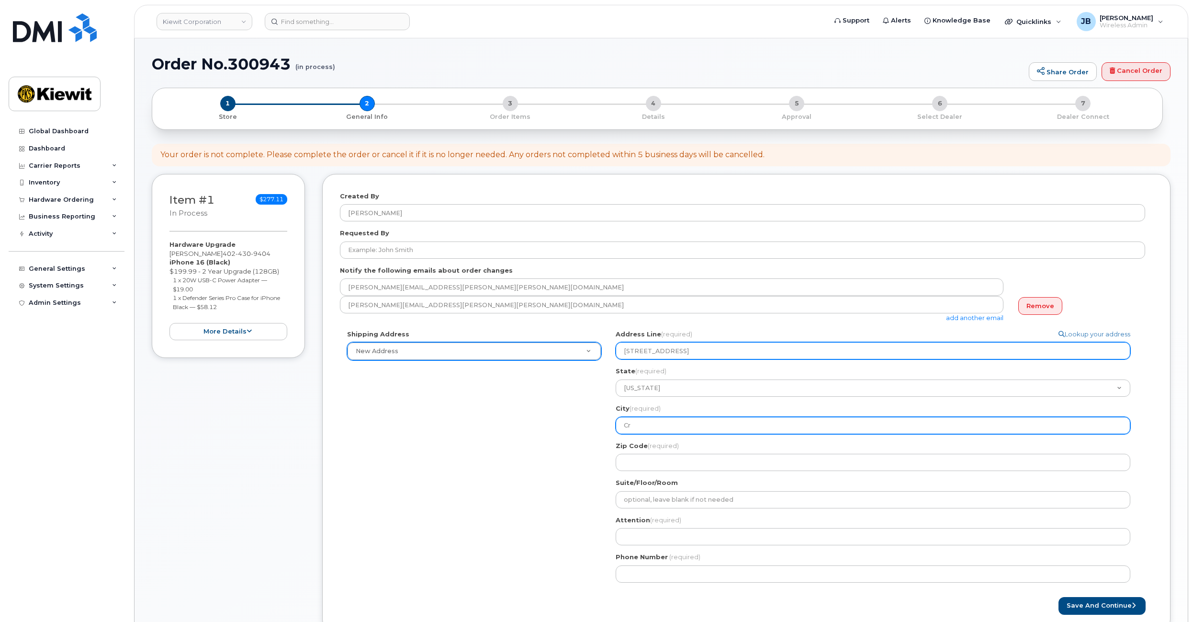
type input "Cre"
select select
type input "Cret"
select select
type input "Crete"
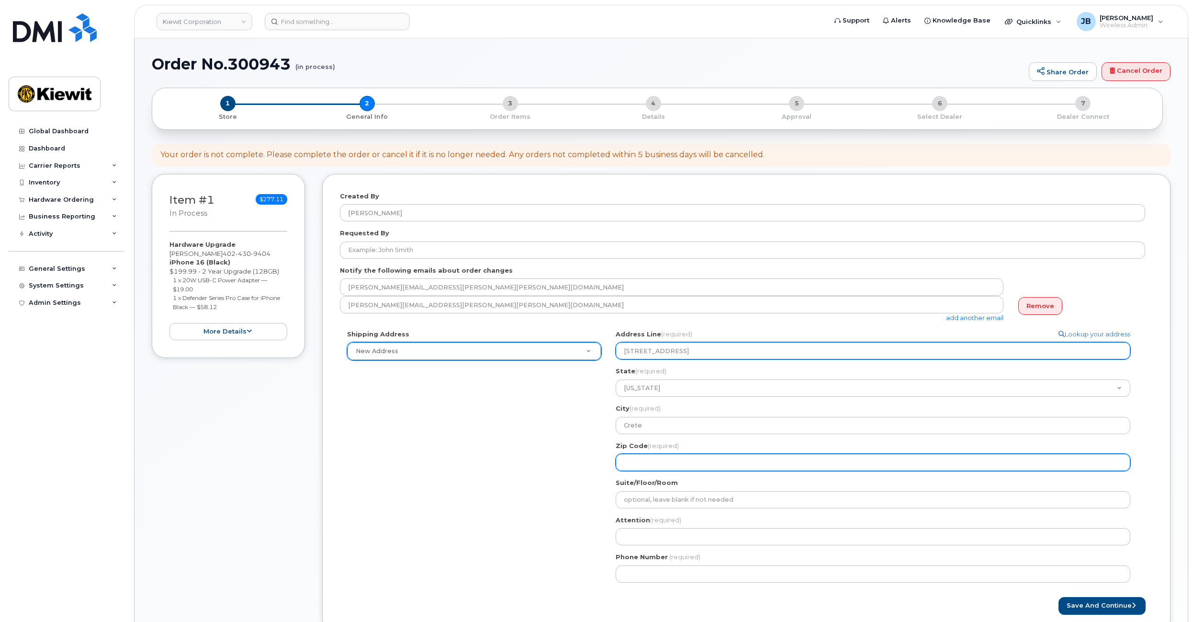
select select
type input "6"
select select
type input "68"
select select
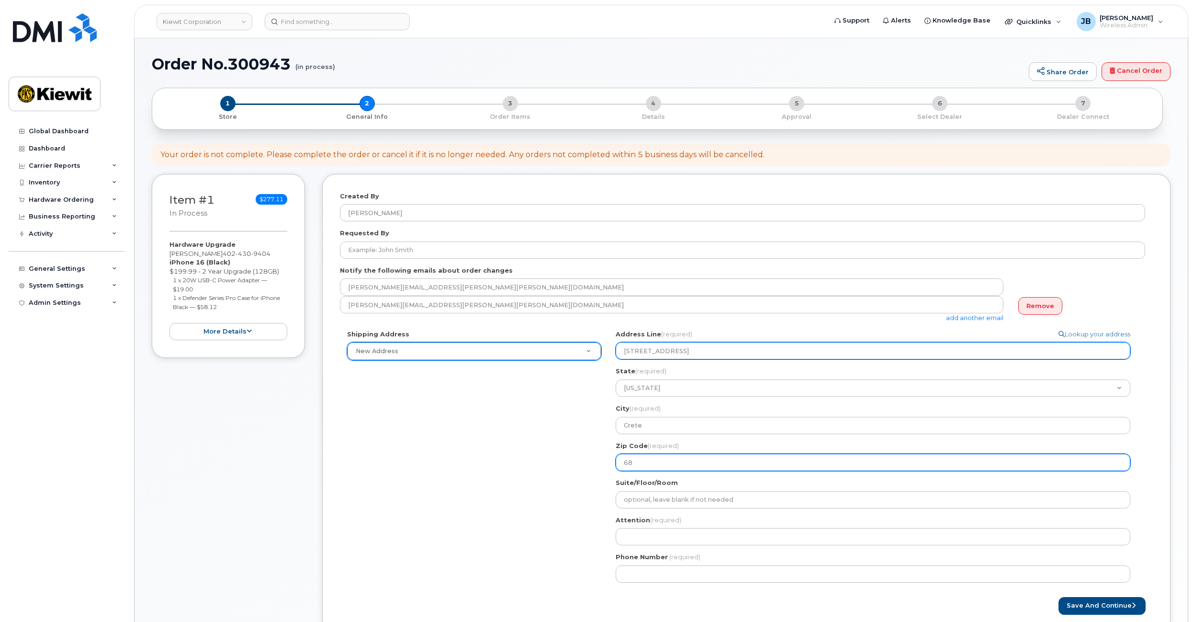
type input "683"
select select
type input "6833"
select select
type input "68333"
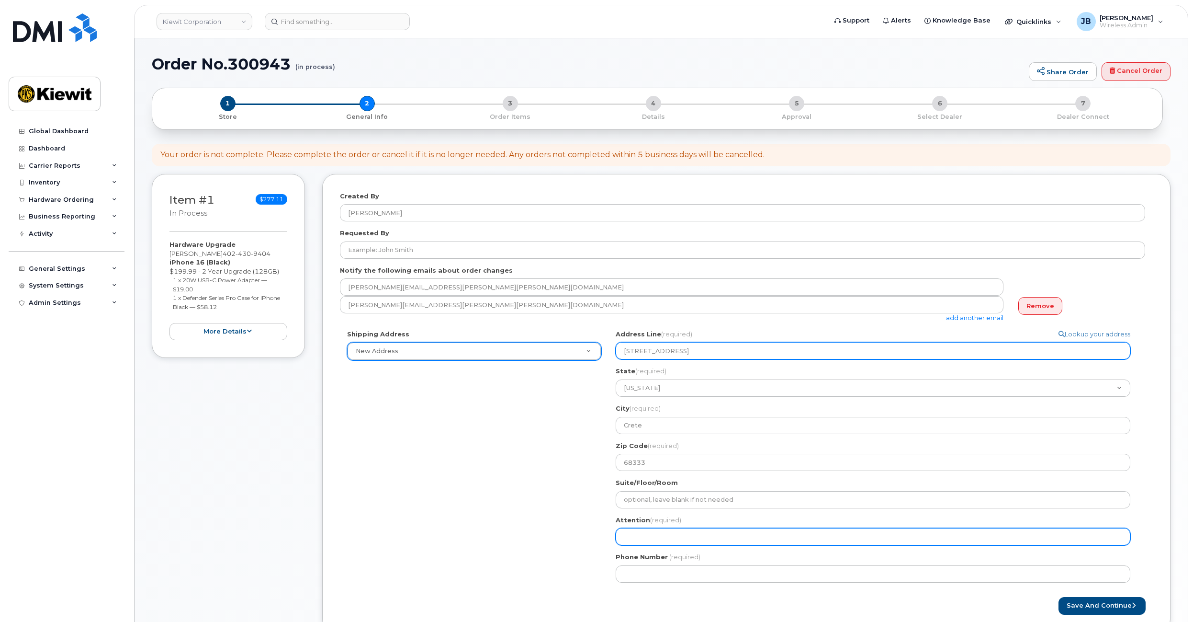
select select
type input "C"
select select
type input "Cu"
select select
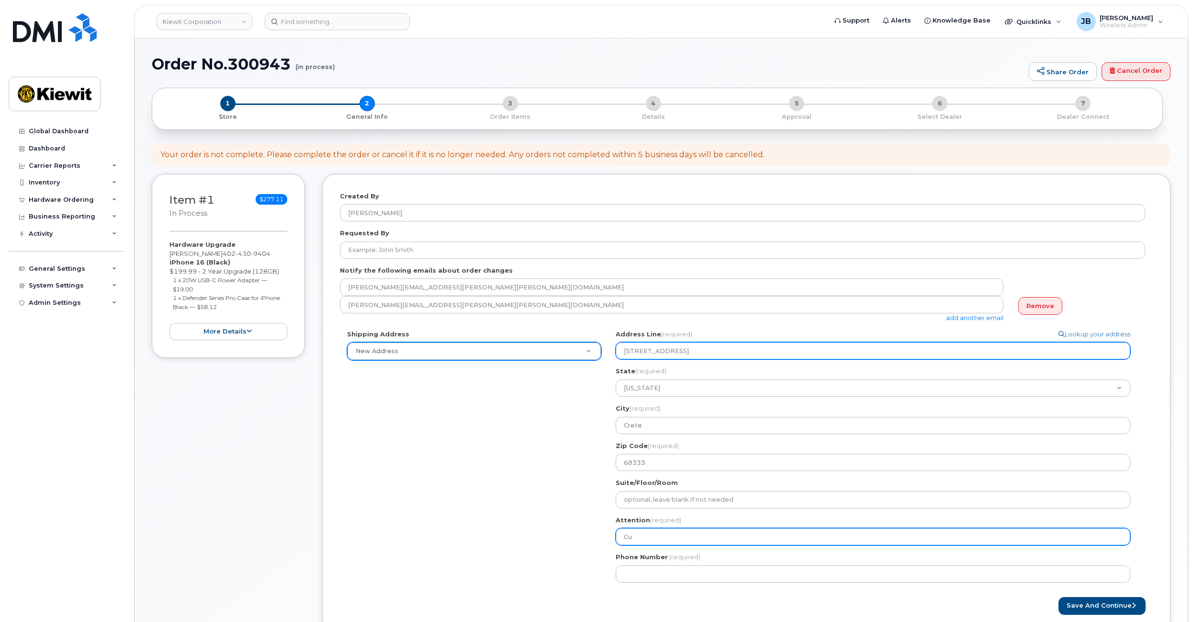
type input "Cur"
select select
type input "[PERSON_NAME]"
select select
type input "[PERSON_NAME]."
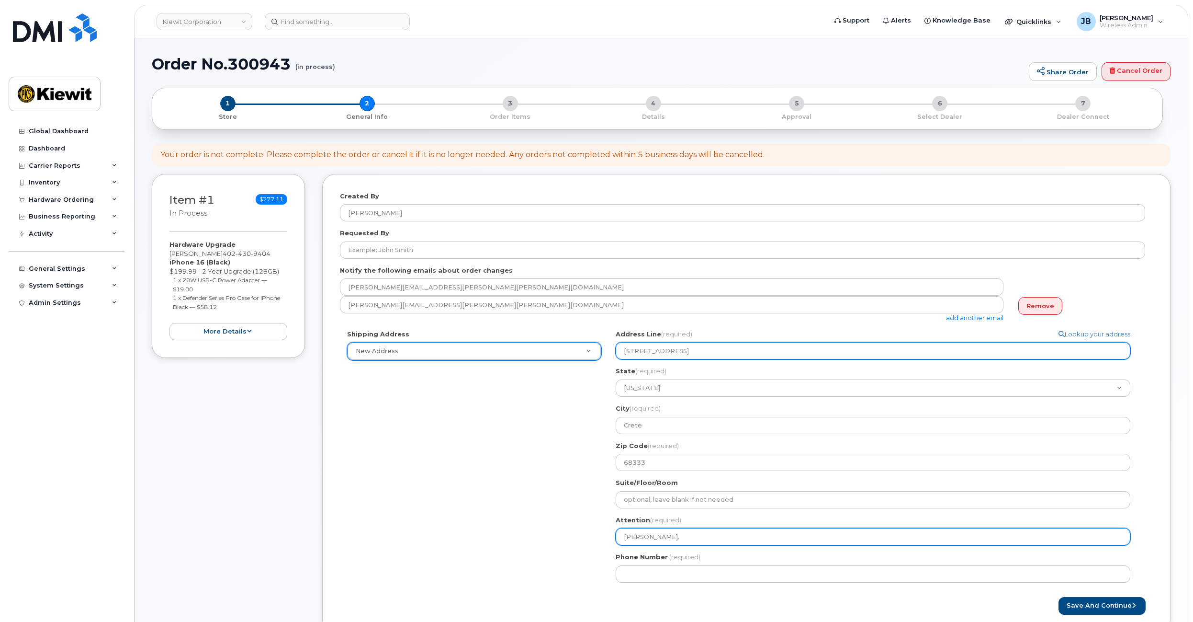
select select
type input "[PERSON_NAME].M"
select select
type input "[PERSON_NAME][DOMAIN_NAME]"
select select
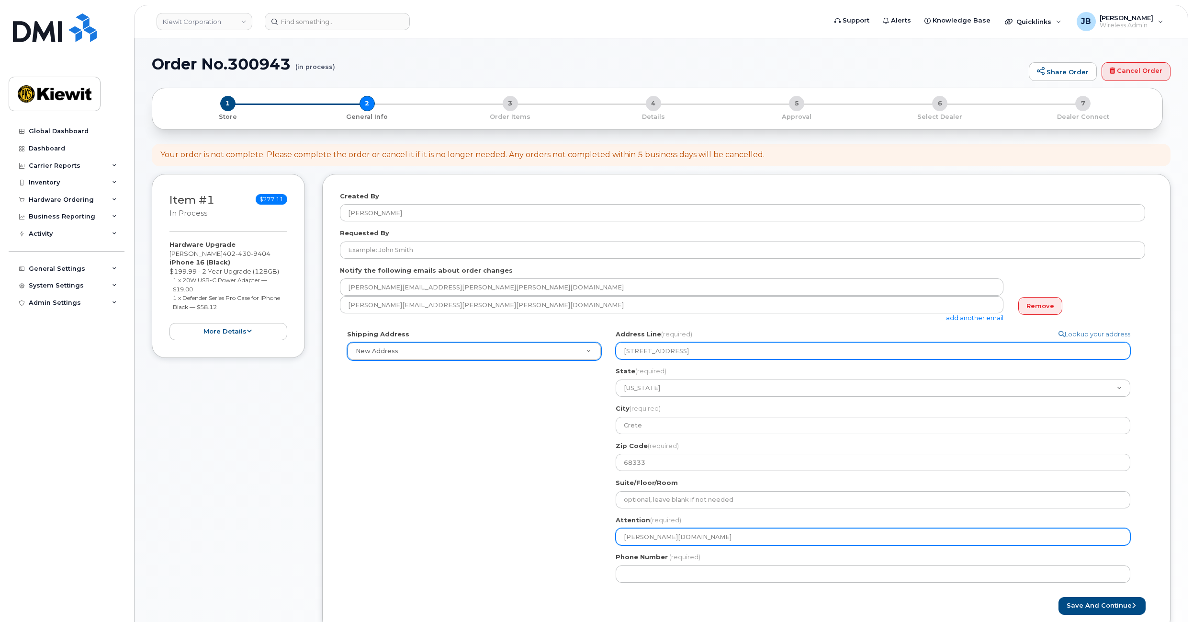
type input "[PERSON_NAME].McM"
select select
type input "[PERSON_NAME].McMi"
select select
type input "[PERSON_NAME].McMil"
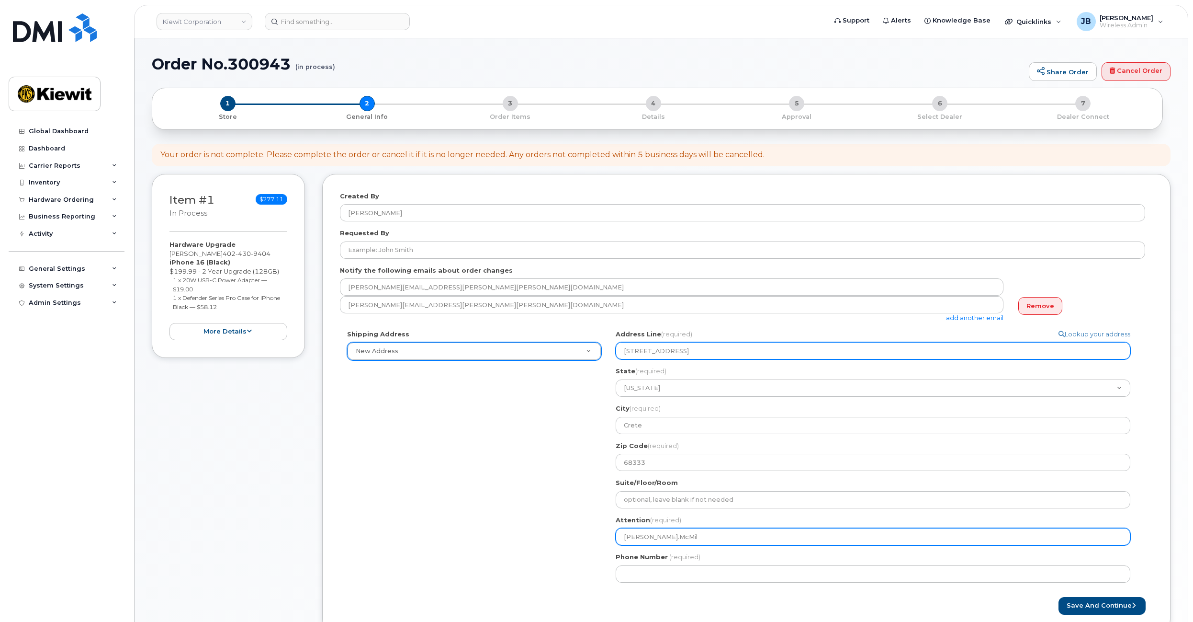
select select
type input "[PERSON_NAME].McMill"
select select
type input "[PERSON_NAME].McMilla"
select select
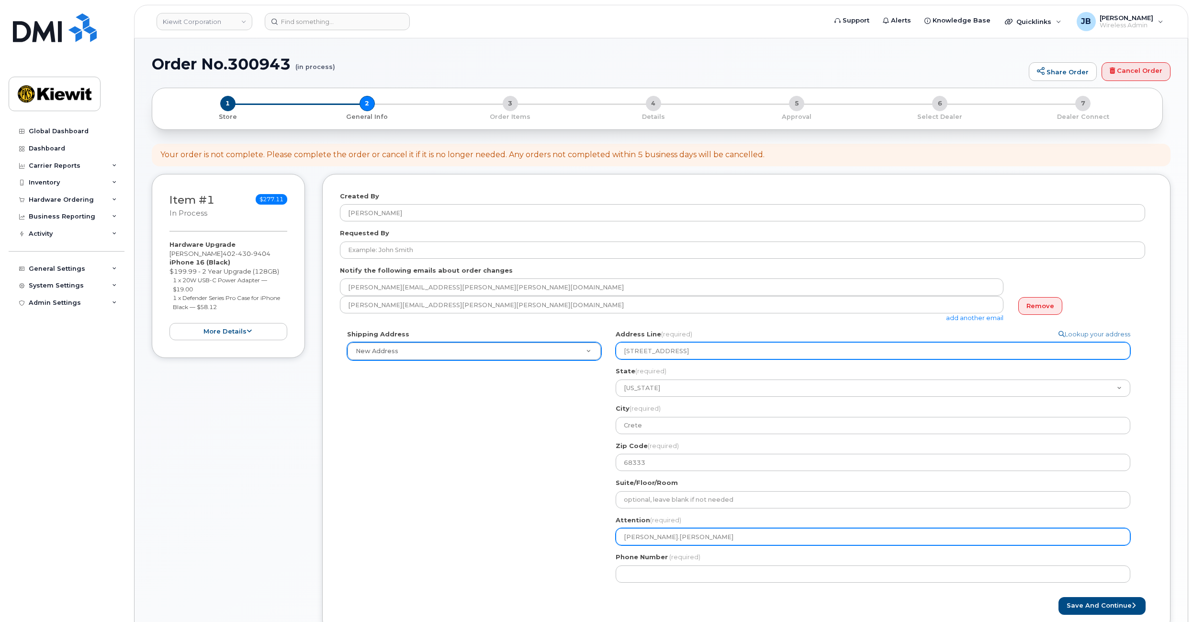
type input "[PERSON_NAME].[PERSON_NAME]"
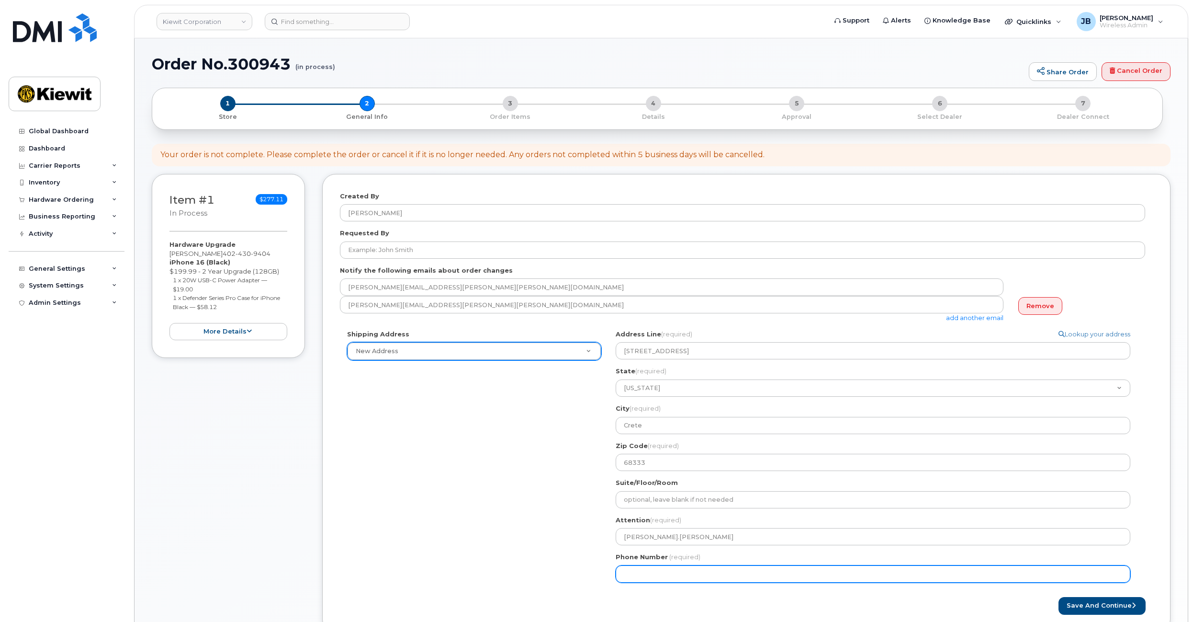
click at [678, 569] on input "Phone Number" at bounding box center [873, 573] width 515 height 17
paste input "4024309404"
select select
type input "4024309404"
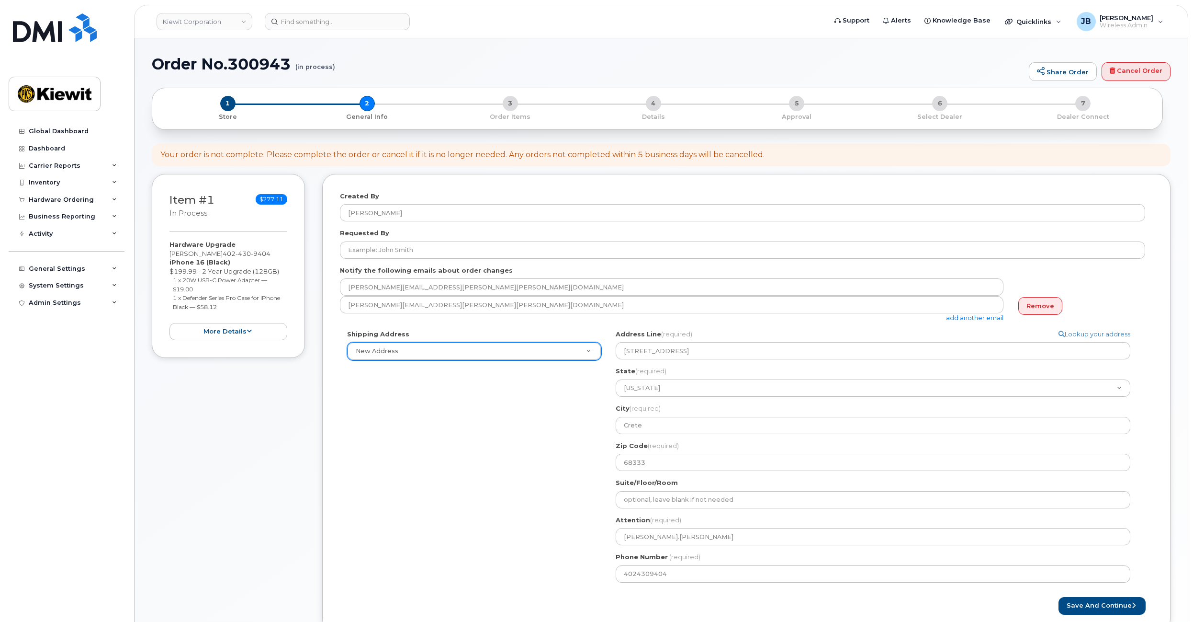
click at [563, 457] on div "Shipping Address New Address New Address [STREET_ADDRESS][PERSON_NAME] NE [GEOG…" at bounding box center [742, 459] width 805 height 260
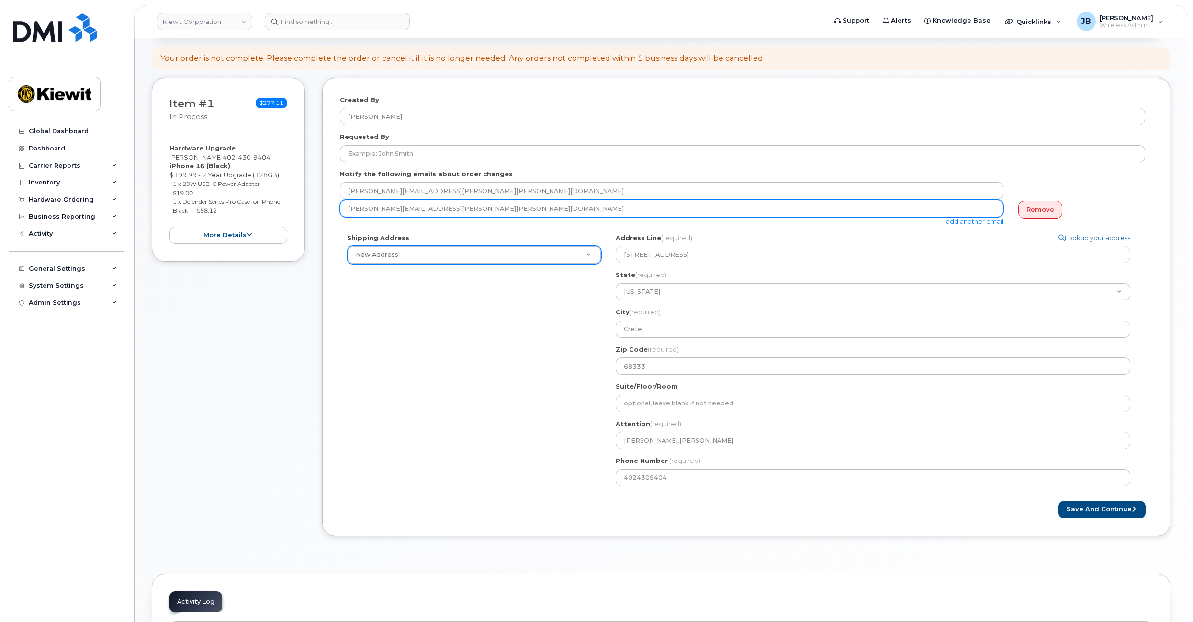
scroll to position [96, 0]
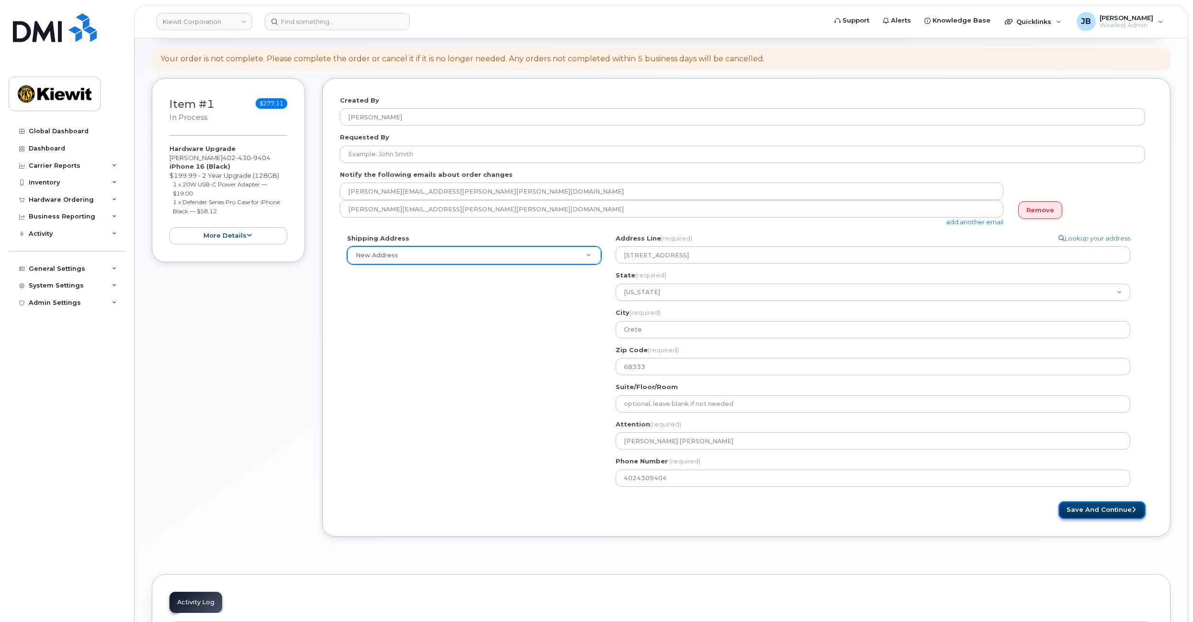
click at [1079, 512] on button "Save and Continue" at bounding box center [1102, 510] width 87 height 18
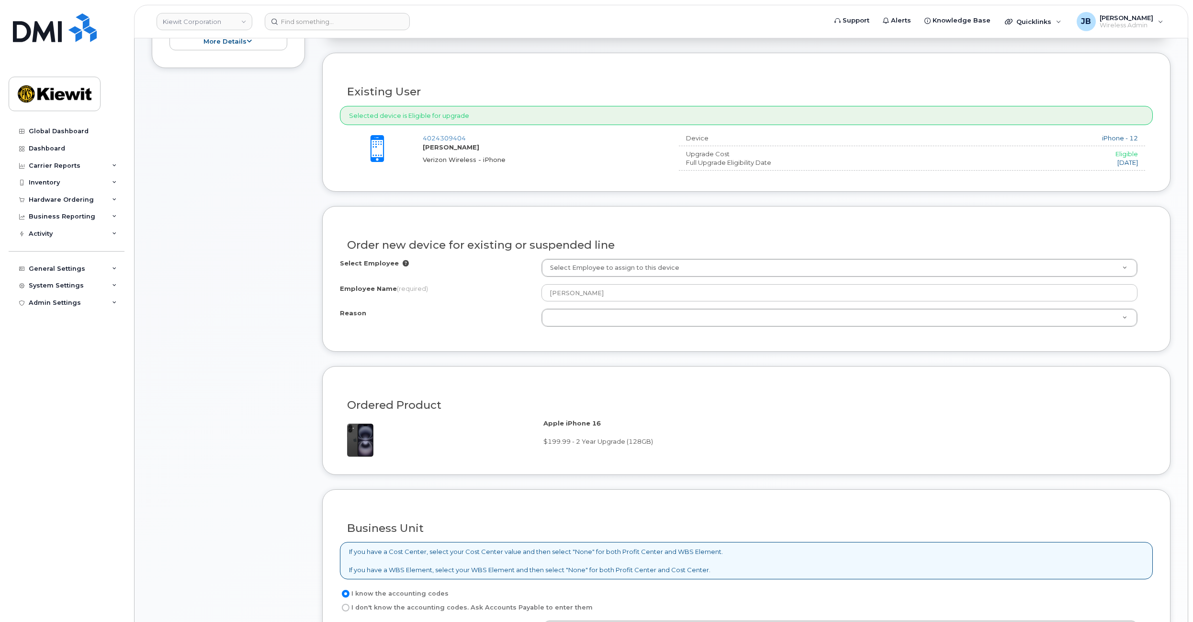
scroll to position [335, 0]
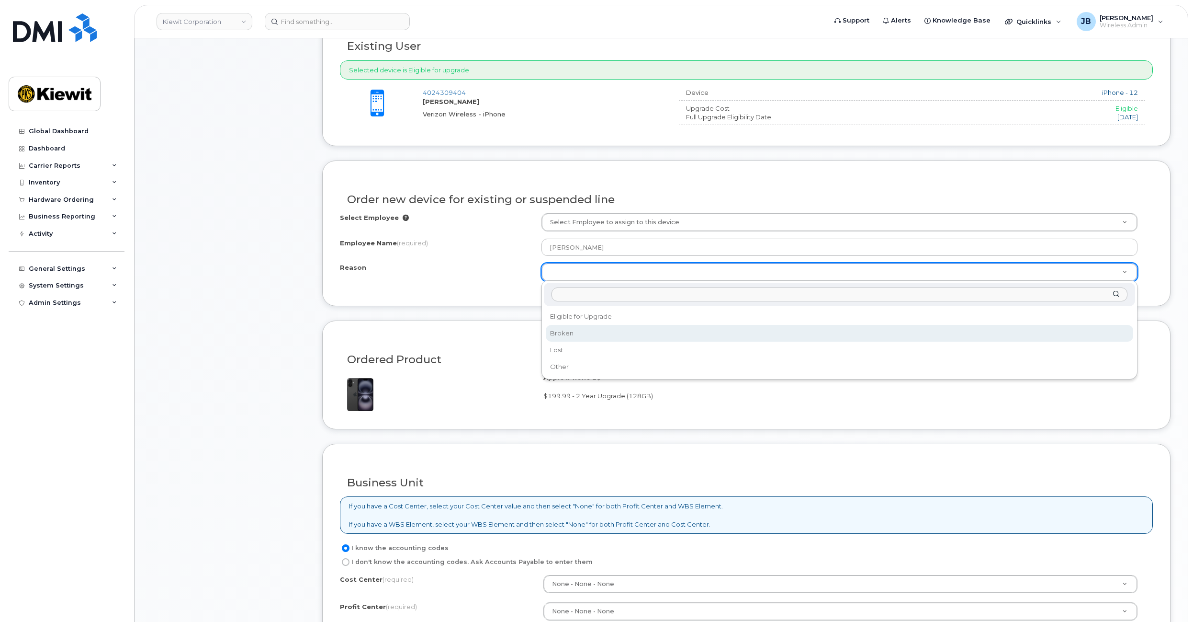
select select "broken"
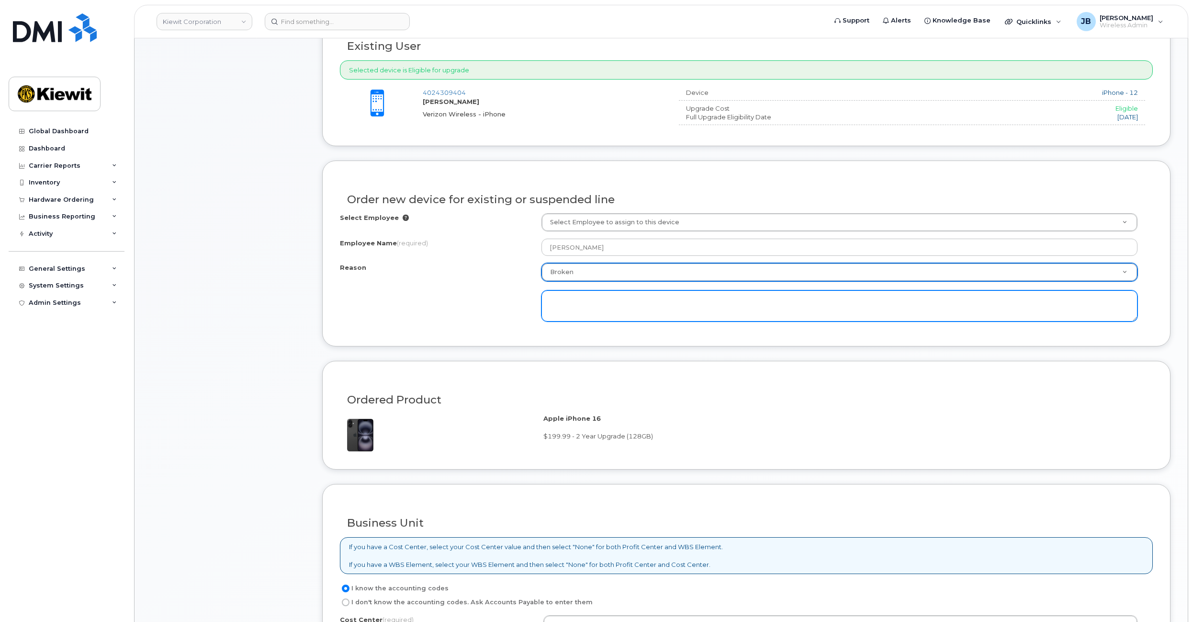
click at [615, 295] on textarea at bounding box center [840, 306] width 597 height 32
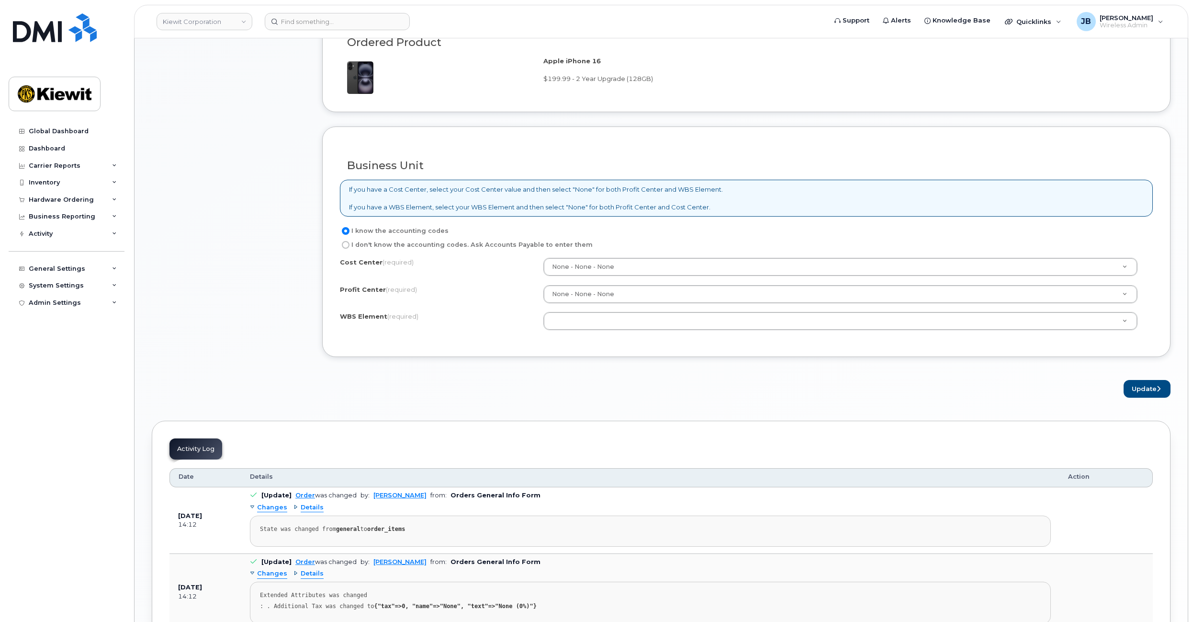
scroll to position [718, 0]
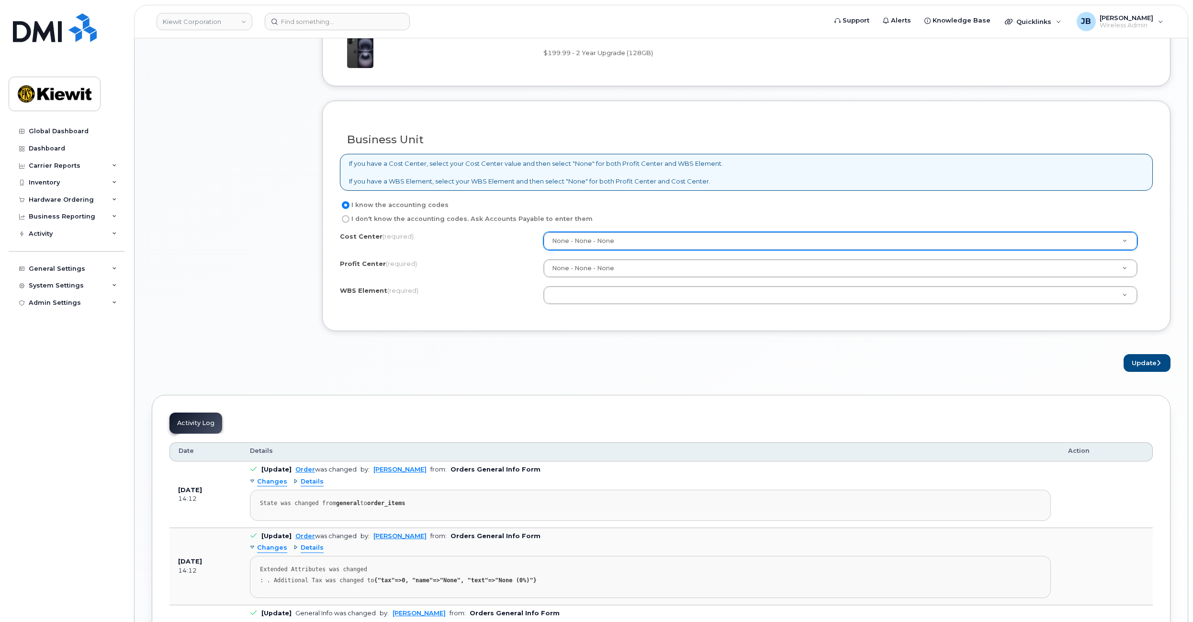
type textarea "Battery swollen"
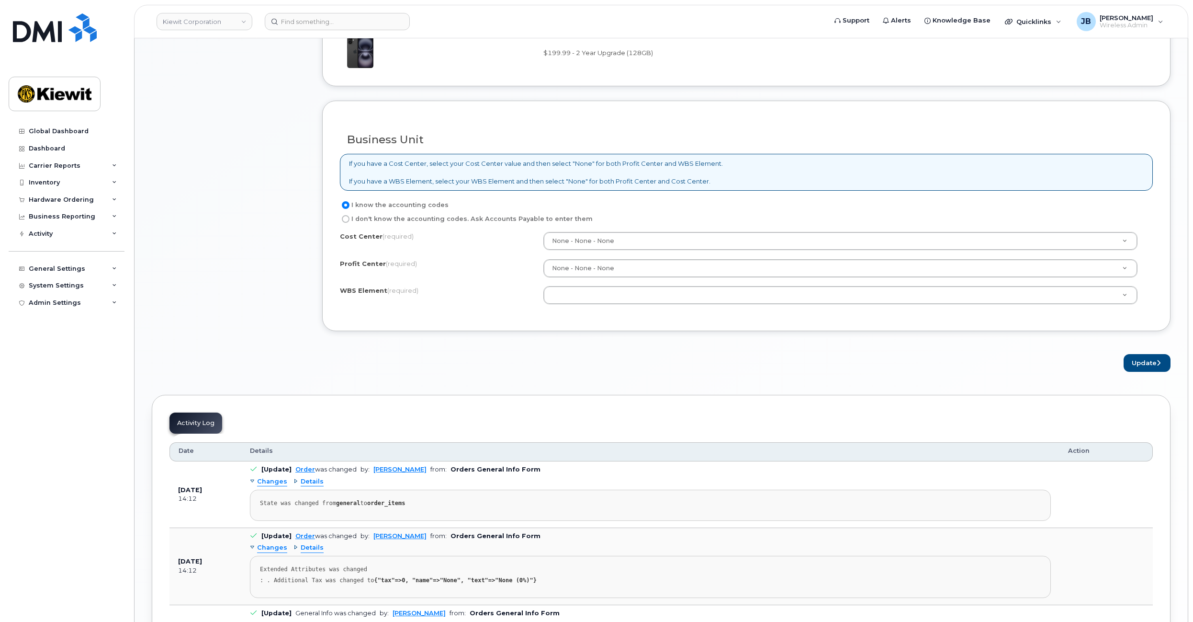
click at [345, 386] on div "× Share This Order If you want to allow others to create or edit orders, share …" at bounding box center [661, 101] width 1019 height 1464
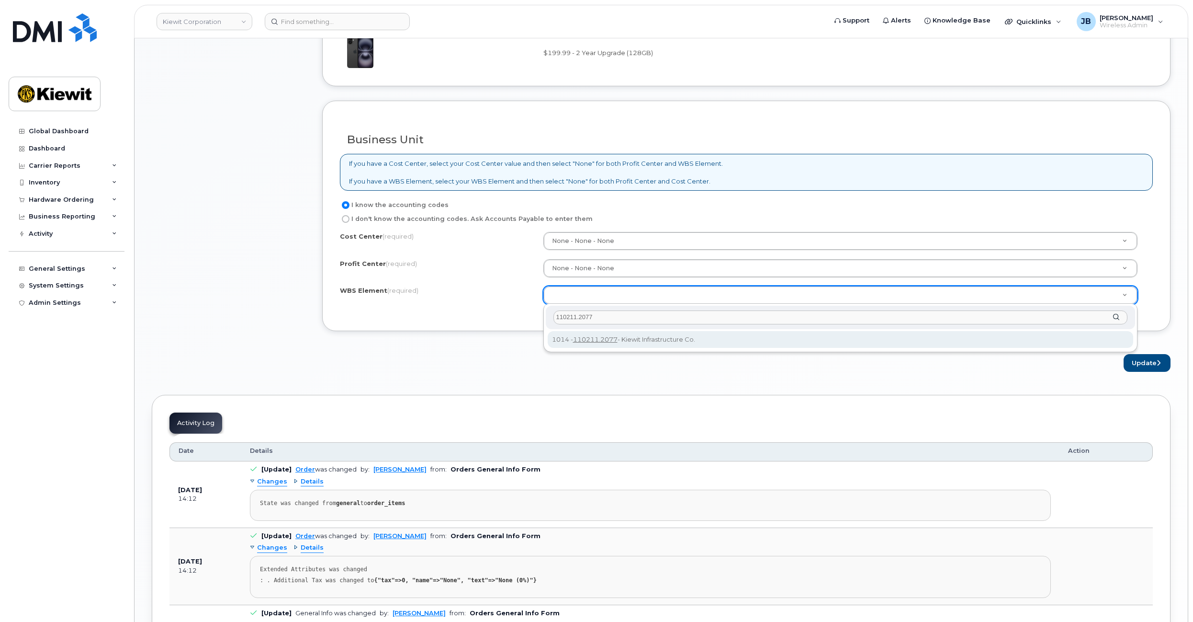
type input "110211.2077"
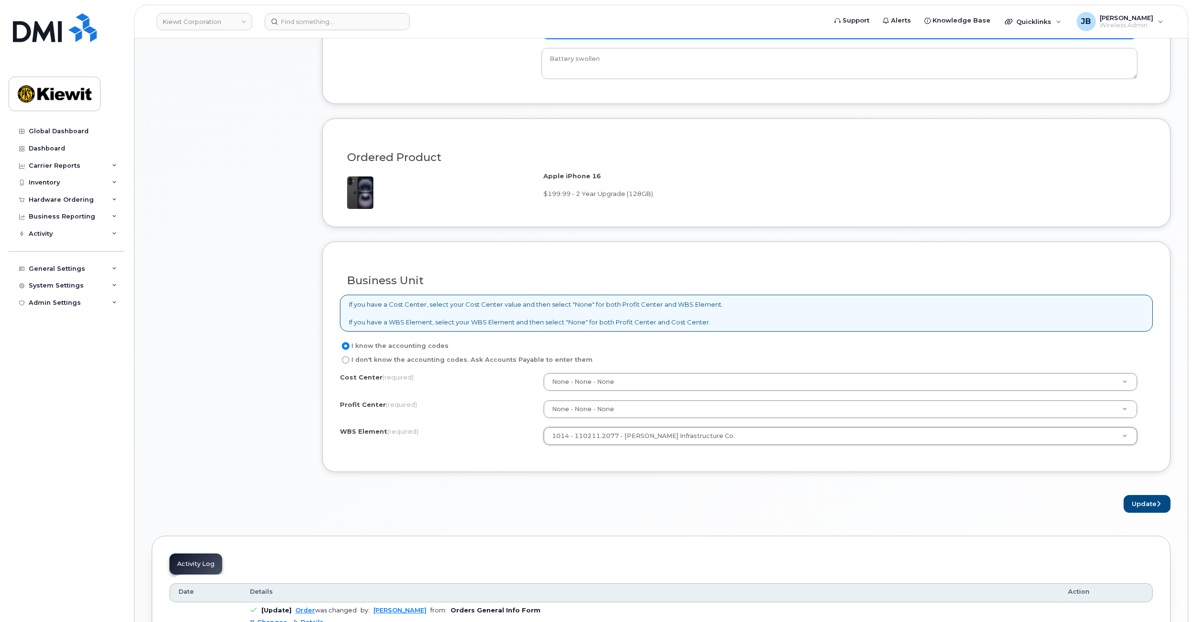
scroll to position [623, 0]
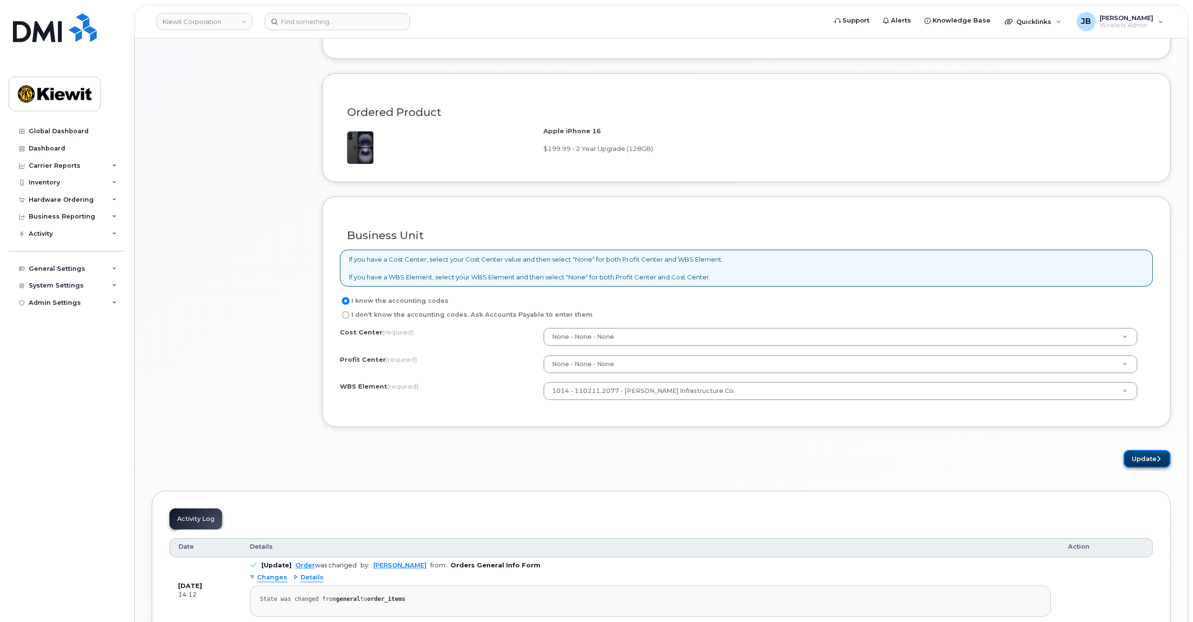
click at [1154, 459] on button "Update" at bounding box center [1147, 459] width 47 height 18
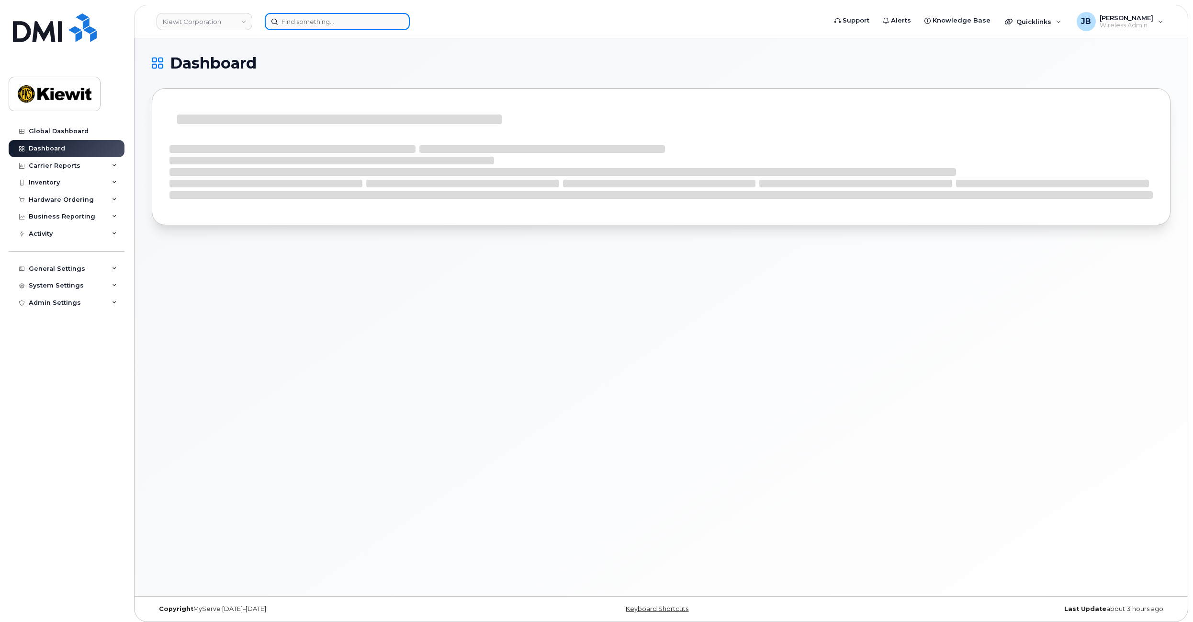
click at [310, 20] on input at bounding box center [337, 21] width 145 height 17
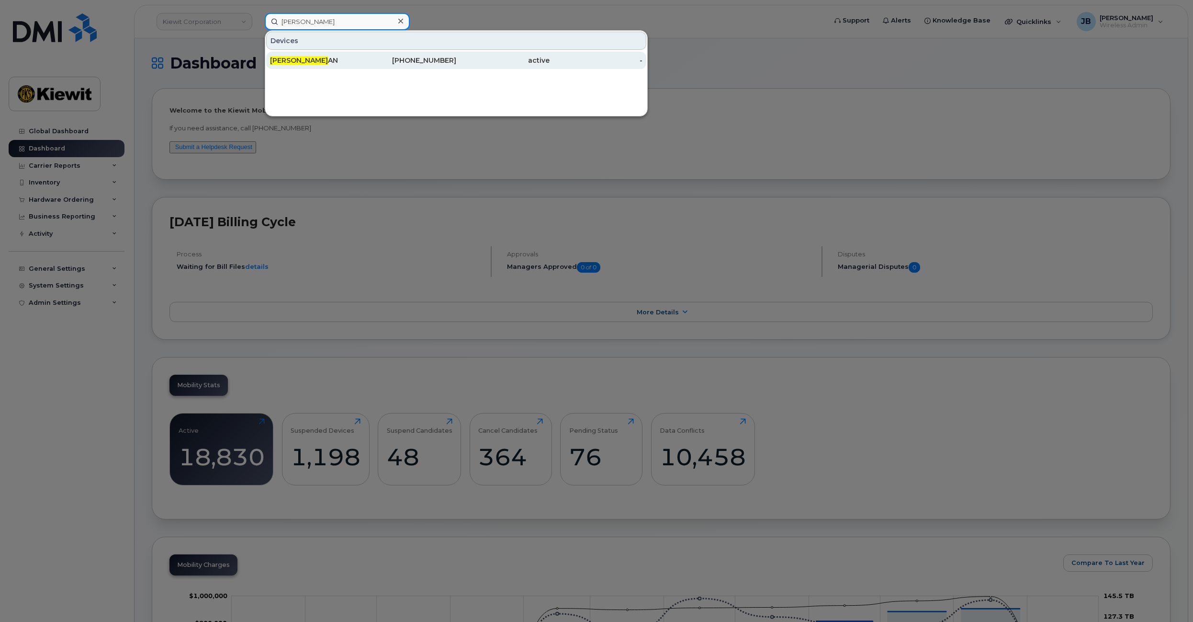
type input "[PERSON_NAME]"
click at [317, 66] on div "[PERSON_NAME] AN" at bounding box center [316, 60] width 93 height 17
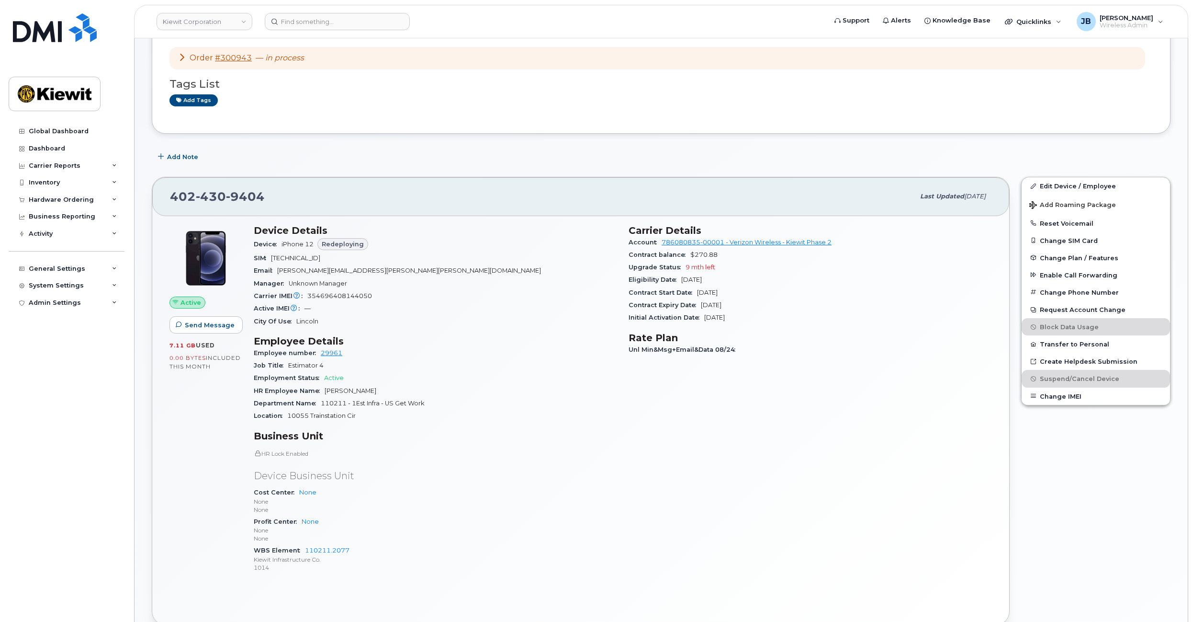
scroll to position [96, 0]
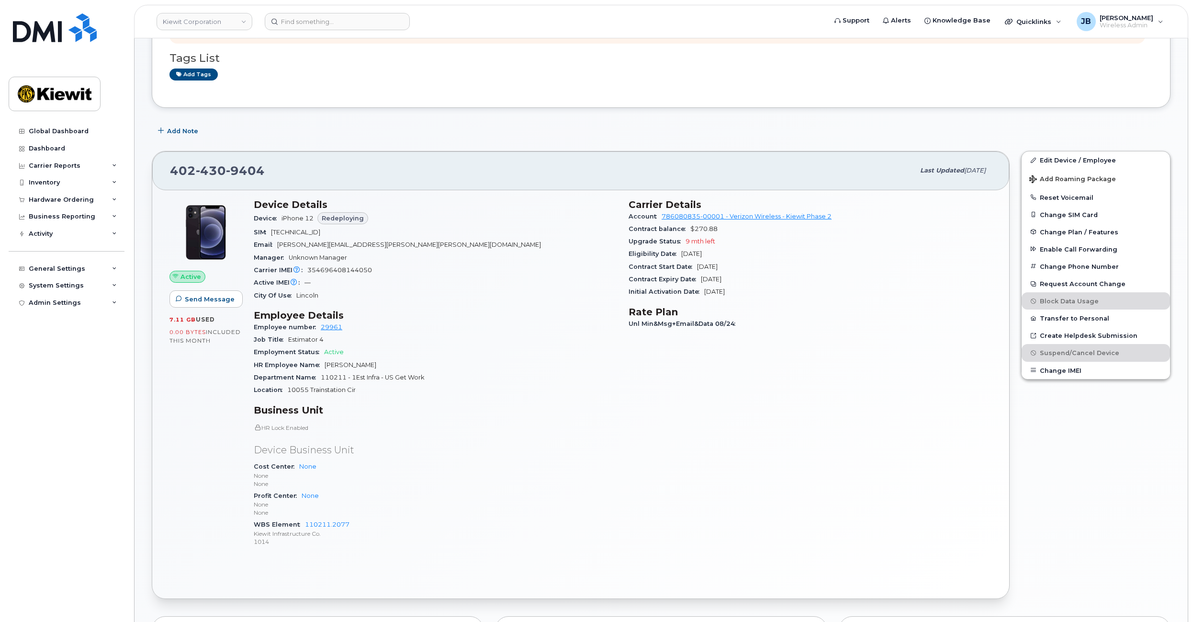
click at [573, 121] on div "Order #300943 — in process Tags List Add tags Add Note 402 430 9404 Last update…" at bounding box center [661, 534] width 1019 height 1081
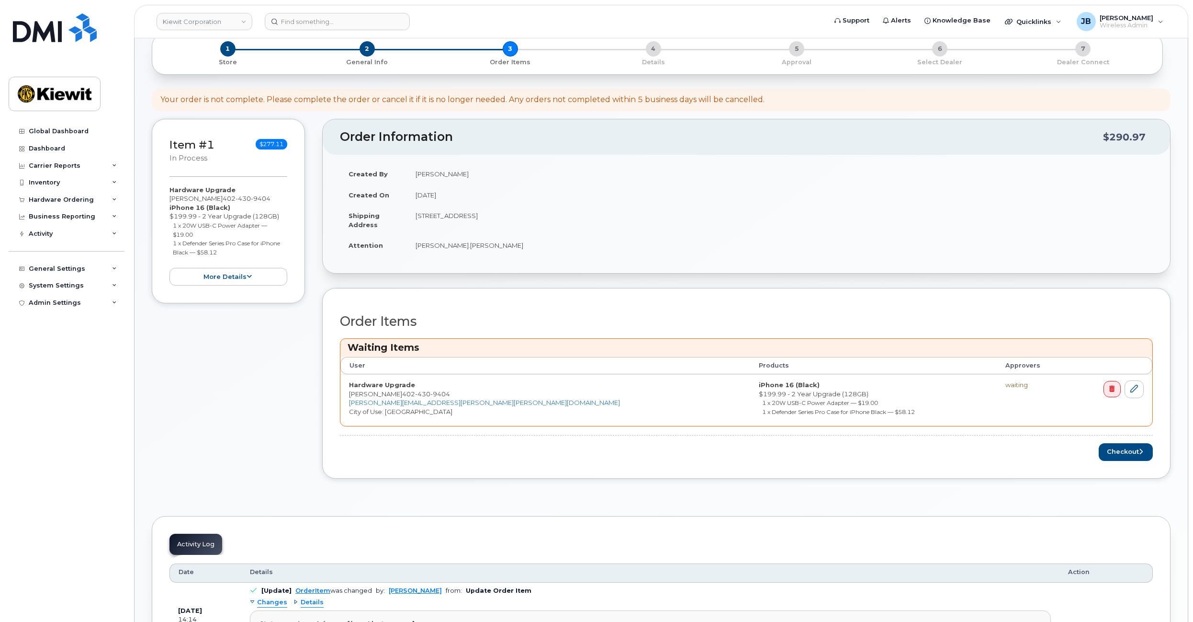
scroll to position [144, 0]
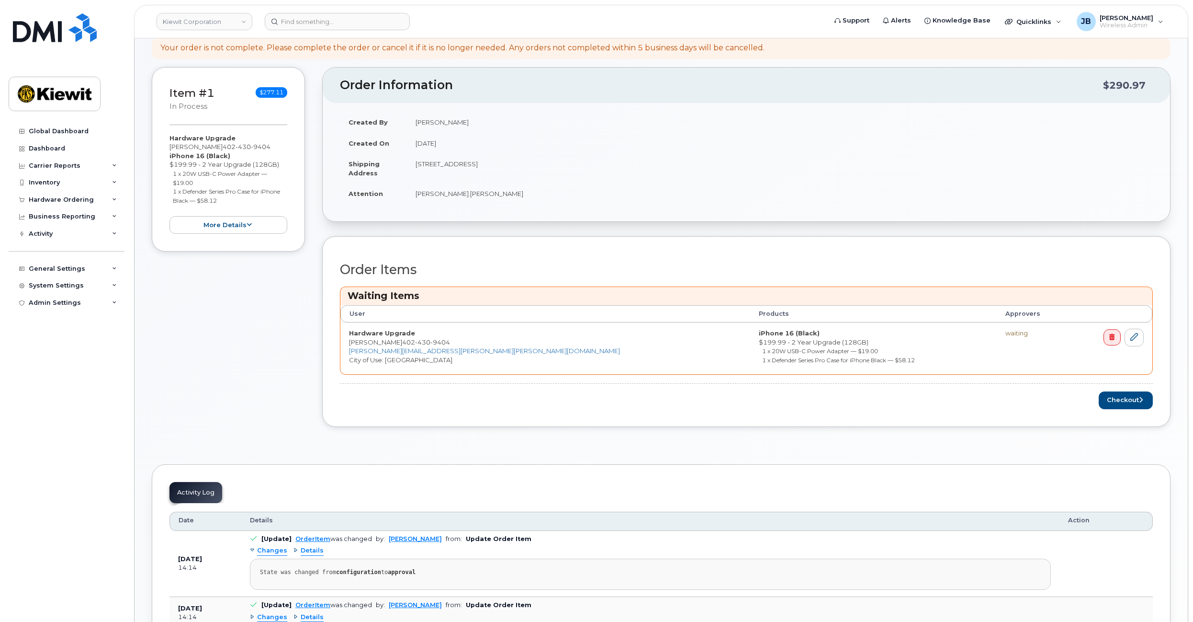
drag, startPoint x: 318, startPoint y: 278, endPoint x: 314, endPoint y: 293, distance: 14.8
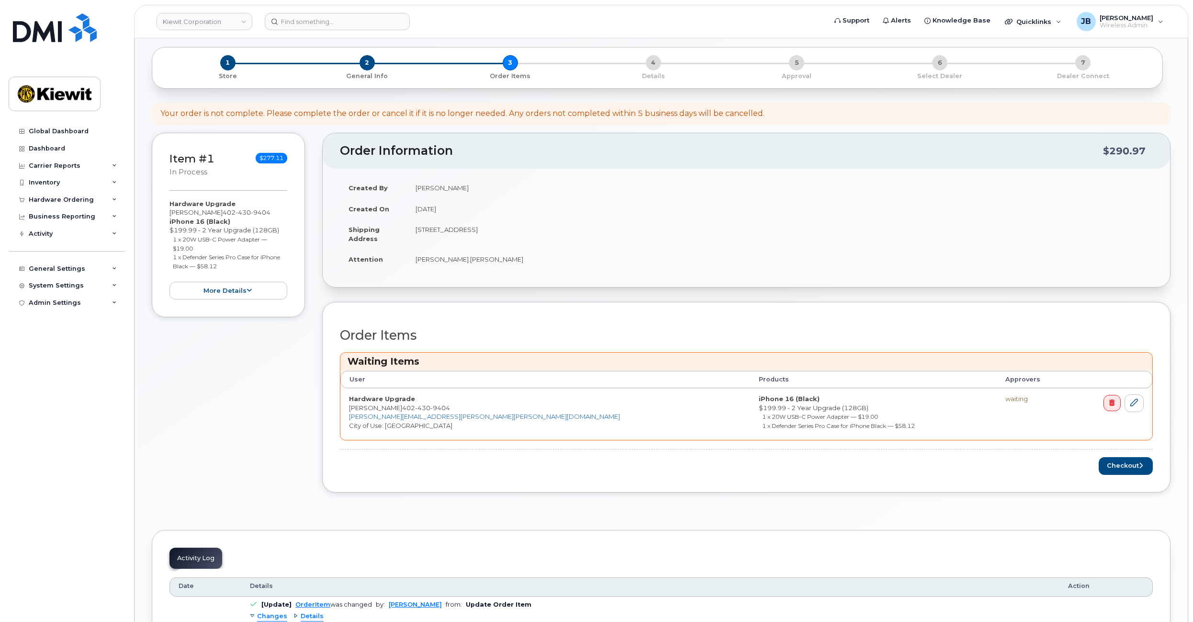
drag, startPoint x: 314, startPoint y: 298, endPoint x: 315, endPoint y: 260, distance: 37.8
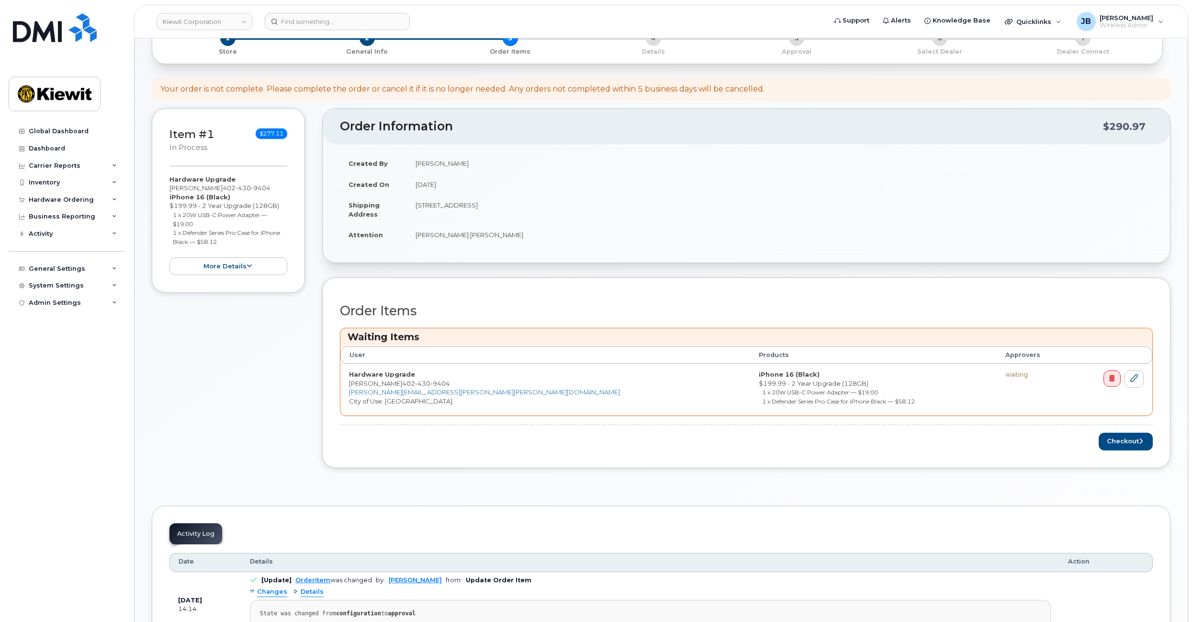
drag, startPoint x: 315, startPoint y: 262, endPoint x: 312, endPoint y: 277, distance: 15.1
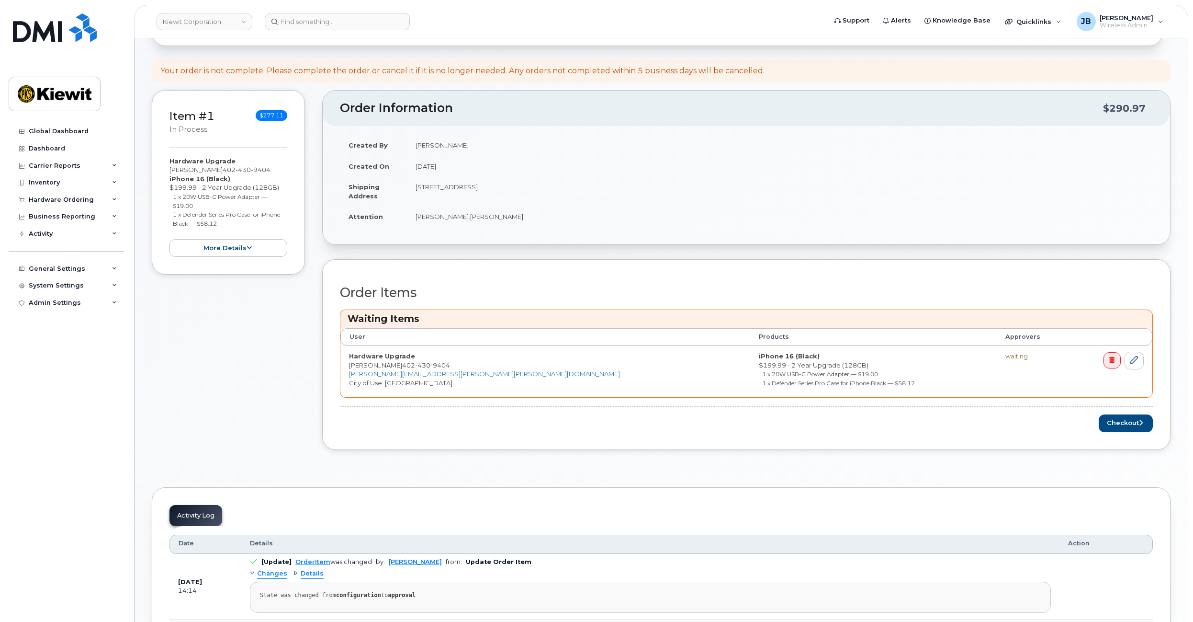
drag, startPoint x: 312, startPoint y: 275, endPoint x: 308, endPoint y: 295, distance: 20.4
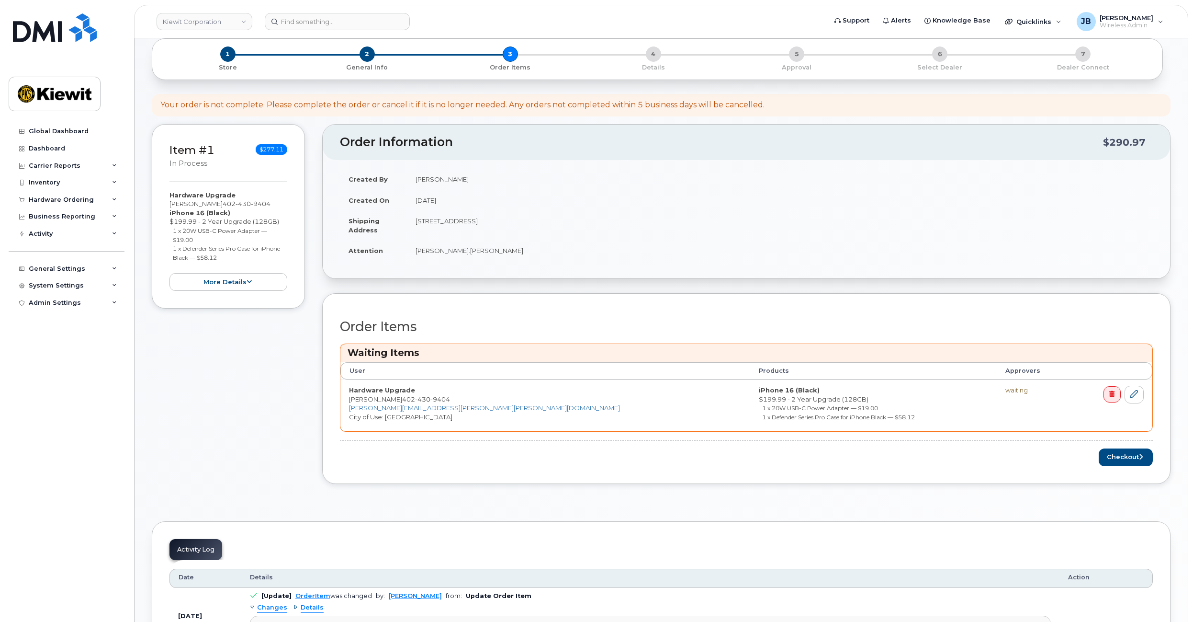
scroll to position [86, 0]
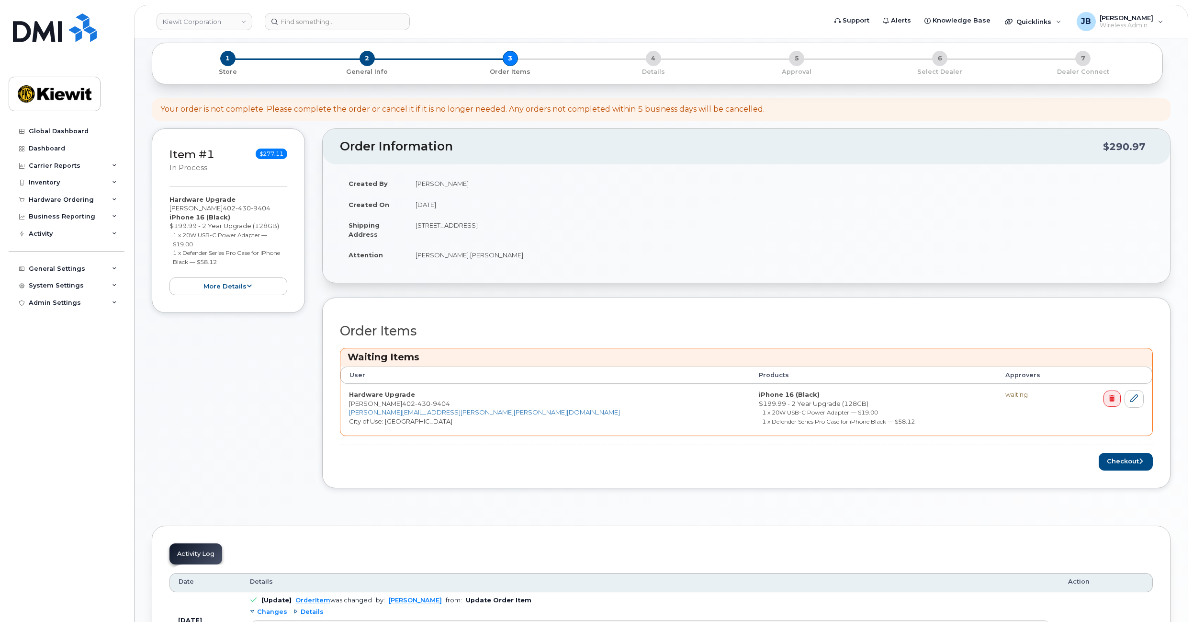
drag, startPoint x: 308, startPoint y: 295, endPoint x: 307, endPoint y: 273, distance: 21.1
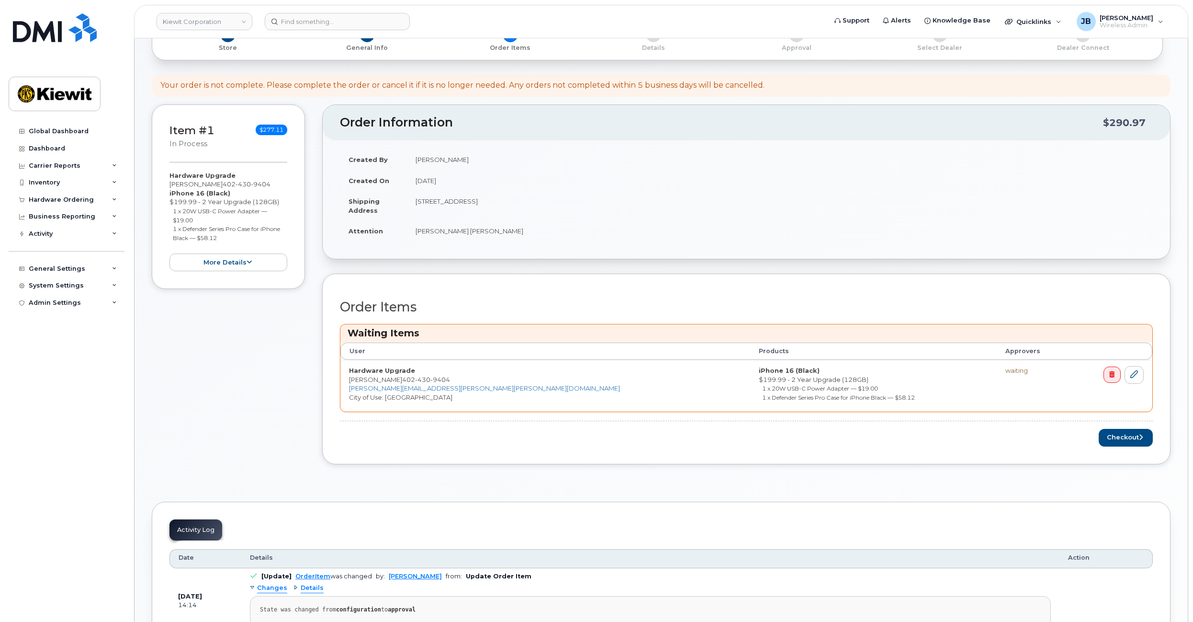
drag, startPoint x: 312, startPoint y: 266, endPoint x: 311, endPoint y: 286, distance: 20.6
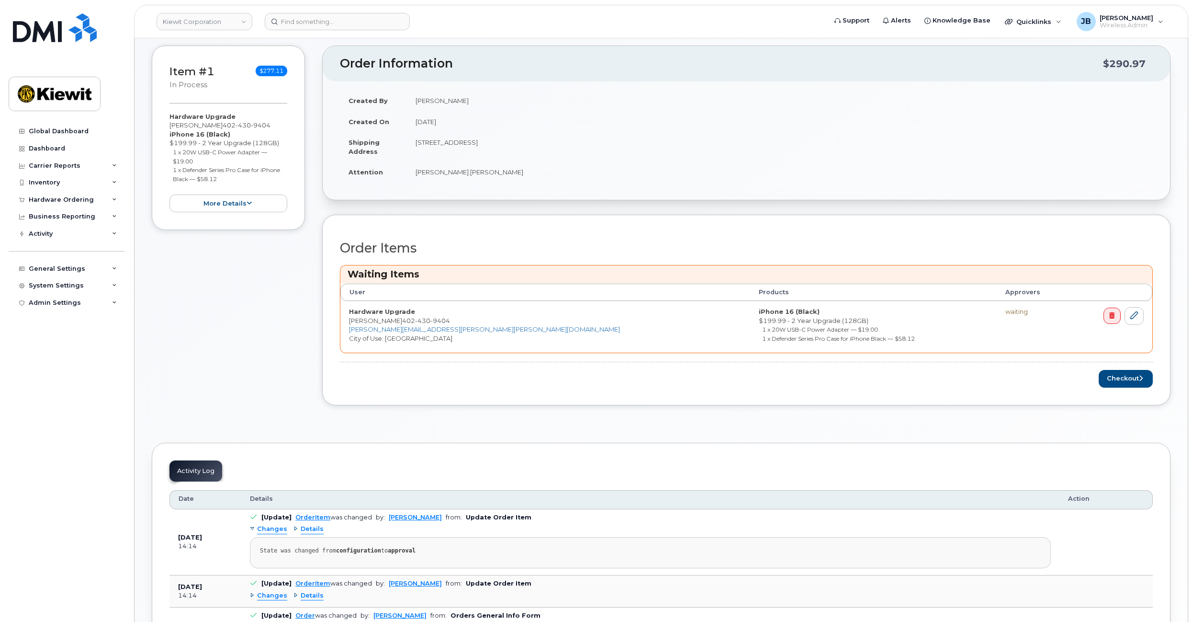
drag, startPoint x: 299, startPoint y: 321, endPoint x: 306, endPoint y: 357, distance: 36.5
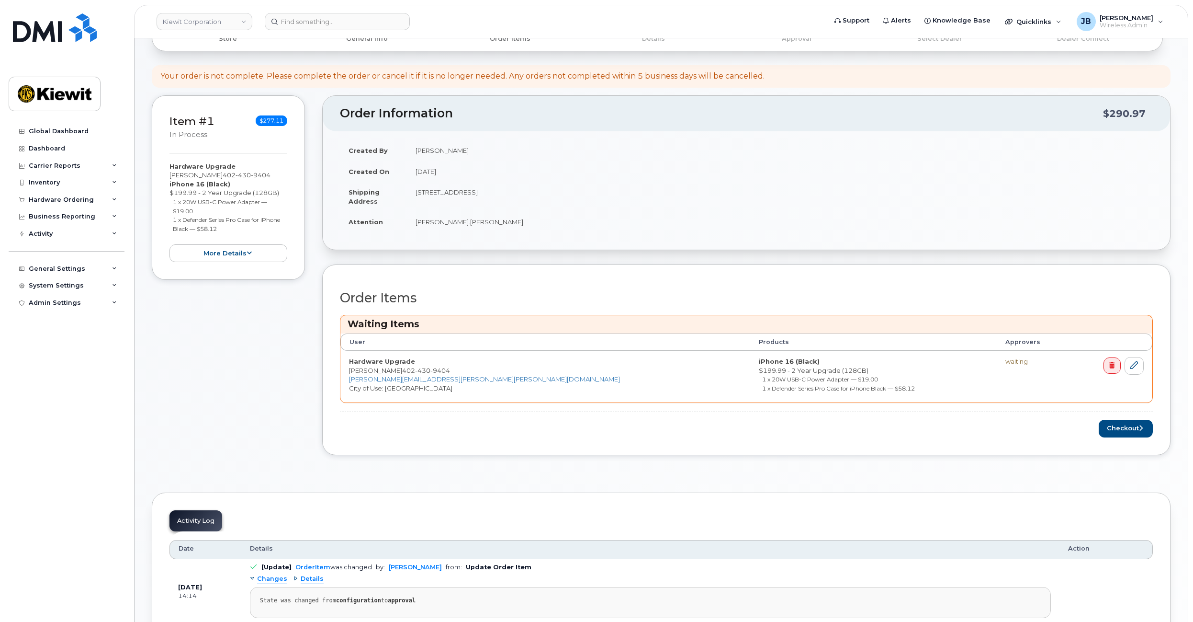
scroll to position [78, 0]
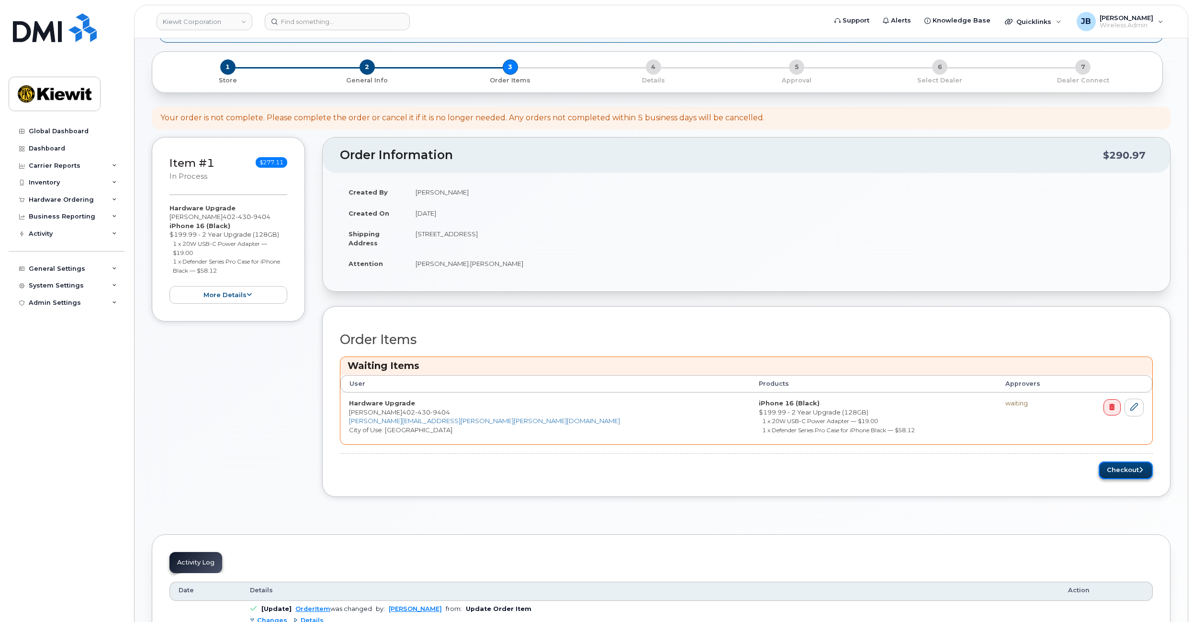
drag, startPoint x: 1118, startPoint y: 469, endPoint x: 1112, endPoint y: 472, distance: 6.7
click at [1112, 472] on button "Checkout" at bounding box center [1126, 470] width 54 height 18
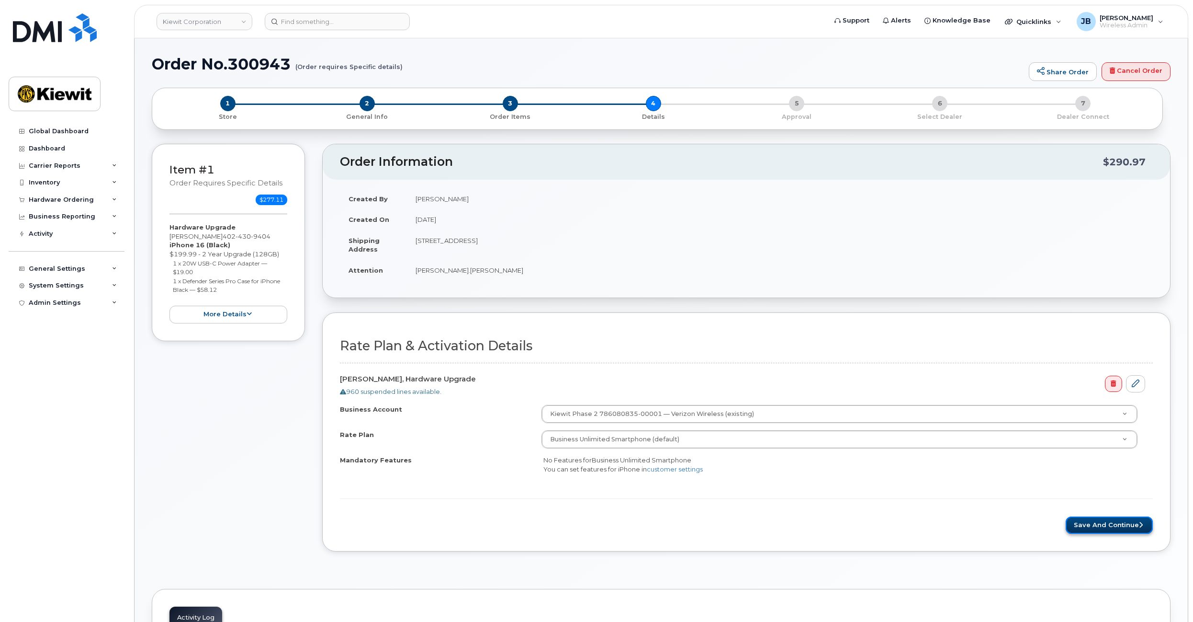
click at [1113, 528] on button "Save and Continue" at bounding box center [1109, 525] width 87 height 18
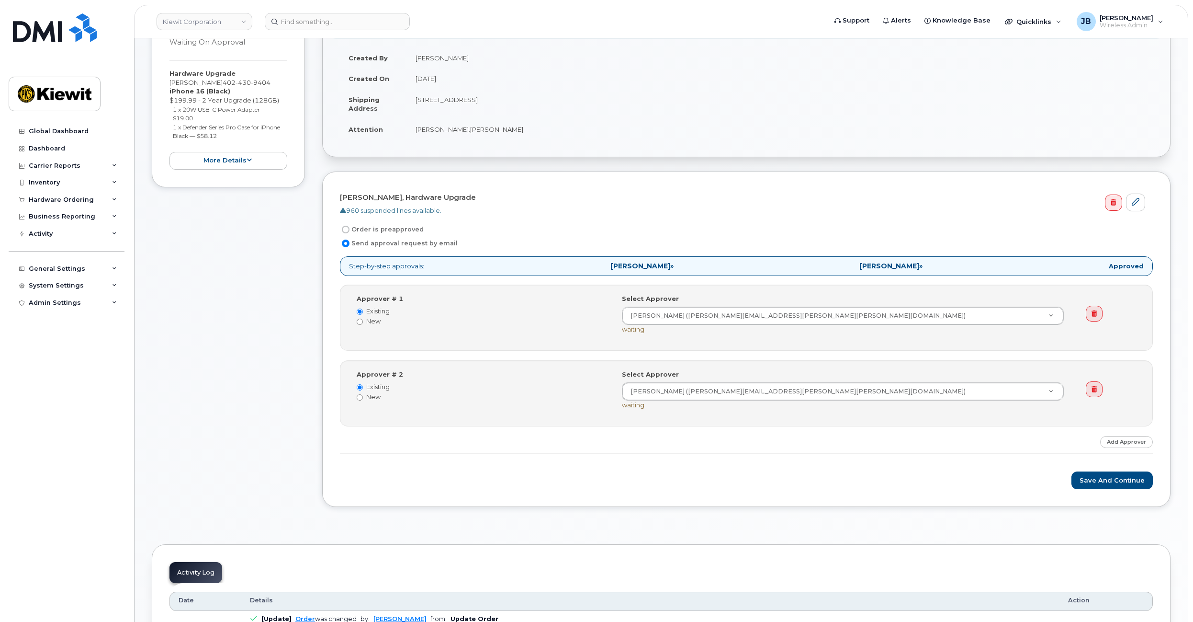
scroll to position [144, 0]
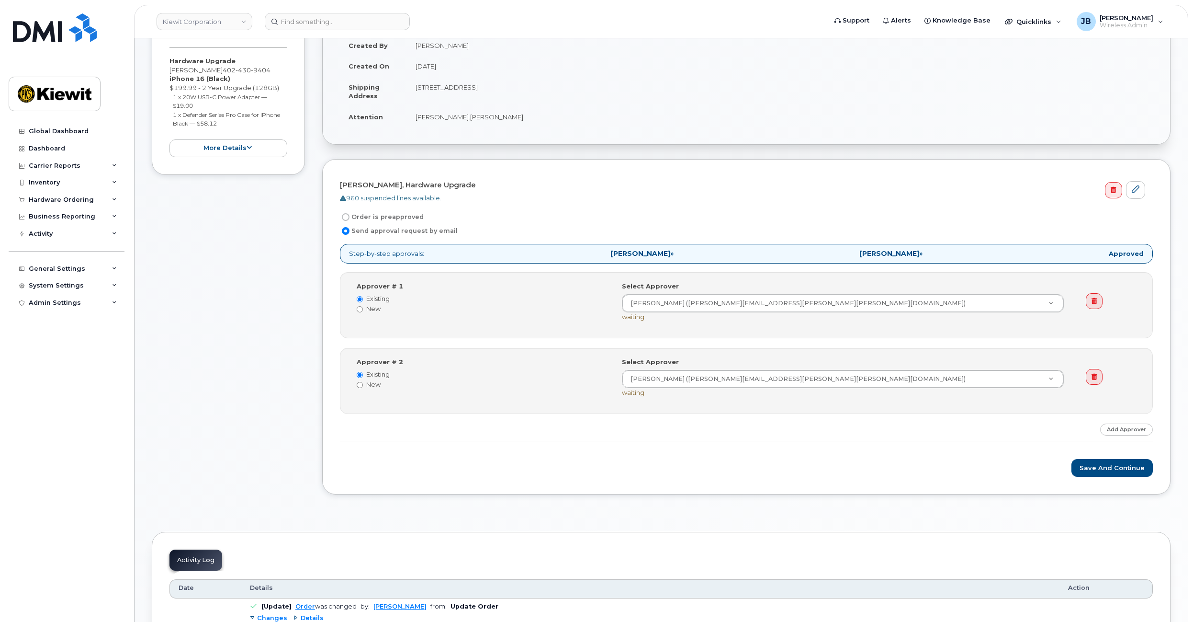
drag, startPoint x: 564, startPoint y: 323, endPoint x: 564, endPoint y: 334, distance: 11.0
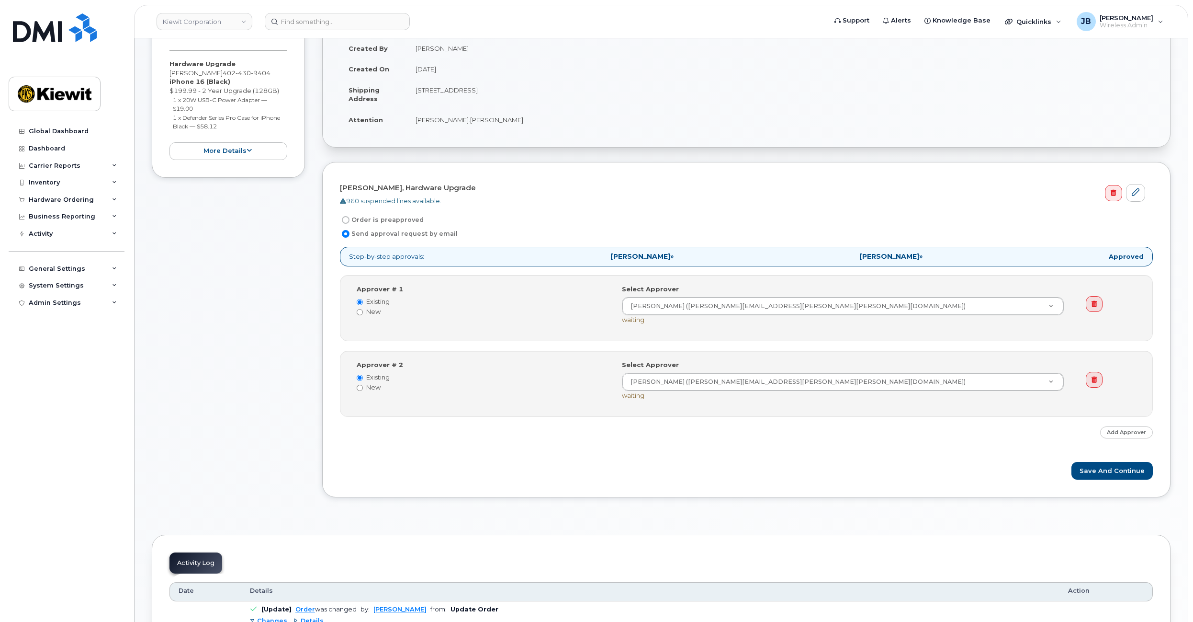
drag, startPoint x: 558, startPoint y: 339, endPoint x: 558, endPoint y: 330, distance: 8.6
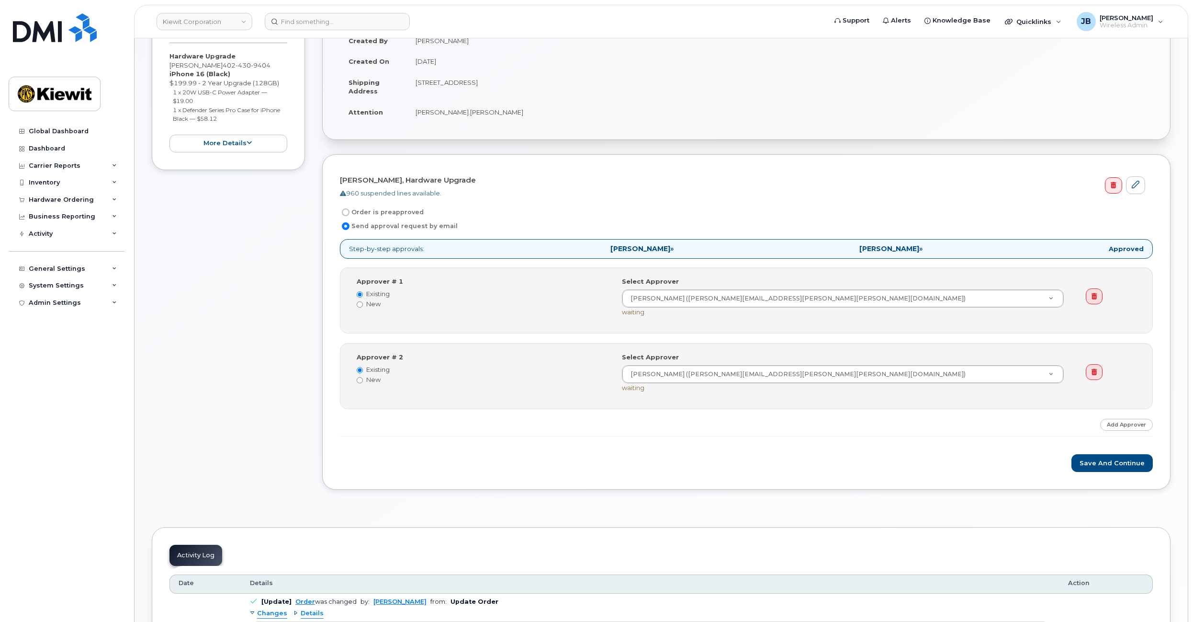
drag, startPoint x: 558, startPoint y: 325, endPoint x: 556, endPoint y: 334, distance: 9.7
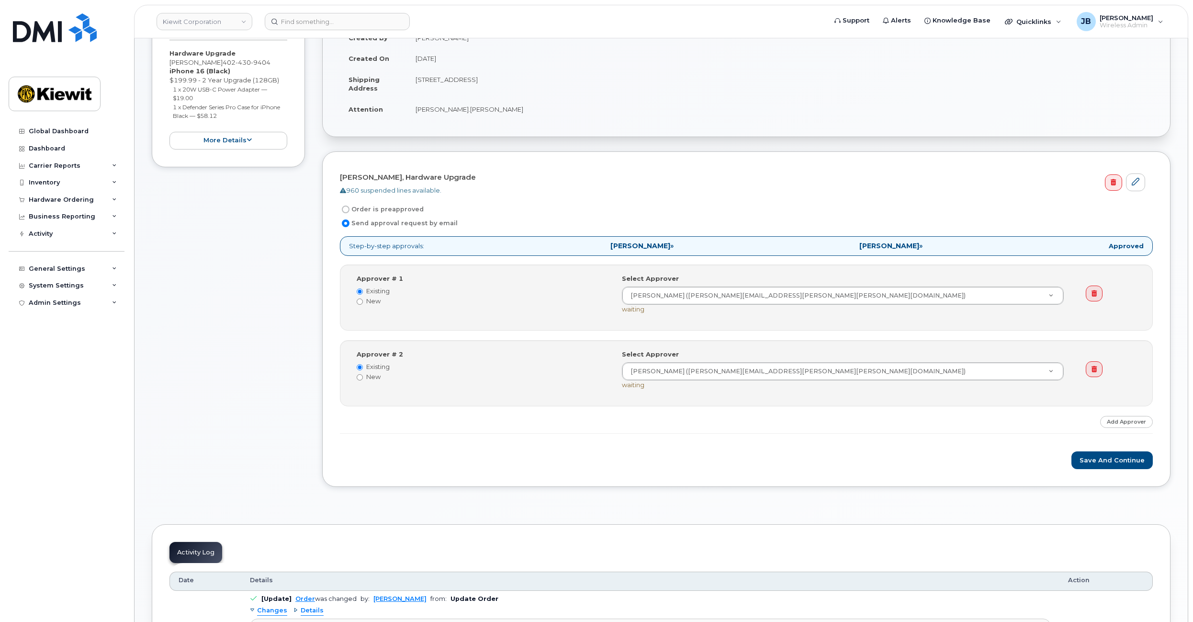
drag, startPoint x: 555, startPoint y: 327, endPoint x: 555, endPoint y: 334, distance: 6.7
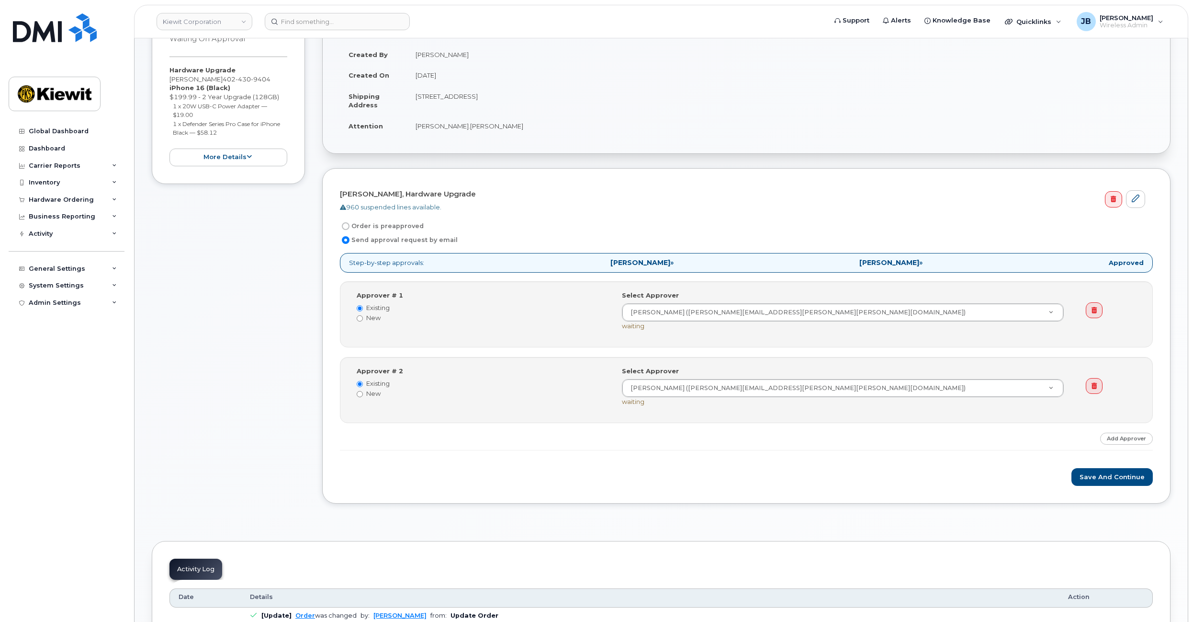
drag, startPoint x: 555, startPoint y: 334, endPoint x: 550, endPoint y: 316, distance: 18.9
drag, startPoint x: 550, startPoint y: 316, endPoint x: 548, endPoint y: 325, distance: 9.2
click at [594, 438] on div "Step-by-step approvals: Jennifer Krussel » Sharon Henry » Approved Approver # 1…" at bounding box center [746, 351] width 813 height 197
click at [1096, 476] on button "Save and Continue" at bounding box center [1112, 477] width 81 height 18
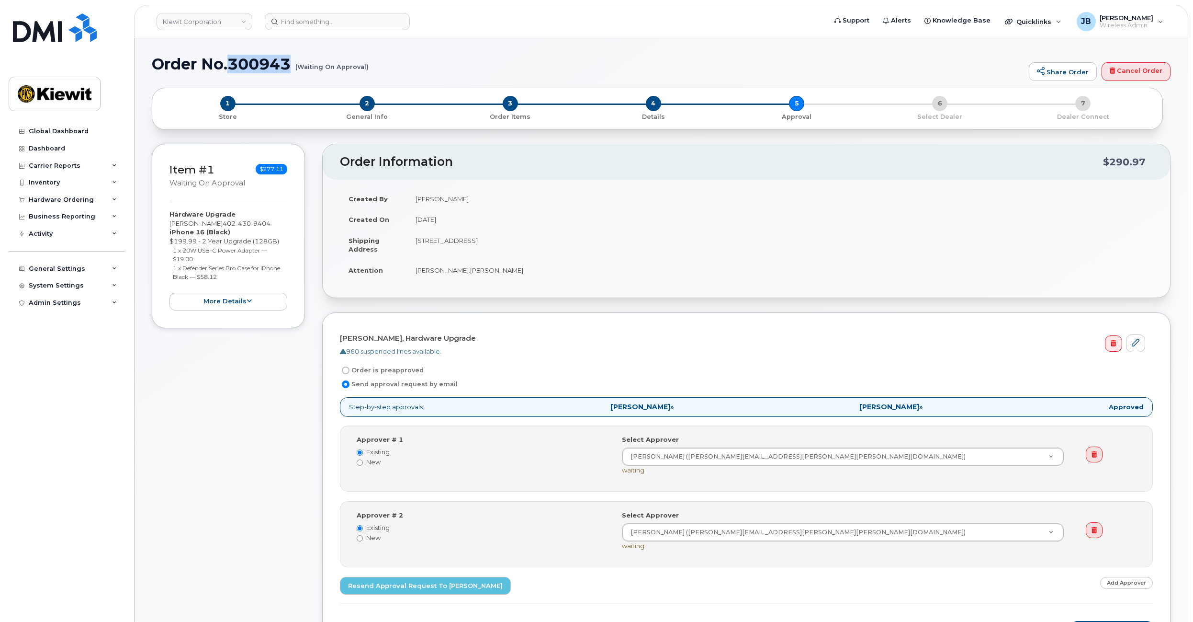
drag, startPoint x: 231, startPoint y: 59, endPoint x: 294, endPoint y: 60, distance: 62.7
click at [294, 60] on h1 "Order No.300943 (Waiting On Approval)" at bounding box center [588, 64] width 873 height 17
click at [202, 421] on div "Item #1 Waiting On Approval $277.11 Hardware Upgrade [PERSON_NAME] [PHONE_NUMBE…" at bounding box center [228, 407] width 153 height 527
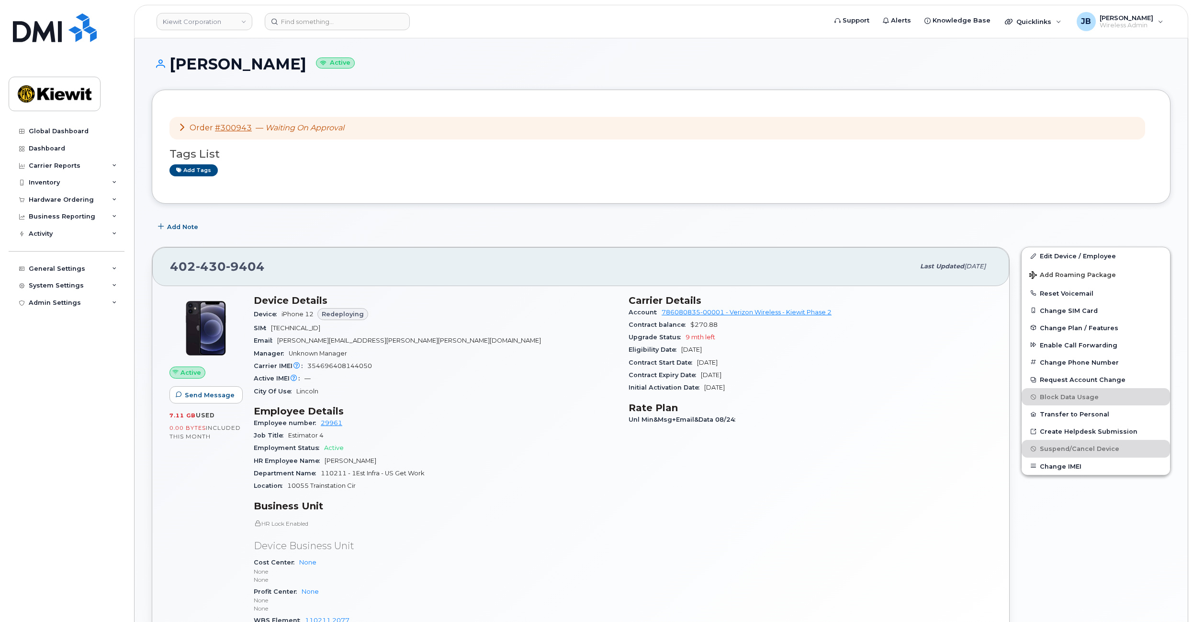
click at [181, 125] on icon at bounding box center [182, 127] width 8 height 8
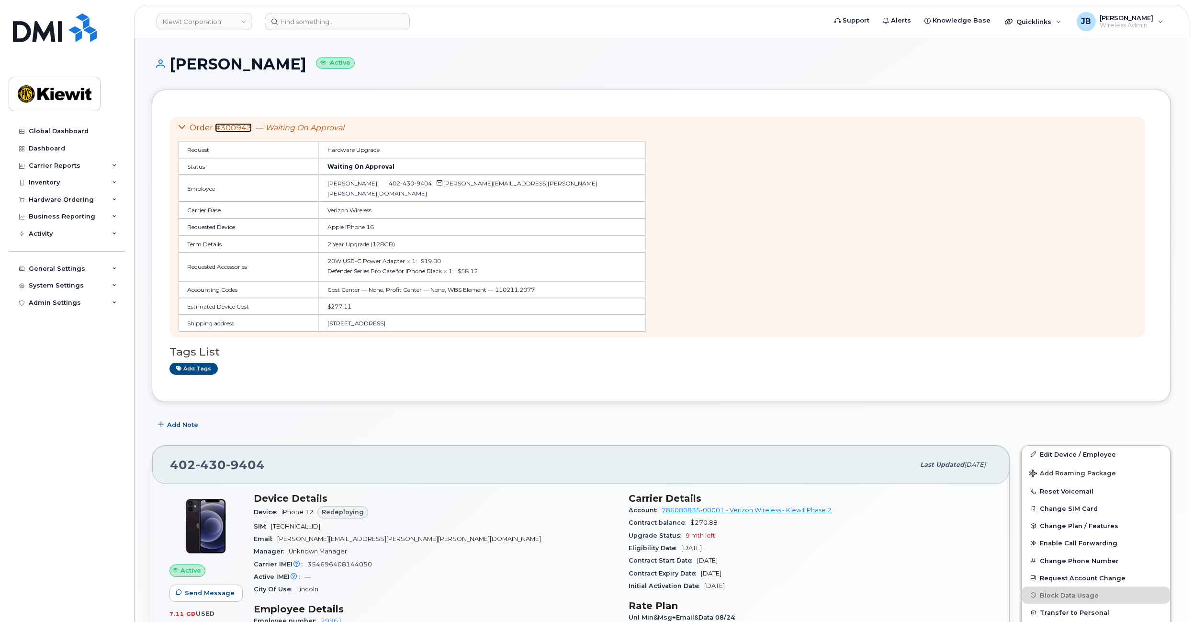
click at [238, 124] on link "#300943" at bounding box center [233, 127] width 37 height 9
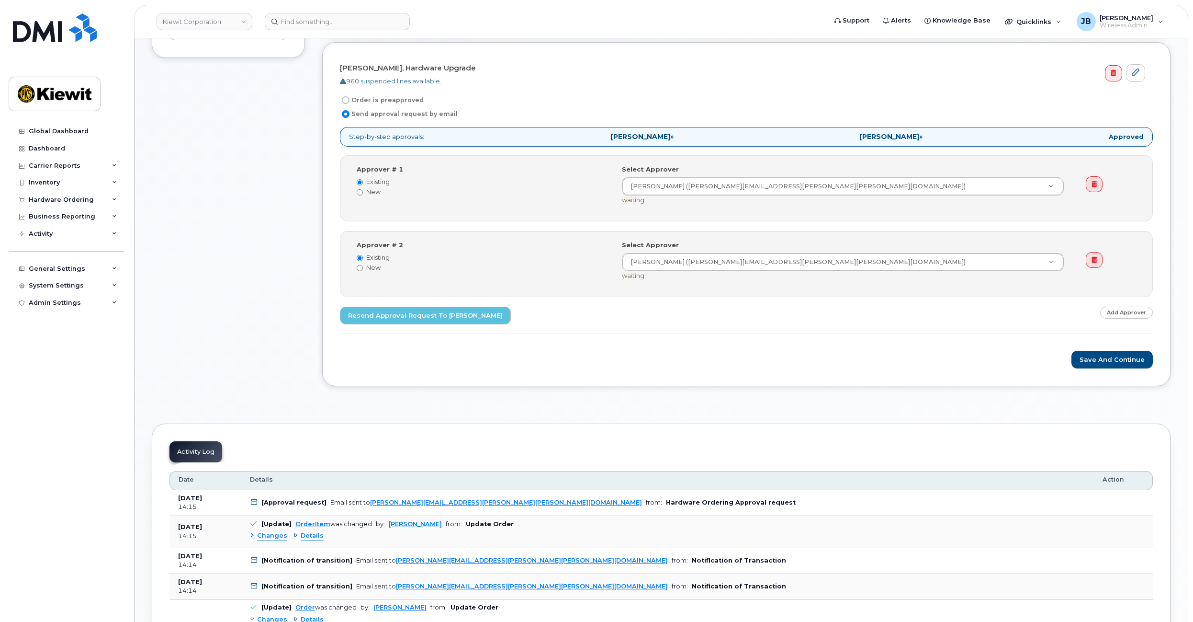
scroll to position [335, 0]
